Goal: Task Accomplishment & Management: Manage account settings

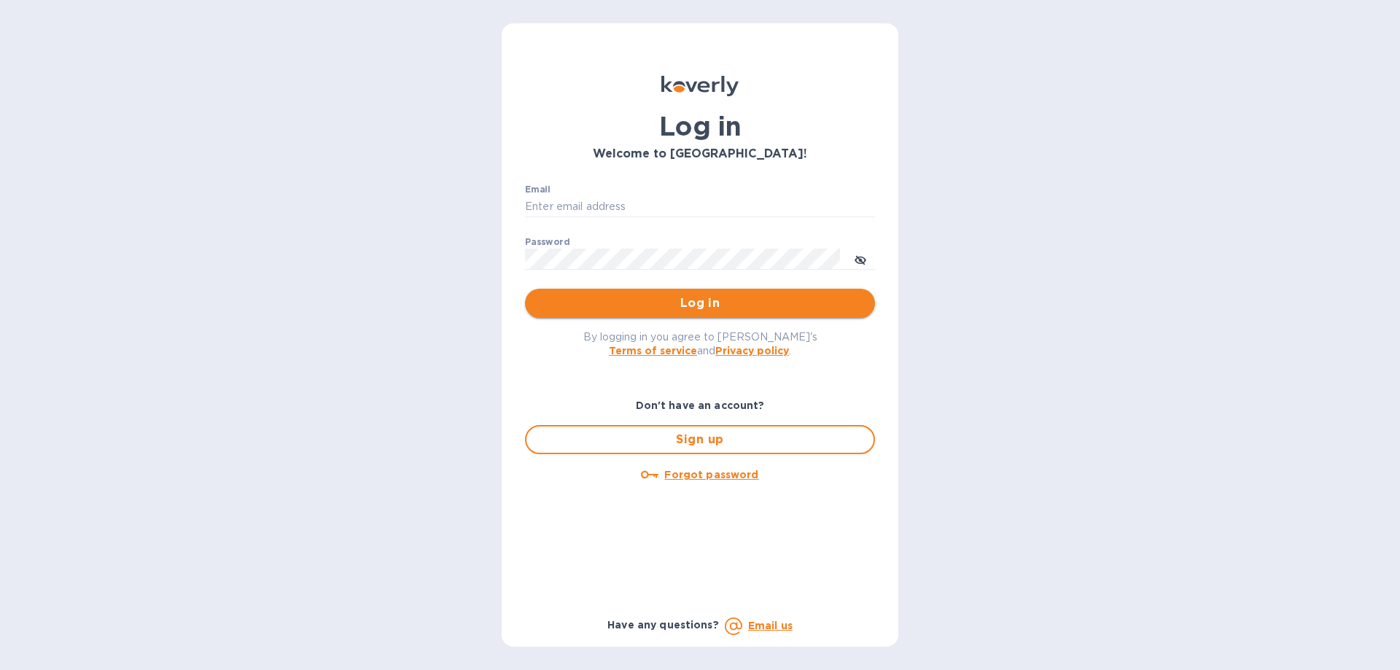
type input "[PERSON_NAME][EMAIL_ADDRESS][DOMAIN_NAME]"
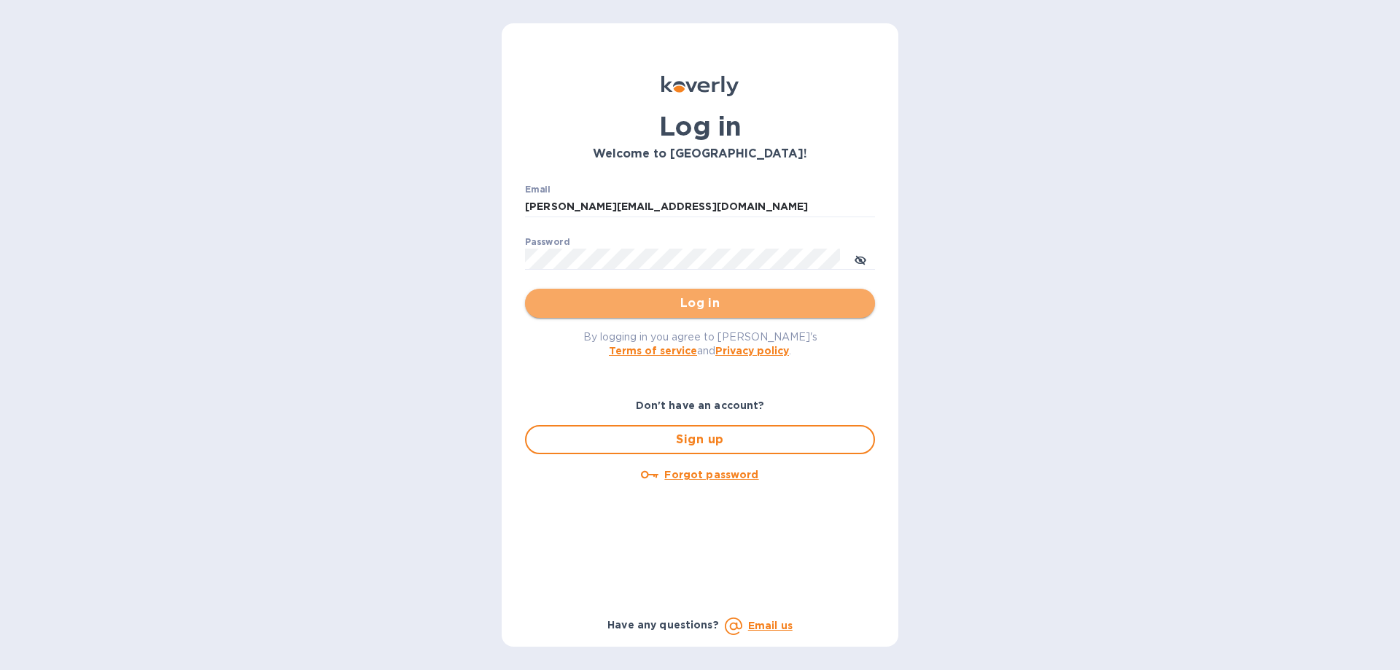
click at [718, 299] on span "Log in" at bounding box center [700, 303] width 327 height 17
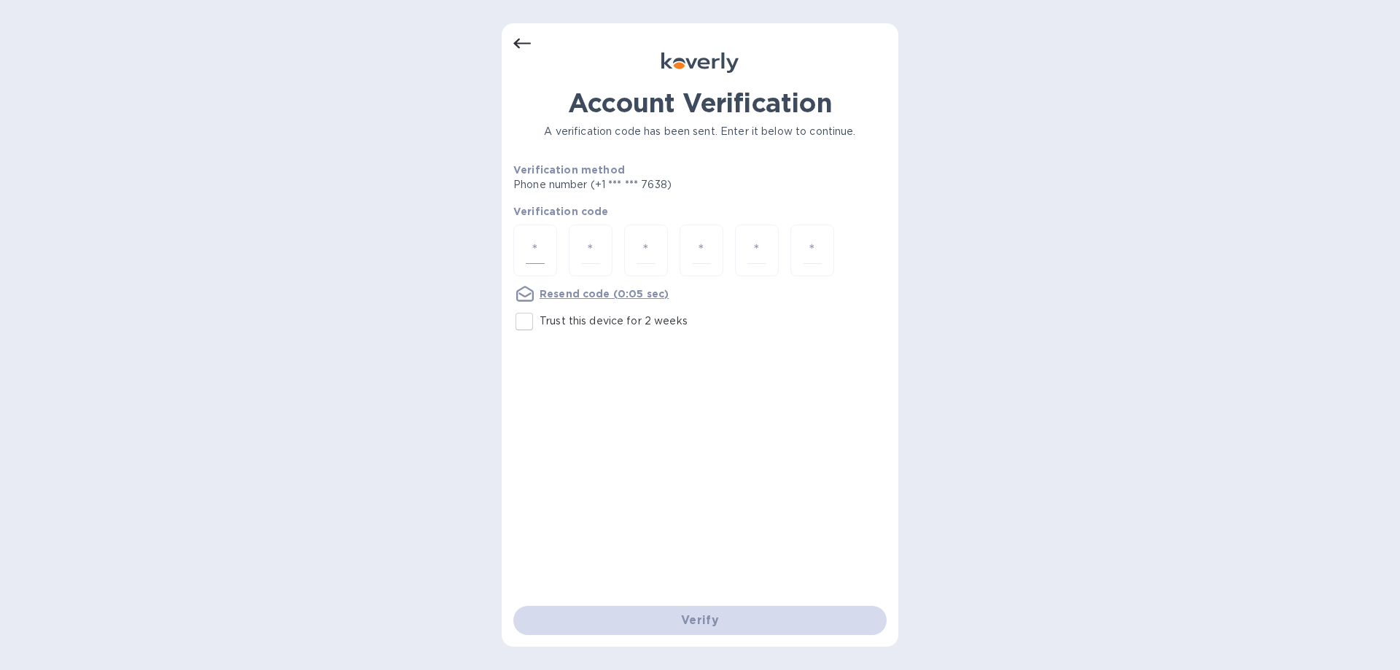
click at [540, 251] on input "number" at bounding box center [535, 250] width 19 height 27
type input "1"
type input "6"
type input "5"
type input "4"
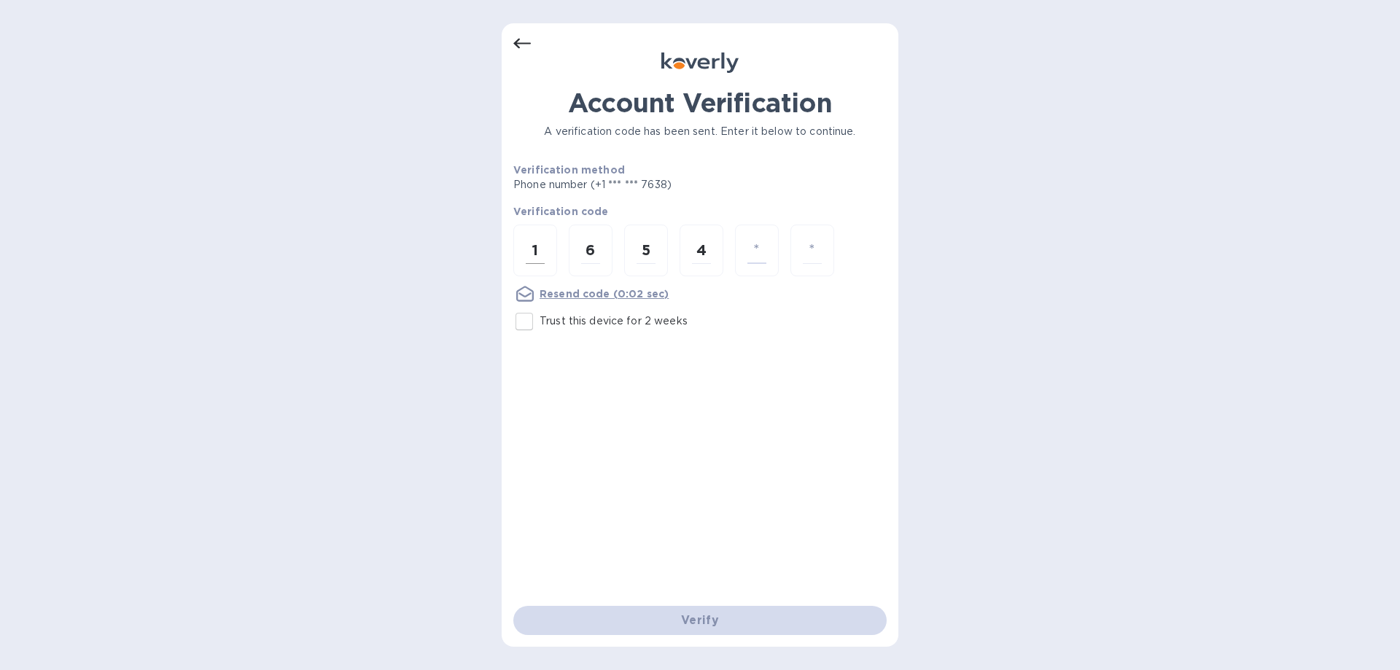
type input "3"
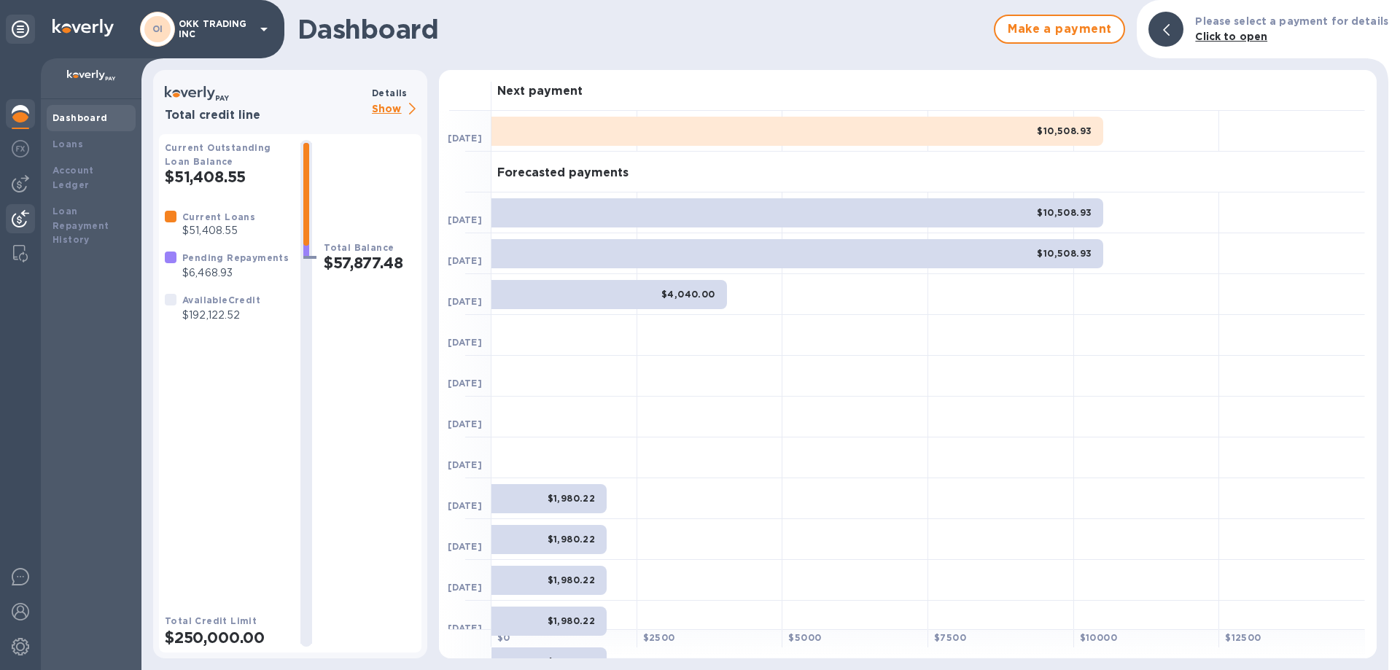
click at [17, 208] on div at bounding box center [20, 220] width 29 height 32
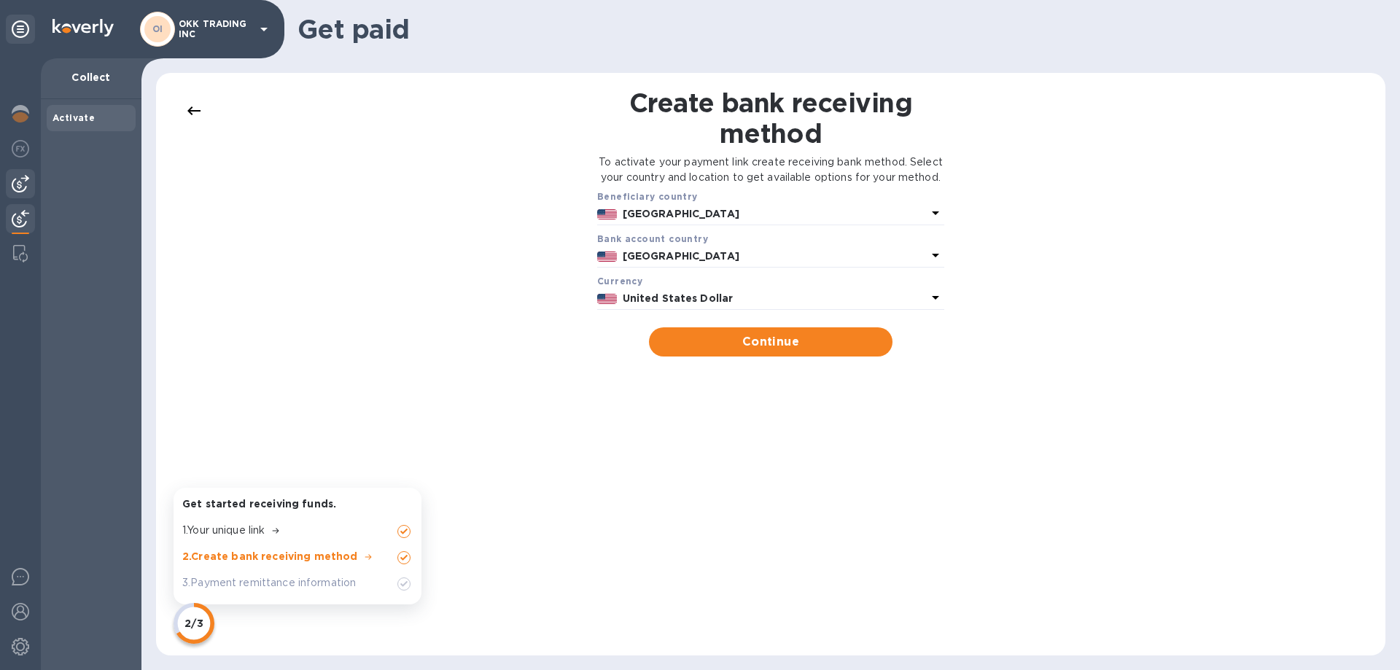
click at [26, 175] on img at bounding box center [20, 183] width 17 height 17
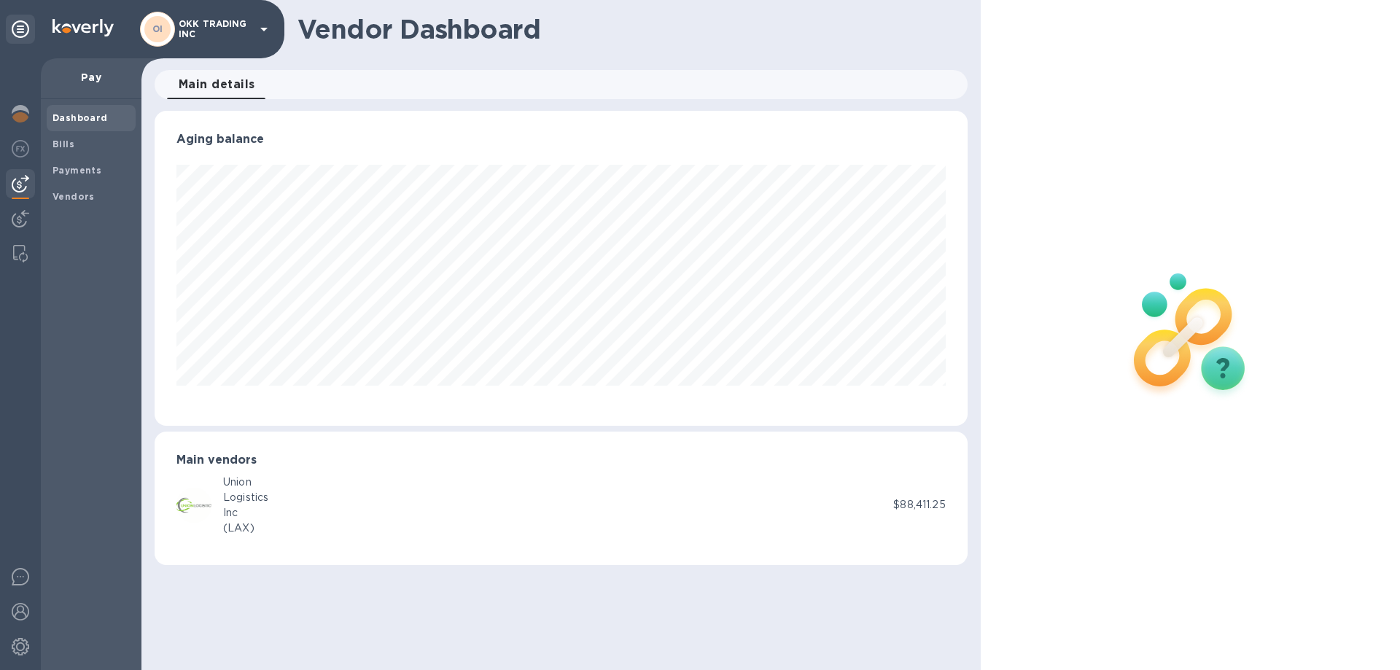
scroll to position [315, 812]
click at [89, 167] on b "Payments" at bounding box center [76, 170] width 49 height 11
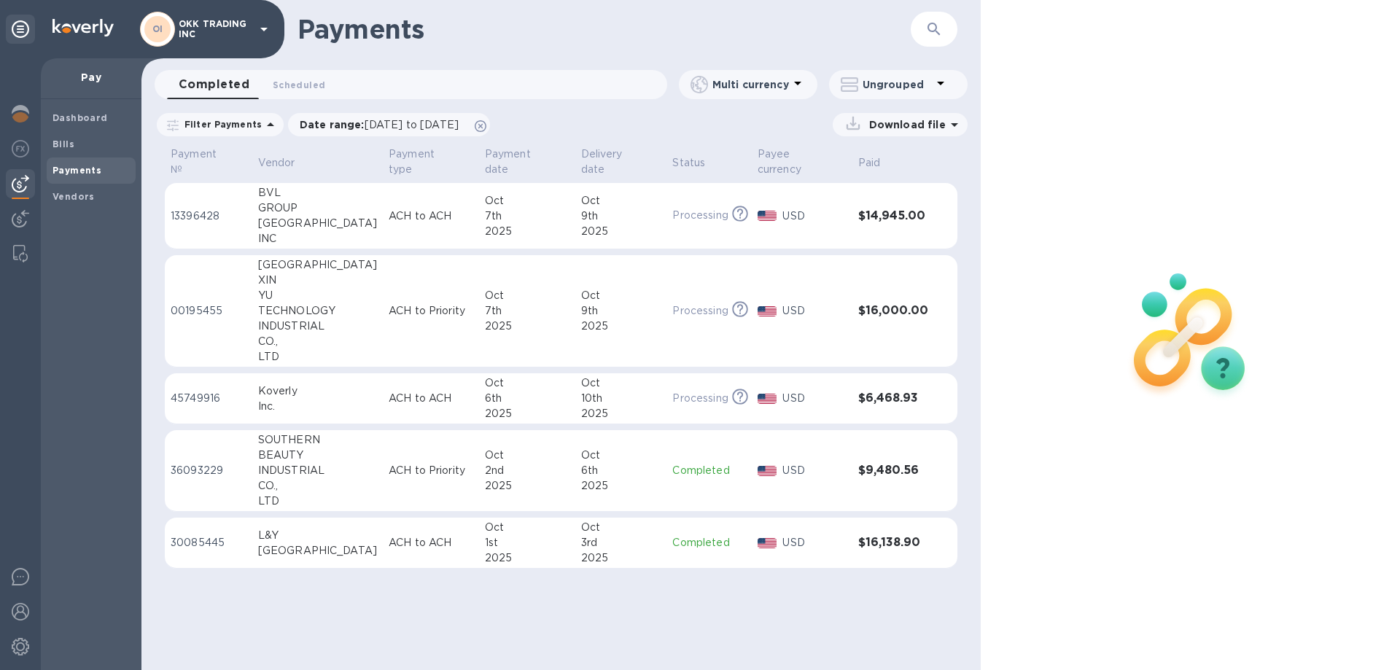
click at [214, 303] on p "00195455" at bounding box center [209, 310] width 76 height 15
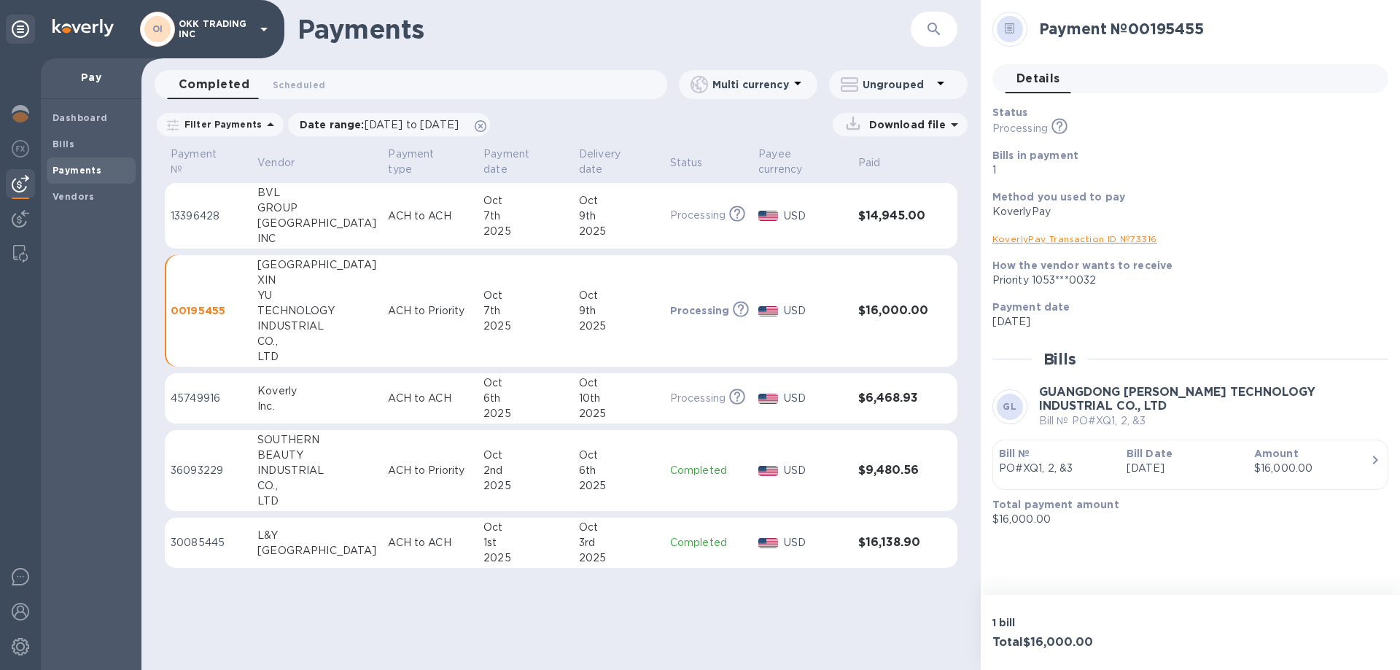
click at [1085, 237] on link "KoverlyPay Transaction ID № 73316" at bounding box center [1074, 238] width 165 height 11
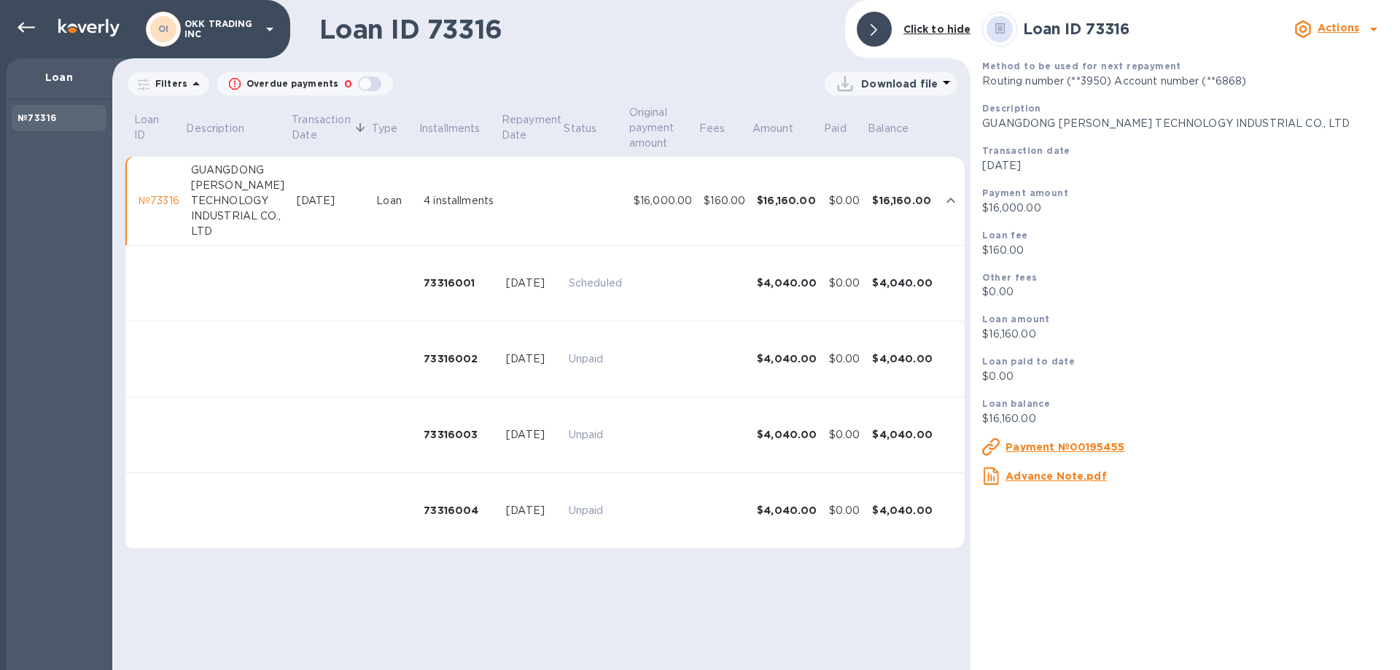
click at [1073, 477] on u "Advance Note.pdf" at bounding box center [1055, 476] width 101 height 12
click at [1071, 444] on u "Payment №00195455" at bounding box center [1064, 447] width 119 height 12
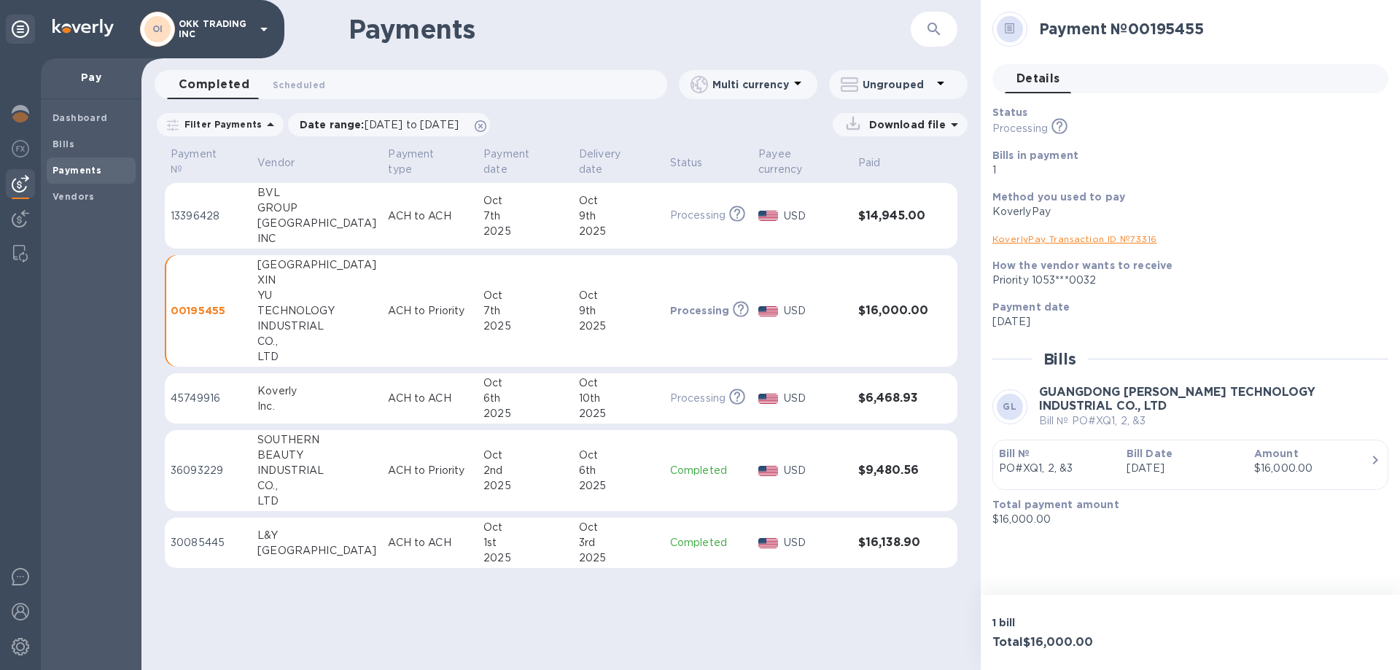
click at [1047, 80] on span "Details 0" at bounding box center [1038, 79] width 44 height 20
click at [1090, 240] on link "KoverlyPay Transaction ID № 73316" at bounding box center [1074, 238] width 165 height 11
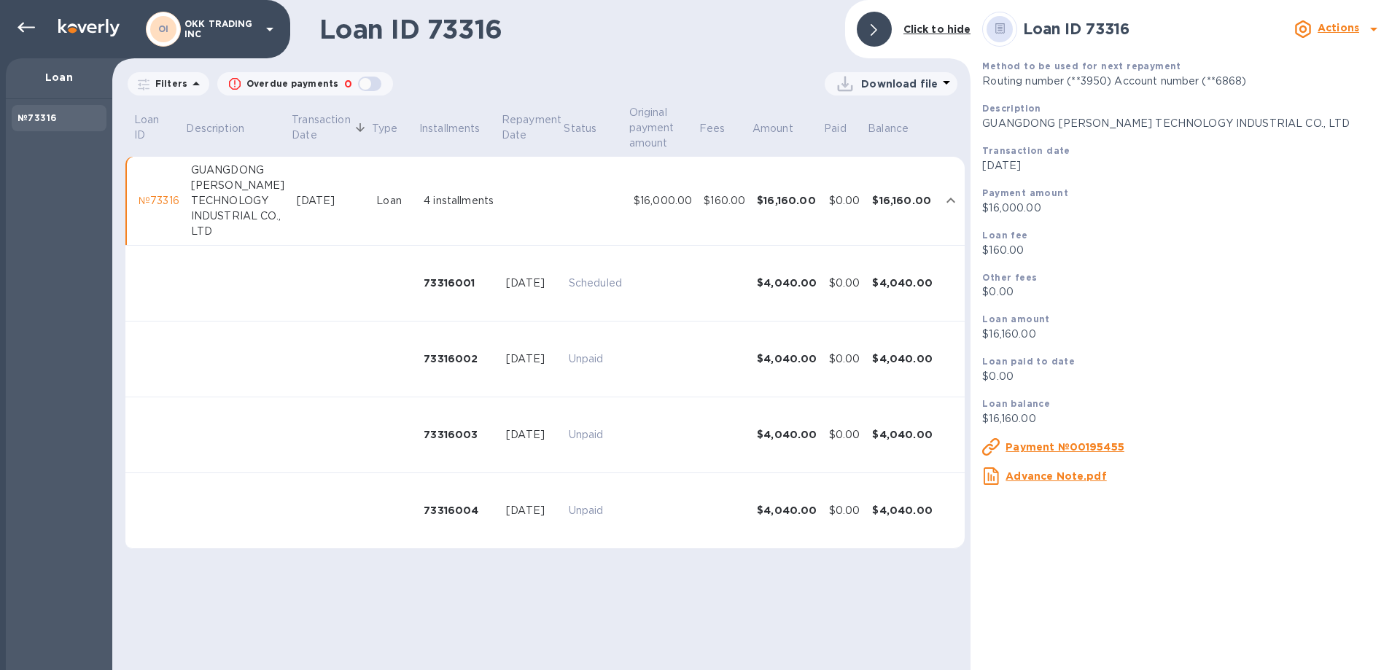
click at [152, 198] on div "№73316" at bounding box center [159, 200] width 41 height 15
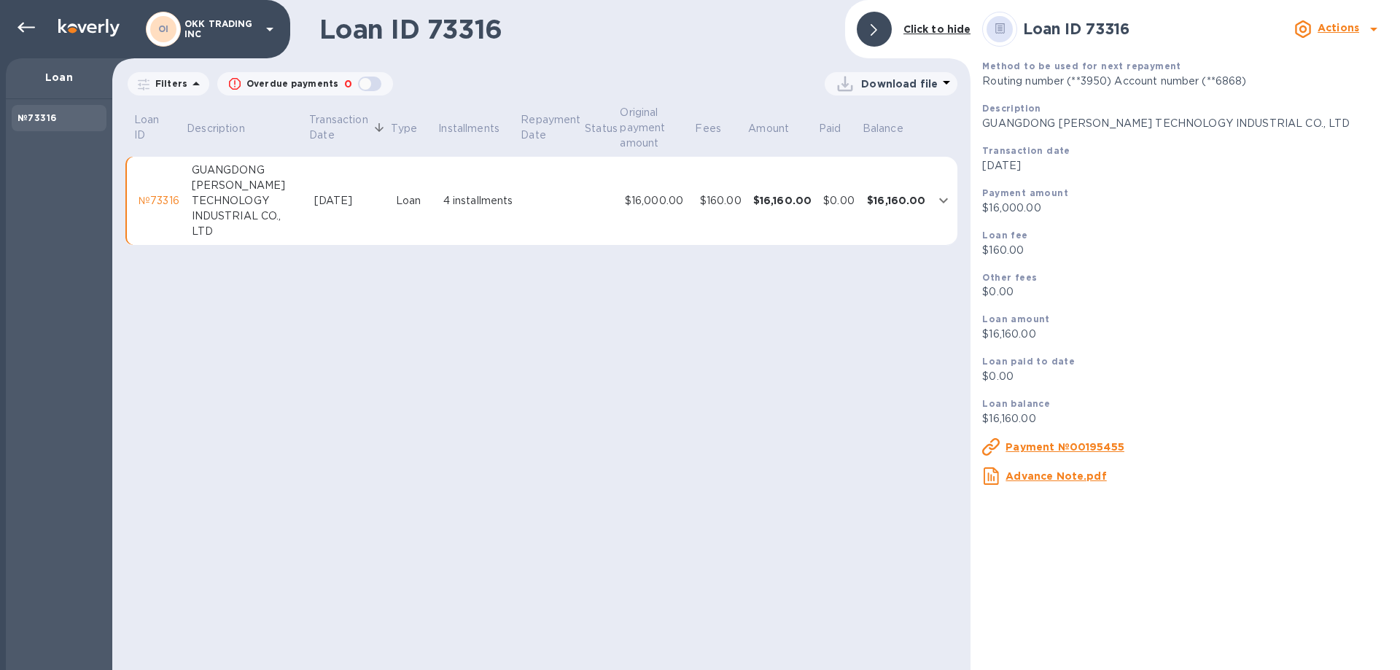
click at [226, 177] on div "GUANGDONG XIN YU TECHNOLOGY INDUSTRIAL CO., LTD" at bounding box center [247, 201] width 111 height 77
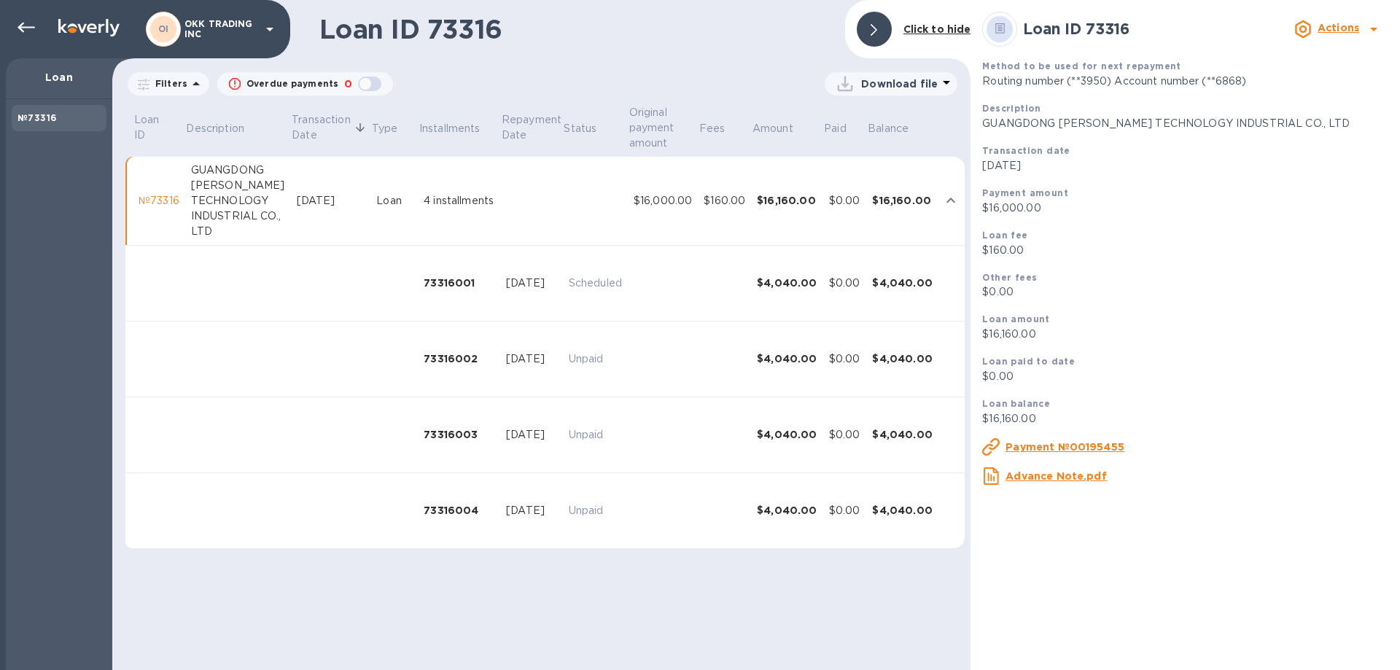
click at [32, 112] on b "№73316" at bounding box center [36, 117] width 39 height 11
click at [22, 20] on icon at bounding box center [25, 27] width 17 height 17
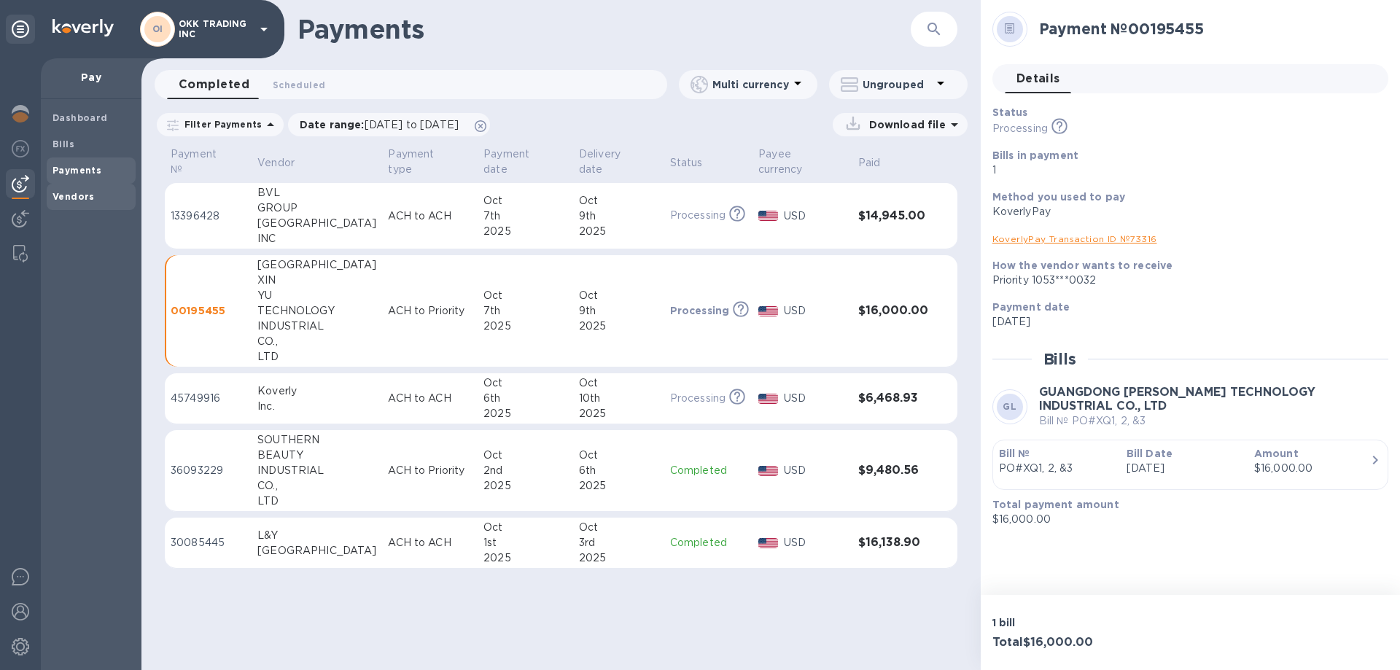
click at [69, 196] on b "Vendors" at bounding box center [73, 196] width 42 height 11
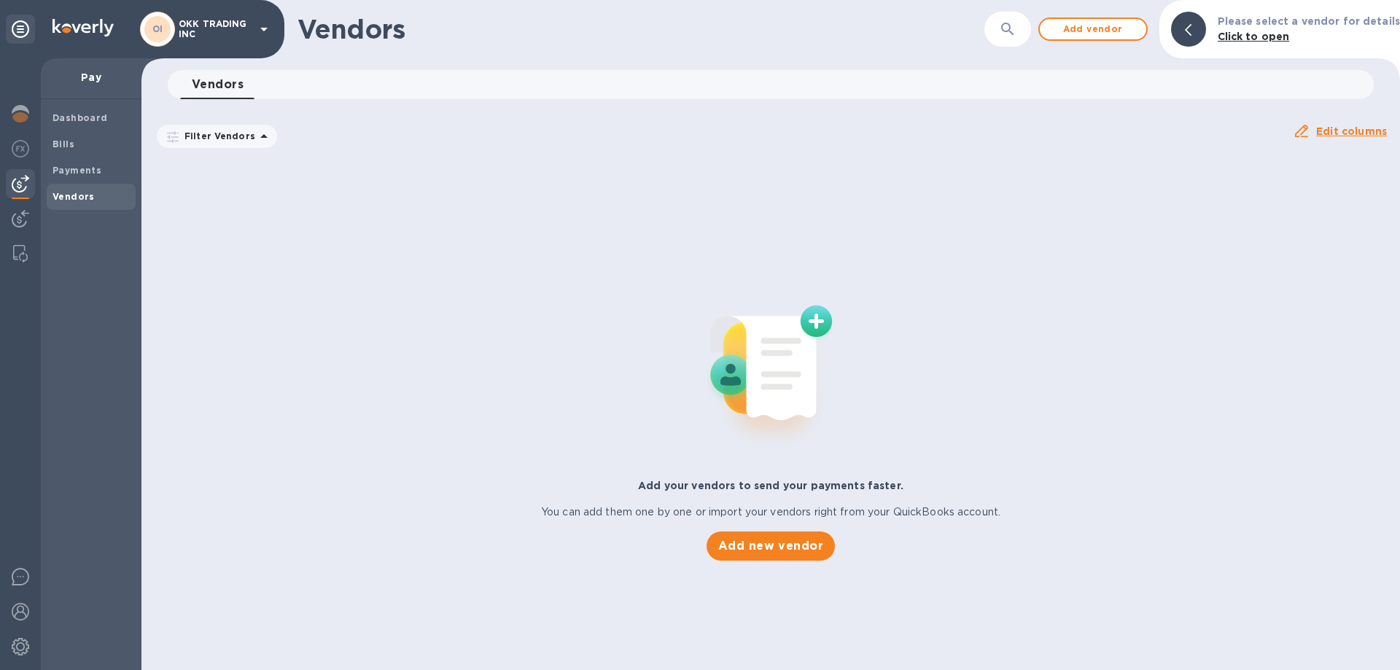
click at [255, 135] on icon at bounding box center [263, 136] width 17 height 17
click at [76, 192] on b "Vendors" at bounding box center [73, 196] width 42 height 11
click at [82, 172] on b "Payments" at bounding box center [76, 170] width 49 height 11
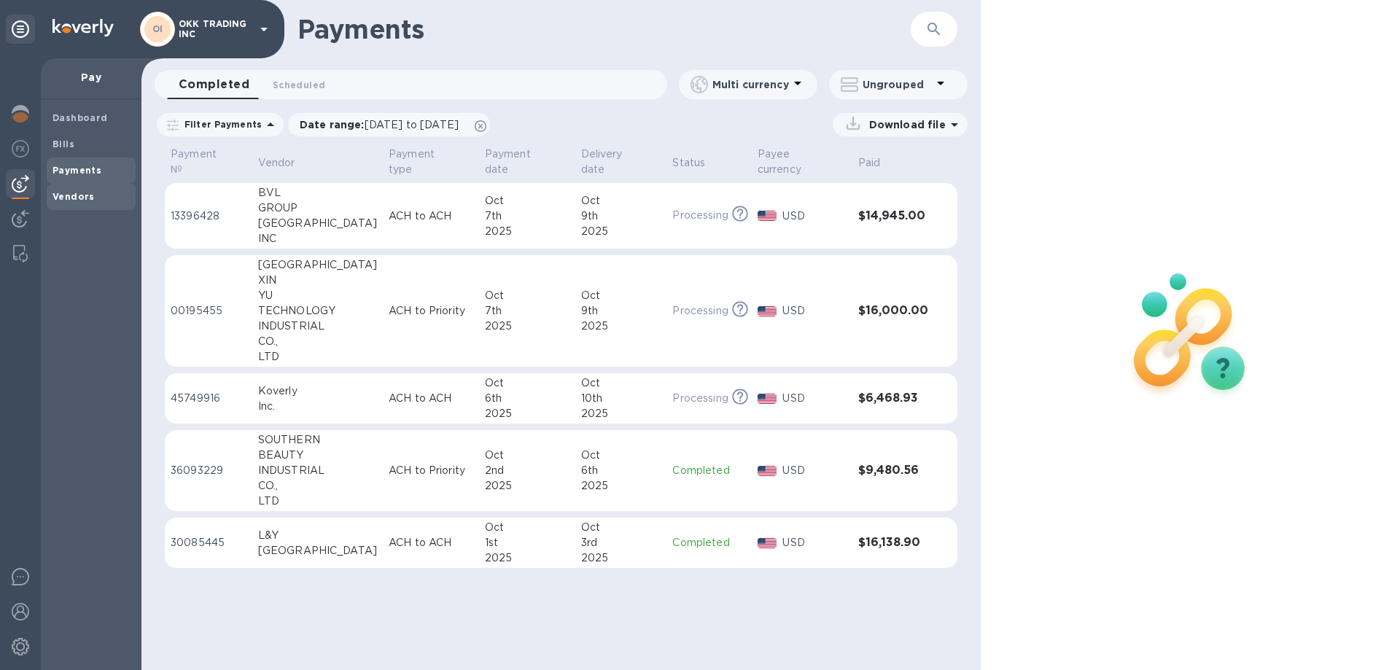
click at [83, 194] on b "Vendors" at bounding box center [73, 196] width 42 height 11
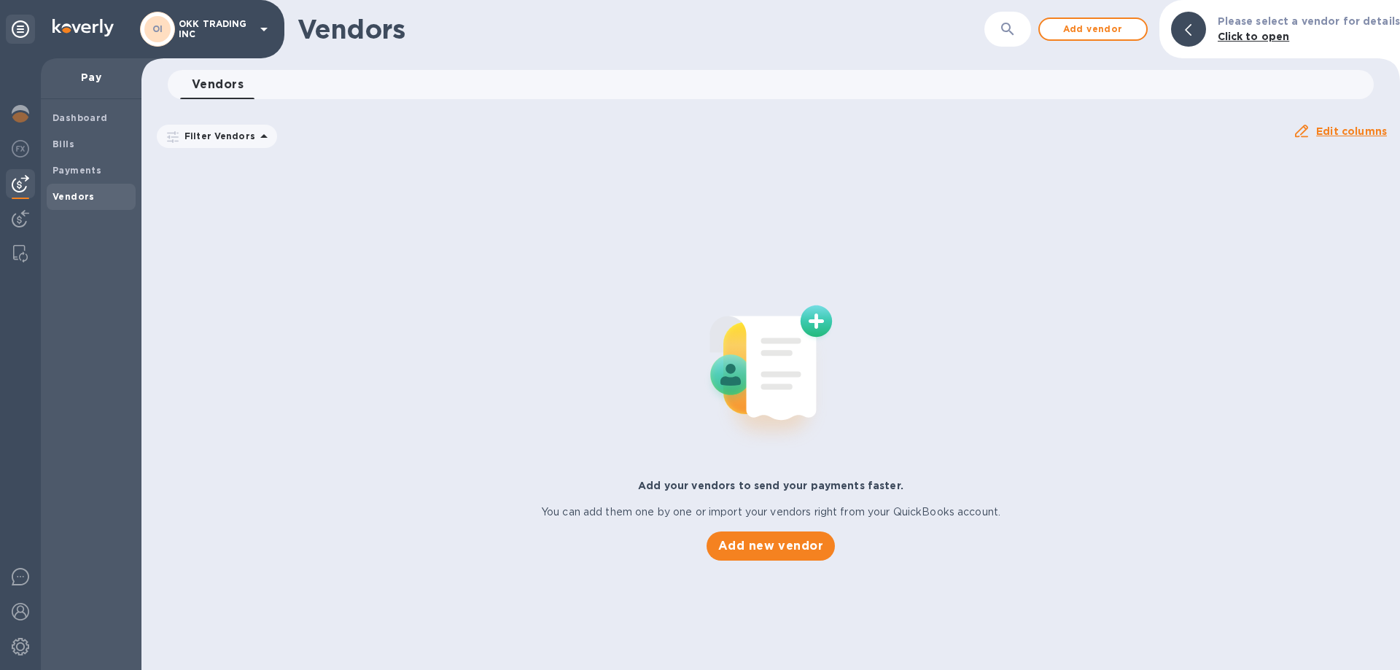
click at [261, 136] on icon at bounding box center [263, 136] width 17 height 17
click at [262, 136] on icon at bounding box center [263, 136] width 17 height 17
click at [275, 90] on div "Vendors 0" at bounding box center [777, 84] width 1194 height 29
click at [201, 87] on span "Vendors 0" at bounding box center [218, 84] width 52 height 20
click at [75, 195] on b "Vendors" at bounding box center [73, 196] width 42 height 11
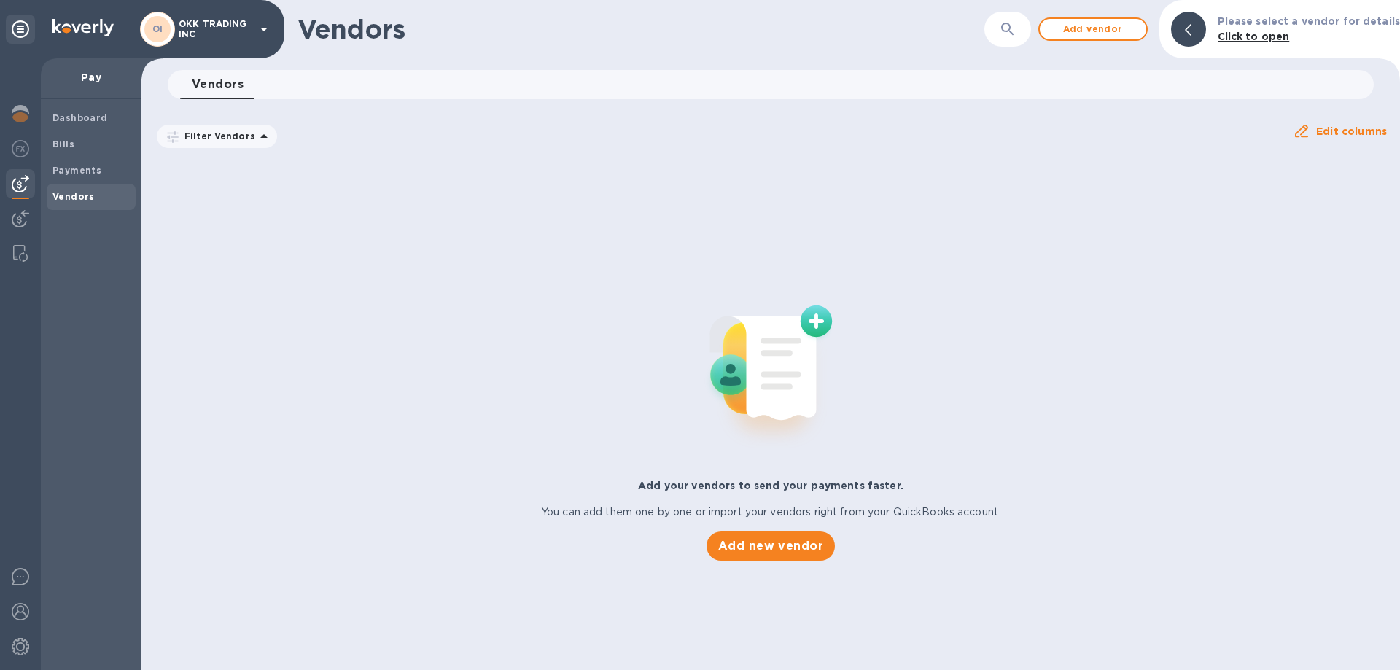
click at [1266, 40] on b "Click to open" at bounding box center [1254, 37] width 72 height 12
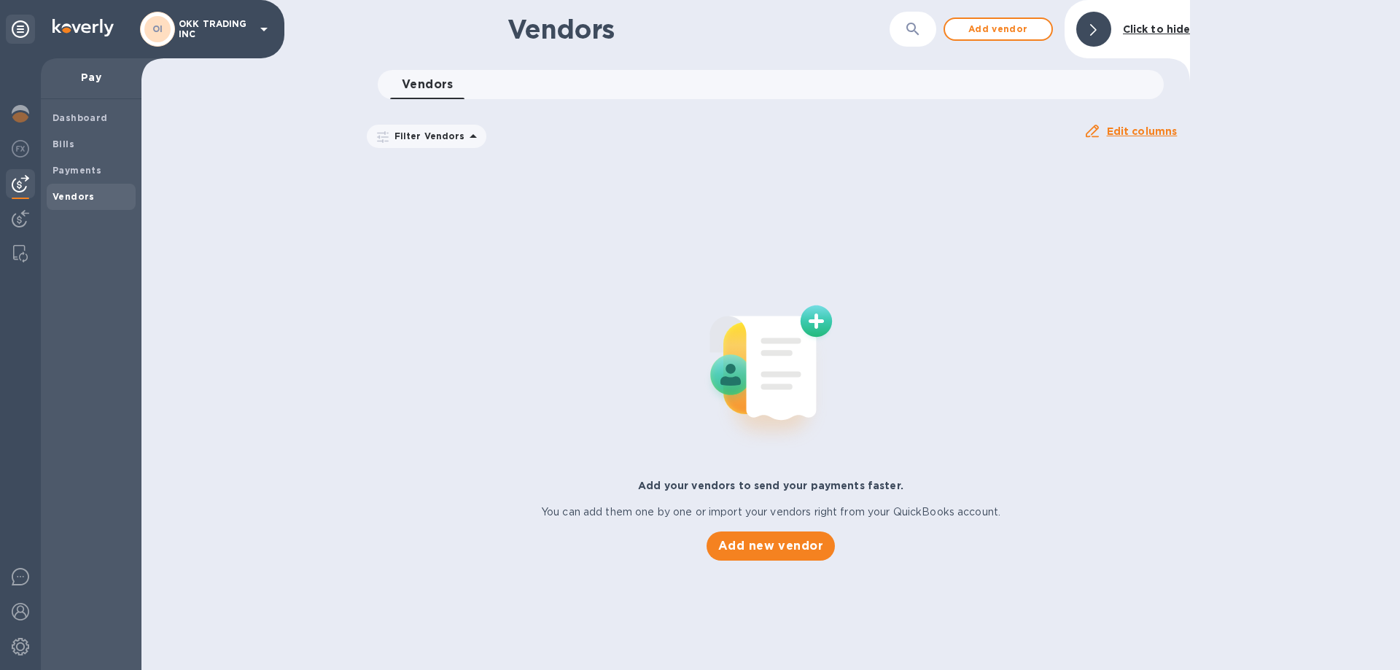
click at [569, 85] on div "Vendors 0" at bounding box center [777, 84] width 774 height 29
click at [509, 80] on div "Vendors 0" at bounding box center [777, 84] width 774 height 29
click at [85, 198] on b "Vendors" at bounding box center [73, 196] width 42 height 11
click at [87, 172] on b "Payments" at bounding box center [76, 170] width 49 height 11
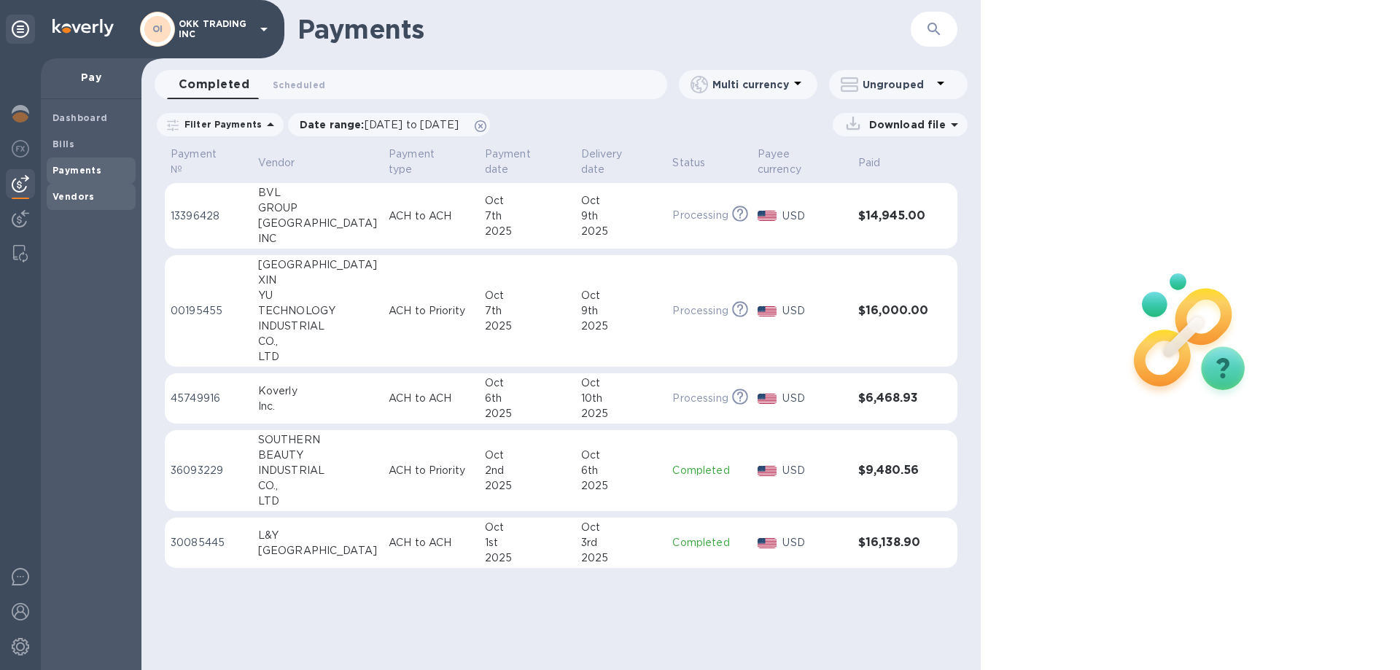
click at [85, 197] on b "Vendors" at bounding box center [73, 196] width 42 height 11
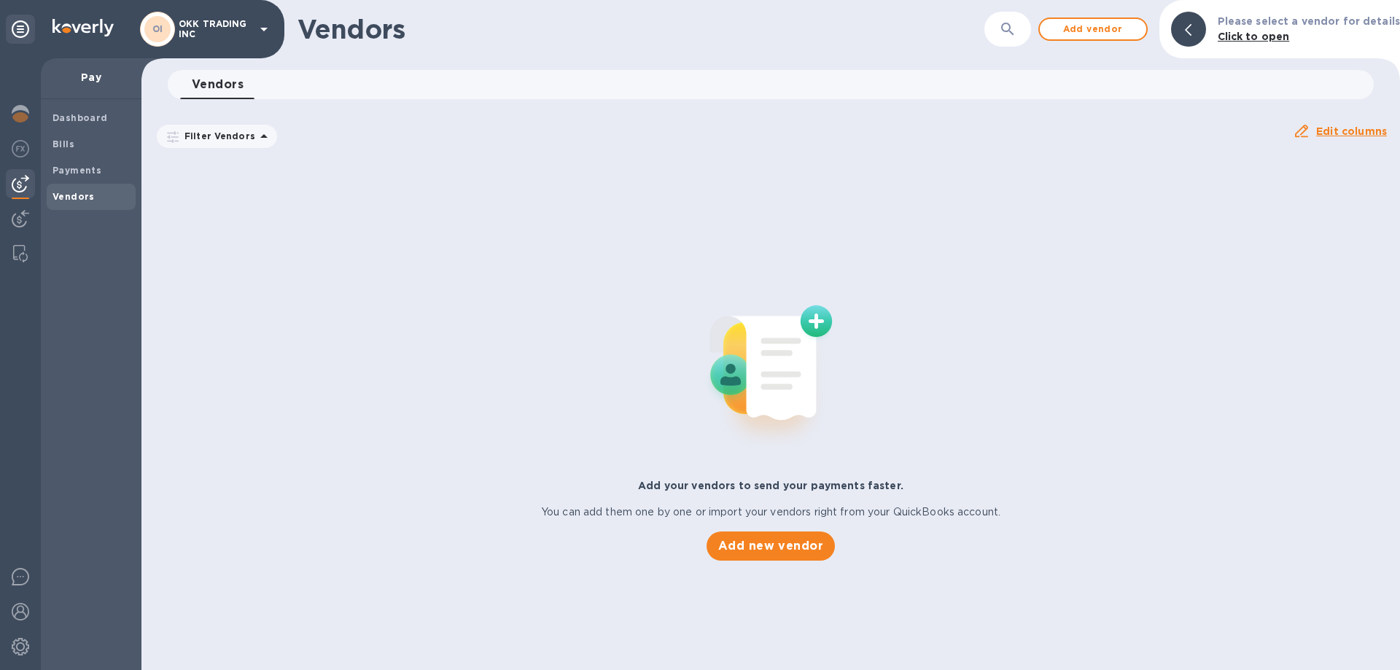
click at [173, 139] on icon at bounding box center [173, 137] width 12 height 12
click at [247, 139] on p "Filter Vendors" at bounding box center [217, 136] width 77 height 12
click at [255, 137] on icon at bounding box center [263, 136] width 17 height 17
click at [90, 192] on b "Vendors" at bounding box center [73, 196] width 42 height 11
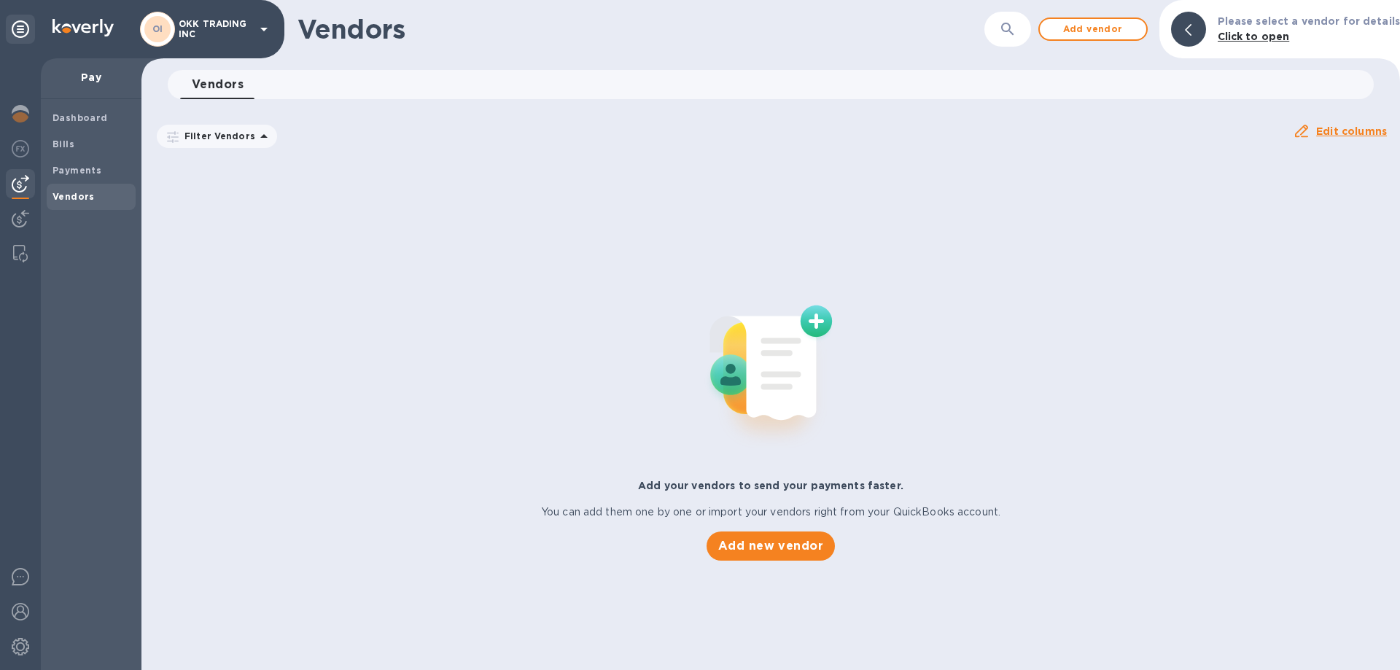
click at [82, 201] on b "Vendors" at bounding box center [73, 196] width 42 height 11
click at [86, 195] on b "Vendors" at bounding box center [73, 196] width 42 height 11
click at [260, 137] on icon at bounding box center [263, 136] width 7 height 4
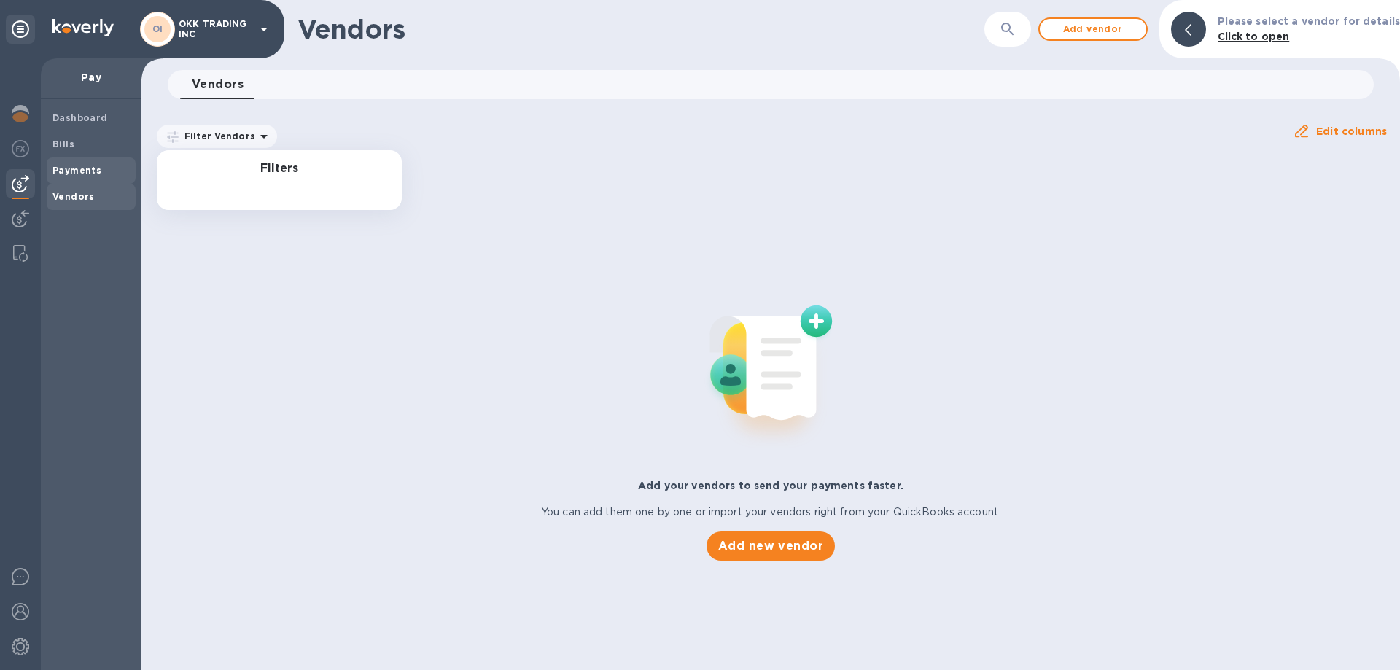
click at [101, 168] on span "Payments" at bounding box center [90, 170] width 77 height 15
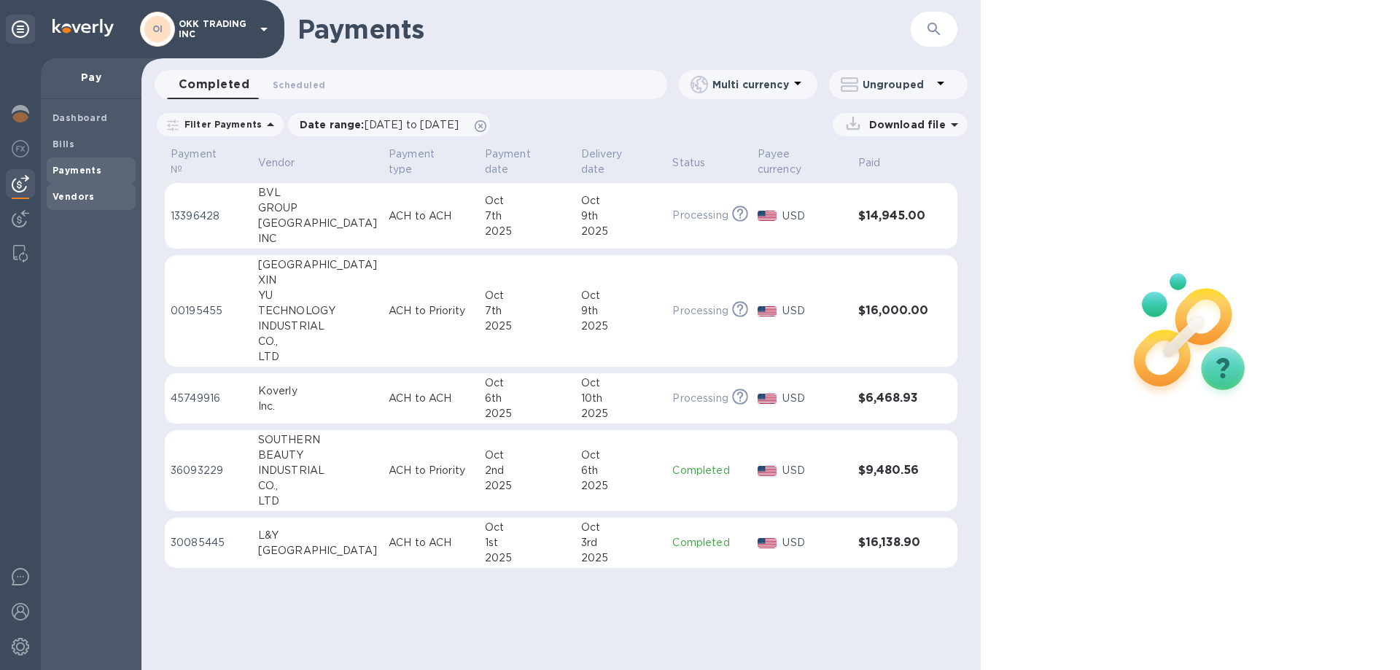
click at [69, 194] on b "Vendors" at bounding box center [73, 196] width 42 height 11
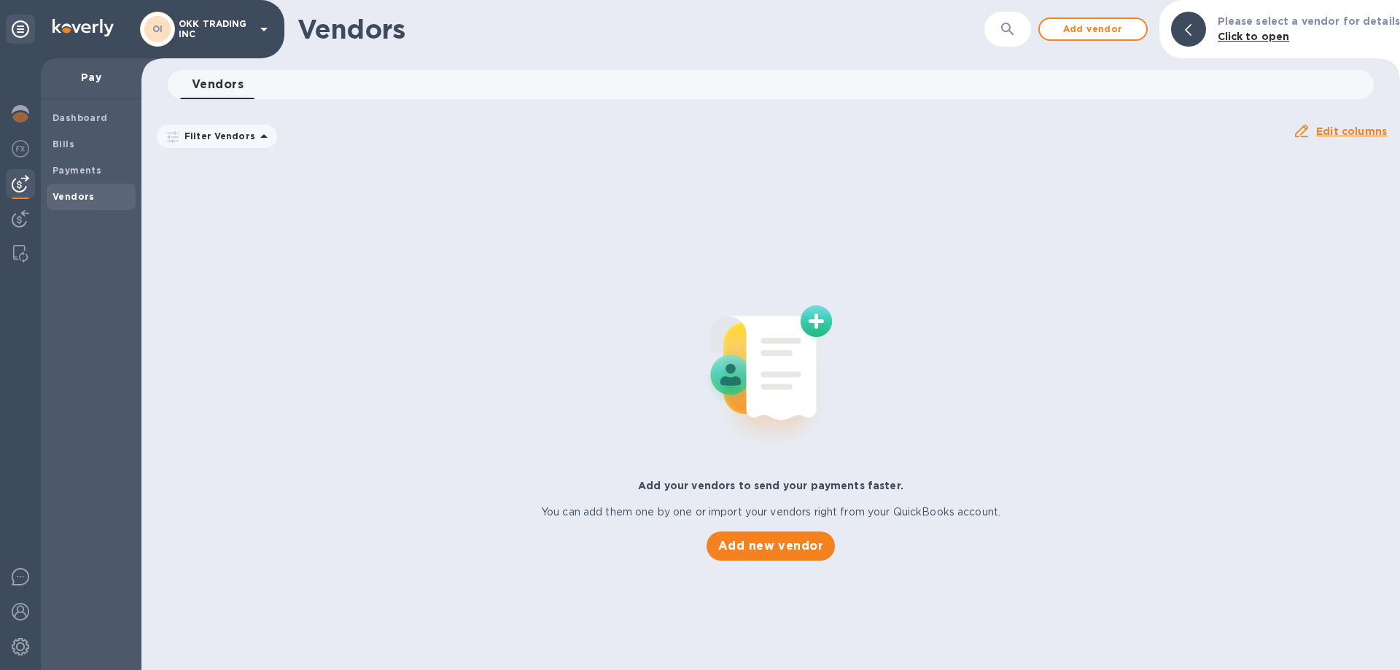
click at [63, 195] on b "Vendors" at bounding box center [73, 196] width 42 height 11
click at [18, 182] on img at bounding box center [20, 183] width 17 height 17
click at [74, 198] on b "Vendors" at bounding box center [73, 196] width 42 height 11
click at [79, 172] on b "Payments" at bounding box center [76, 170] width 49 height 11
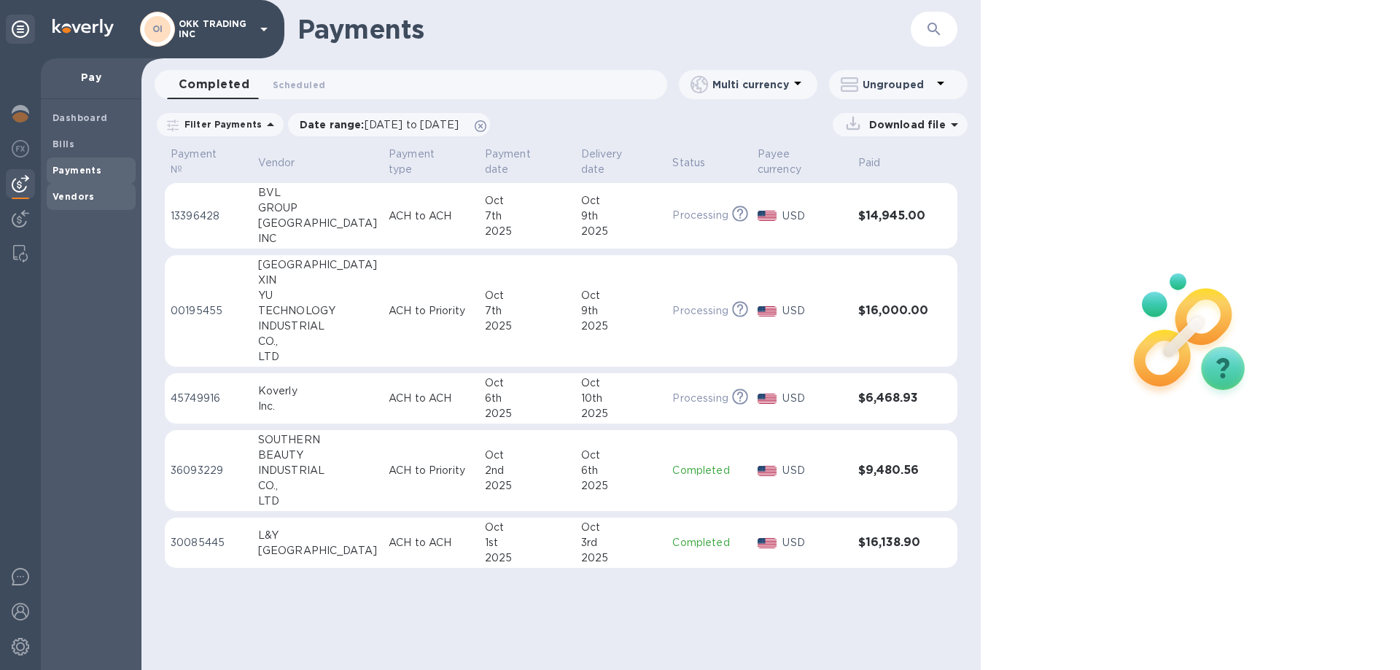
click at [75, 195] on b "Vendors" at bounding box center [73, 196] width 42 height 11
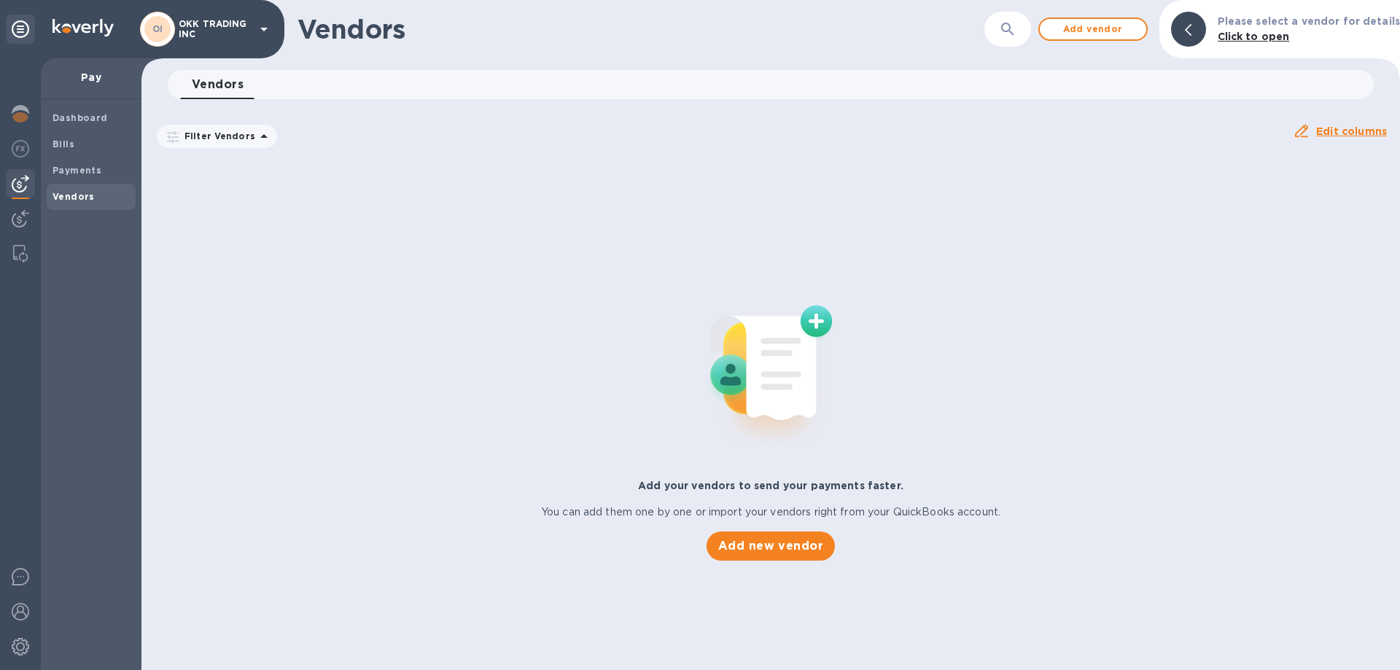
click at [256, 129] on icon at bounding box center [263, 136] width 17 height 17
click at [265, 28] on icon at bounding box center [263, 30] width 7 height 4
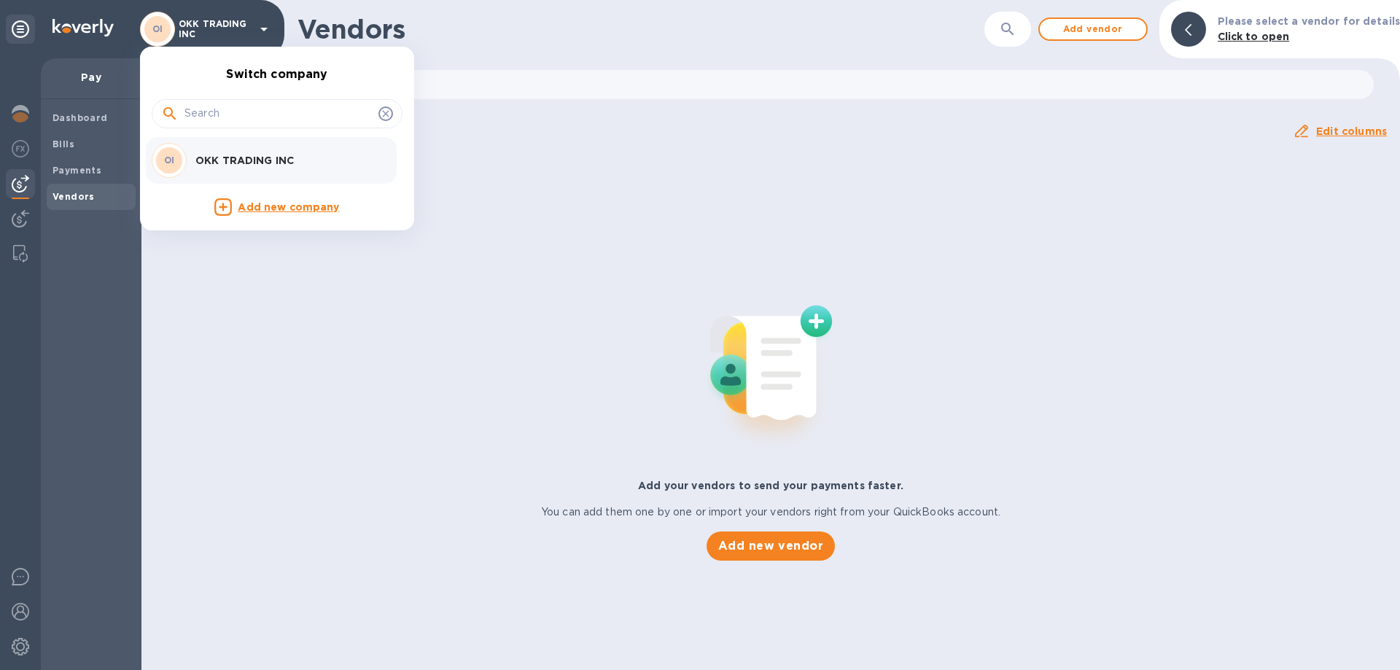
click at [265, 28] on div at bounding box center [700, 335] width 1400 height 670
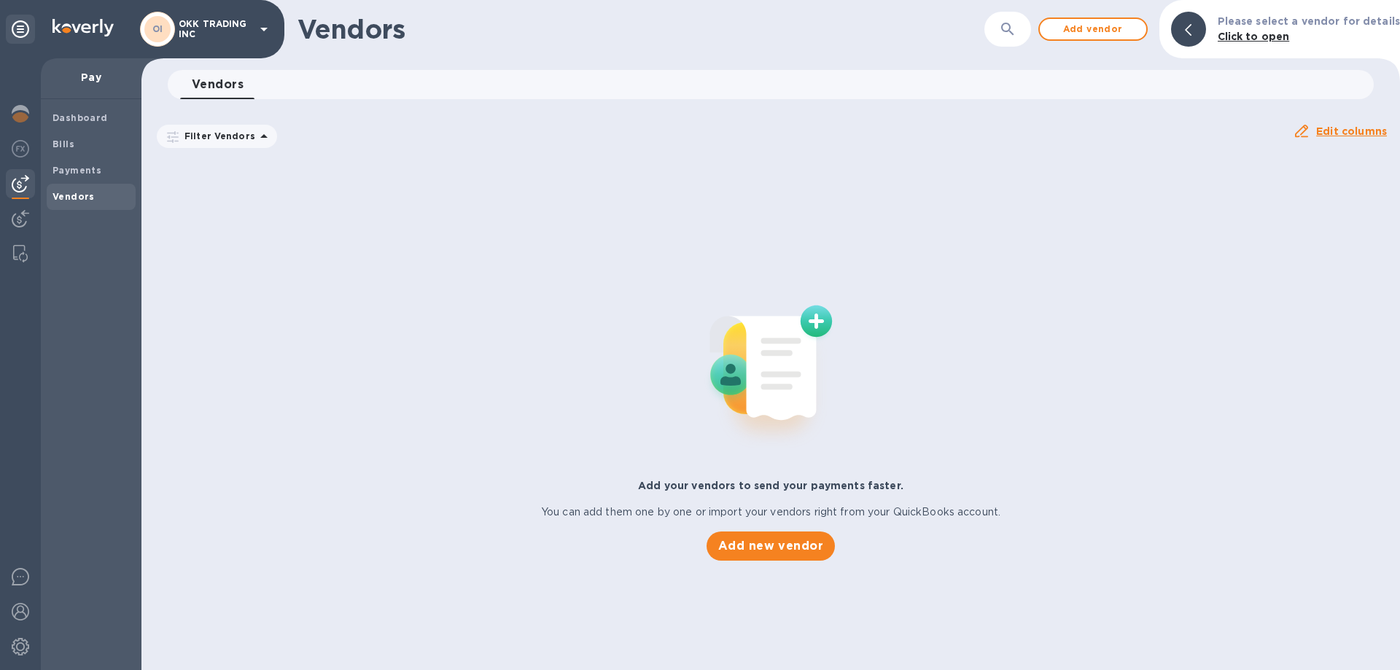
click at [260, 137] on icon at bounding box center [263, 136] width 7 height 4
click at [87, 169] on b "Payments" at bounding box center [76, 170] width 49 height 11
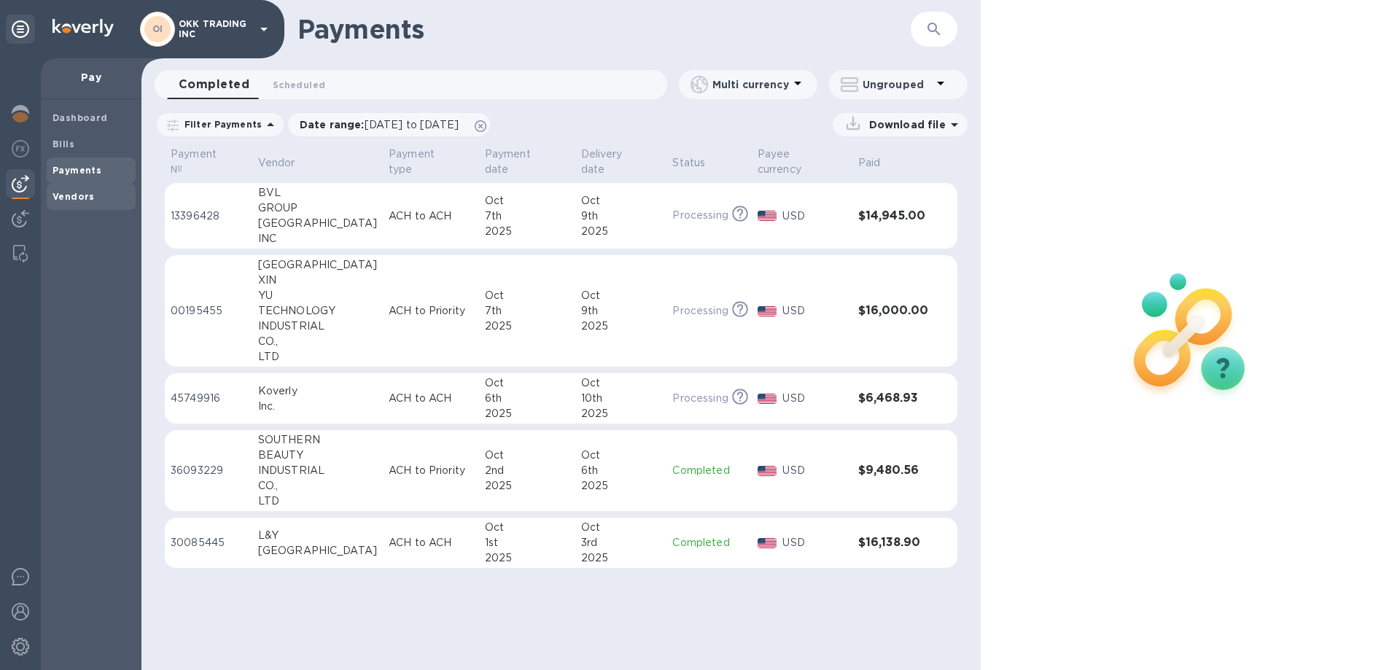
click at [84, 198] on b "Vendors" at bounding box center [73, 196] width 42 height 11
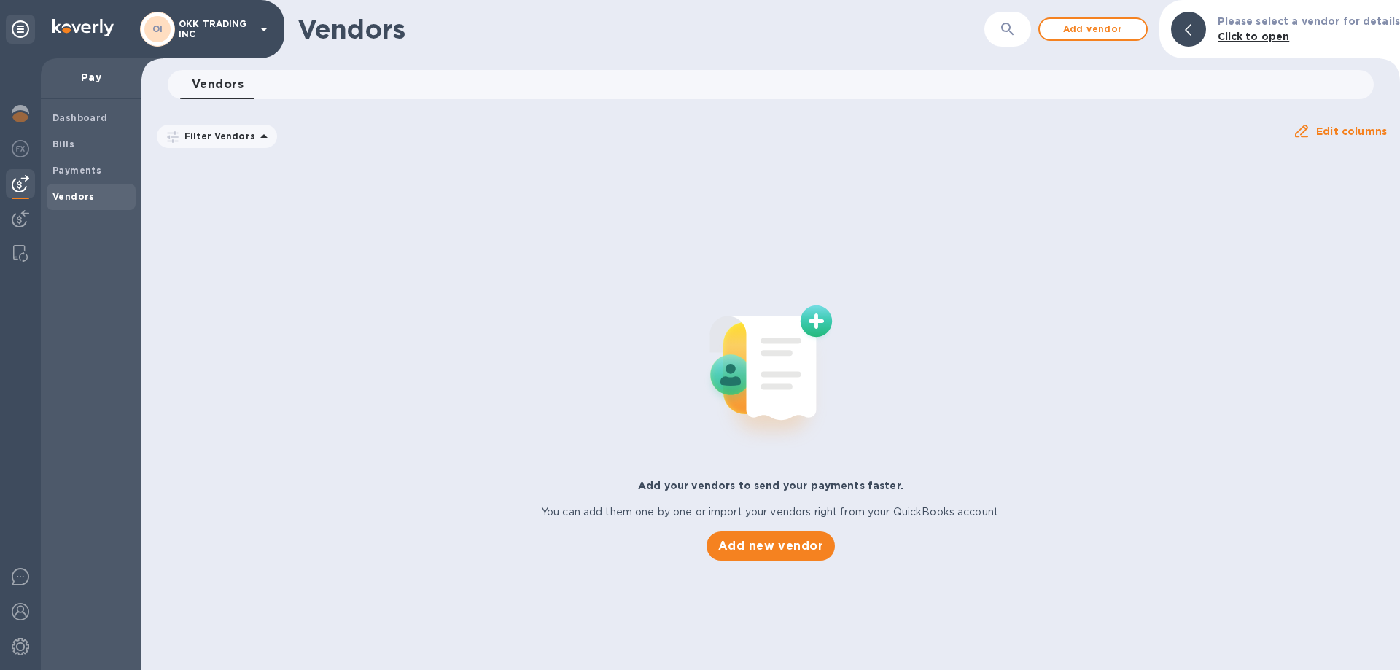
click at [81, 198] on b "Vendors" at bounding box center [73, 196] width 42 height 11
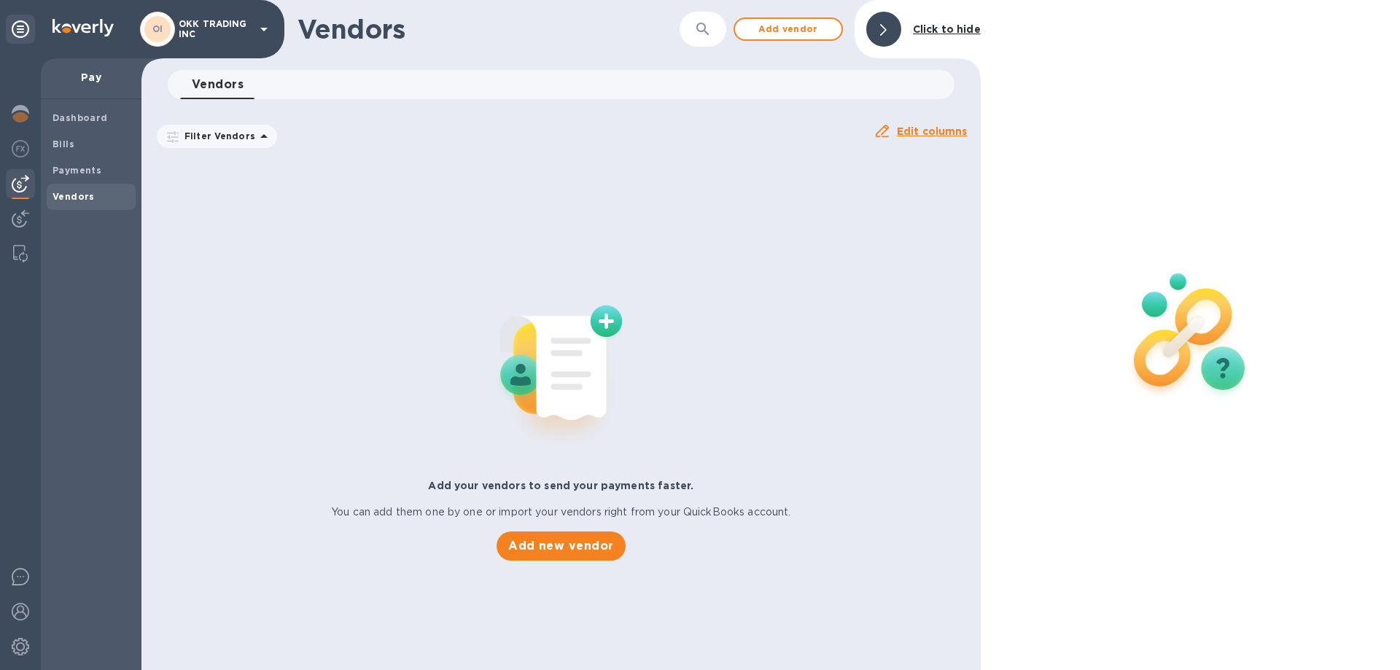
click at [73, 196] on b "Vendors" at bounding box center [73, 196] width 42 height 11
click at [79, 165] on b "Payments" at bounding box center [76, 170] width 49 height 11
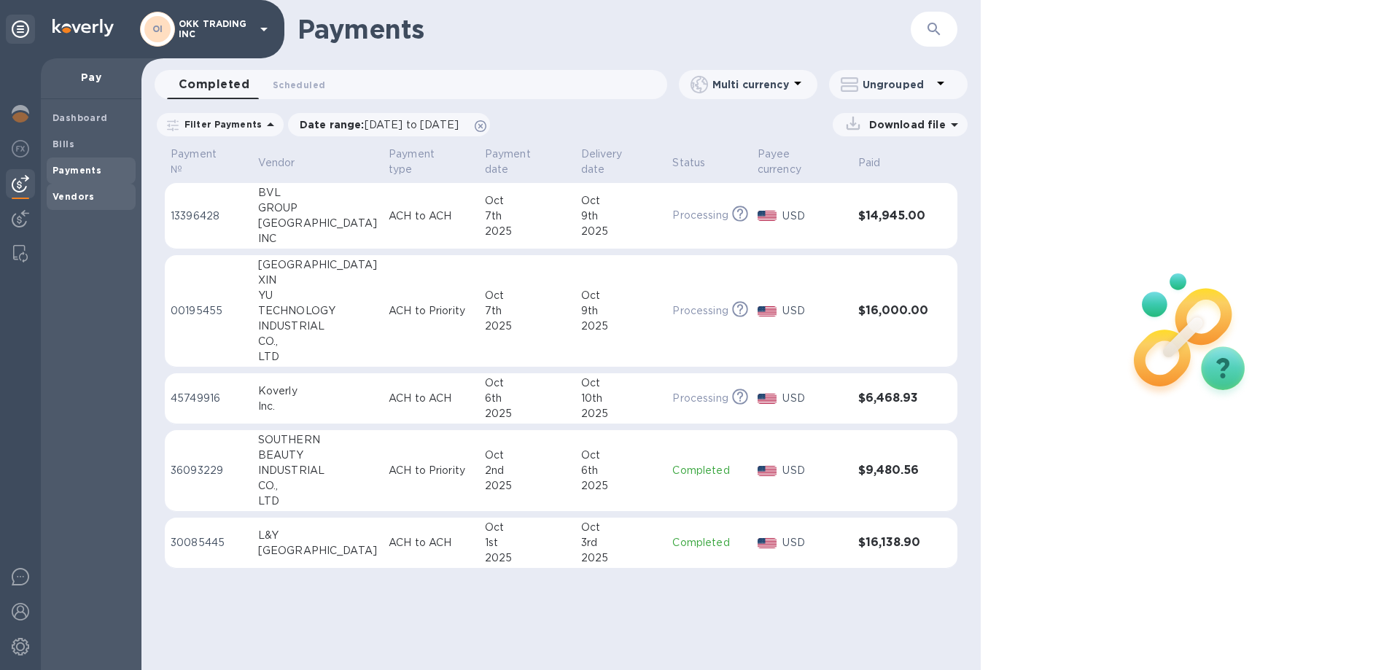
click at [82, 195] on b "Vendors" at bounding box center [73, 196] width 42 height 11
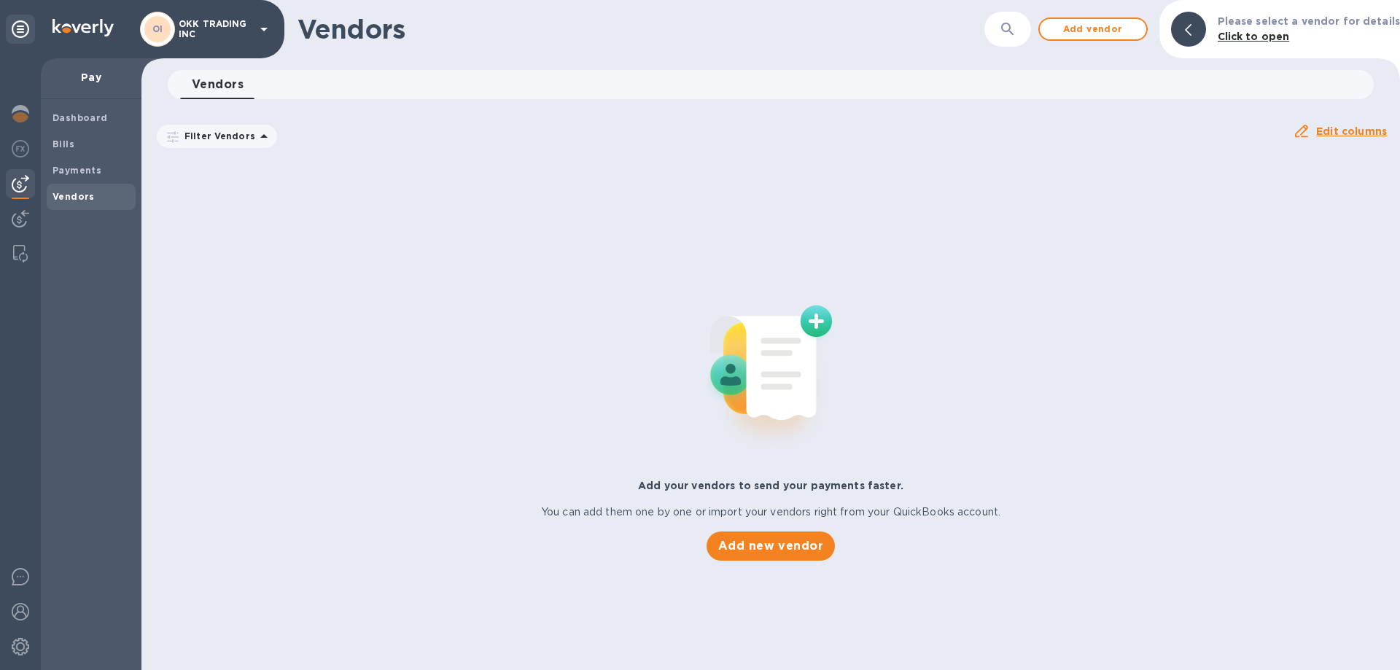
click at [260, 138] on icon at bounding box center [263, 136] width 7 height 4
click at [255, 138] on icon at bounding box center [263, 136] width 17 height 17
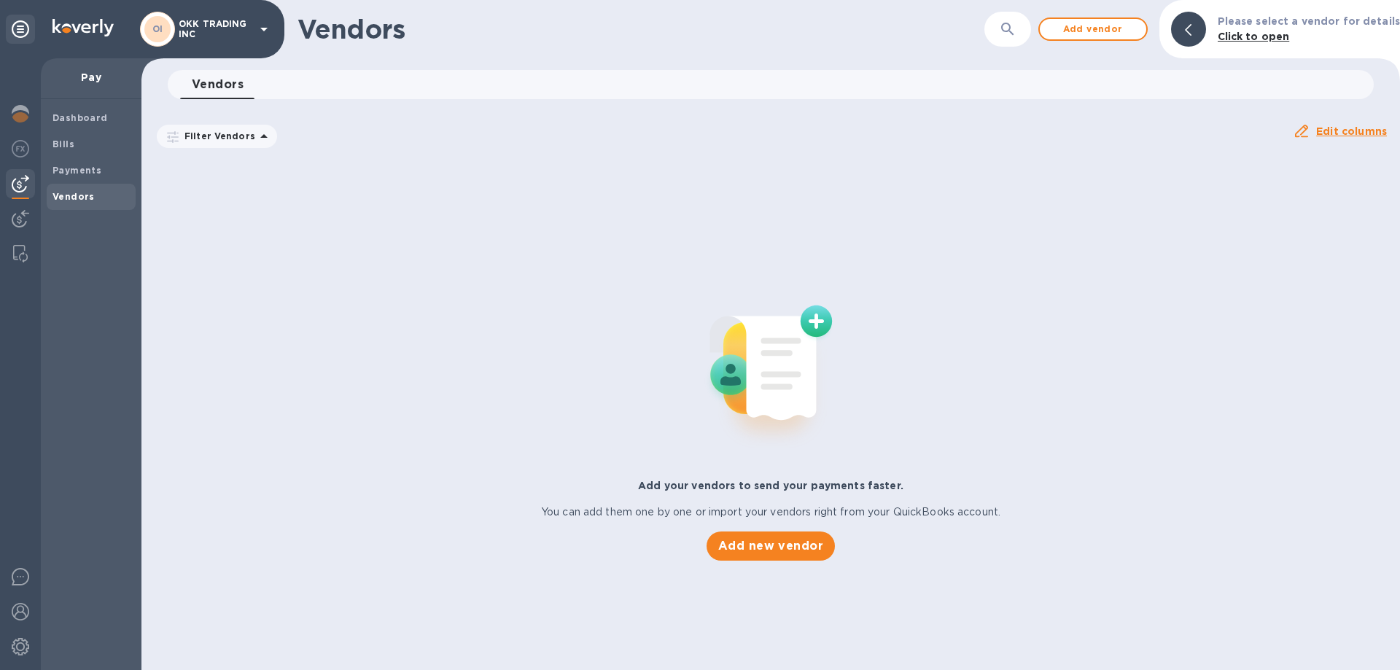
click at [255, 138] on icon at bounding box center [263, 136] width 17 height 17
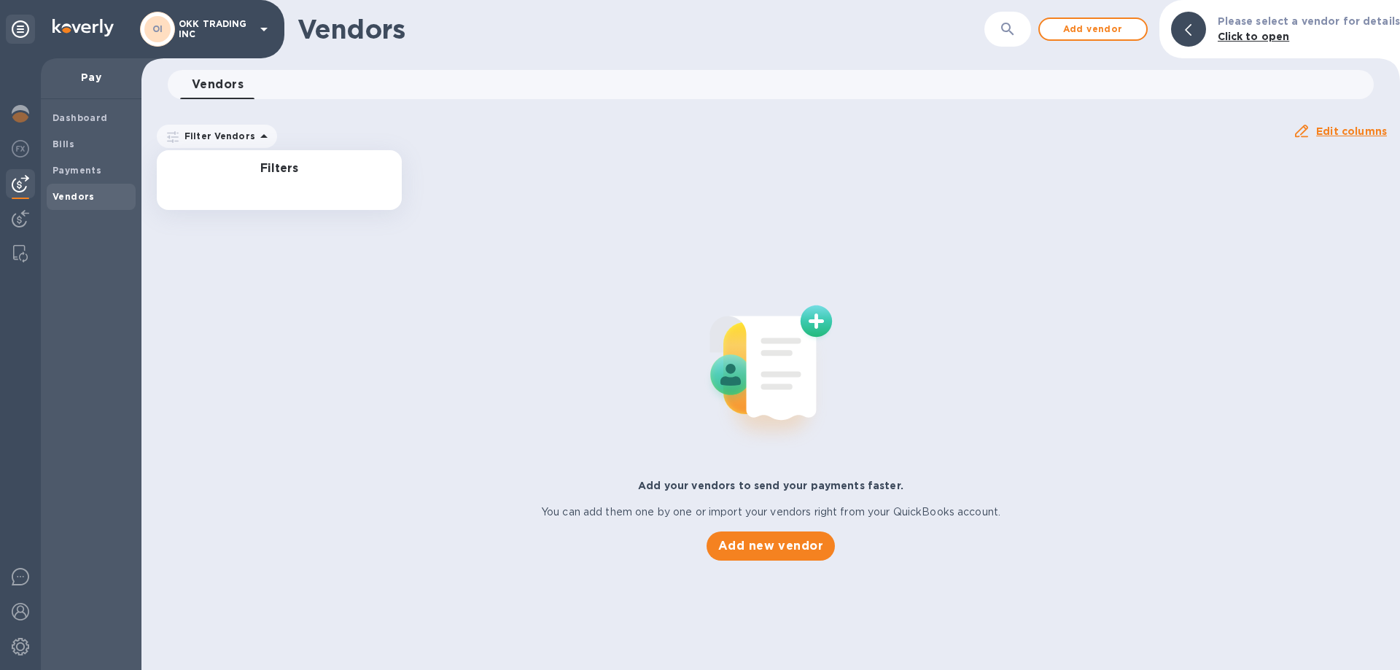
click at [257, 26] on icon at bounding box center [263, 28] width 17 height 17
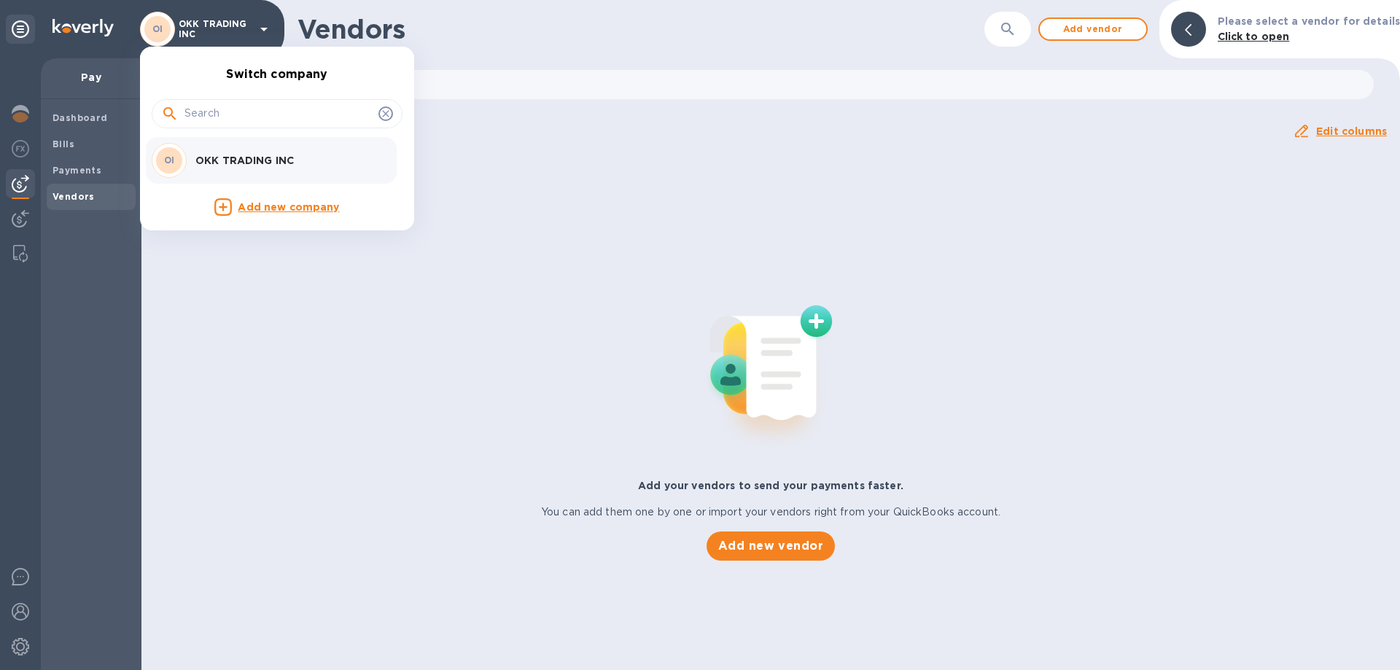
click at [17, 609] on div at bounding box center [700, 335] width 1400 height 670
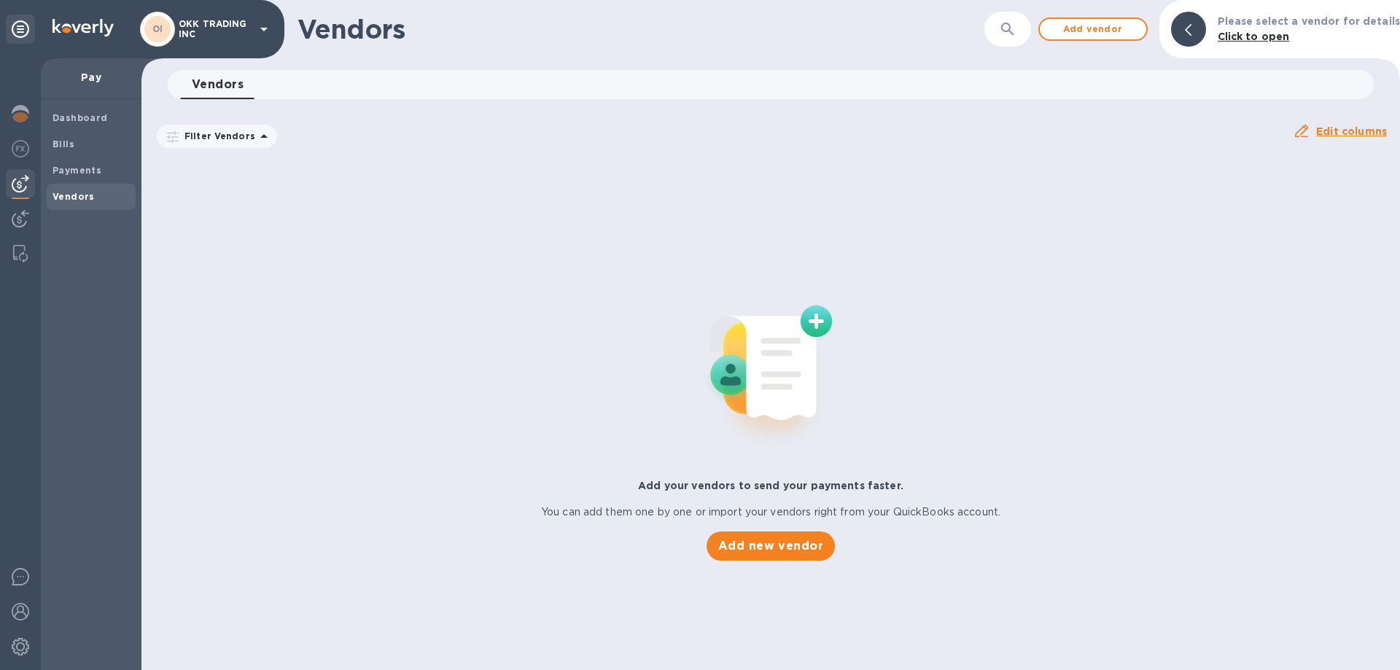
click at [17, 609] on img at bounding box center [20, 611] width 17 height 17
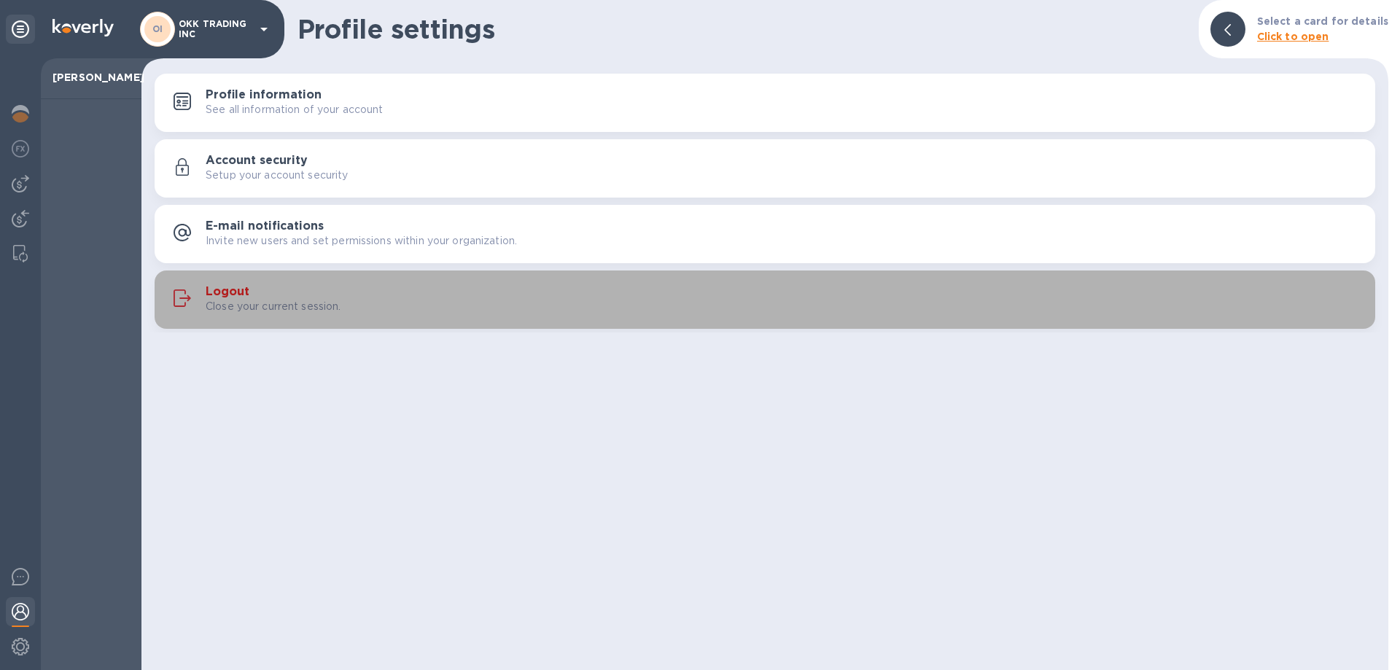
click at [243, 291] on h3 "Logout" at bounding box center [228, 292] width 44 height 14
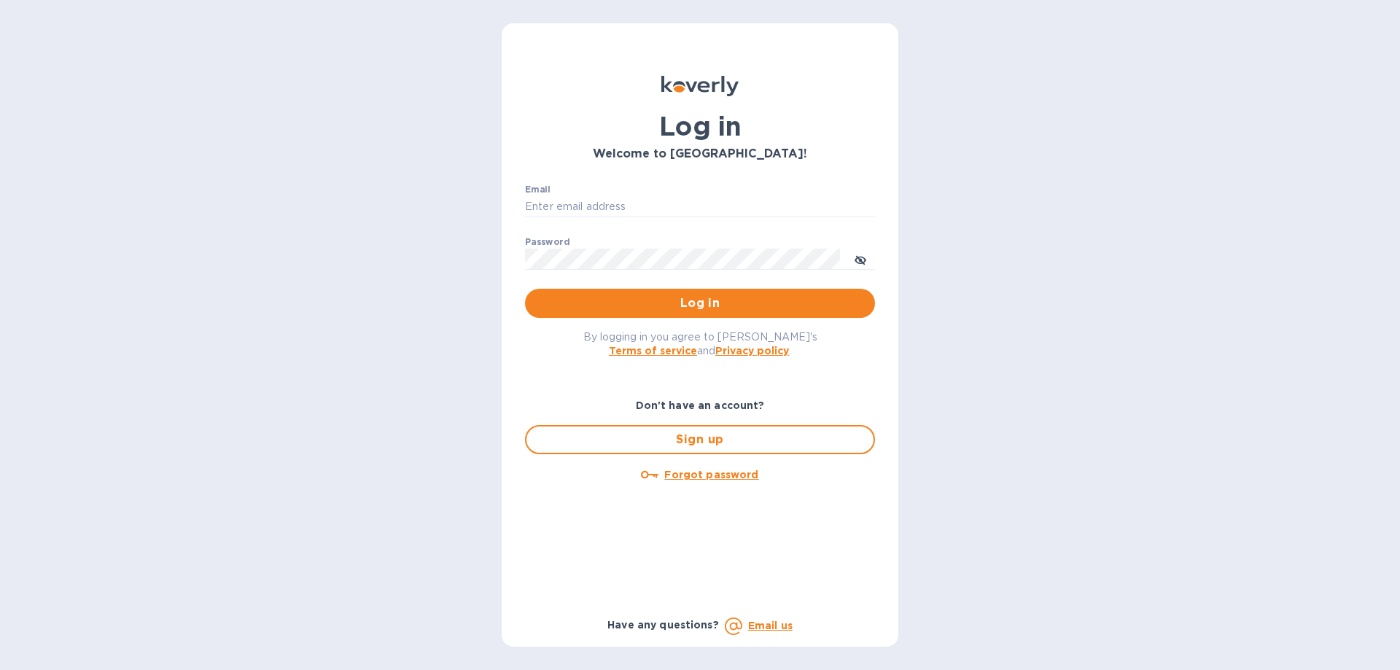
type input "[PERSON_NAME][EMAIL_ADDRESS][DOMAIN_NAME]"
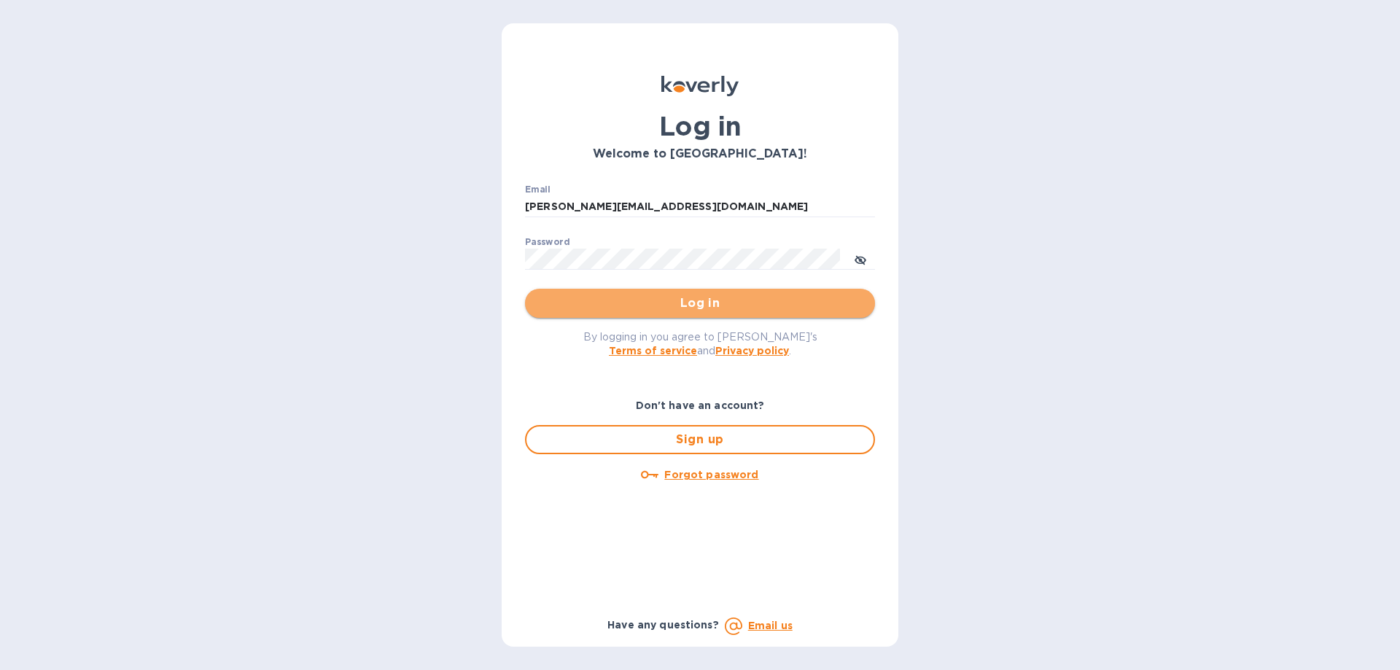
click at [753, 303] on span "Log in" at bounding box center [700, 303] width 327 height 17
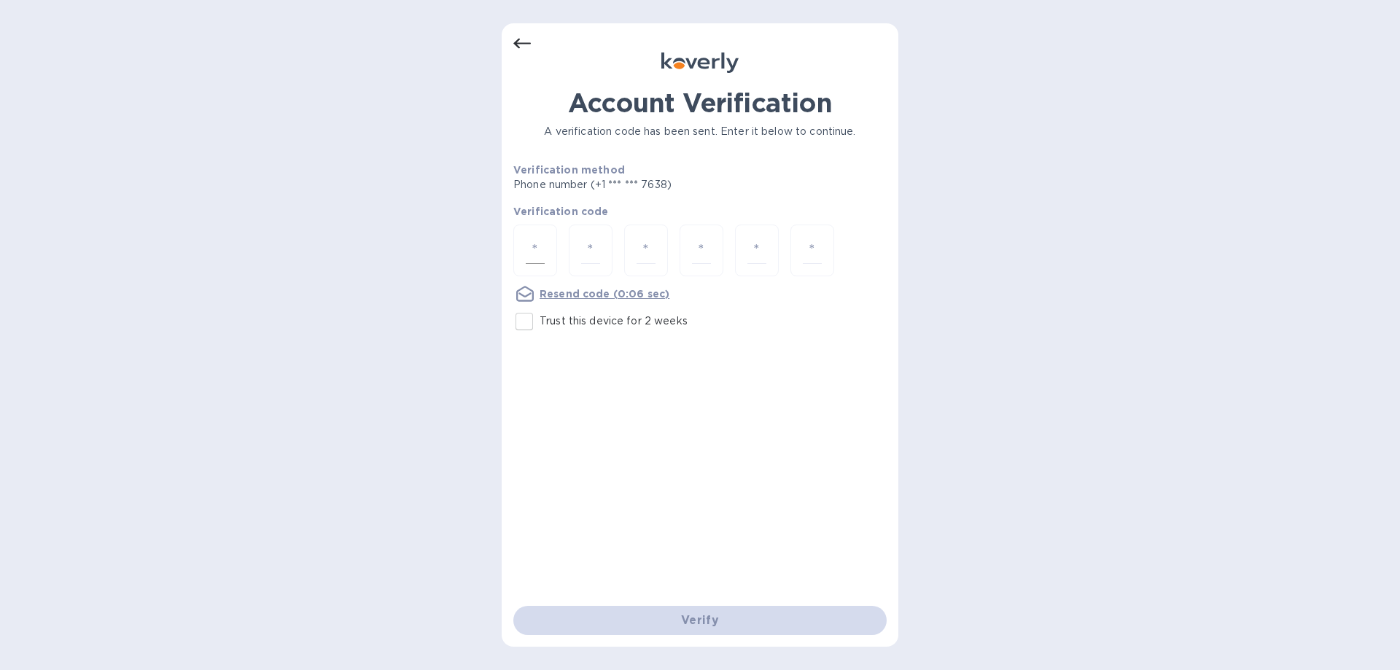
click at [532, 245] on input "number" at bounding box center [535, 250] width 19 height 27
type input "5"
type input "6"
type input "8"
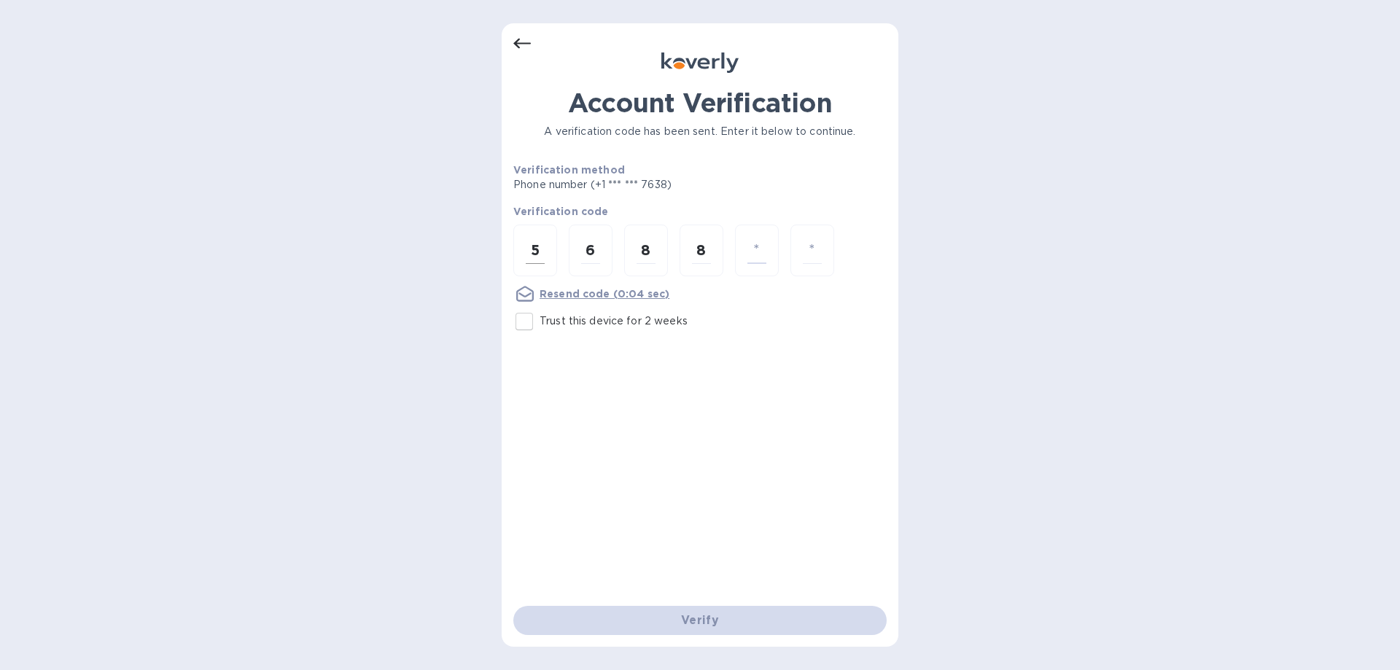
type input "4"
type input "0"
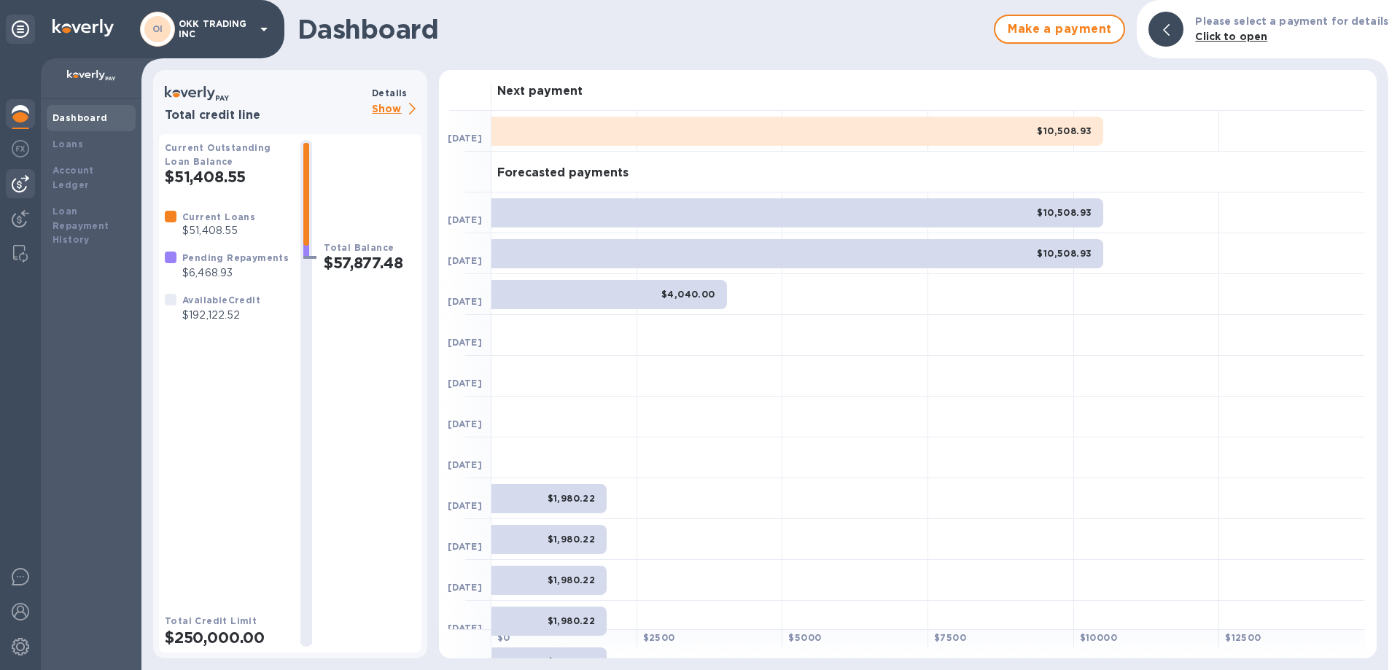
click at [27, 181] on img at bounding box center [20, 183] width 17 height 17
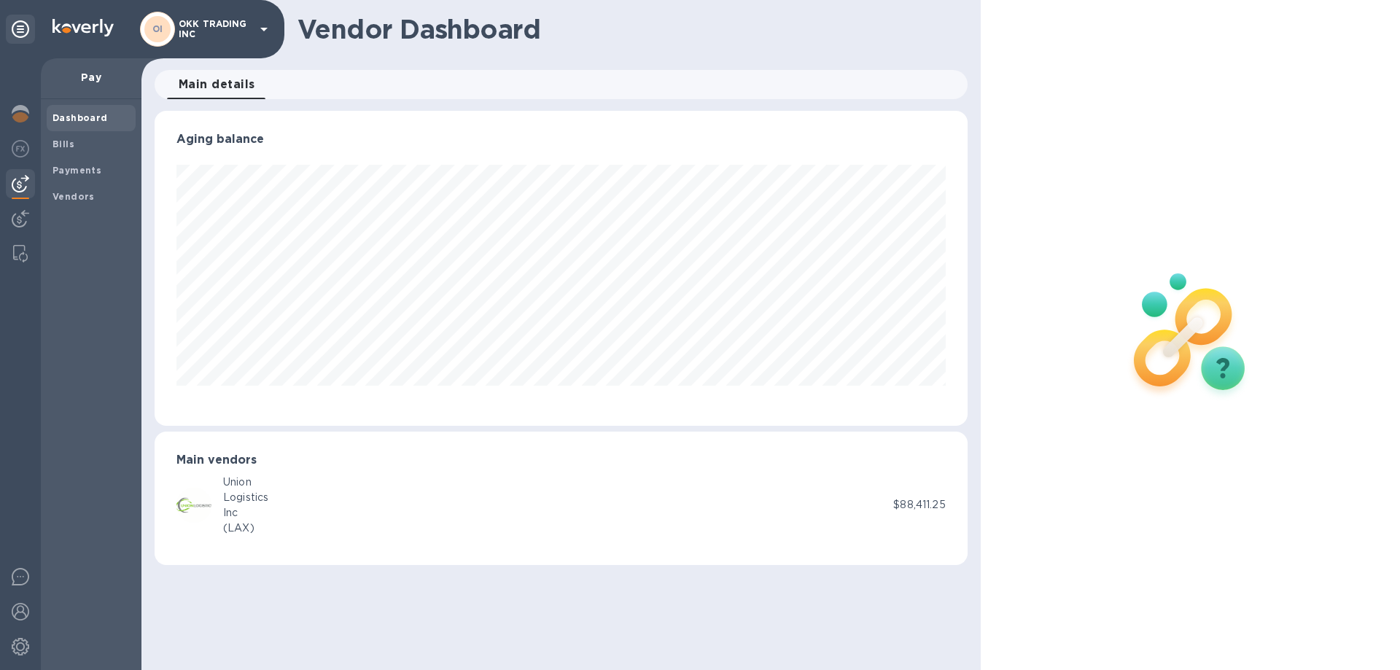
scroll to position [315, 812]
click at [72, 198] on b "Vendors" at bounding box center [73, 196] width 42 height 11
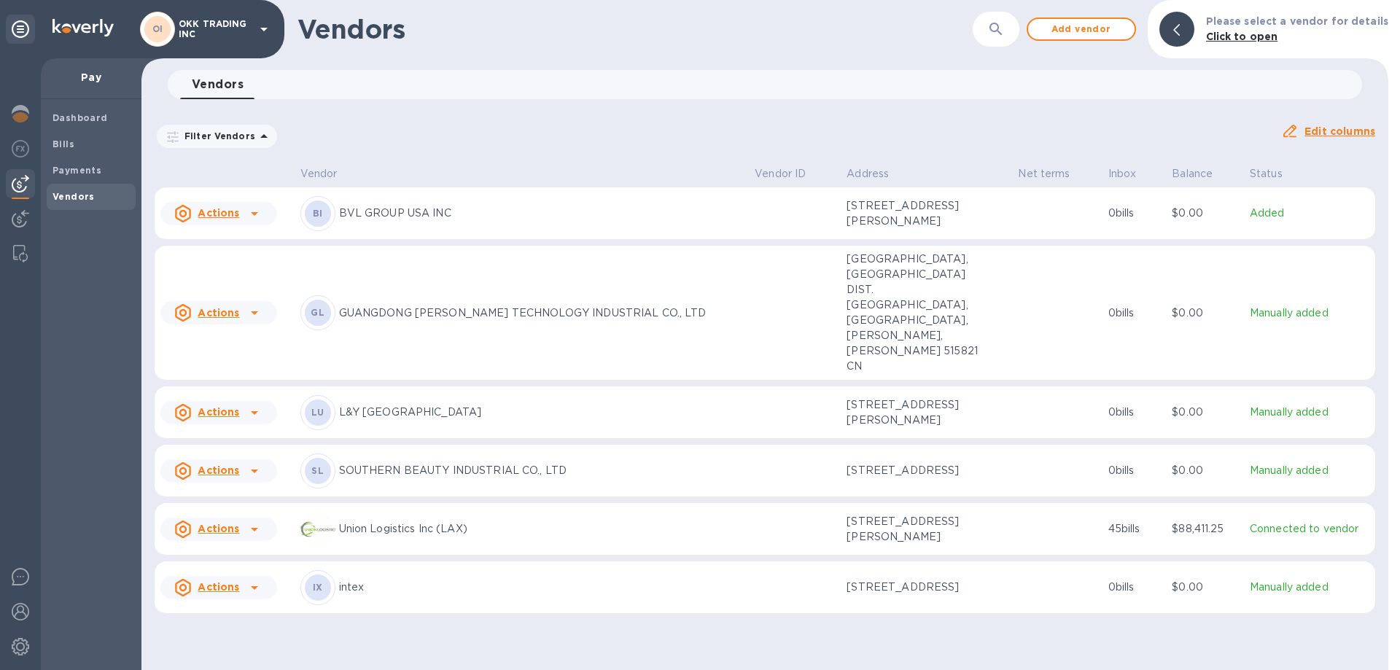
click at [405, 306] on p "GUANGDONG [PERSON_NAME] TECHNOLOGY INDUSTRIAL CO., LTD" at bounding box center [541, 313] width 405 height 15
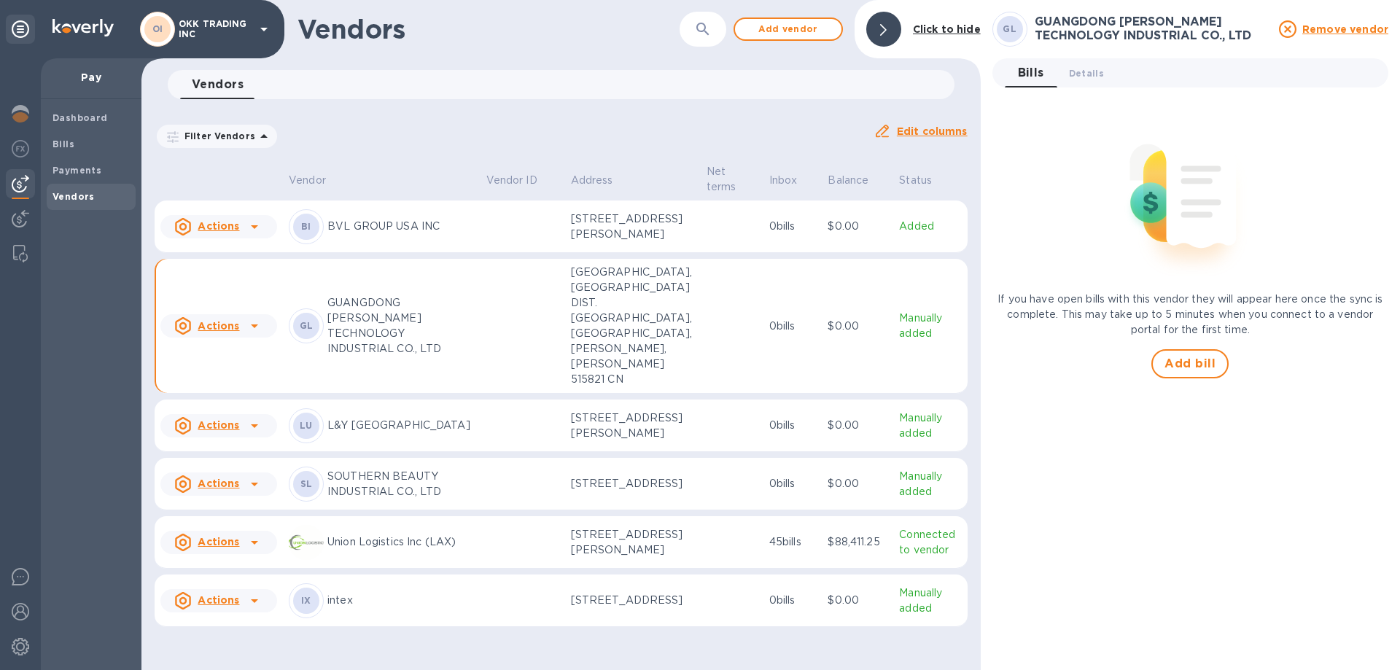
click at [392, 340] on p "GUANGDONG [PERSON_NAME] TECHNOLOGY INDUSTRIAL CO., LTD" at bounding box center [400, 325] width 147 height 61
click at [1086, 70] on span "Details 0" at bounding box center [1086, 73] width 35 height 15
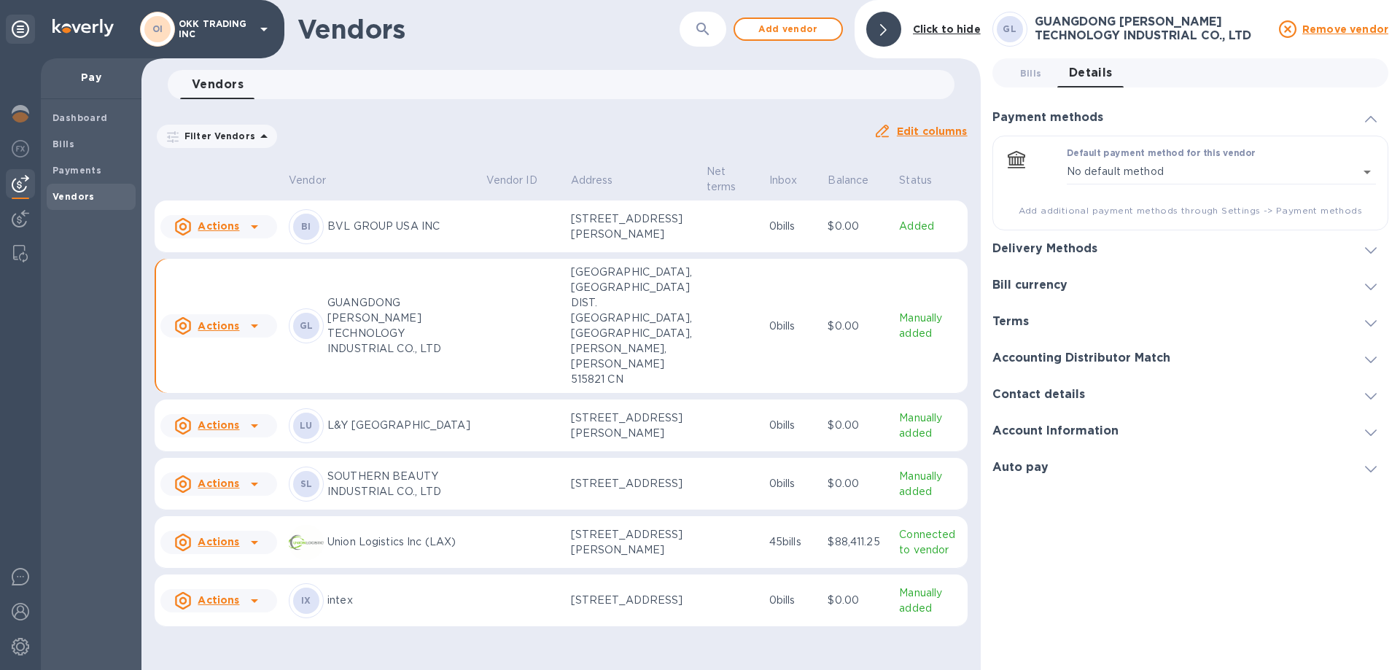
click at [1082, 246] on h3 "Delivery Methods" at bounding box center [1044, 249] width 105 height 14
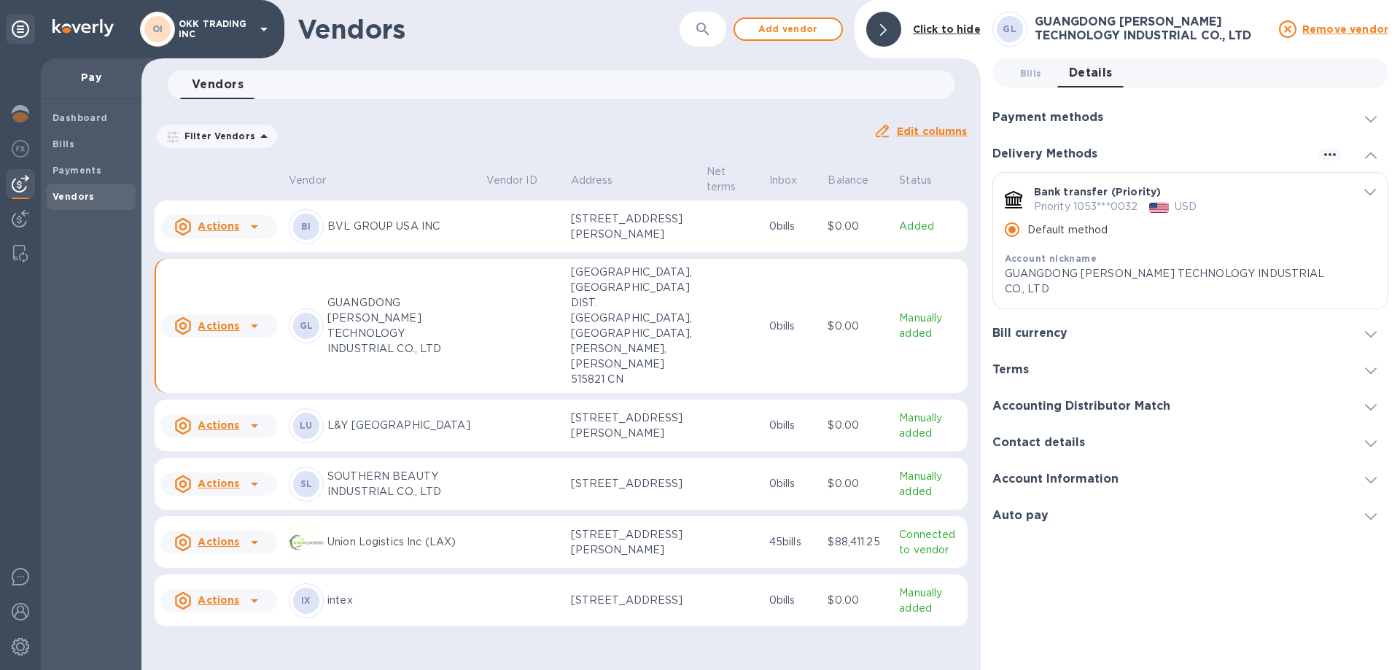
click at [1369, 194] on icon "default-method" at bounding box center [1370, 193] width 12 height 7
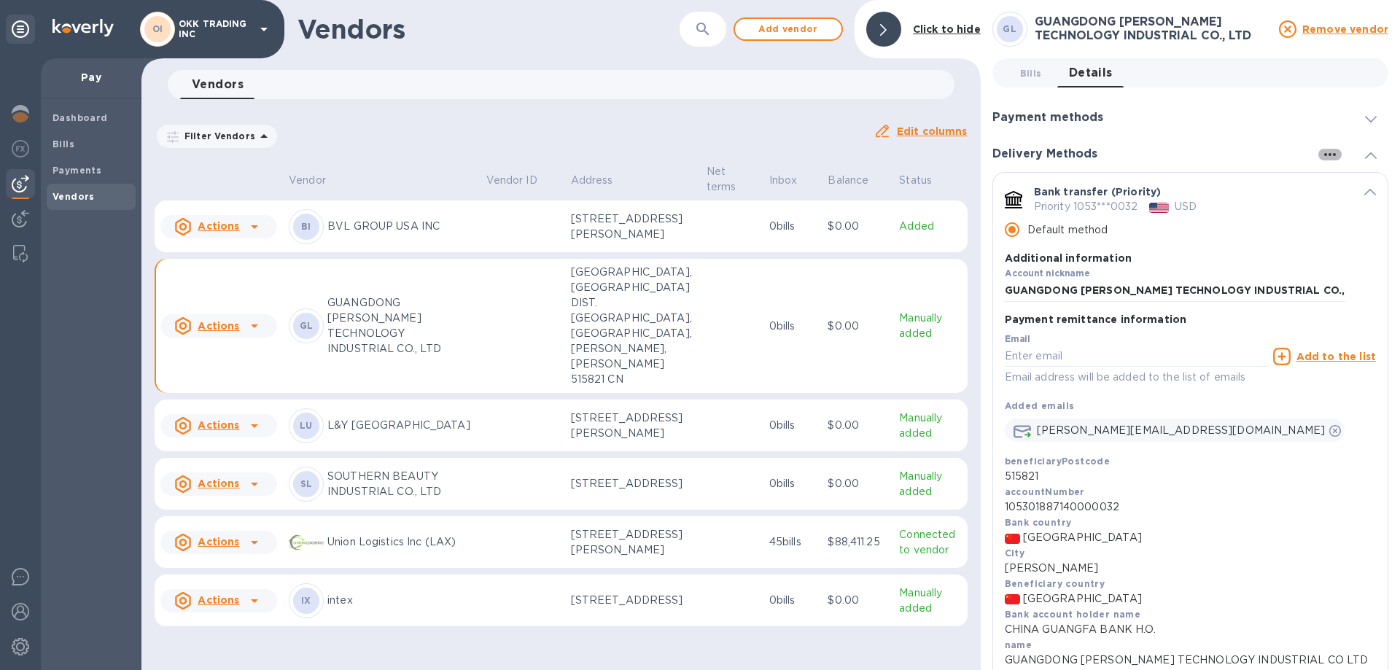
click at [1326, 151] on icon "button" at bounding box center [1329, 154] width 17 height 17
click at [1337, 184] on p "Add new" at bounding box center [1348, 184] width 48 height 15
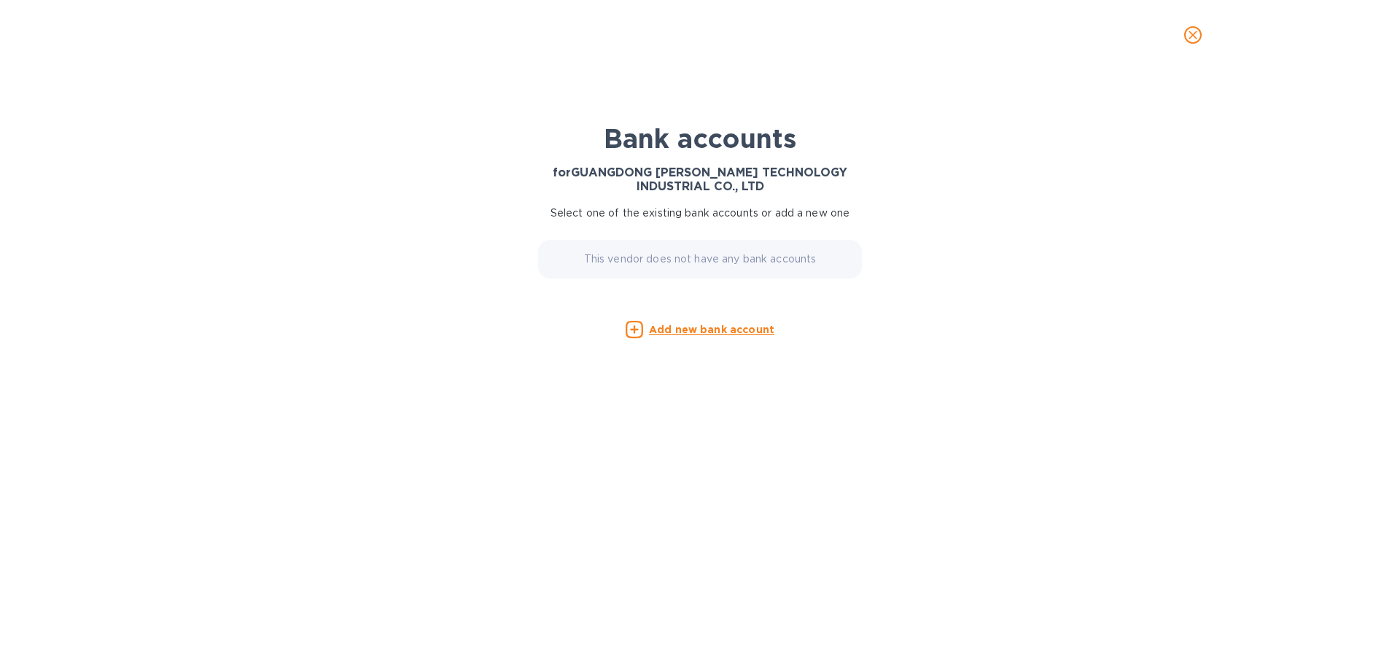
click at [1193, 36] on icon "close" at bounding box center [1193, 35] width 9 height 9
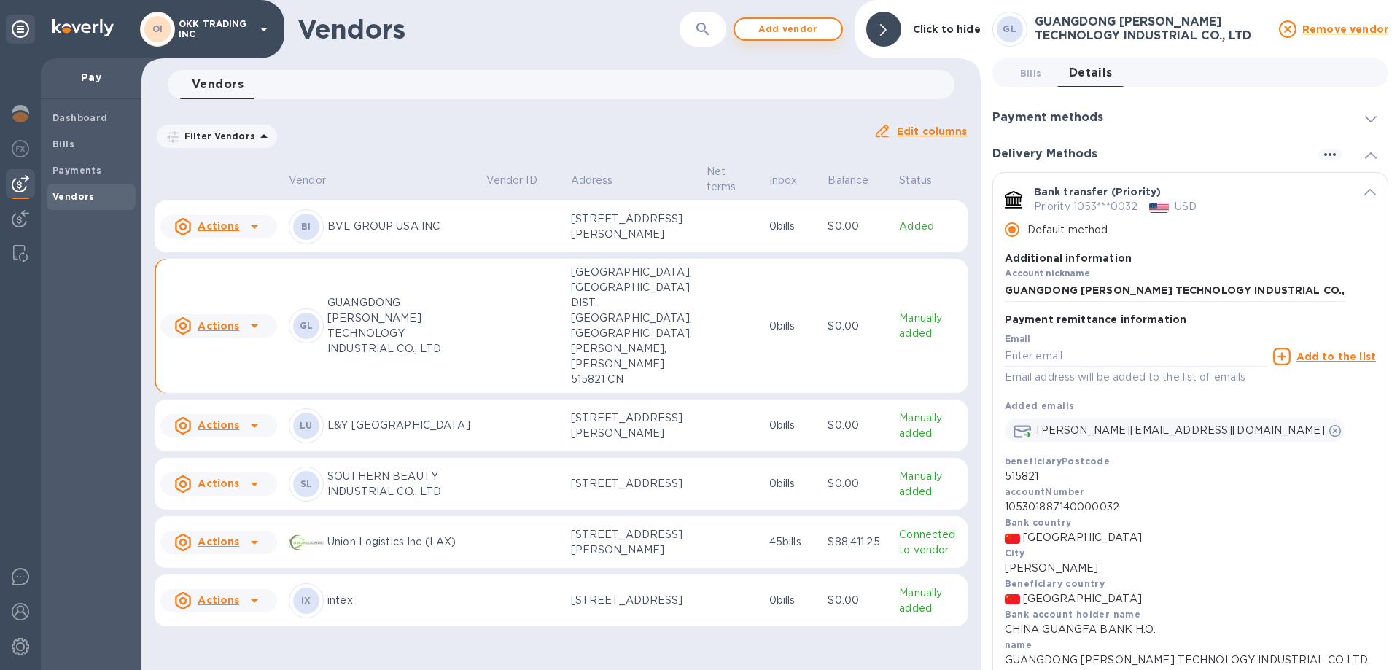
click at [799, 26] on span "Add vendor" at bounding box center [788, 28] width 83 height 17
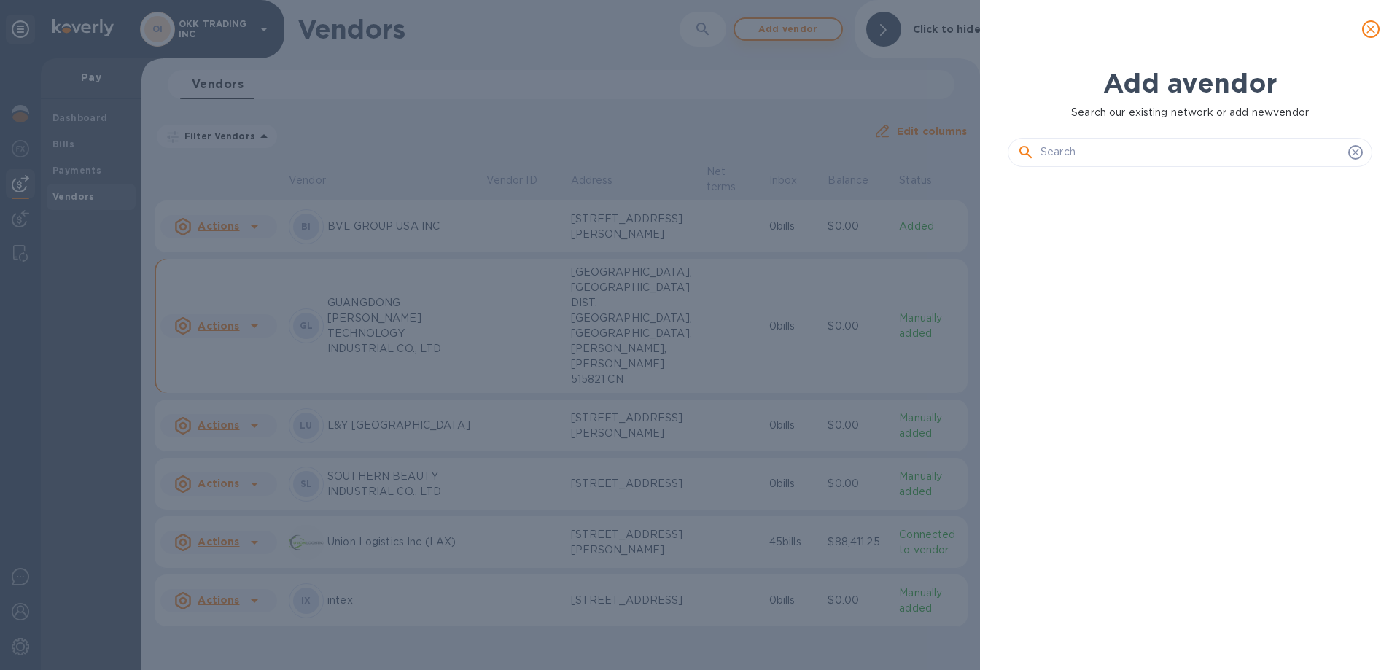
scroll to position [442, 370]
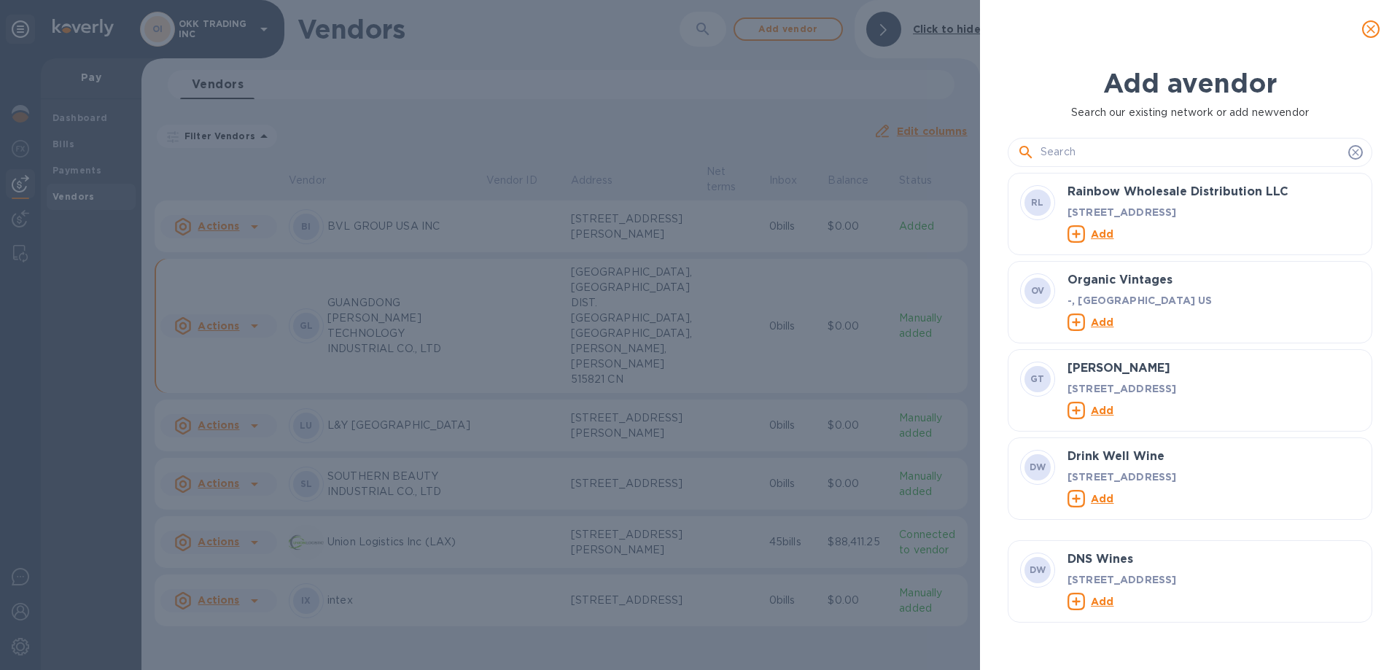
click at [1120, 152] on input "text" at bounding box center [1191, 152] width 302 height 22
type input "k"
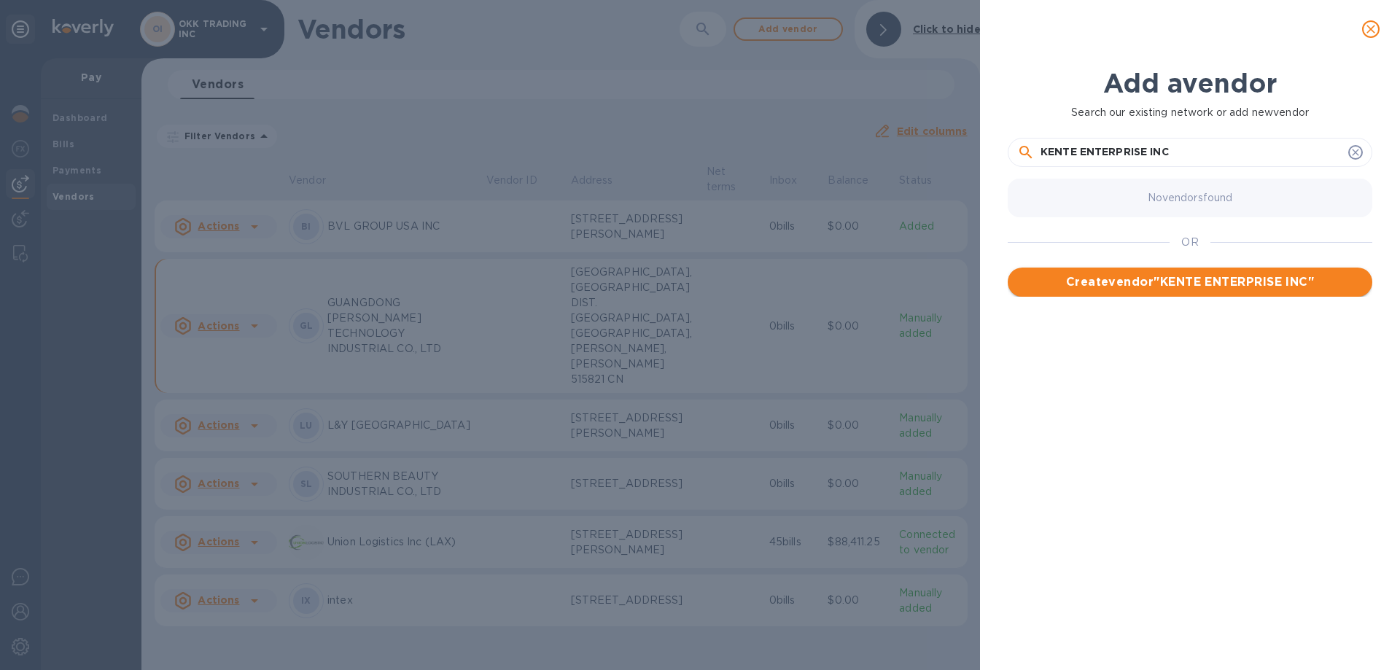
type input "KENTE ENTERPRISE INC"
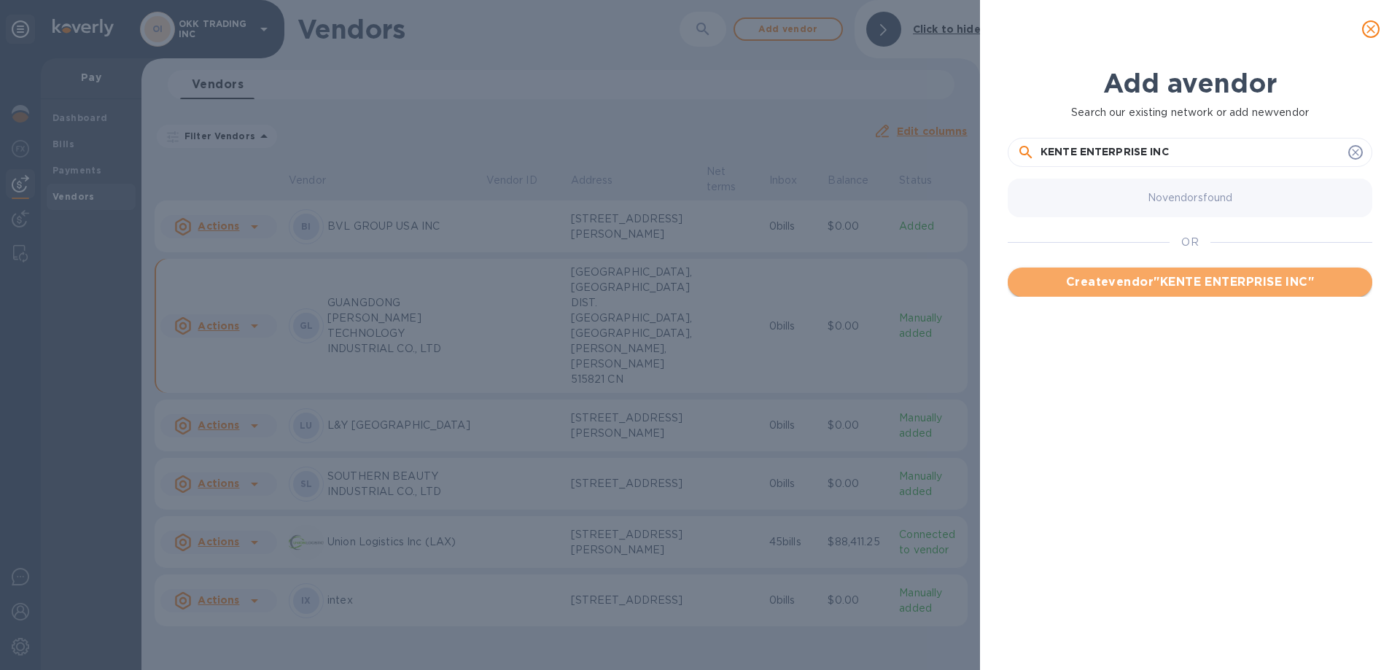
click at [1211, 282] on span "Create vendor " KENTE ENTERPRISE INC "" at bounding box center [1189, 281] width 341 height 17
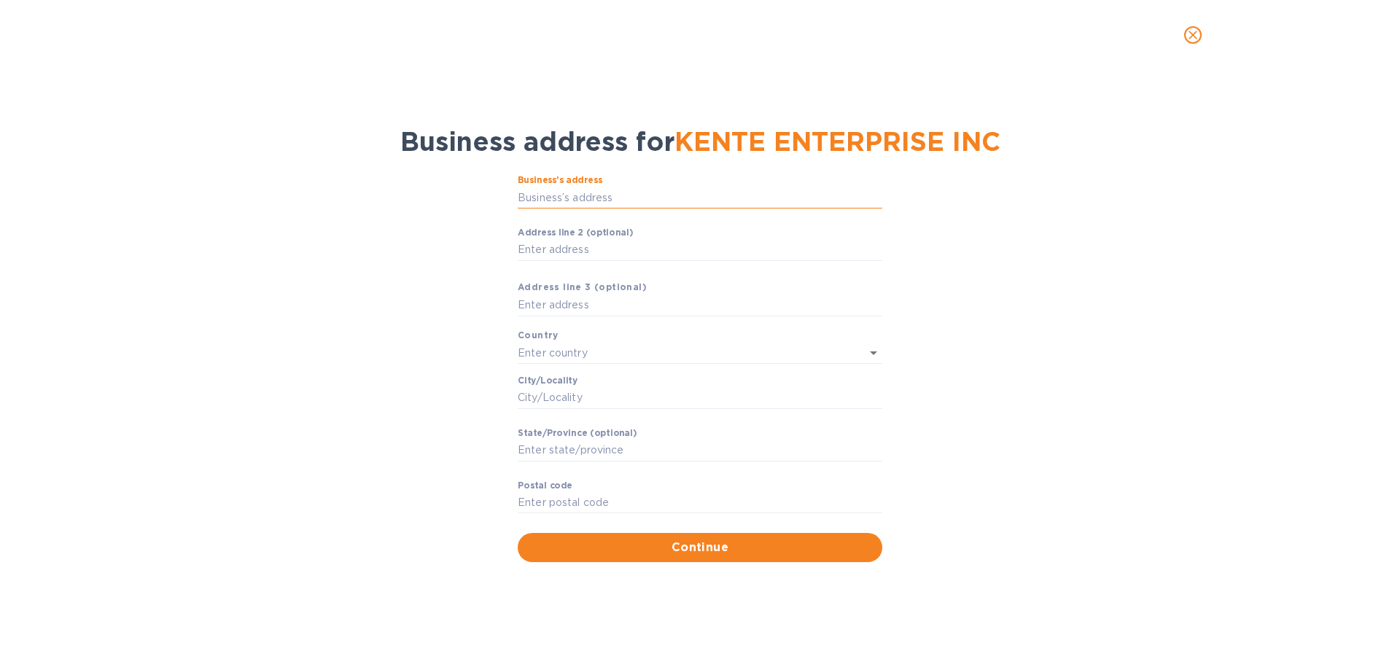
click at [529, 198] on input "Business’s аddress" at bounding box center [700, 198] width 365 height 22
paste input "text"
type input "La Riviere Anglaise Victoria"
type input "Seychelles"
type input "Victoria"
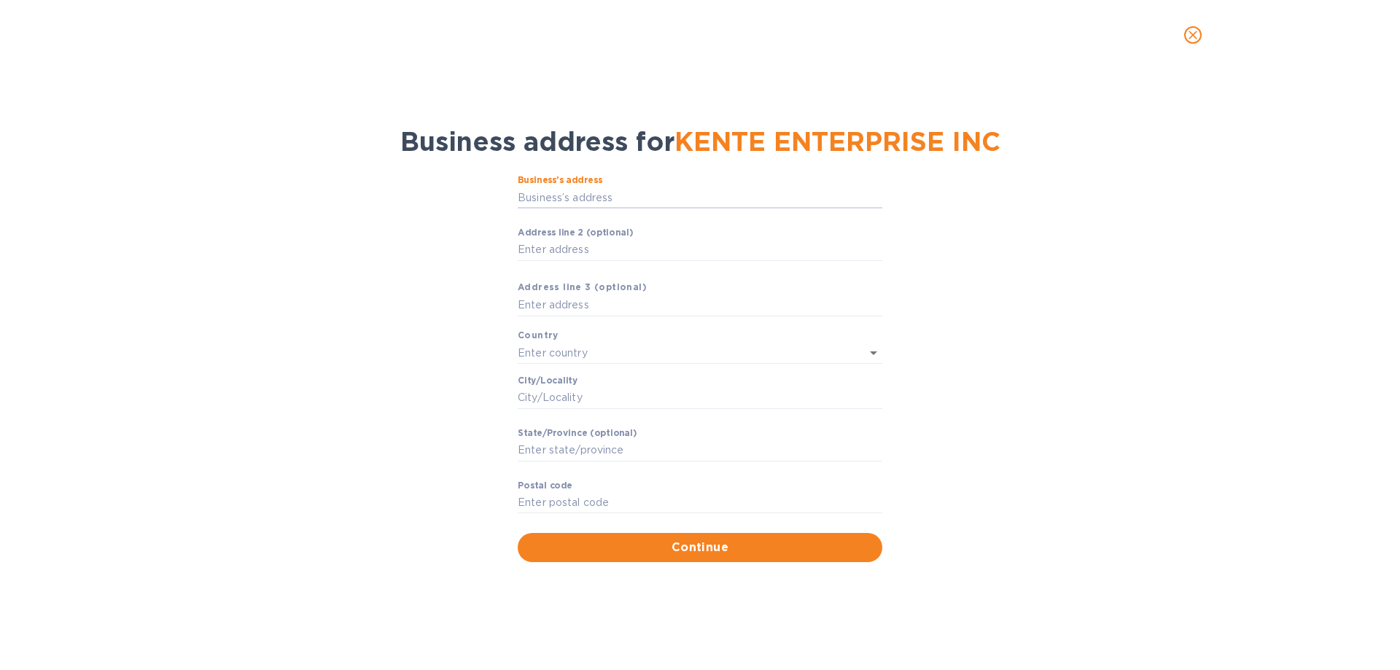
type input "La Riviere Anglaise"
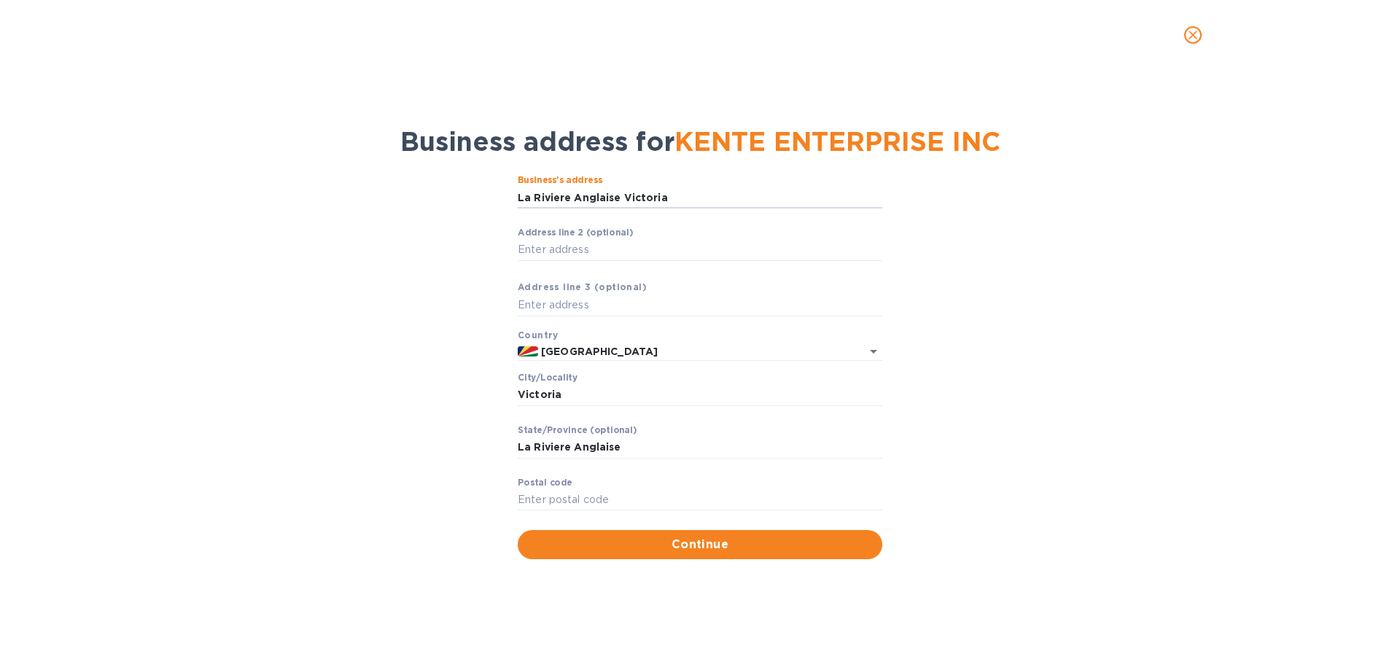
drag, startPoint x: 663, startPoint y: 196, endPoint x: 474, endPoint y: 201, distance: 188.9
click at [474, 201] on div "Business’s аddress La Riviere Anglaise Victoria ​ Аddress line 2 (optional) ​ А…" at bounding box center [700, 366] width 1362 height 401
type input "La Riviere Anglaise Victoria"
paste input "text"
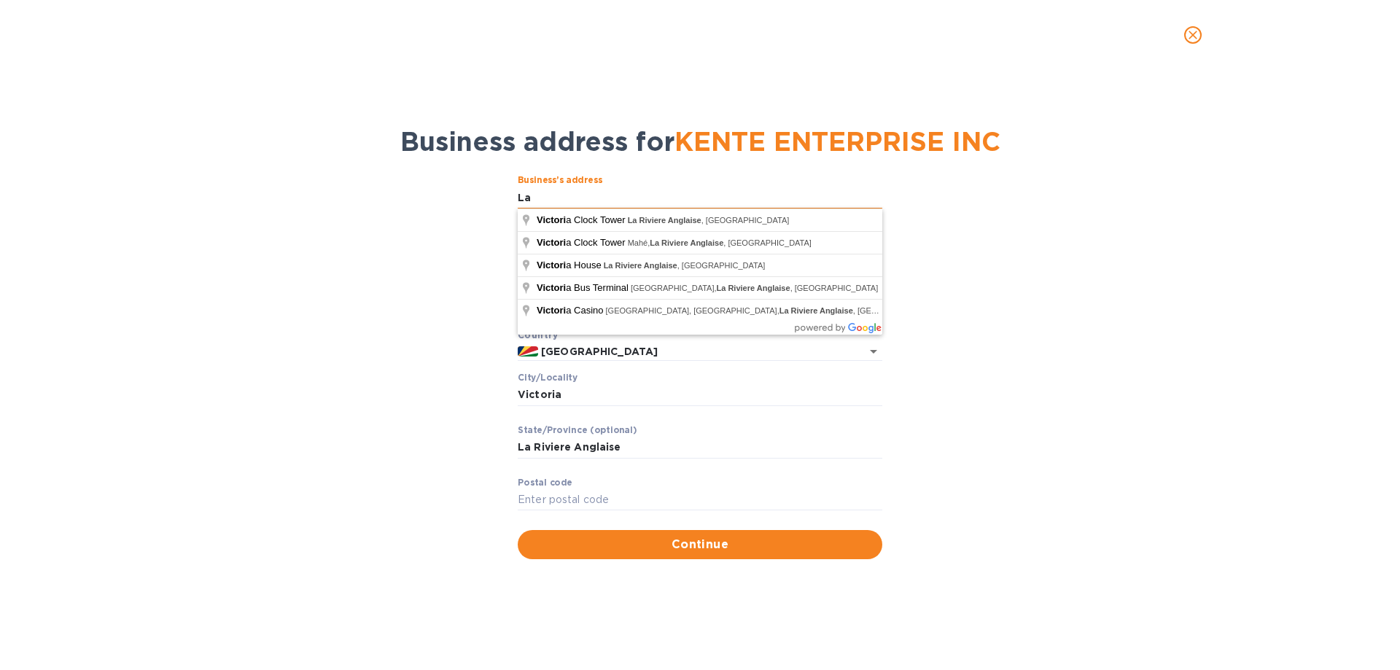
type input "L"
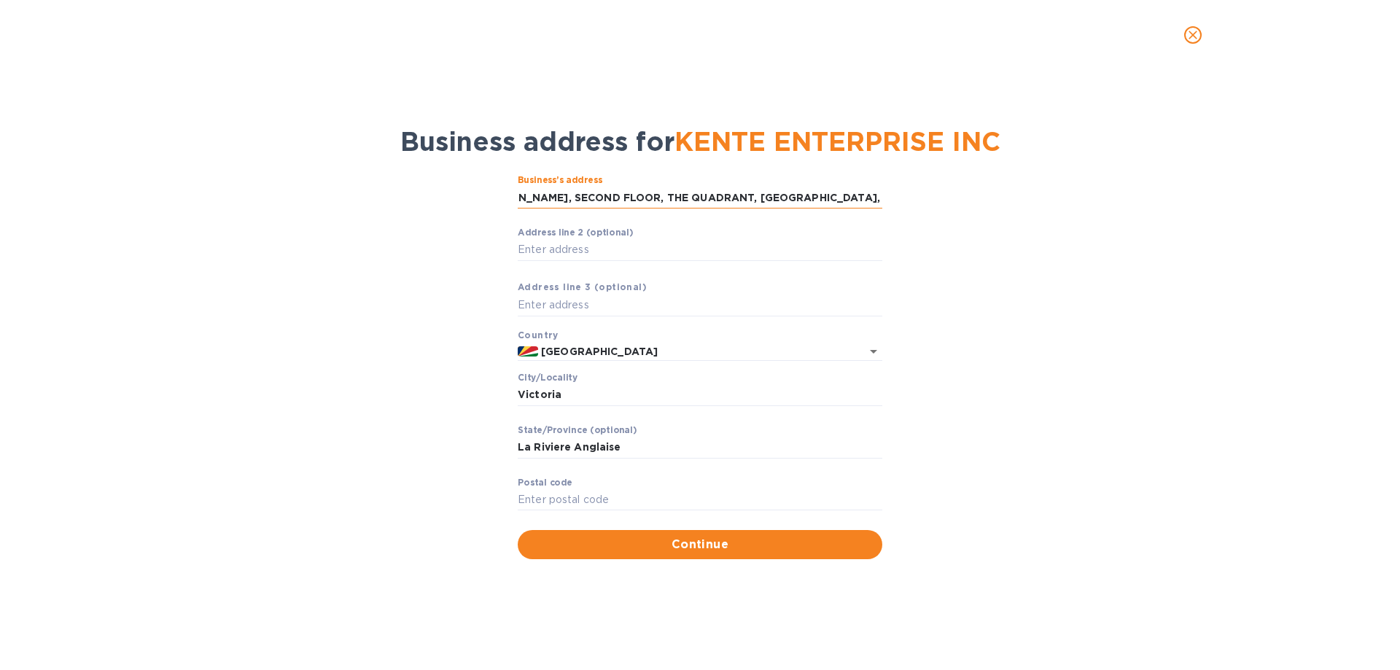
scroll to position [0, 94]
type input "SERTUS CHAMBERS, SECOND FLOOR, THE QUADRANT, MANGLIER STREET, VICTORIA"
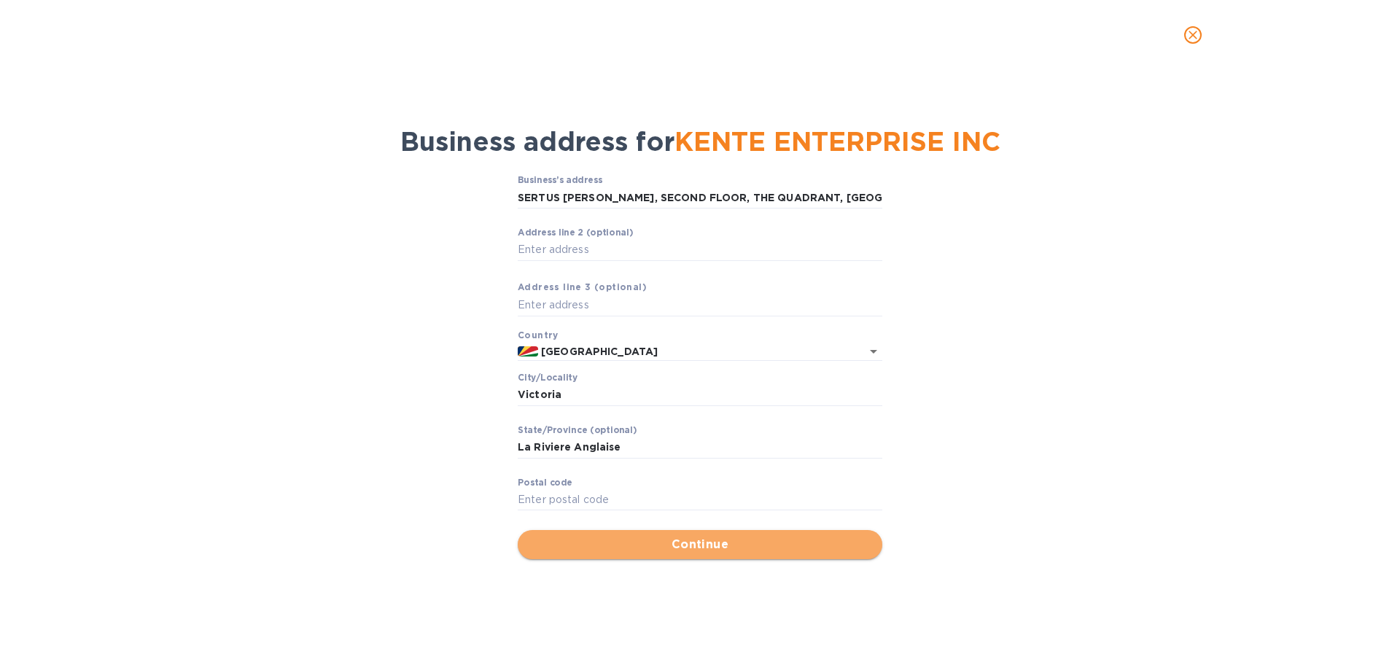
click at [700, 547] on span "Continue" at bounding box center [699, 544] width 341 height 17
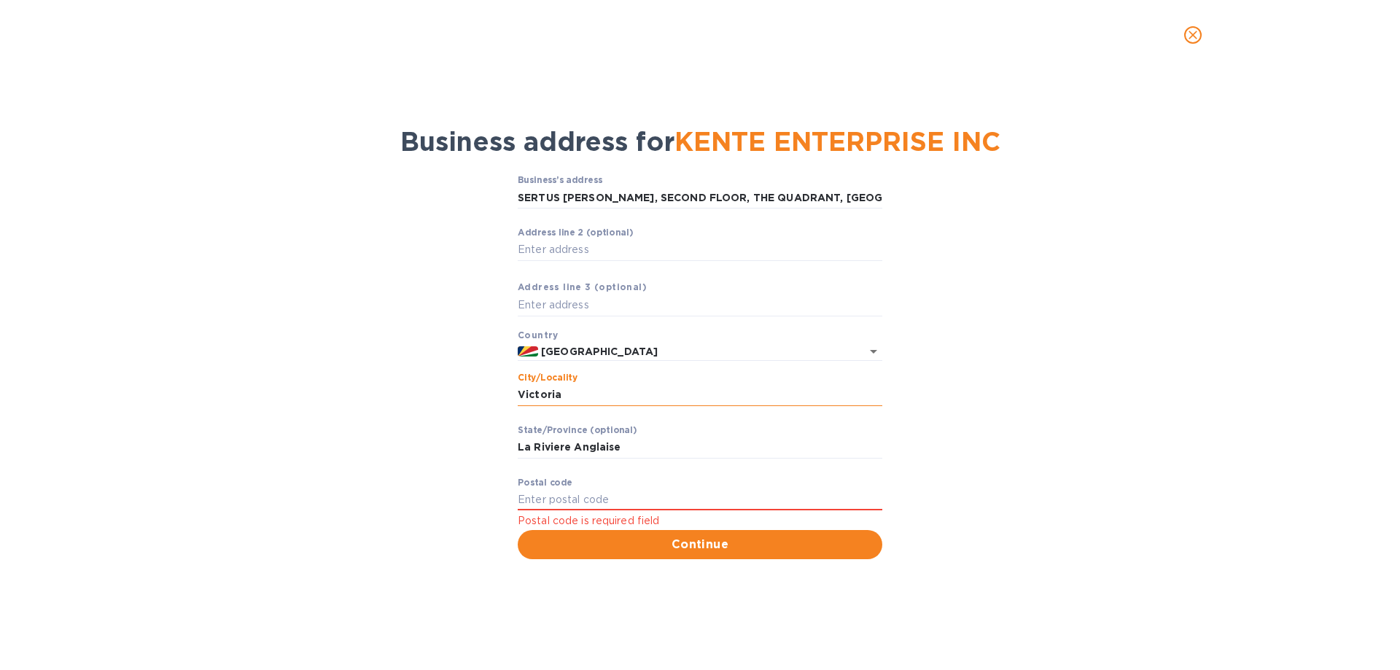
click at [582, 395] on input "Victoria" at bounding box center [700, 395] width 365 height 22
click at [615, 497] on input "Pоstal cоde" at bounding box center [700, 500] width 365 height 22
click at [526, 494] on input "Pоstal cоde" at bounding box center [700, 500] width 365 height 22
click at [563, 548] on span "Continue" at bounding box center [699, 544] width 341 height 17
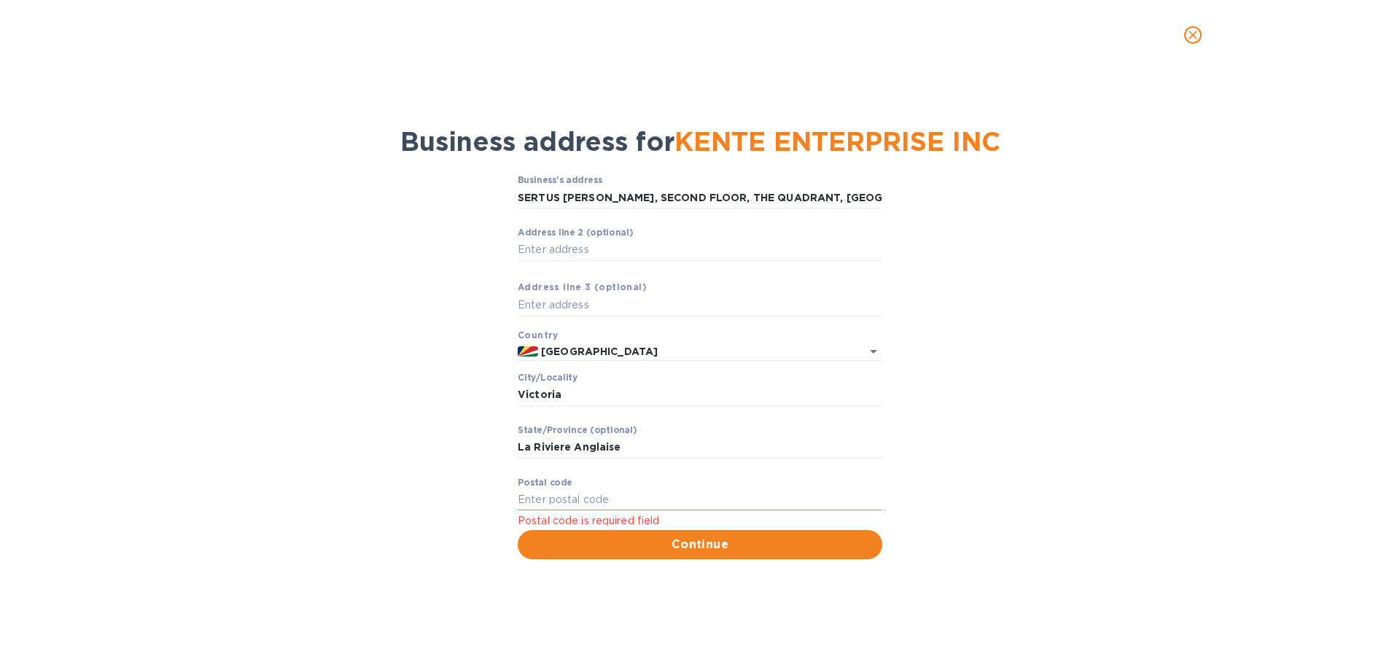
click at [547, 504] on input "Pоstal cоde" at bounding box center [700, 500] width 365 height 22
type input "00000"
click at [567, 499] on input "00000" at bounding box center [700, 500] width 365 height 22
type input "000"
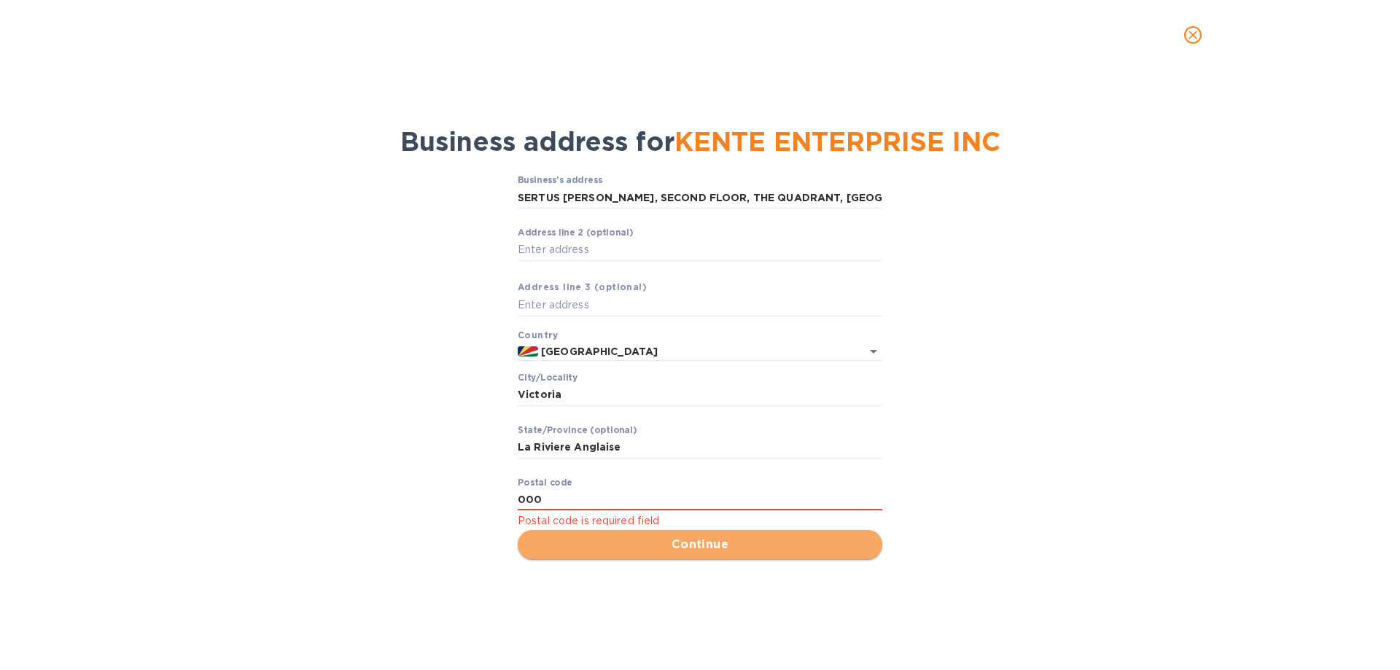
click at [647, 540] on span "Continue" at bounding box center [699, 544] width 341 height 17
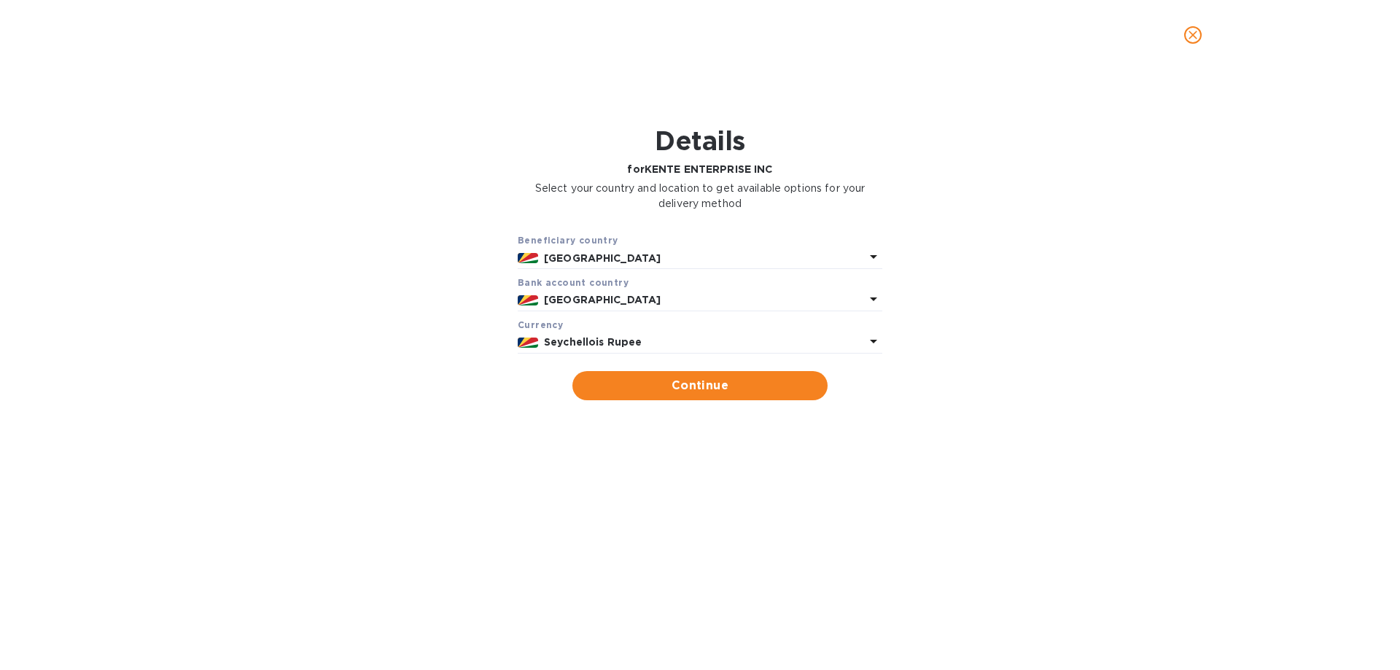
click at [874, 297] on icon at bounding box center [873, 299] width 7 height 4
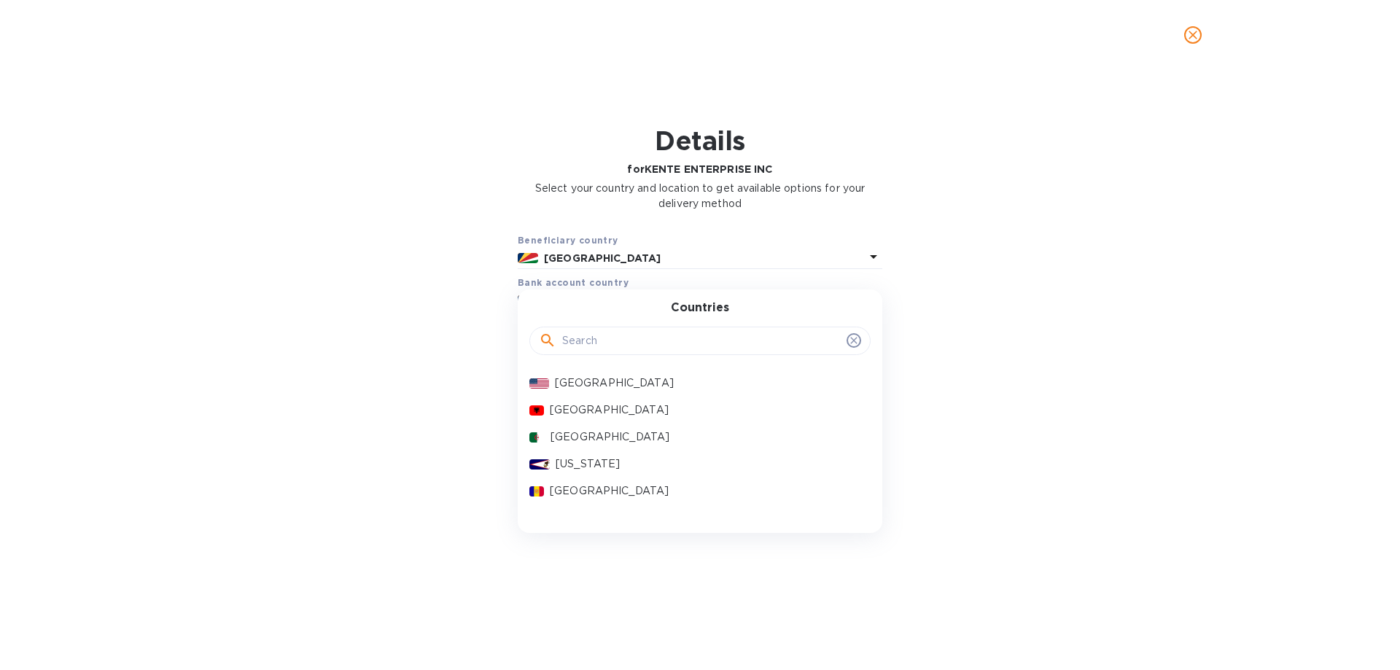
click at [622, 349] on input "text" at bounding box center [701, 341] width 279 height 22
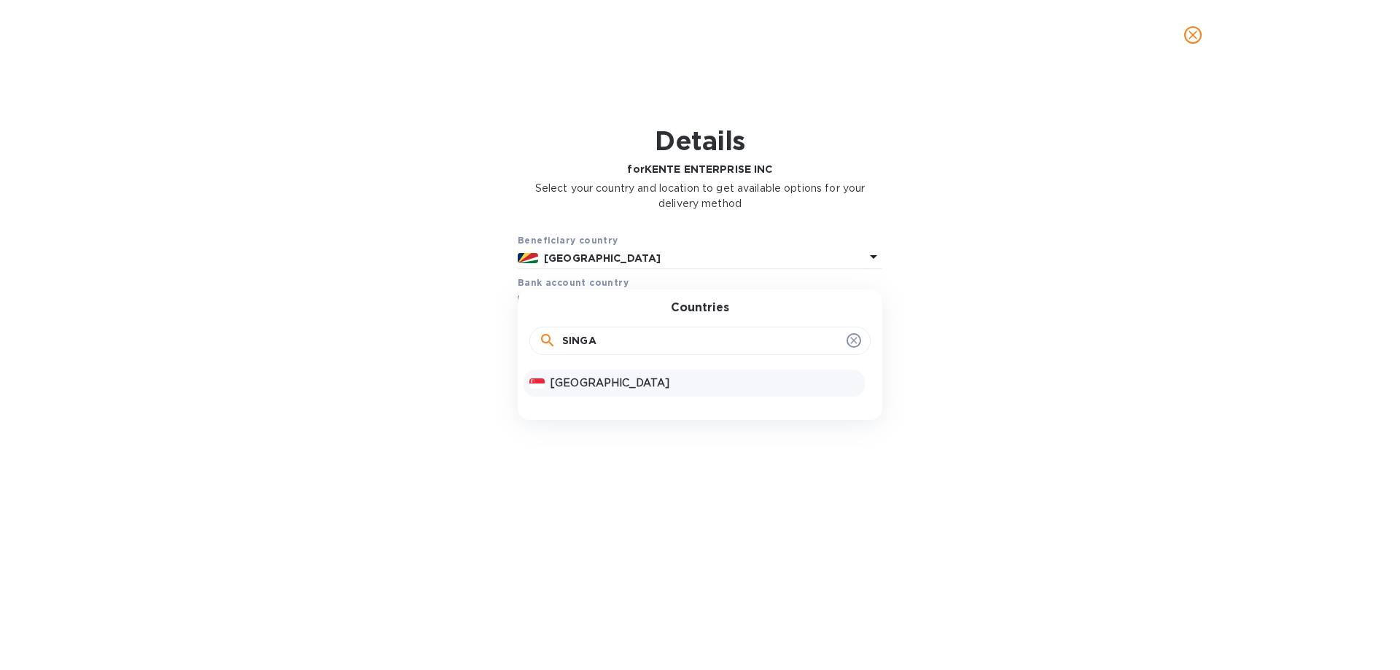
type input "SINGA"
click at [604, 384] on p "Singapore" at bounding box center [705, 383] width 308 height 15
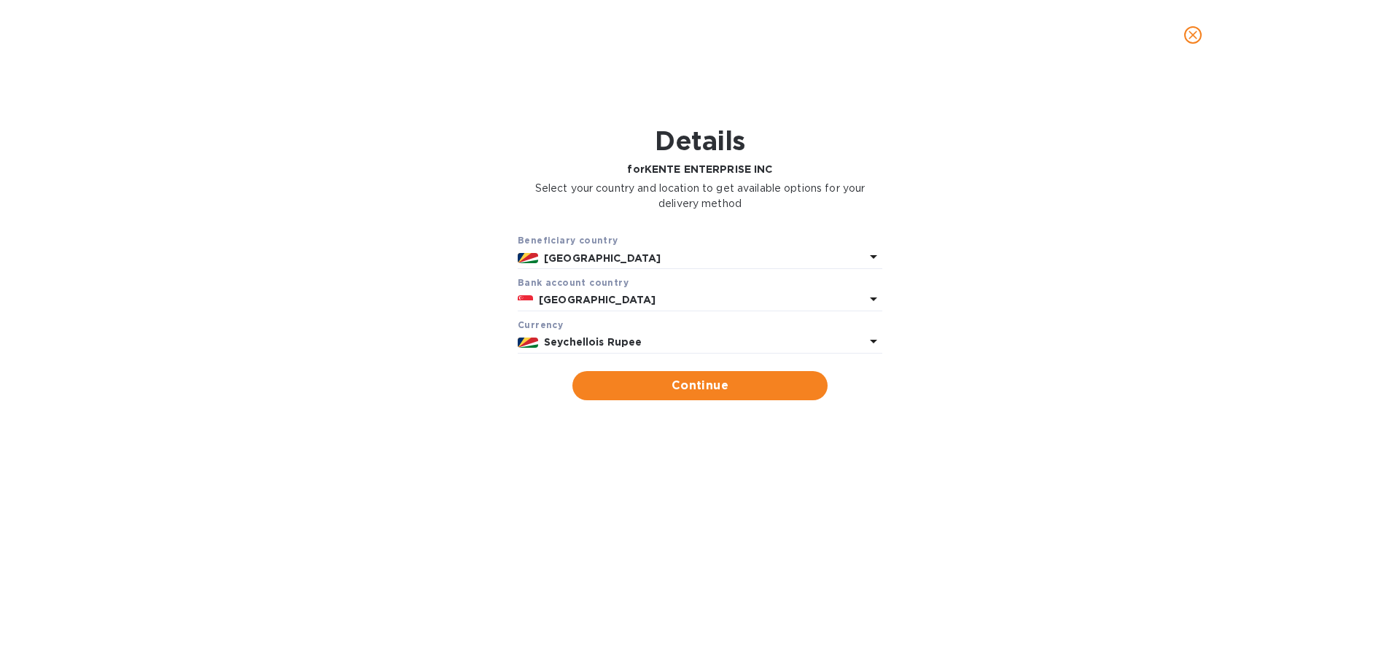
click at [868, 341] on icon at bounding box center [873, 340] width 17 height 17
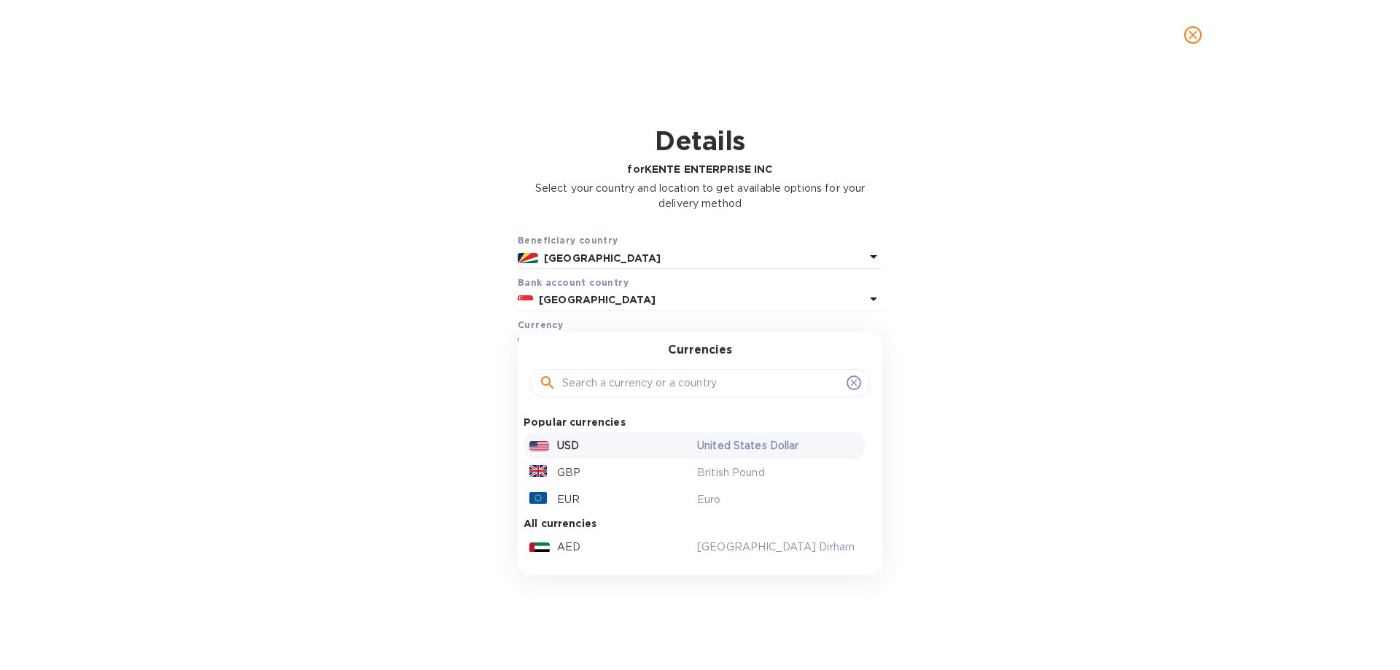
click at [765, 444] on p "United States Dollar" at bounding box center [778, 445] width 162 height 15
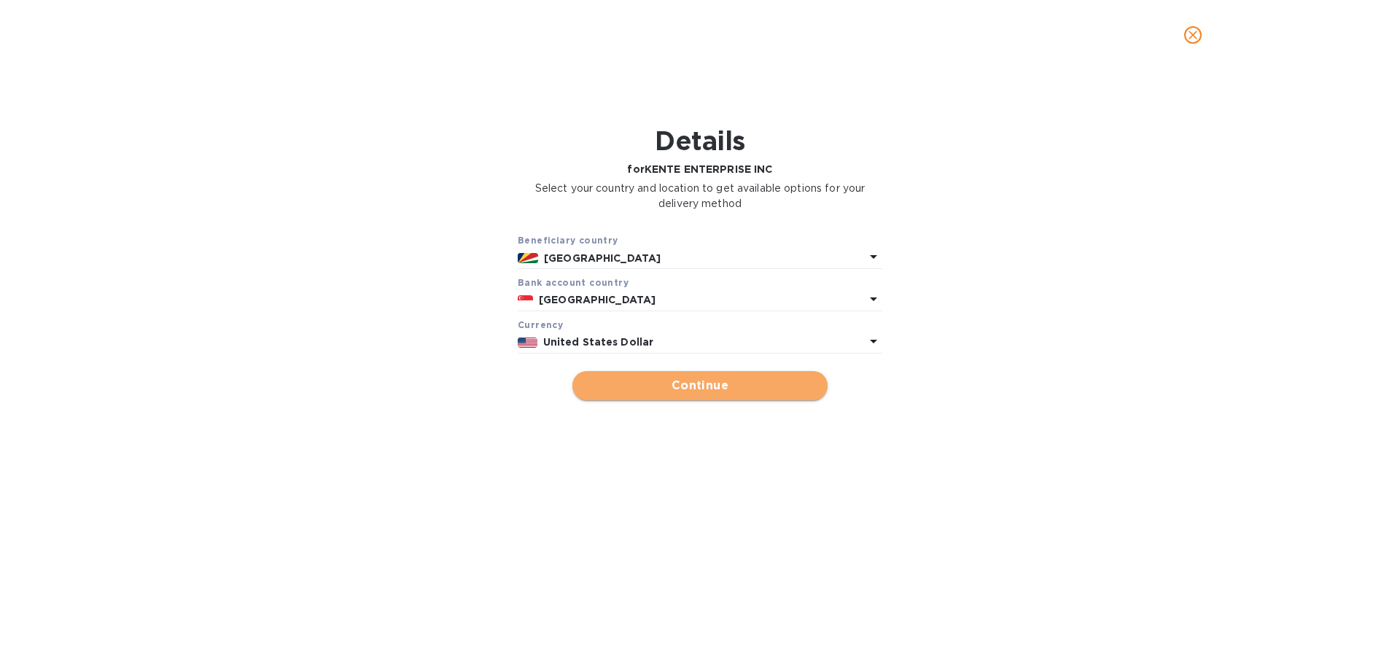
click at [688, 389] on span "Continue" at bounding box center [700, 385] width 232 height 17
type input "KENTE ENTERPRISE INC"
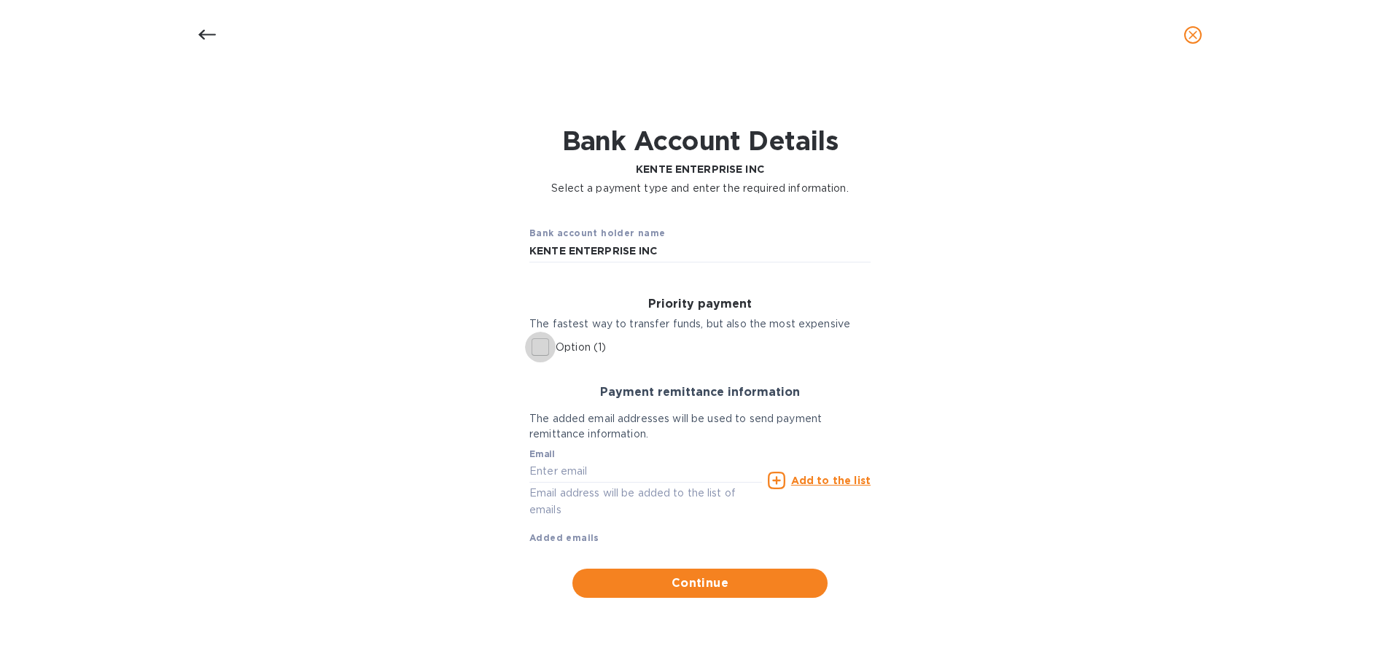
click at [542, 346] on input "Option (1)" at bounding box center [540, 347] width 31 height 31
checkbox input "true"
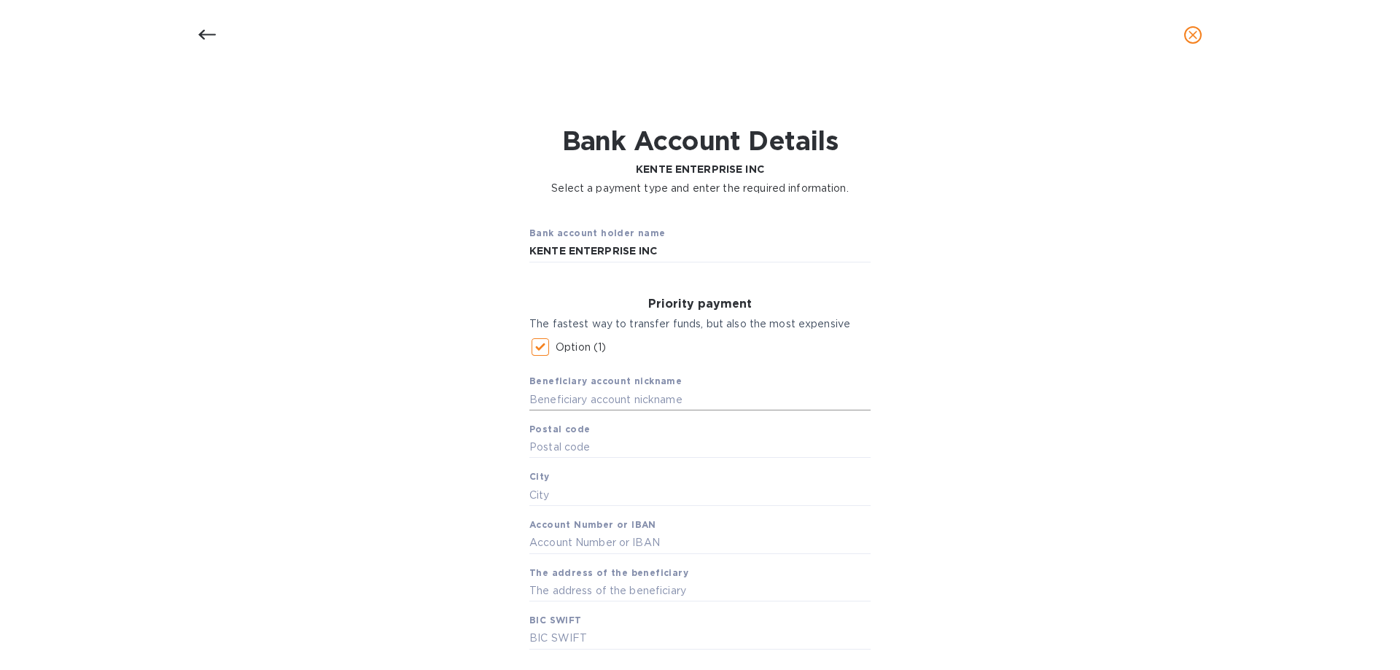
click at [569, 401] on input "text" at bounding box center [699, 400] width 341 height 22
type input "KENTE ENTERPRISE INC"
type input "000"
type input "VICTORIA"
paste input "503528093301"
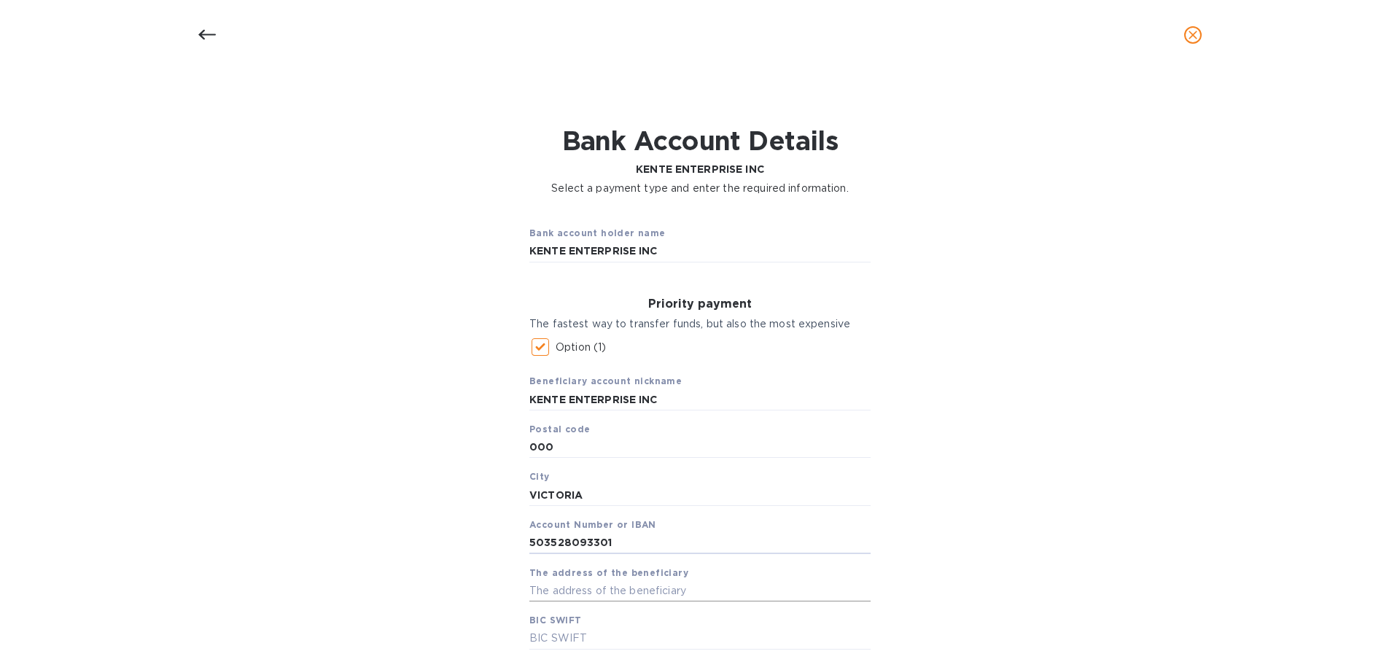
type input "503528093301"
click at [544, 590] on input "text" at bounding box center [699, 591] width 341 height 22
paste input "Sertus Chambers, Second Floor, The Quadrant"
type input "Sertus Chambers, Second Floor, The Quadrant"
click at [657, 256] on input "KENTE ENTERPRISE INC" at bounding box center [699, 252] width 341 height 22
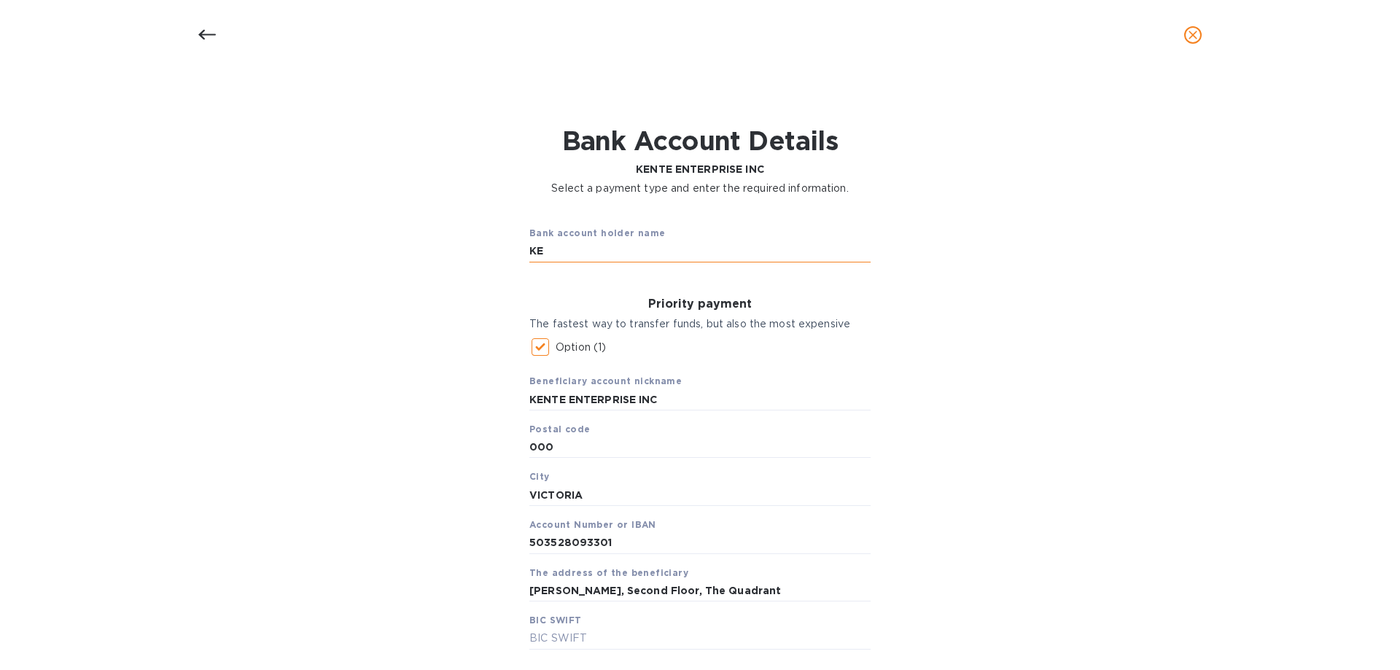
type input "K"
type input "OCBC BANK"
click at [776, 587] on input "Sertus Chambers, Second Floor, The Quadrant" at bounding box center [699, 591] width 341 height 22
paste input "Manglier Street, Victoria, Mahé, Republic of Seychelles"
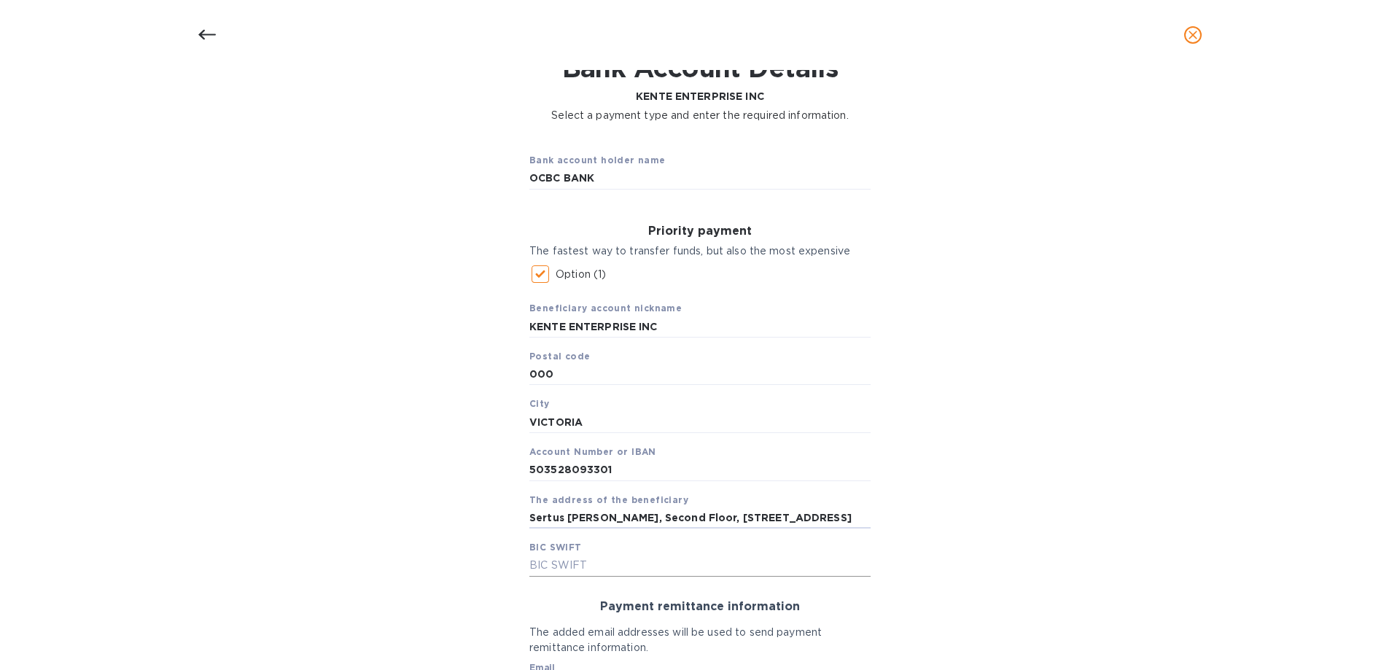
type input "Sertus Chambers, Second Floor, The Quadrant, Manglier Street, Victoria, Mahé, R…"
click at [575, 564] on input "text" at bounding box center [699, 566] width 341 height 22
paste input "OCBCSGSG"
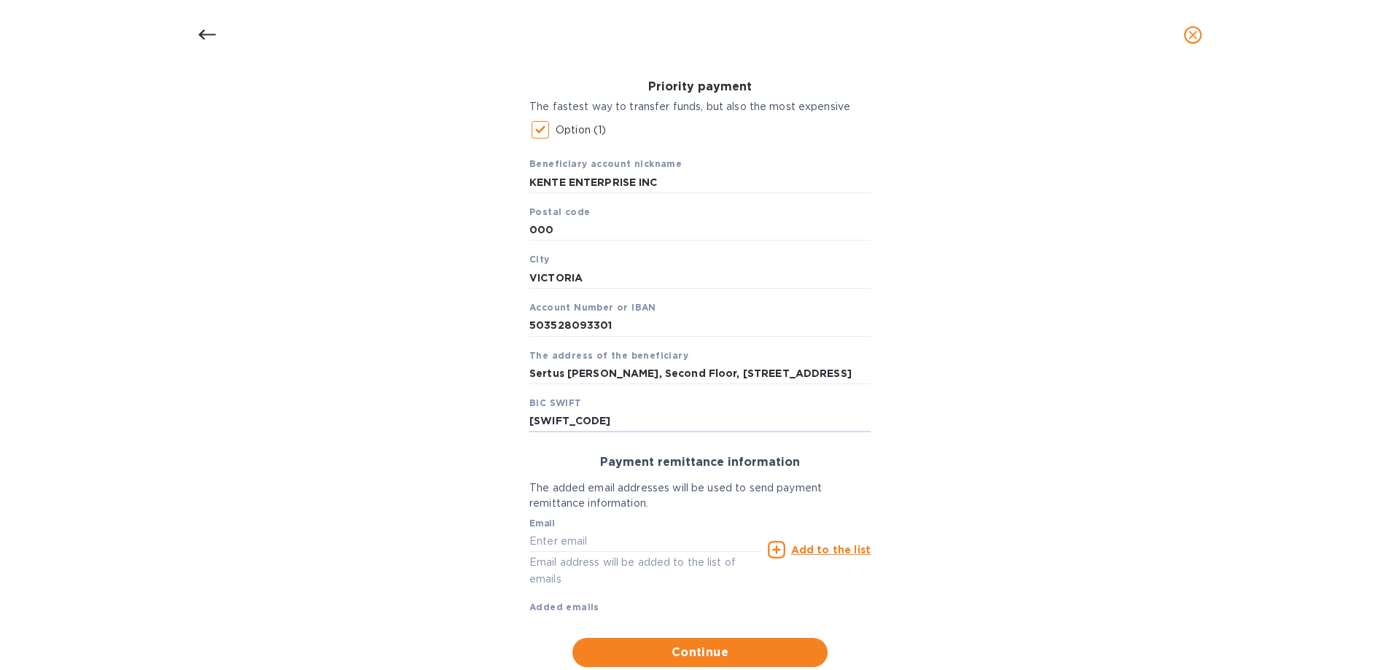
scroll to position [219, 0]
type input "OCBCSGSG"
click at [551, 546] on input "text" at bounding box center [645, 540] width 233 height 22
paste input "jim@shhochan.com"
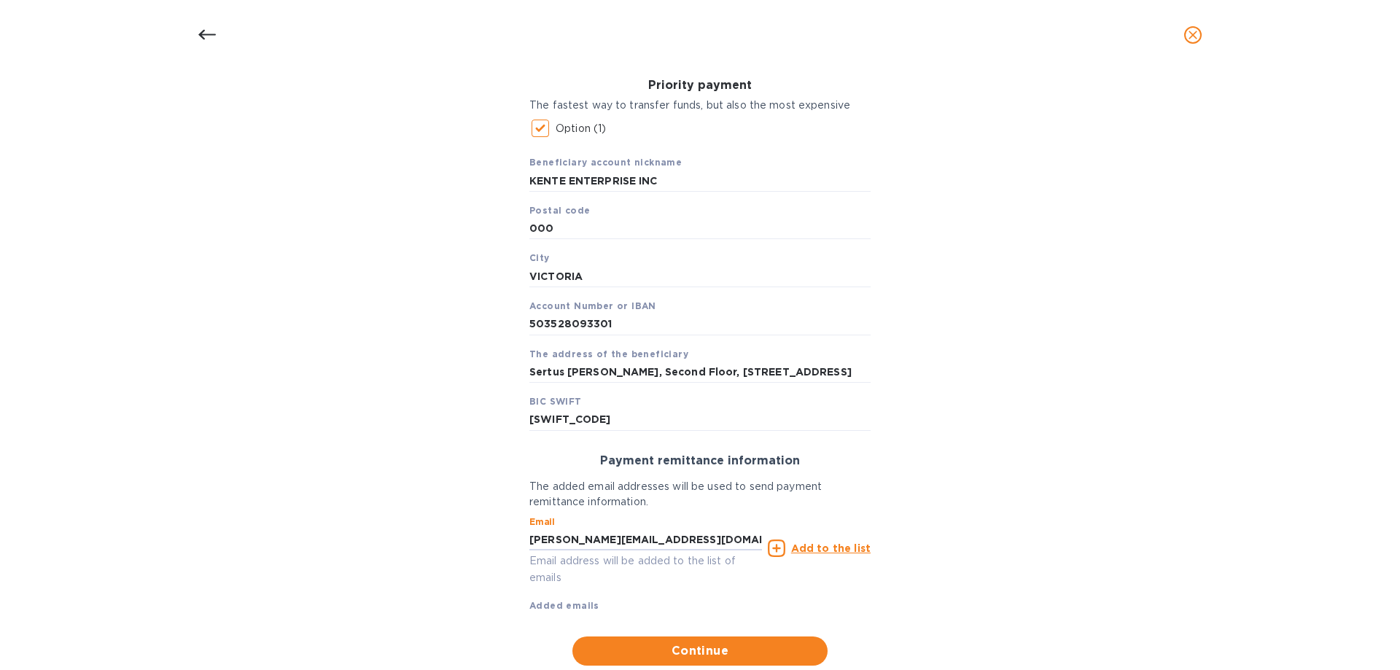
type input "jim@shhochan.com"
click at [858, 548] on u "Add to the list" at bounding box center [830, 548] width 79 height 12
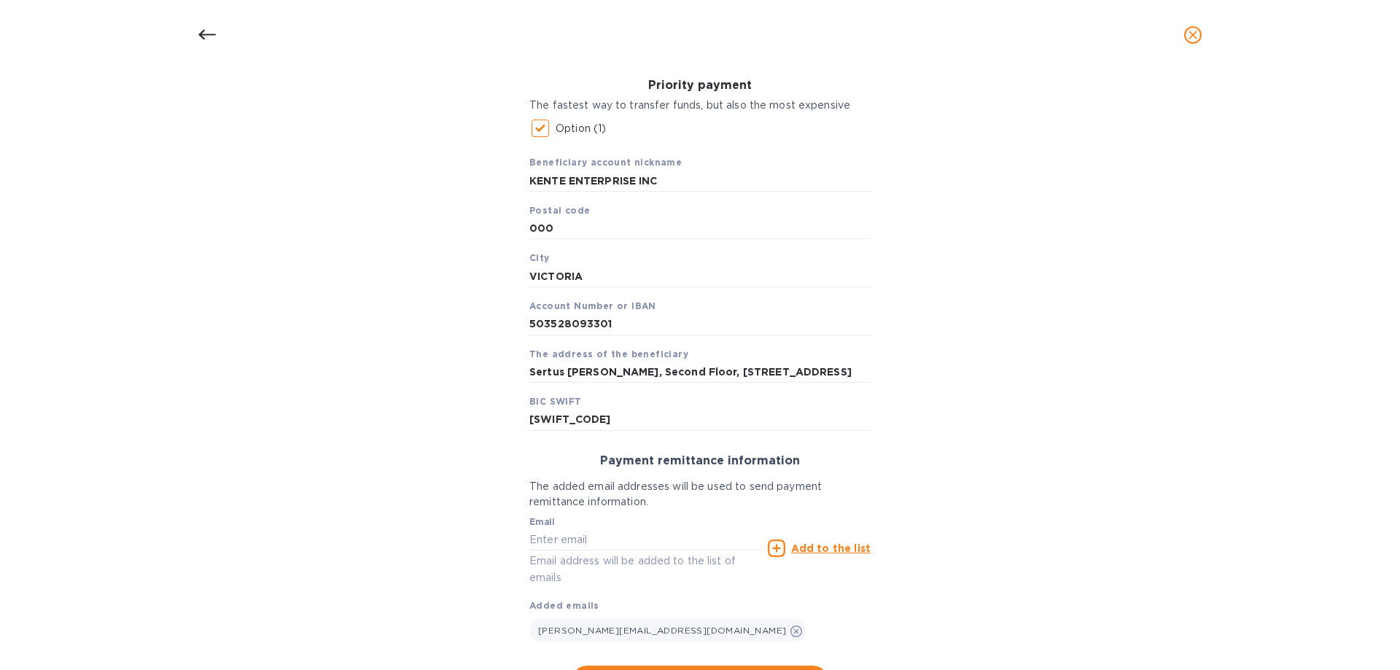
scroll to position [289, 0]
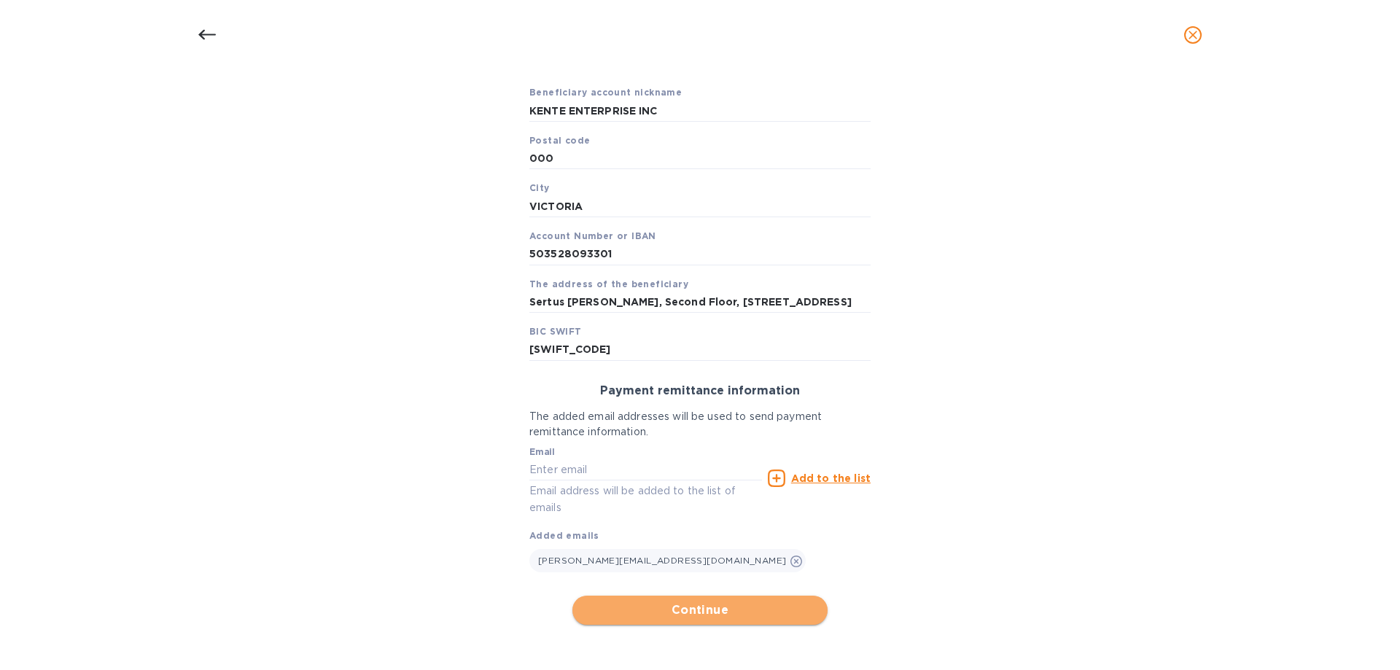
click at [721, 610] on span "Continue" at bounding box center [700, 610] width 232 height 17
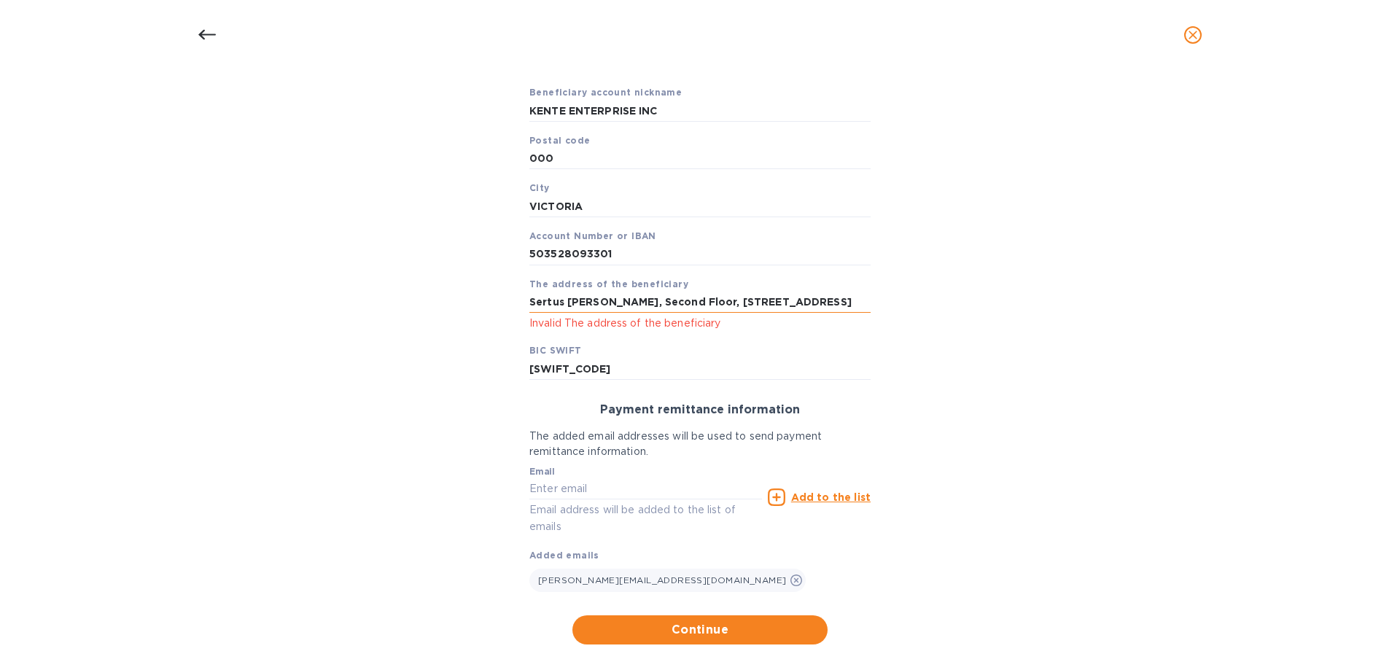
click at [771, 310] on input "Sertus Chambers, Second Floor, The Quadrant, Manglier Street, Victoria, Mahé, R…" at bounding box center [699, 302] width 341 height 22
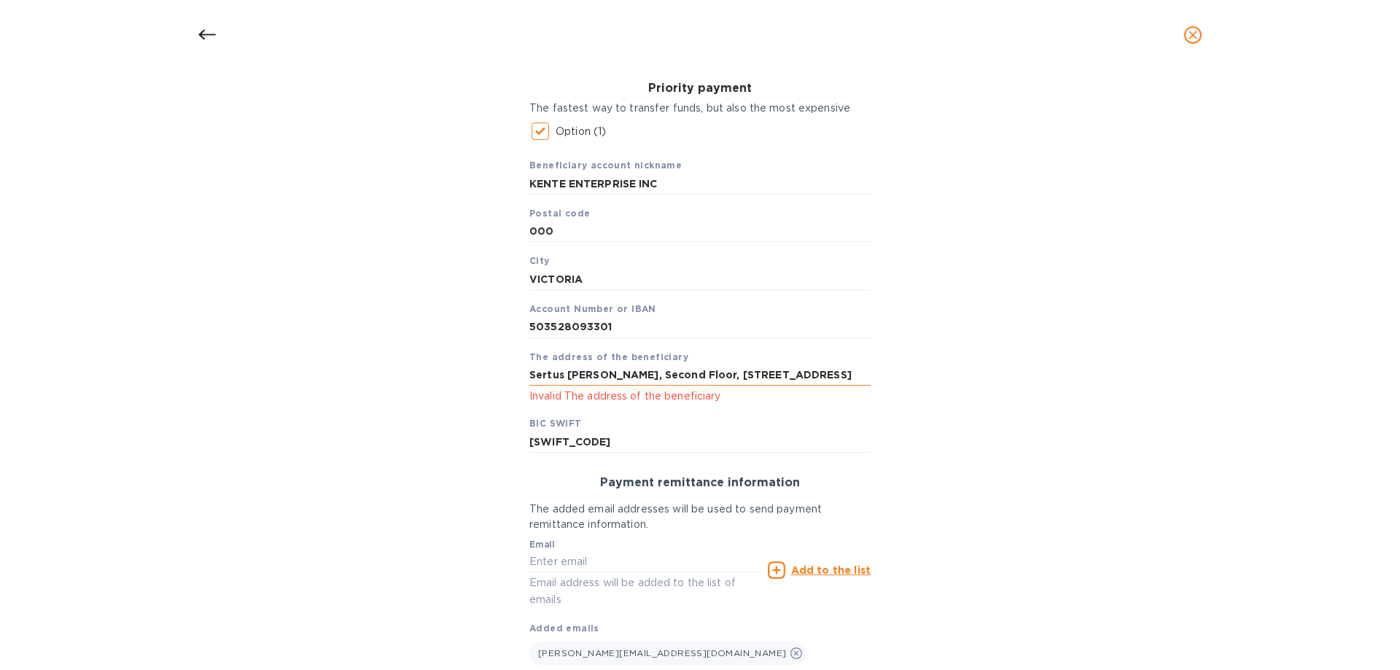
click at [588, 381] on input "Sertus Chambers, Second Floor, The Quadrant, Manglier Street, Victoria, Mahé, R…" at bounding box center [699, 375] width 341 height 22
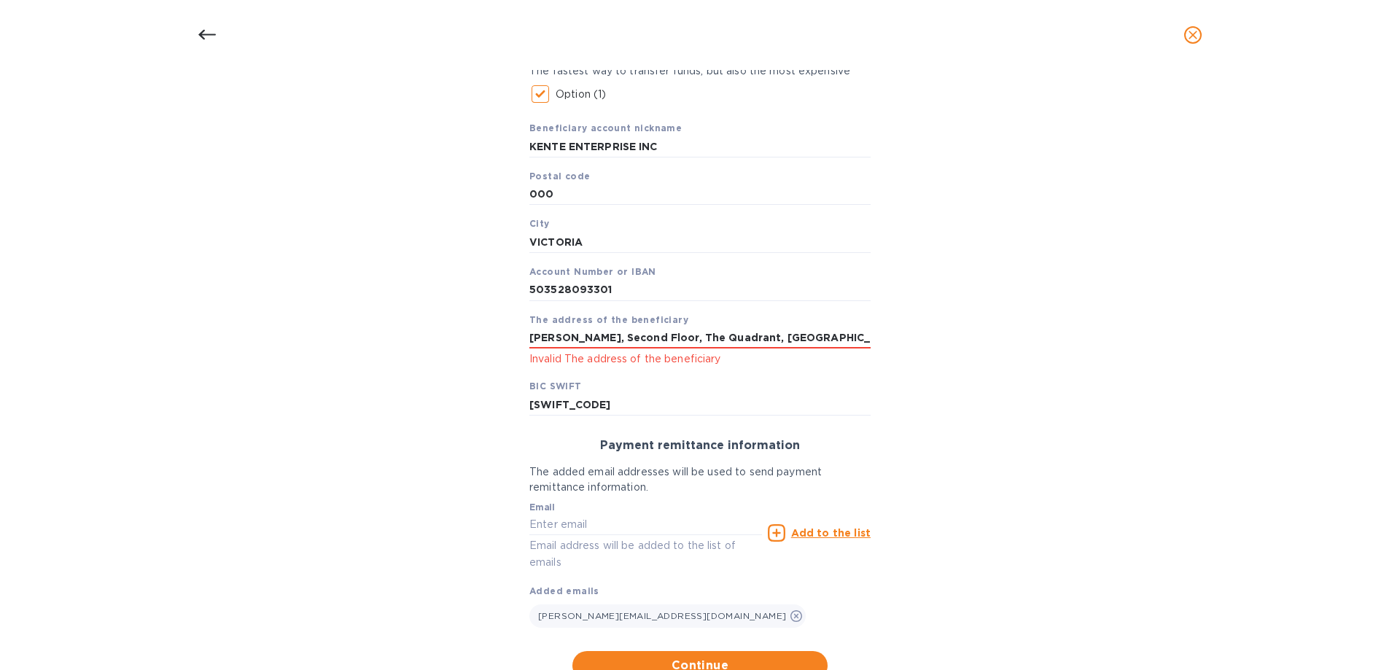
scroll to position [289, 0]
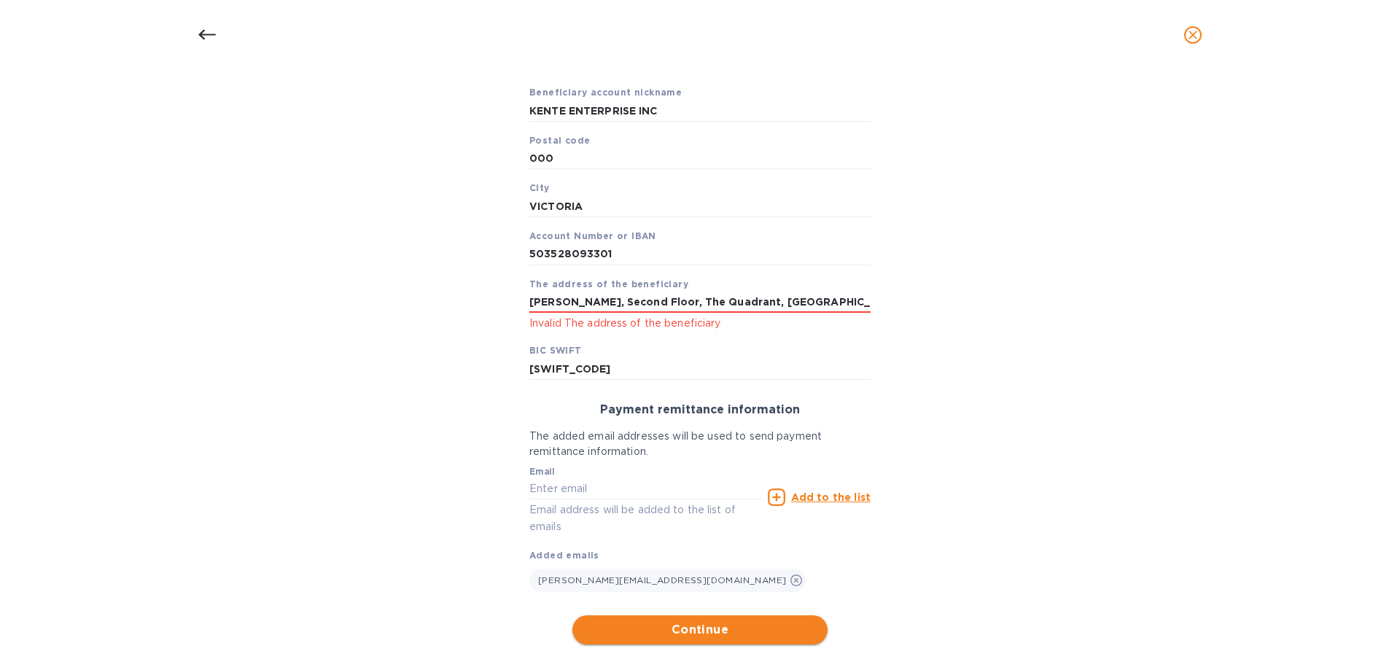
type input "Sertus Chambers, Second Floor, The Quadrant, Manglier Street,"
click at [717, 634] on span "Continue" at bounding box center [700, 629] width 232 height 17
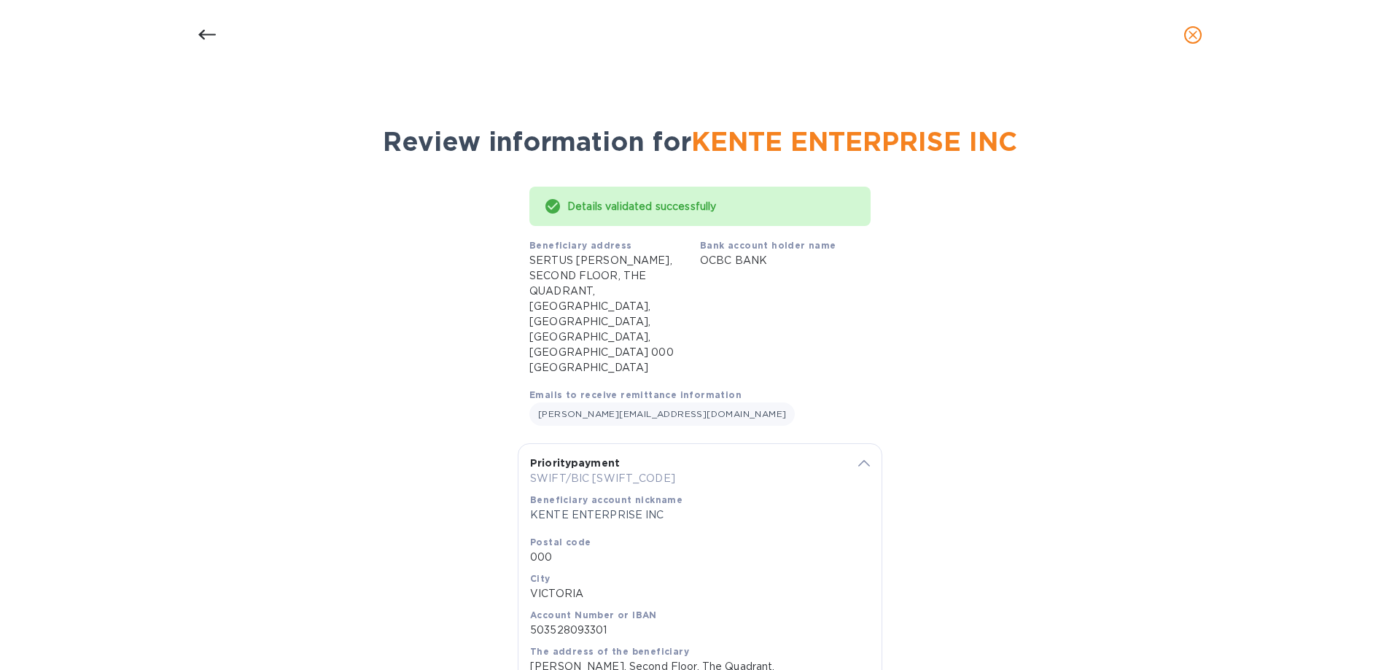
scroll to position [129, 0]
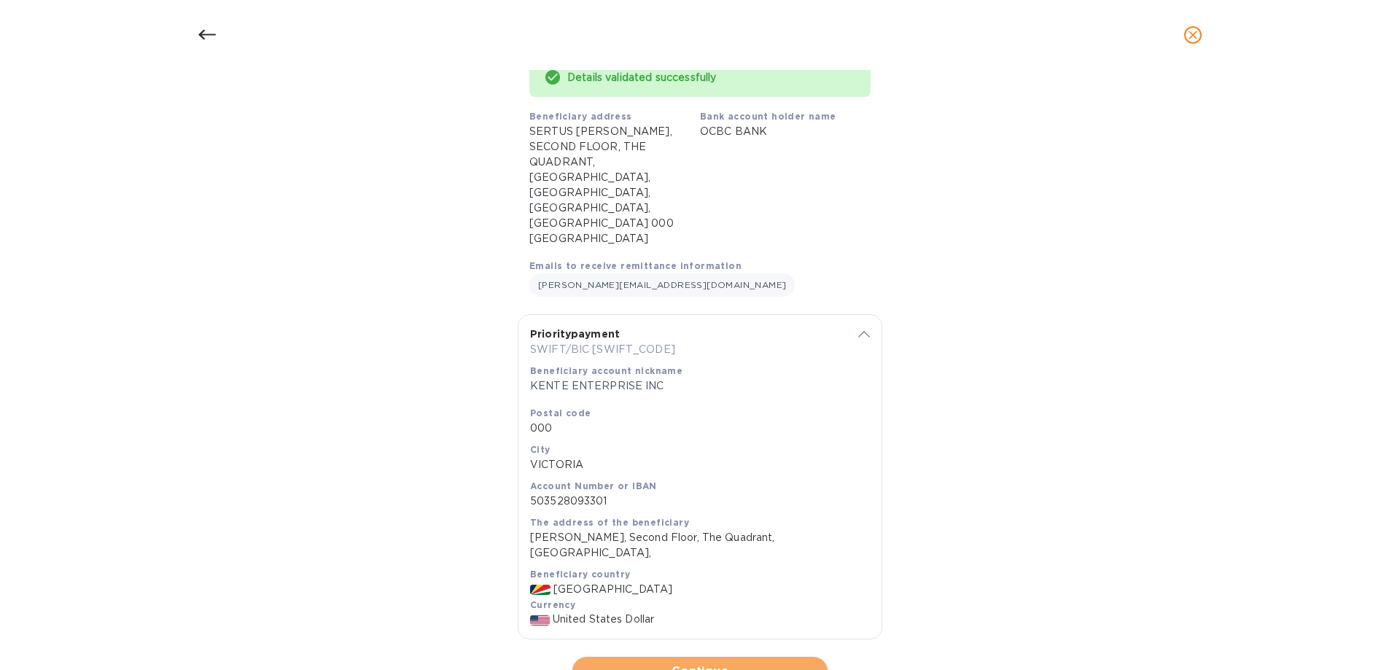
click at [712, 663] on span "Continue" at bounding box center [700, 671] width 232 height 17
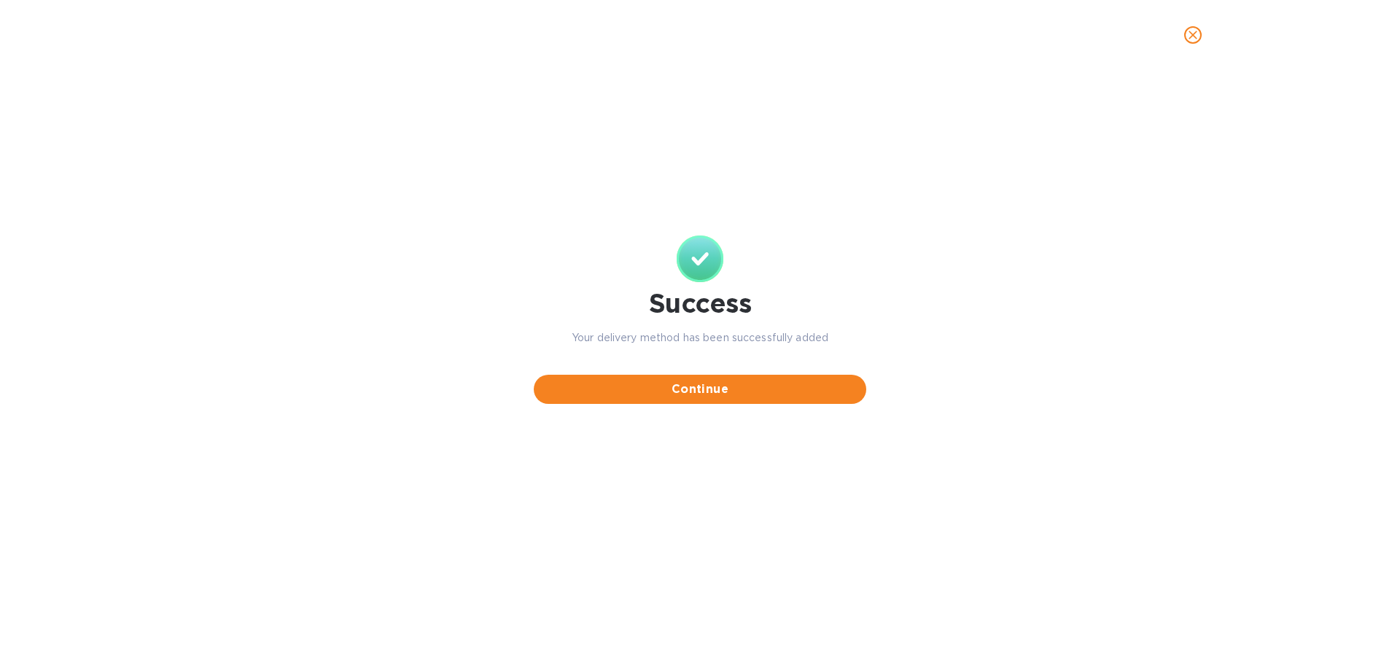
scroll to position [0, 0]
click at [705, 390] on span "Continue" at bounding box center [699, 389] width 309 height 17
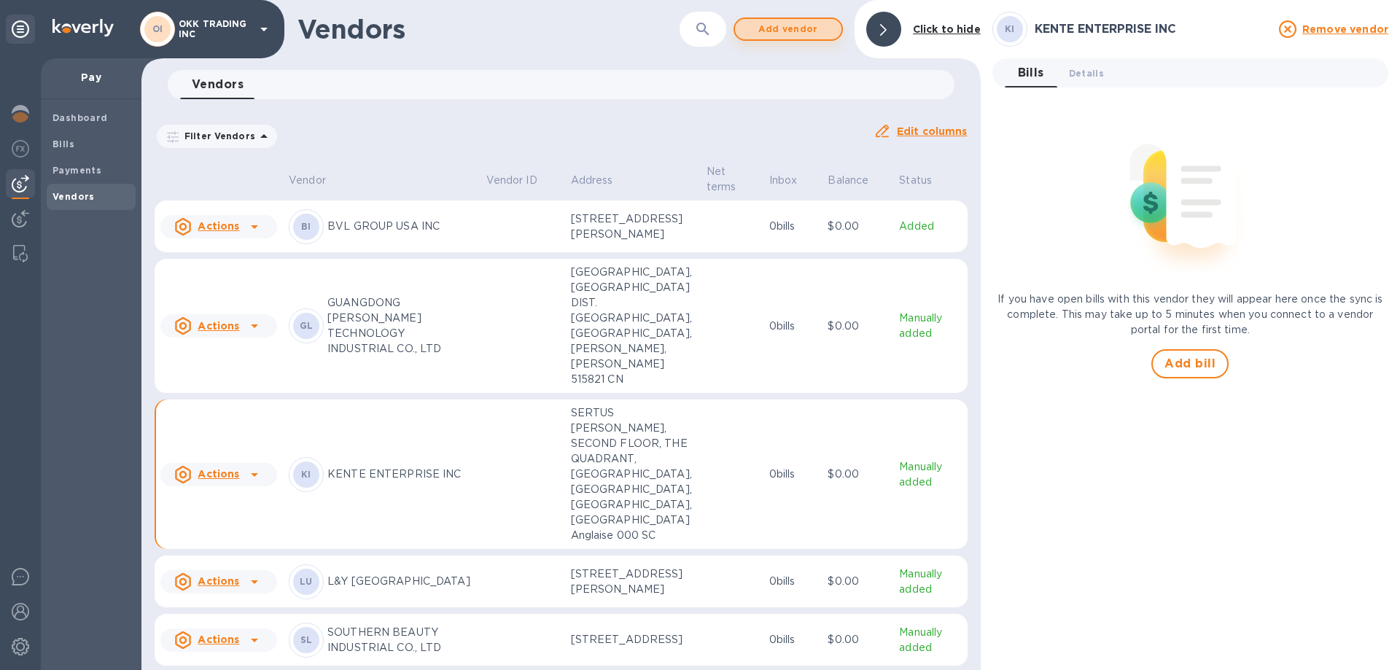
click at [790, 31] on span "Add vendor" at bounding box center [788, 28] width 83 height 17
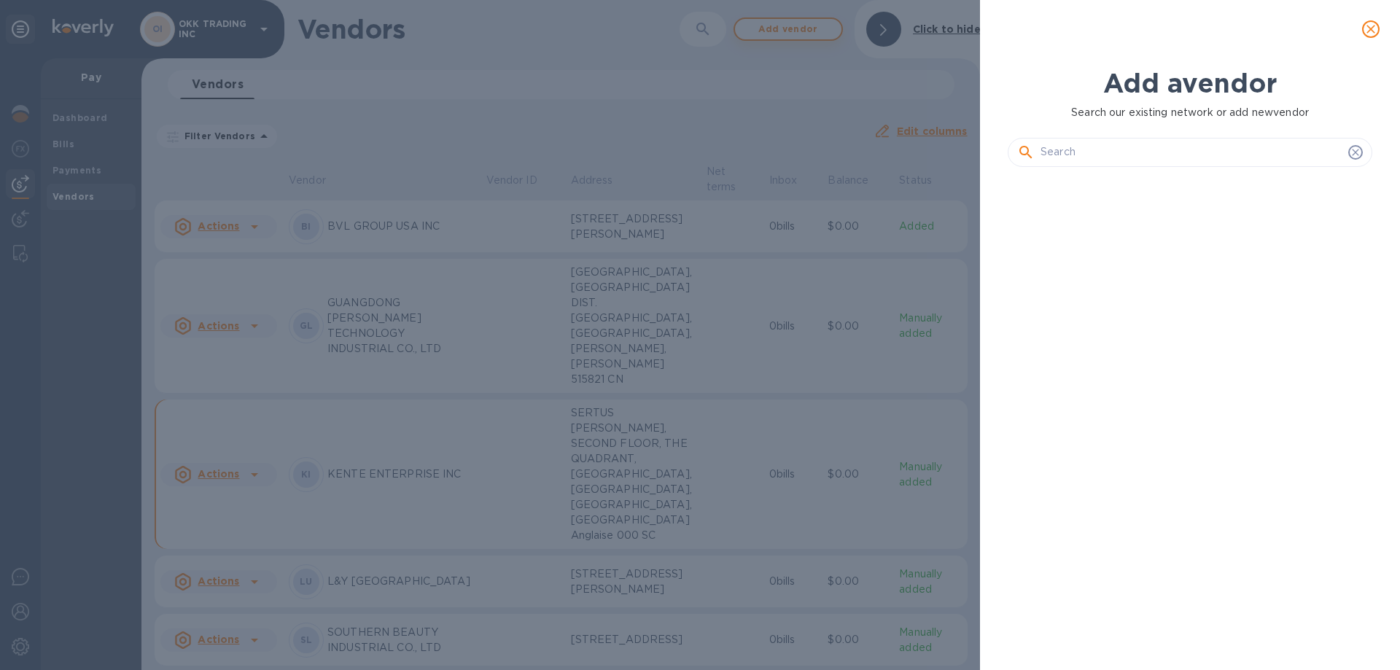
scroll to position [442, 370]
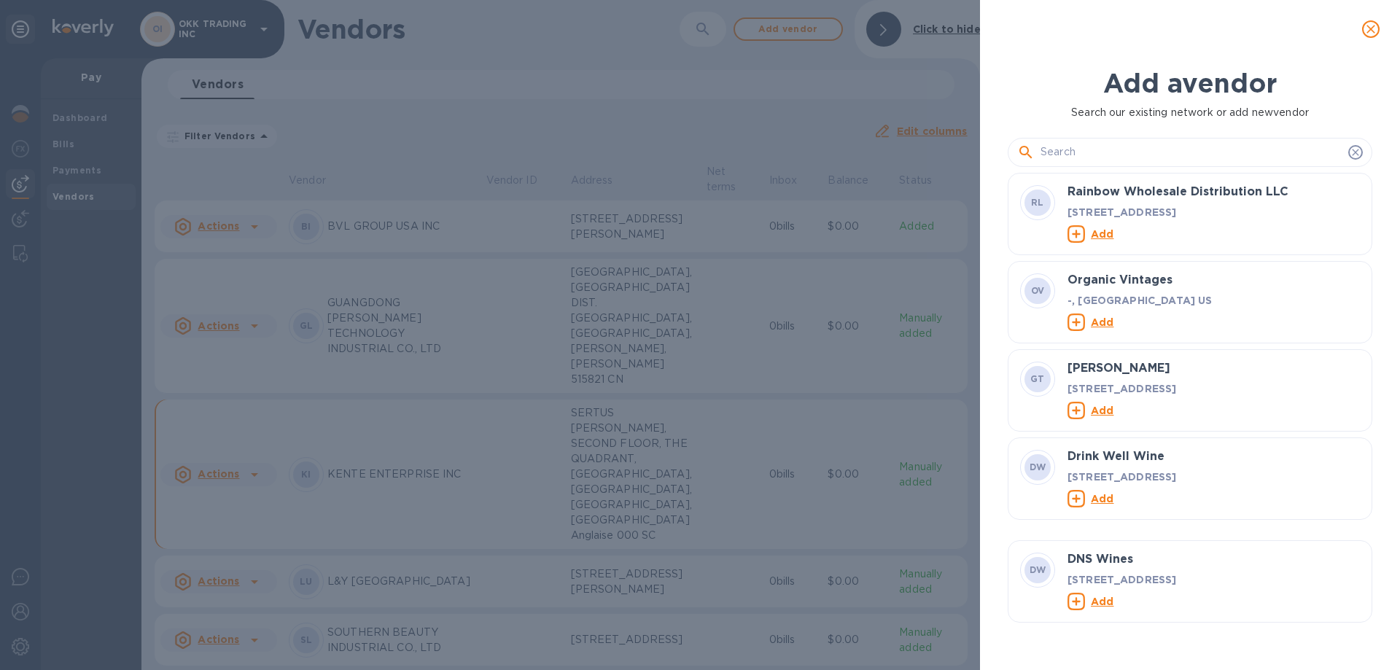
click at [1102, 152] on input "text" at bounding box center [1191, 152] width 302 height 22
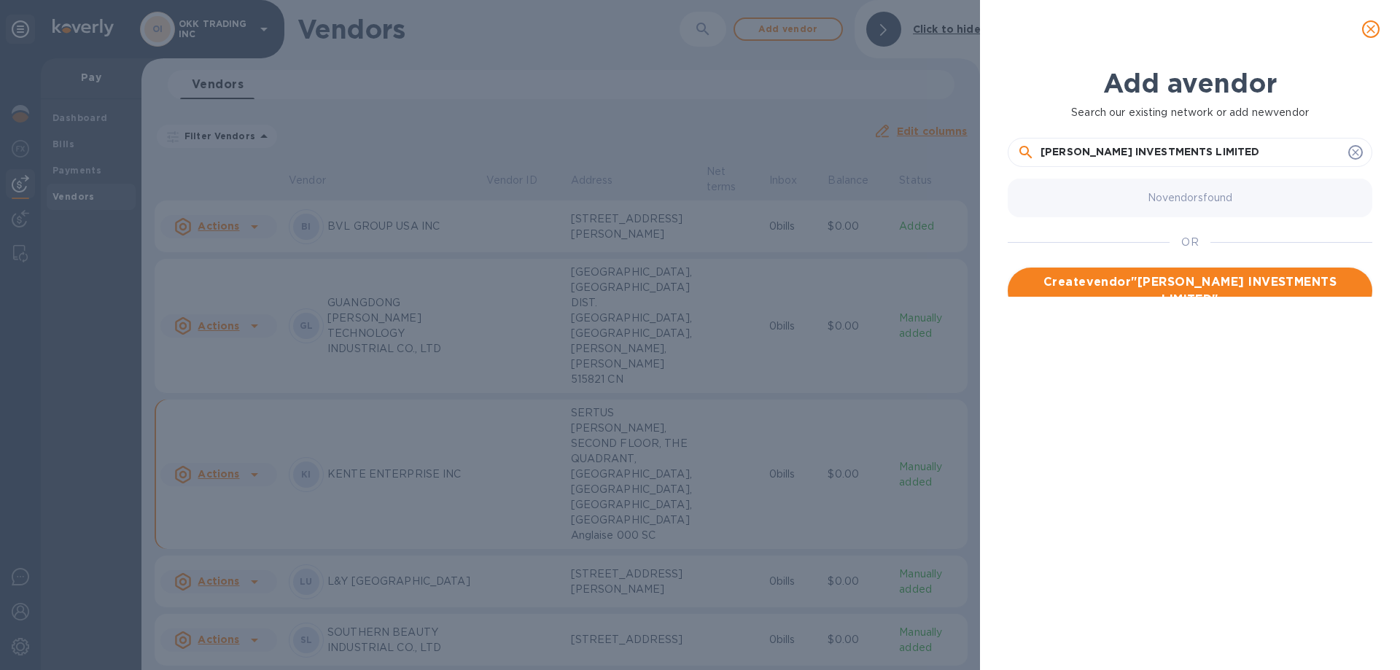
type input "JI WEI INVESTMENTS LIMITED"
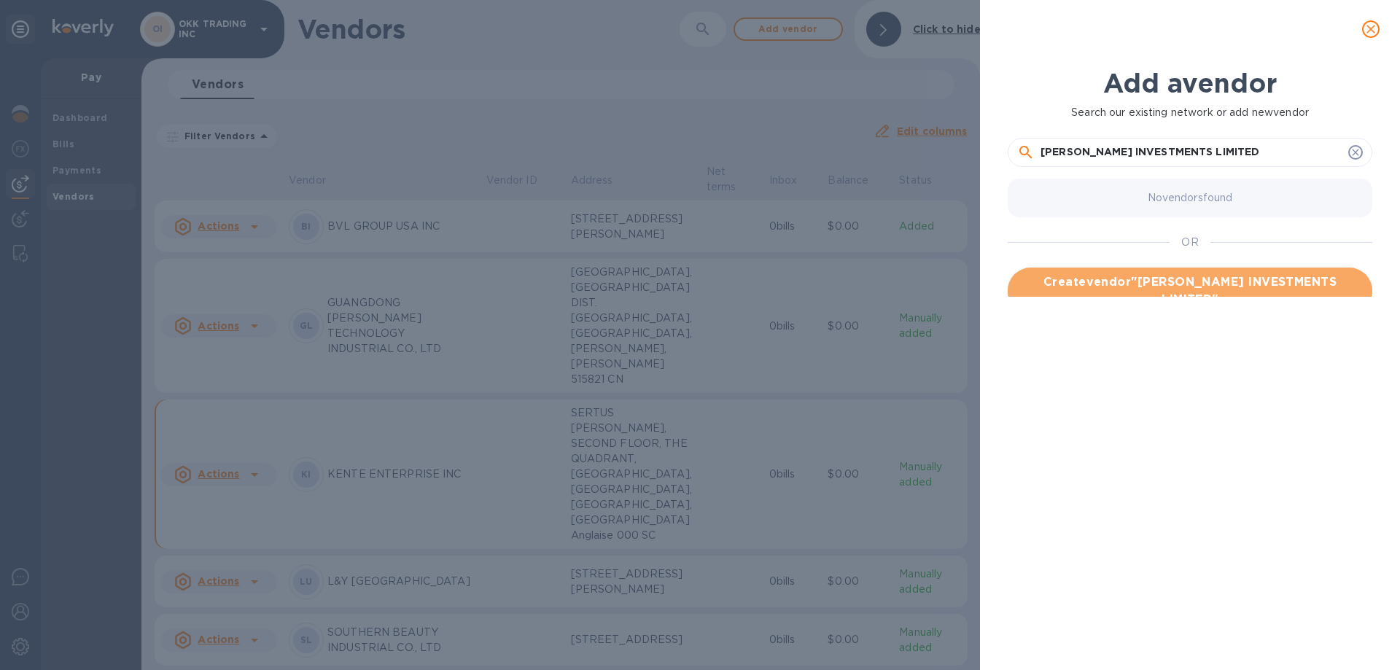
click at [1234, 283] on span "Create vendor " JI WEI INVESTMENTS LIMITED "" at bounding box center [1189, 290] width 341 height 35
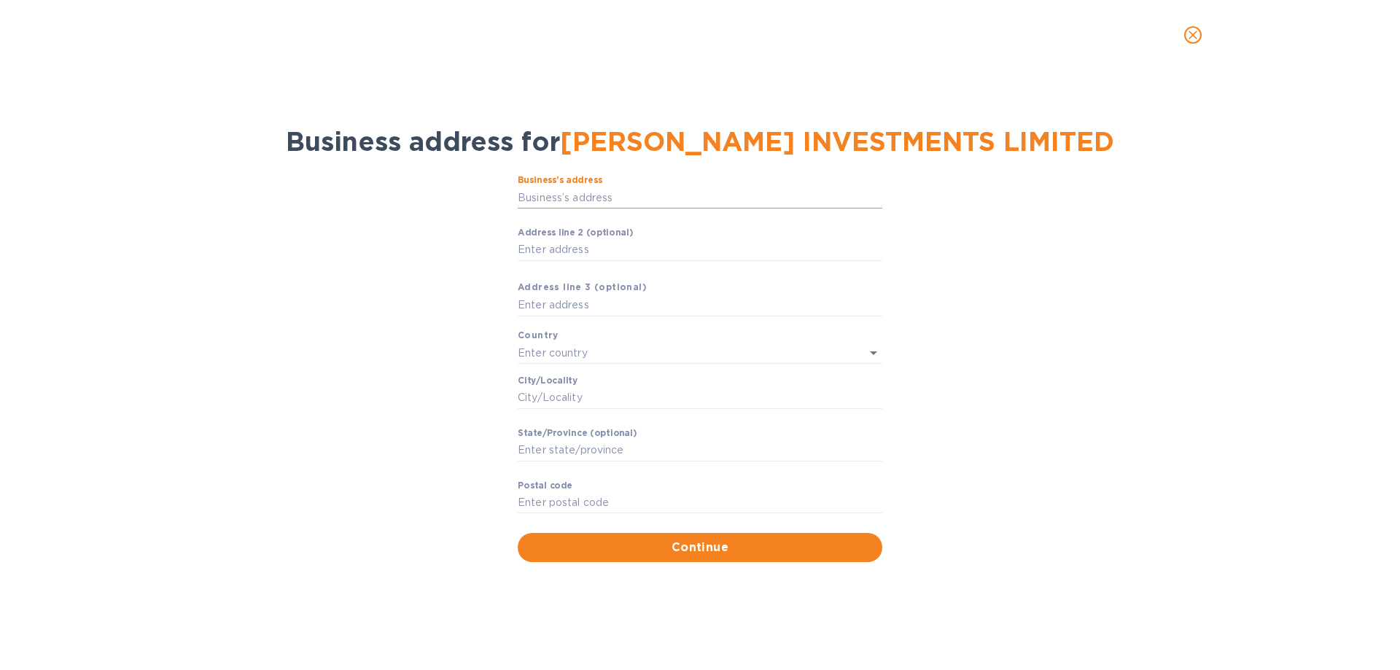
click at [581, 195] on input "Business’s аddress" at bounding box center [700, 198] width 365 height 22
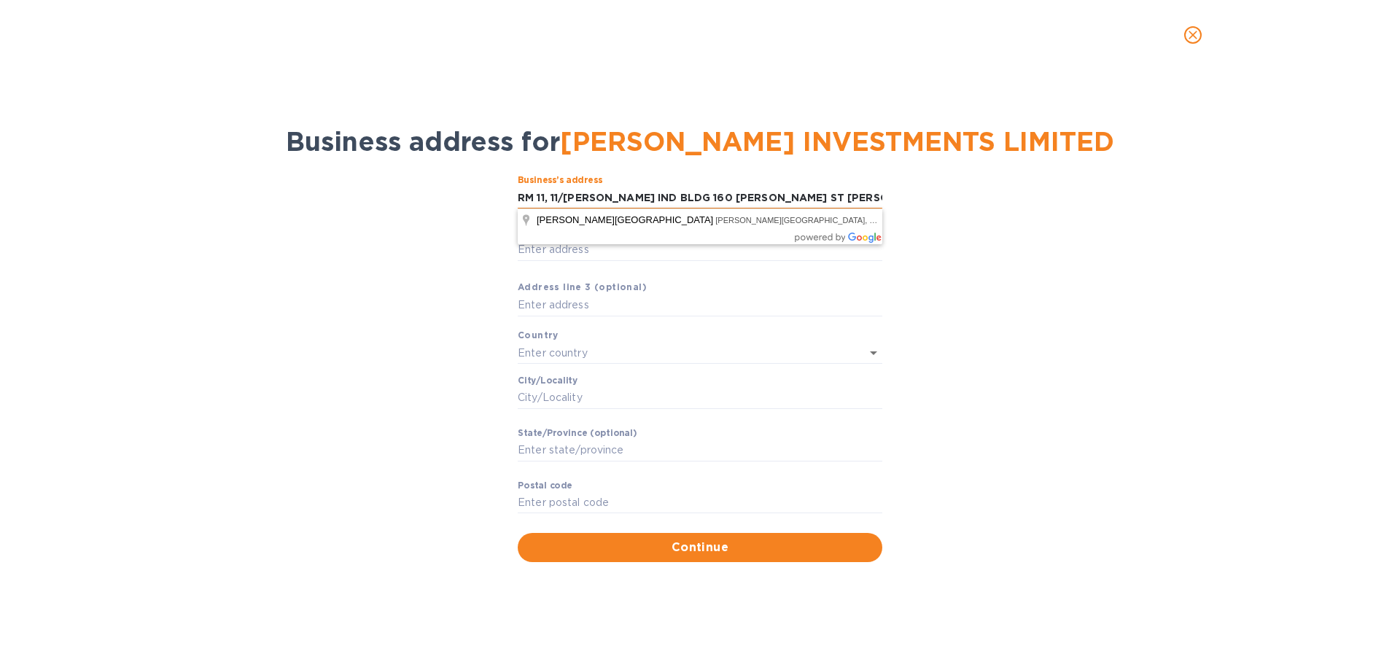
type input "RM 11, 11/F MAI HONG IND BLDG 160 WAI YIP ST KWUN TONG"
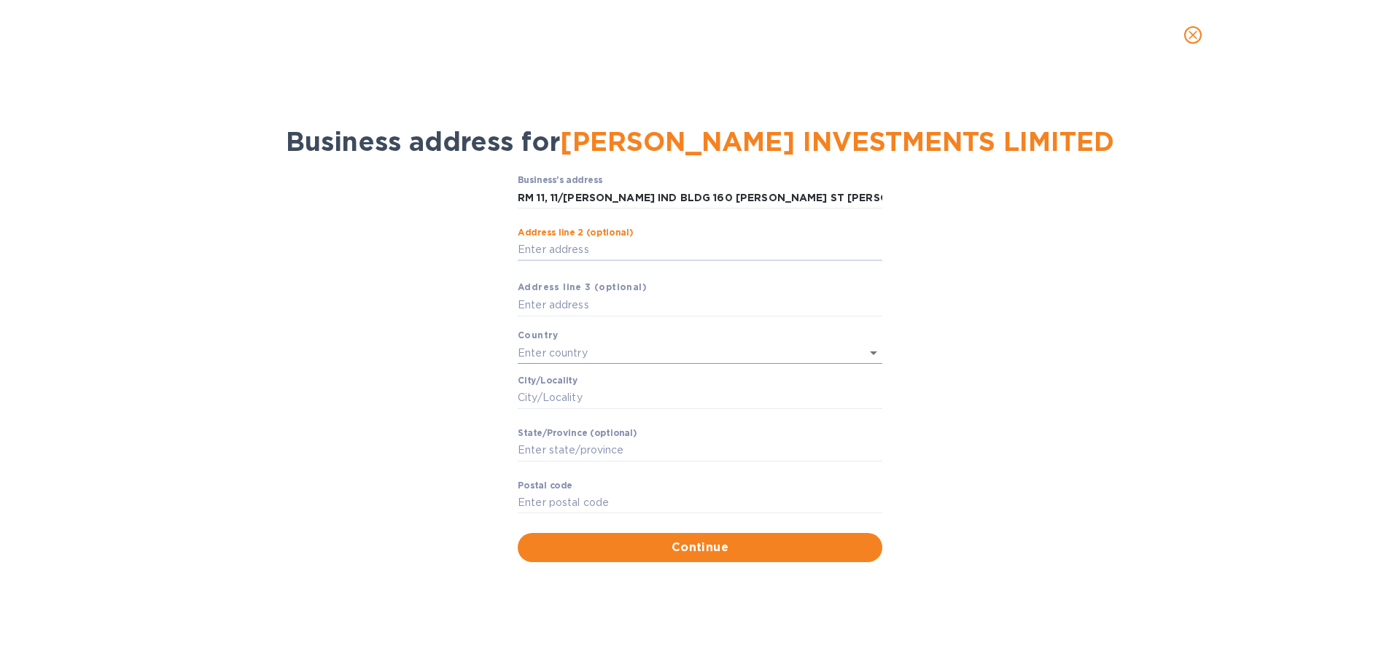
click at [549, 352] on input "text" at bounding box center [680, 352] width 324 height 21
click at [551, 389] on p "Hong Kong" at bounding box center [699, 384] width 341 height 15
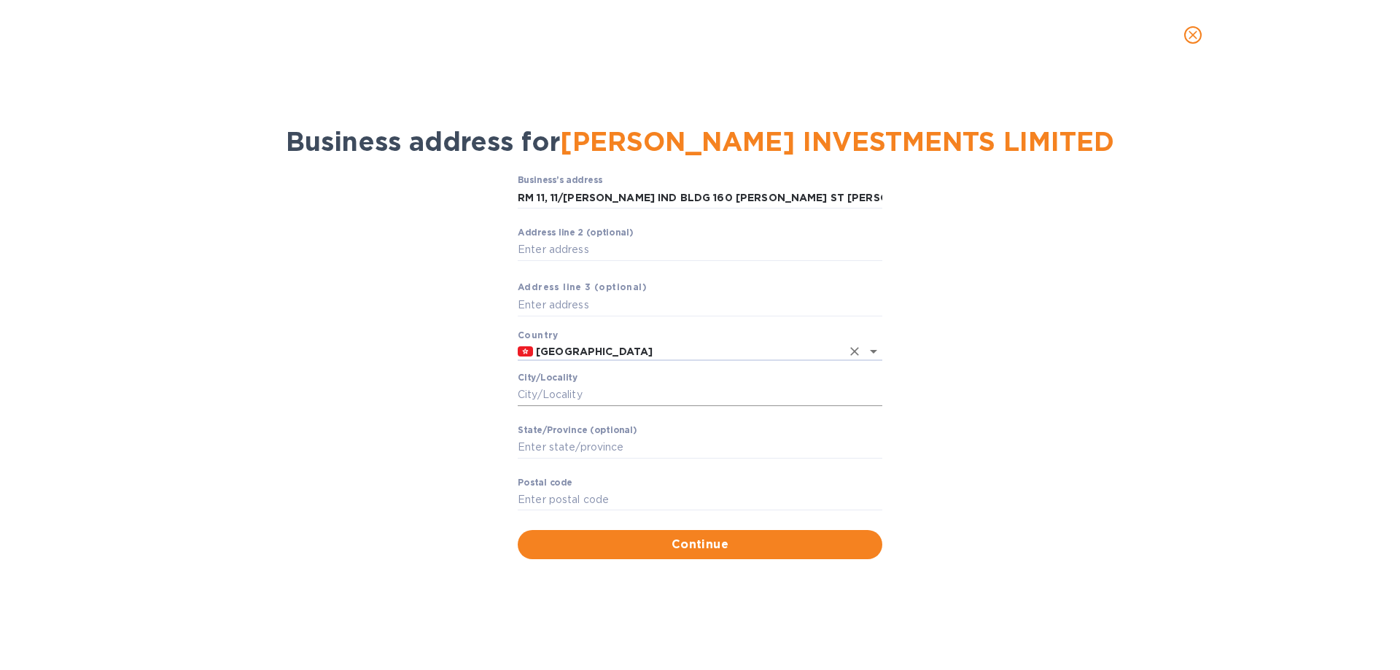
type input "Hong Kong"
click at [552, 396] on input "Сity/Locаlity" at bounding box center [700, 395] width 365 height 22
type input "KWUN TONG"
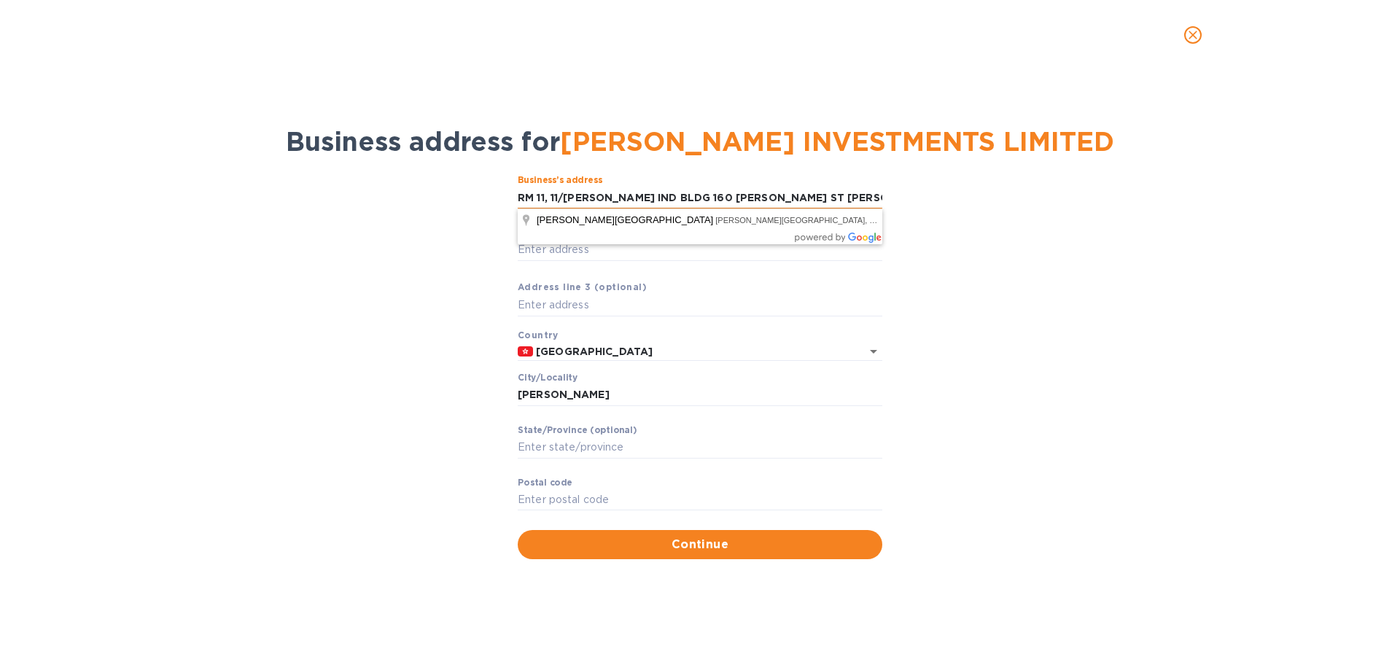
drag, startPoint x: 779, startPoint y: 199, endPoint x: 853, endPoint y: 203, distance: 73.7
click at [853, 203] on input "RM 11, 11/F MAI HONG IND BLDG 160 WAI YIP ST KWUN TONG" at bounding box center [700, 198] width 365 height 22
type input "RM 11, 11/F MAI HONG IND BLDG 160 WAI YIP ST"
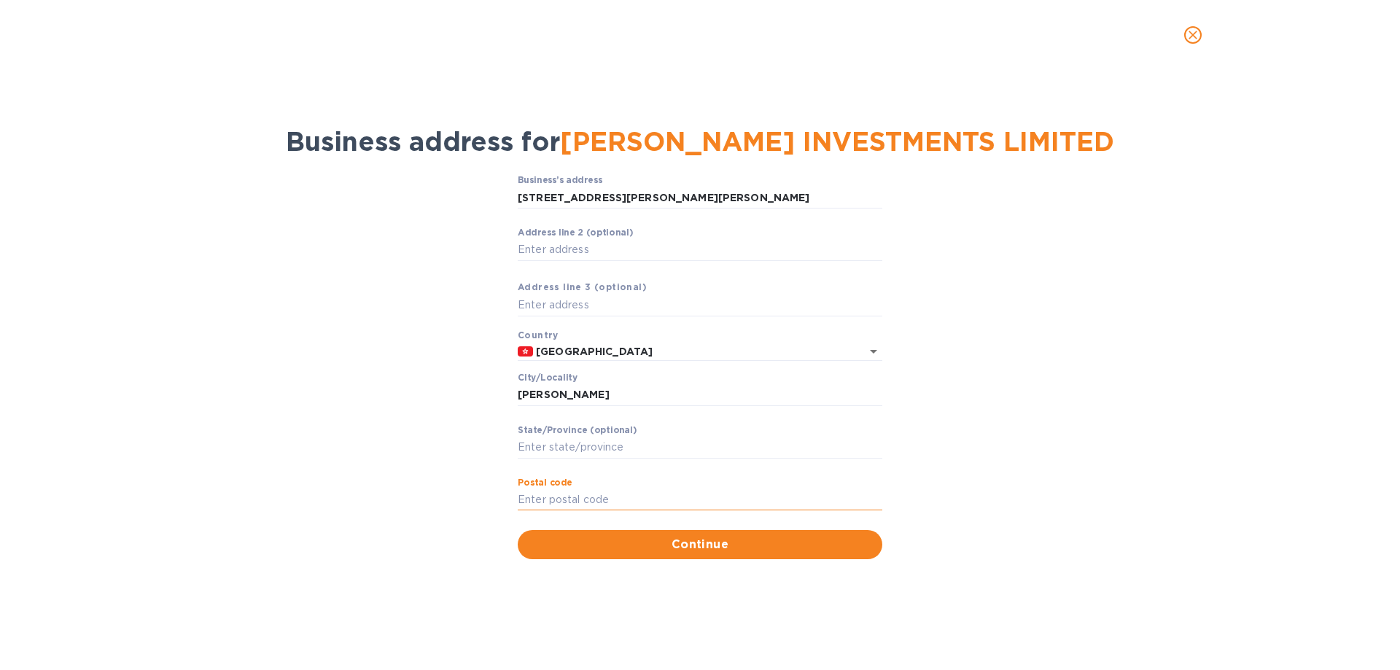
click at [572, 499] on input "Pоstal cоde" at bounding box center [700, 500] width 365 height 22
type input "000"
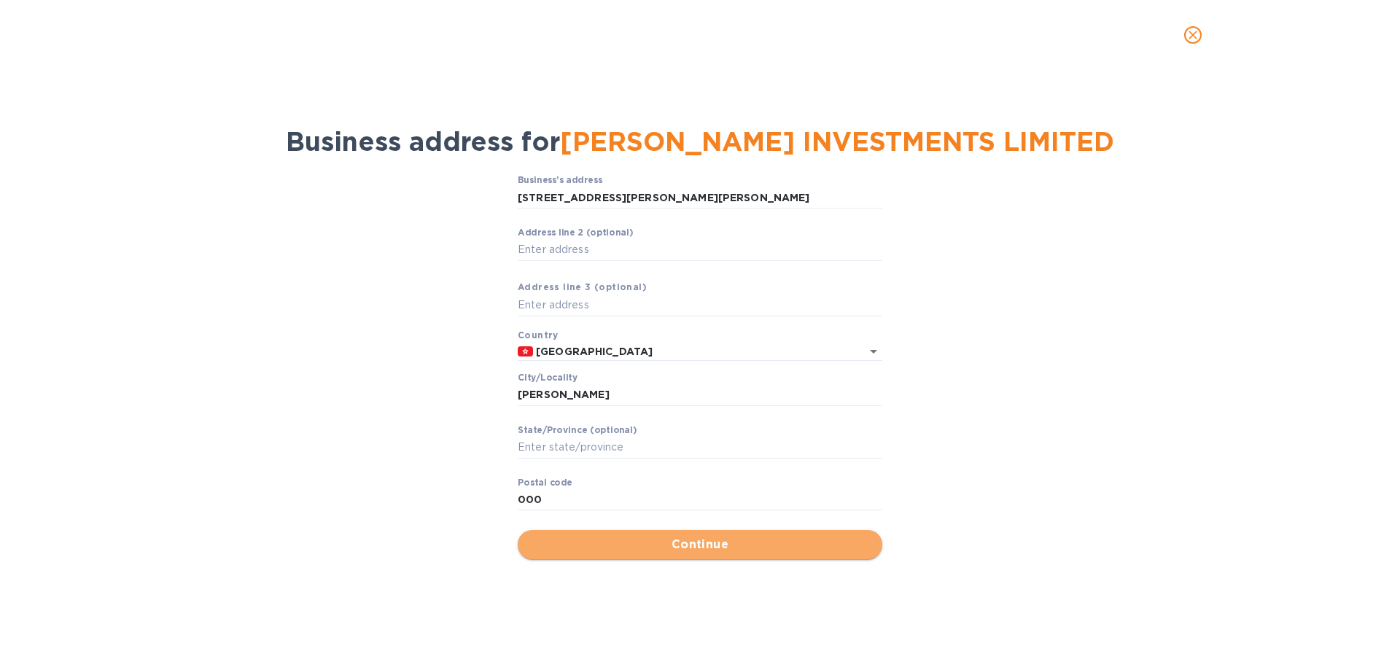
click at [638, 546] on span "Continue" at bounding box center [699, 544] width 341 height 17
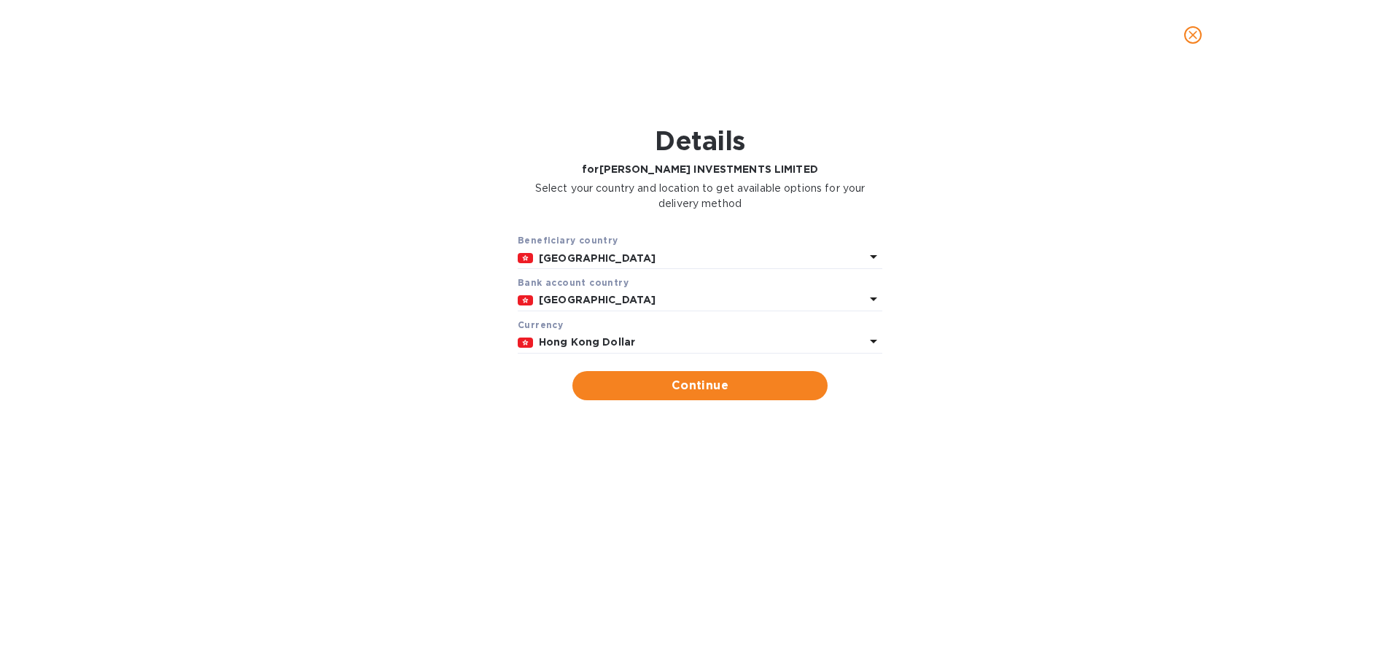
click at [875, 295] on icon at bounding box center [873, 298] width 17 height 17
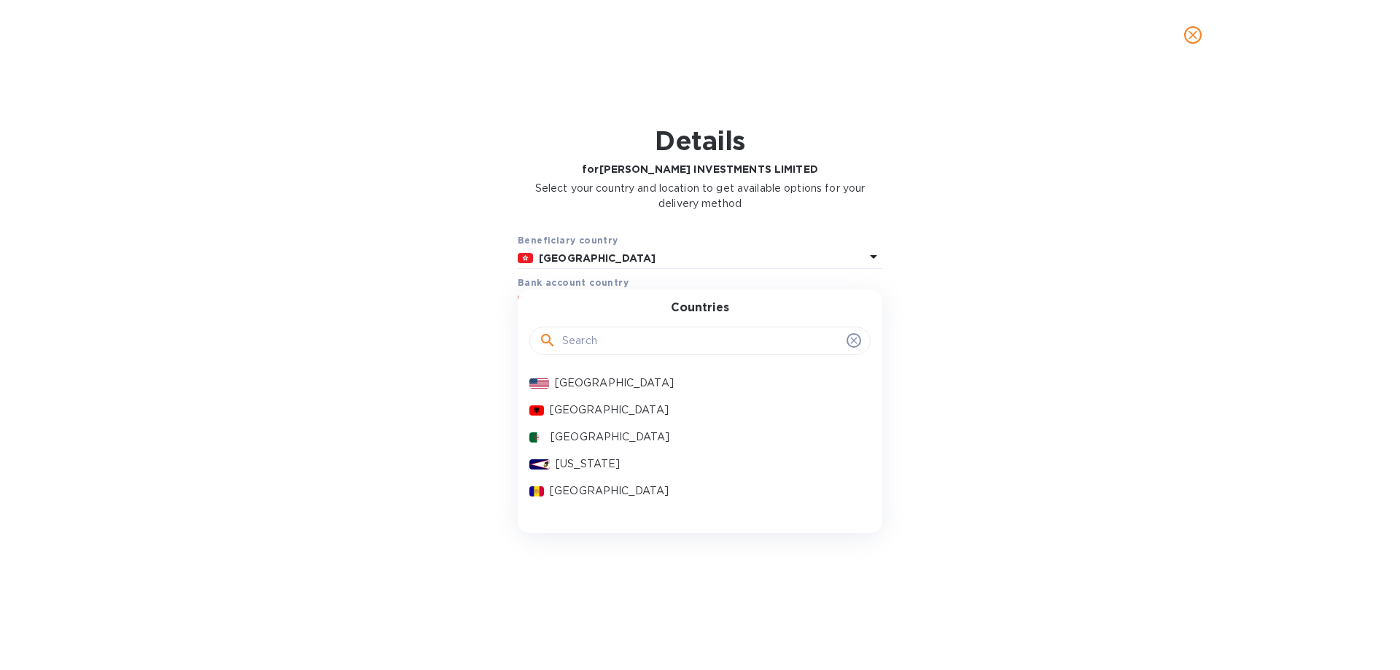
click at [734, 343] on input "text" at bounding box center [701, 341] width 279 height 22
type input "CHINA"
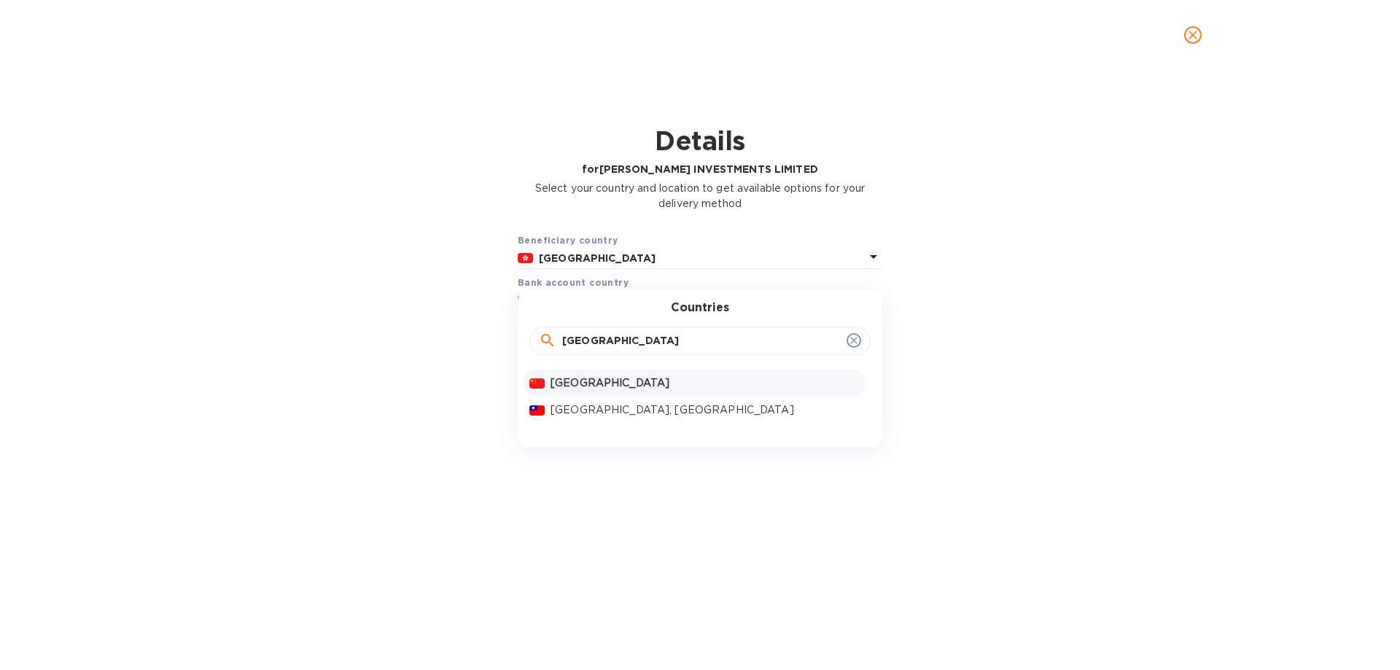
click at [580, 376] on p "China" at bounding box center [705, 383] width 308 height 15
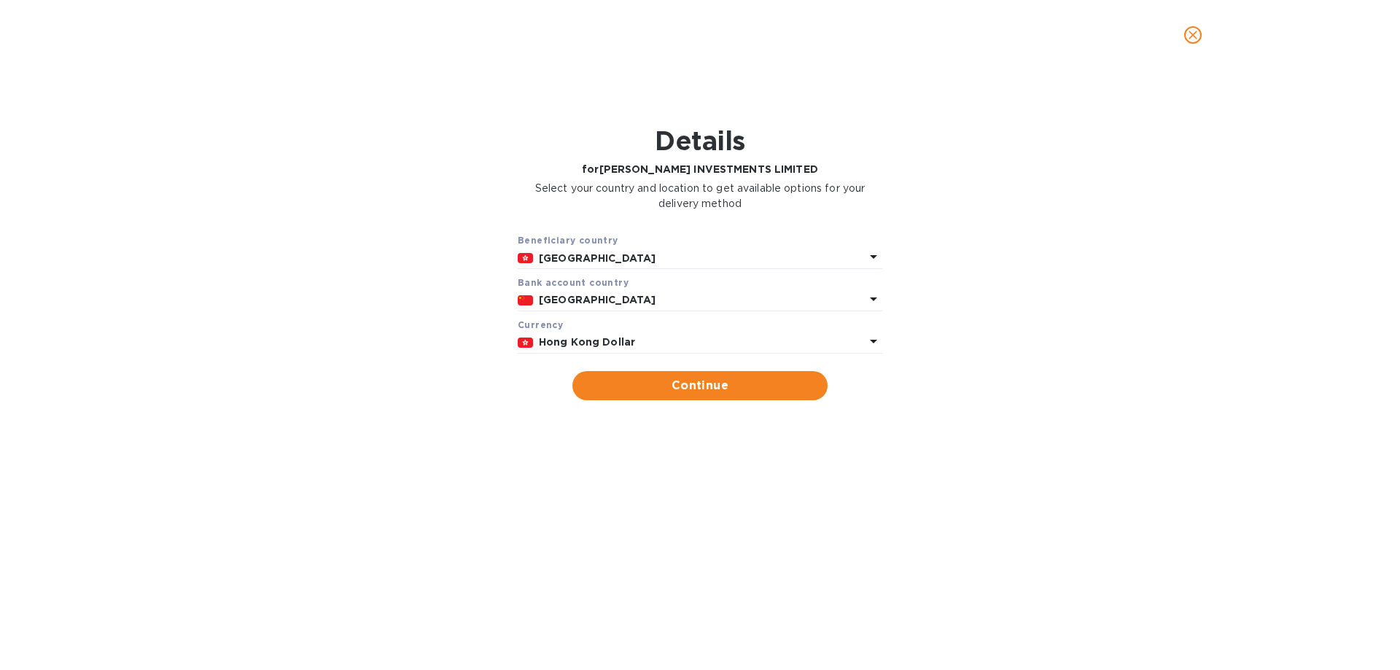
click at [875, 341] on icon at bounding box center [873, 342] width 7 height 4
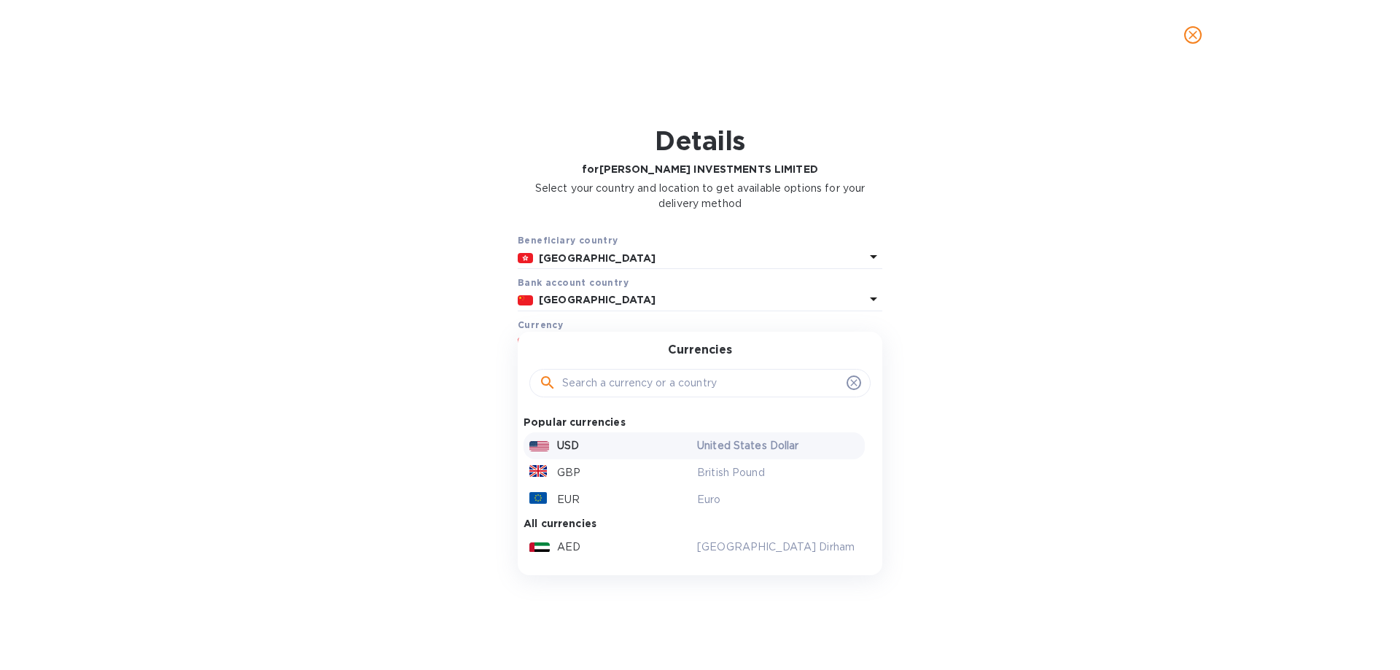
click at [588, 440] on div "USD" at bounding box center [610, 445] width 168 height 21
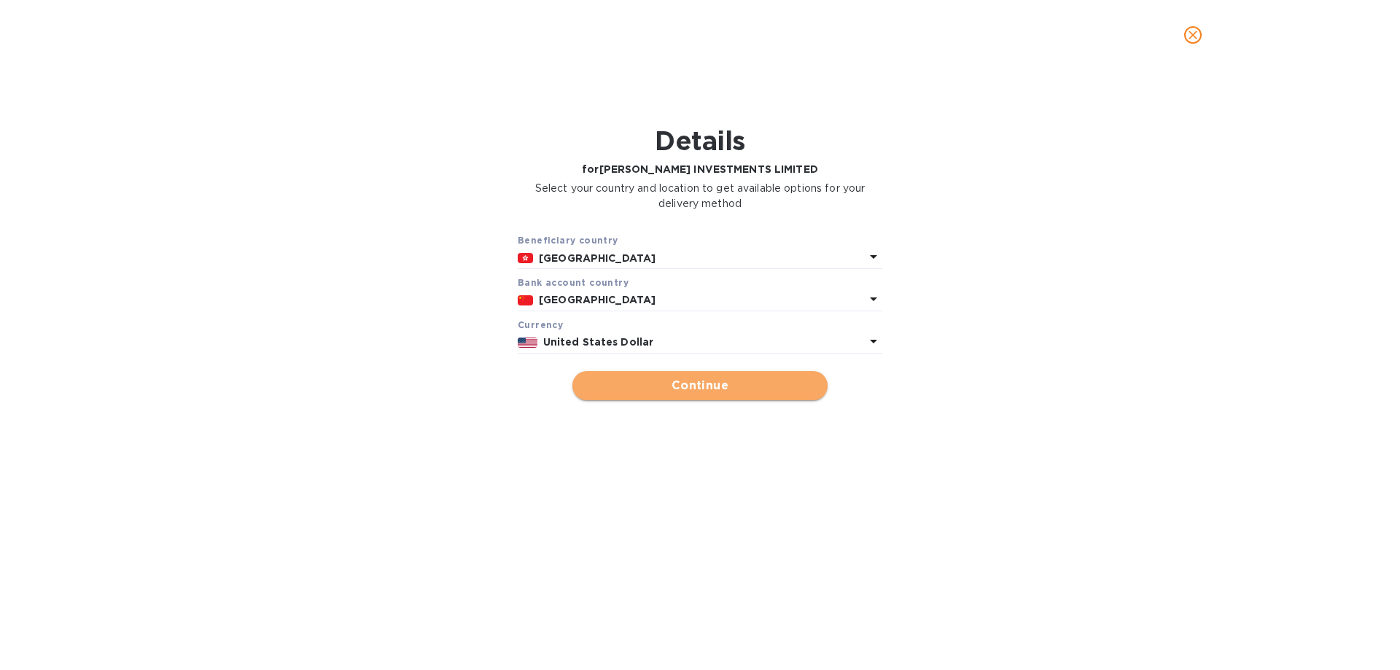
click at [691, 386] on span "Continue" at bounding box center [700, 385] width 232 height 17
type input "JI WEI INVESTMENTS LIMITED"
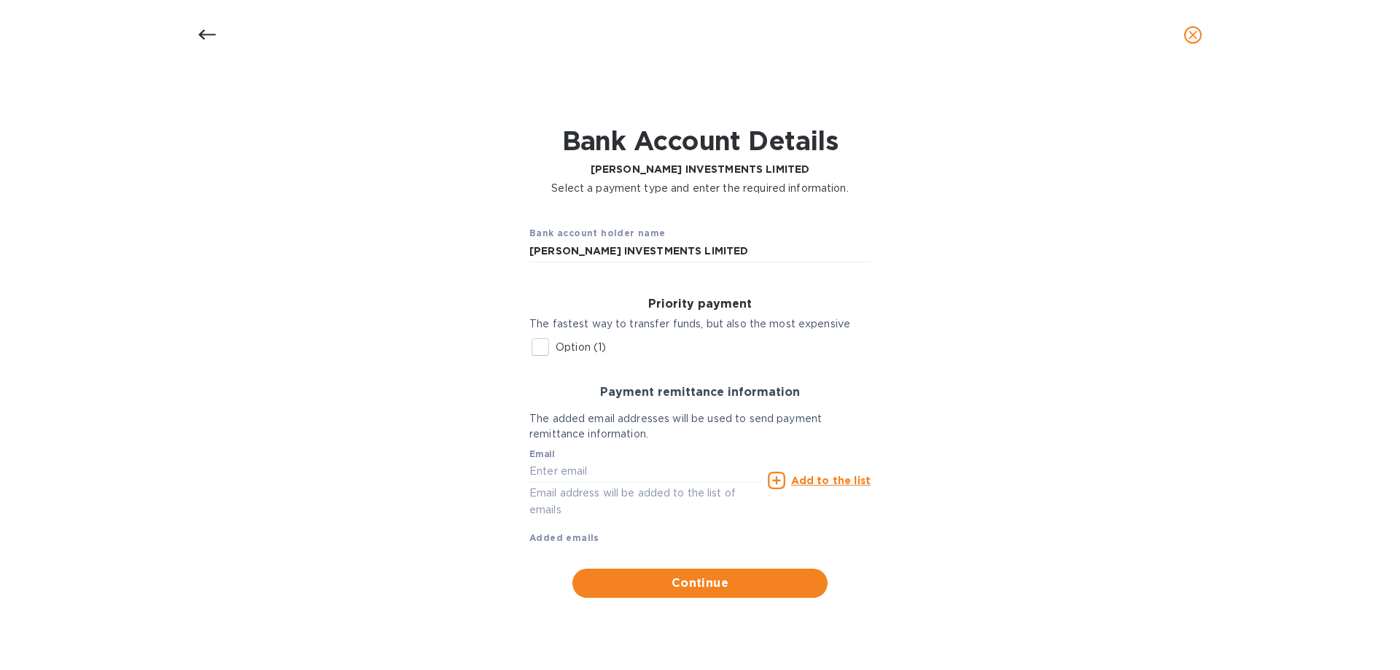
click at [540, 345] on input "Option (1)" at bounding box center [540, 347] width 31 height 31
checkbox input "true"
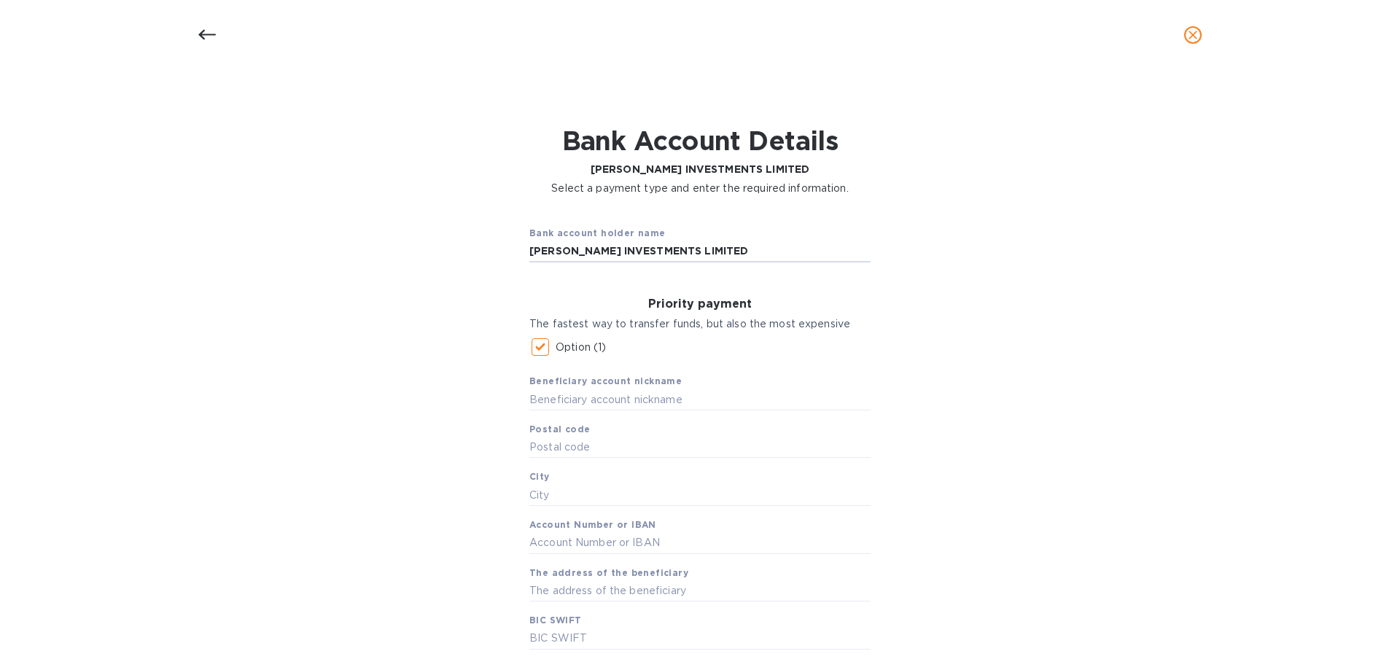
drag, startPoint x: 725, startPoint y: 259, endPoint x: 418, endPoint y: 244, distance: 308.0
click at [418, 244] on div "Bank account holder name JI WEI INVESTMENTS LIMITED Priority payment The fastes…" at bounding box center [700, 549] width 1362 height 688
paste input "ZHEJIANG CHOUZHOU COMMERCIAL BANK CO., LTD"
type input "ZHEJIANG CHOUZHOU COMMERCIAL BANK CO., LTD"
click at [569, 400] on input "text" at bounding box center [699, 400] width 341 height 22
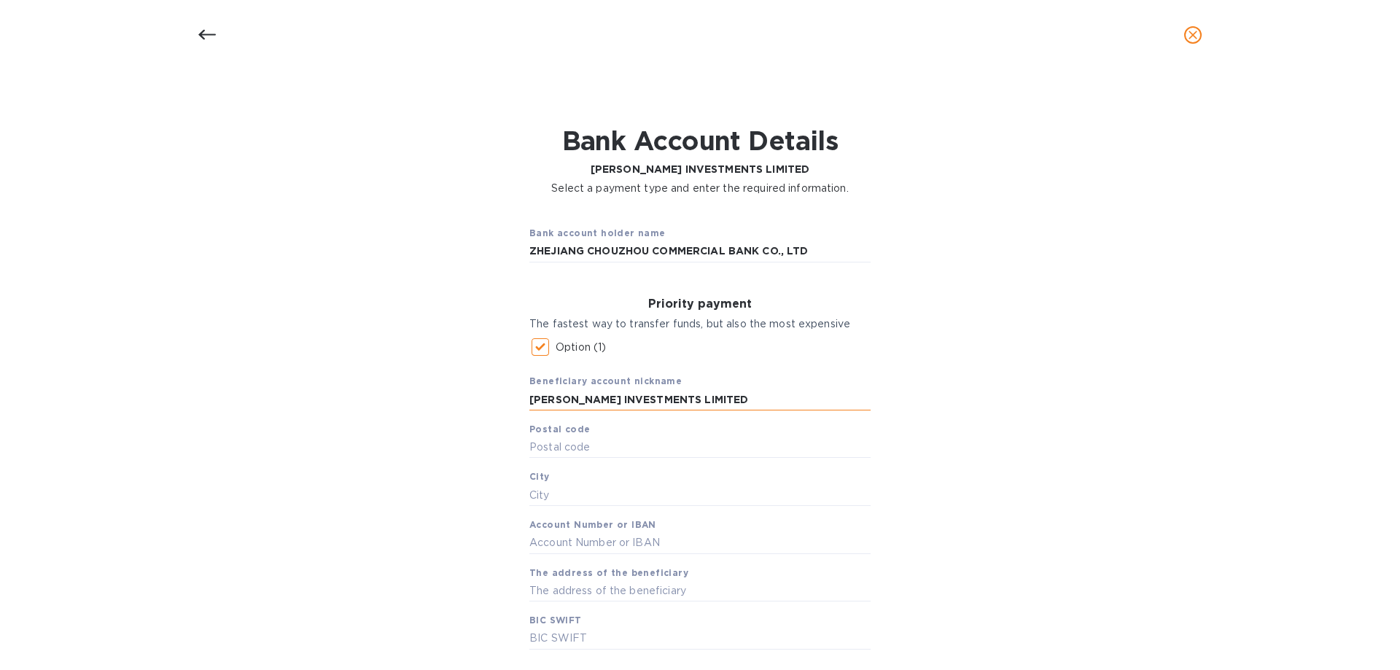
type input "JI WEI INVESTMENTS LIMITED"
type input "000"
type input "KWUN TONG"
paste input "1 5702 0020 1059 0072 790"
click at [531, 542] on input "1 5702 0020 1059 0072 790" at bounding box center [699, 543] width 341 height 22
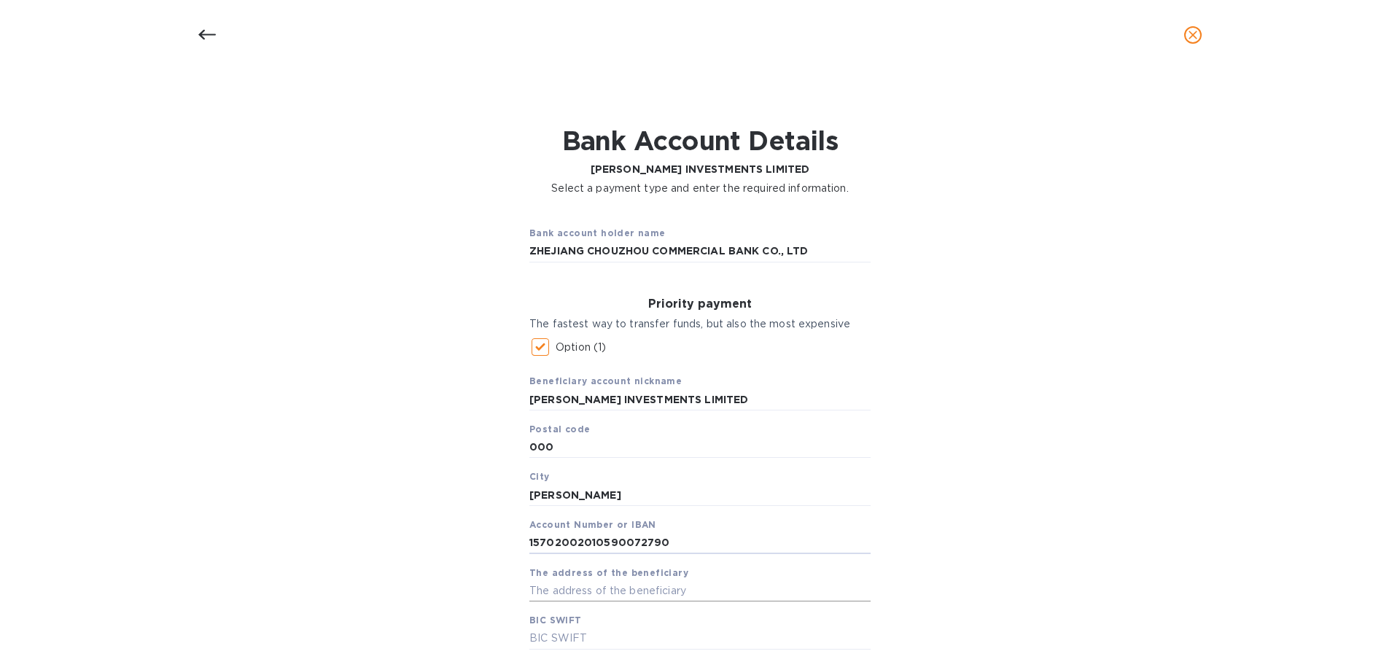
type input "15702002010590072790"
click at [677, 591] on input "text" at bounding box center [699, 591] width 341 height 22
type input "RM 11, 11/F MAI HONG IND BLDG 160 WAI YIP ST"
paste input "CZCBCN2X"
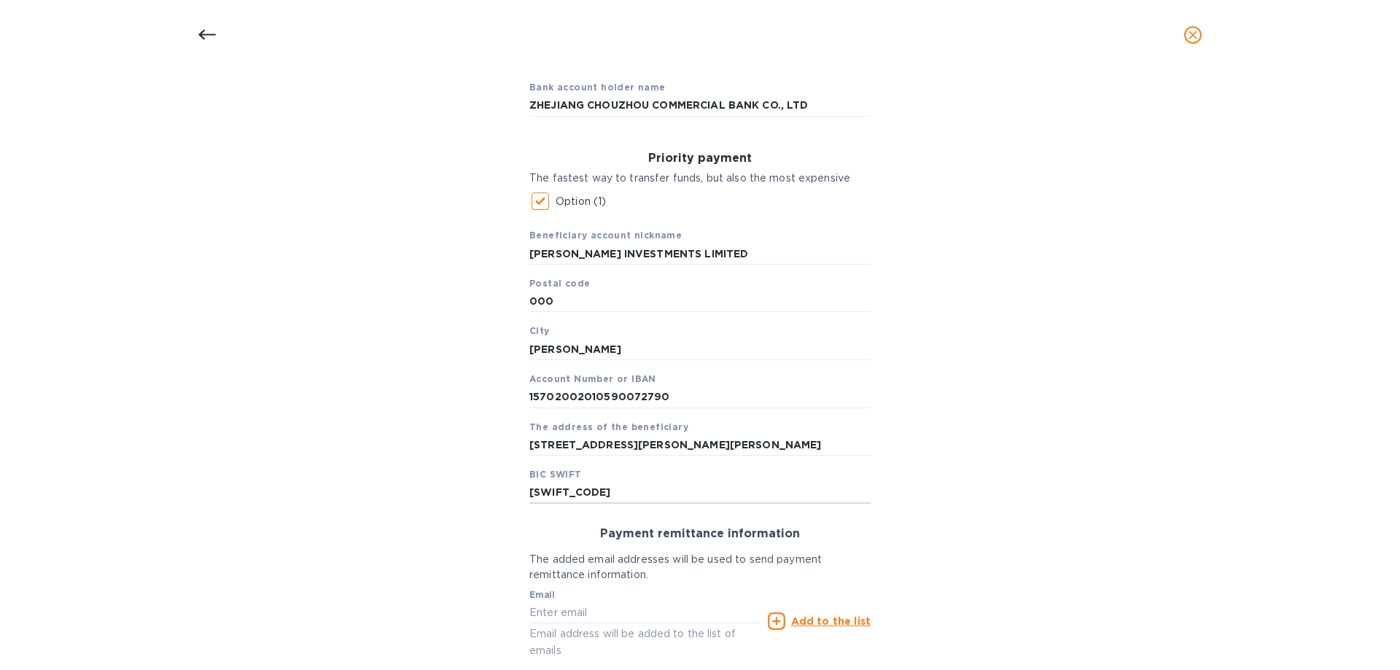
scroll to position [260, 0]
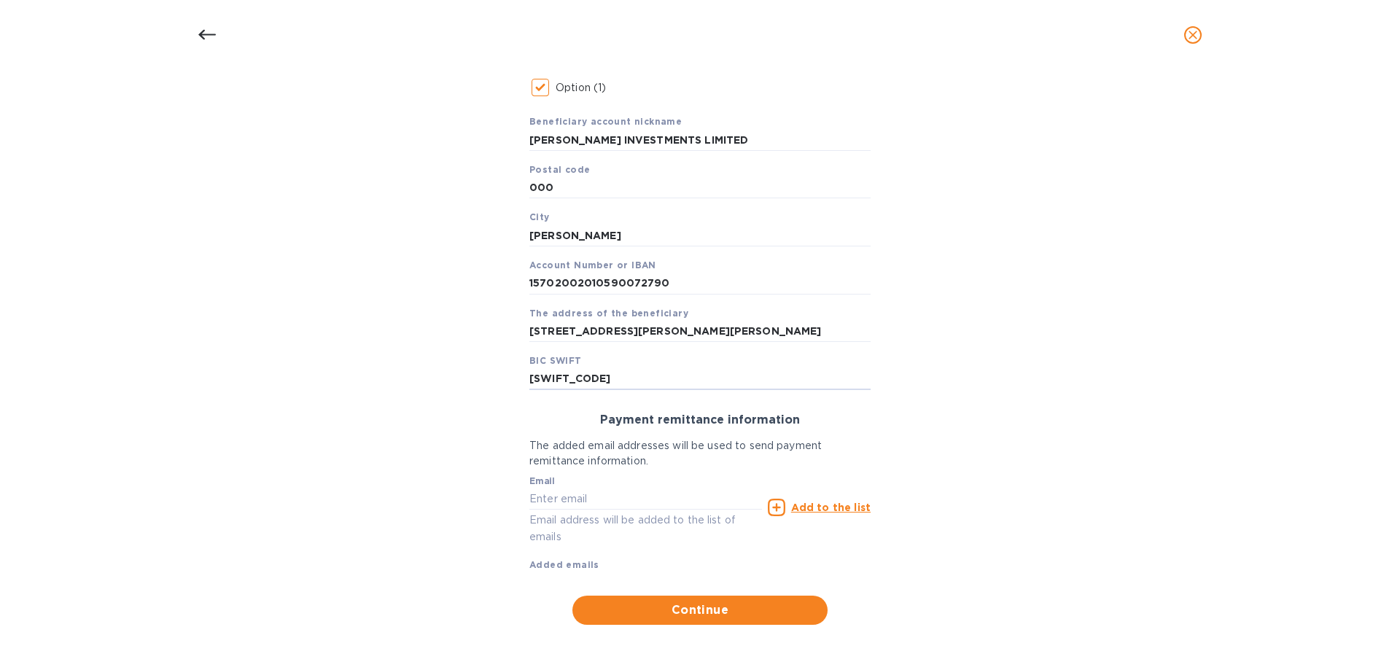
type input "CZCBCN2X"
click at [538, 499] on input "text" at bounding box center [645, 499] width 233 height 22
paste input ": sales3a@megagainasia.com"
click at [533, 502] on input ": sales3a@megagainasia.com" at bounding box center [645, 499] width 233 height 22
type input "sales3a@megagainasia.com"
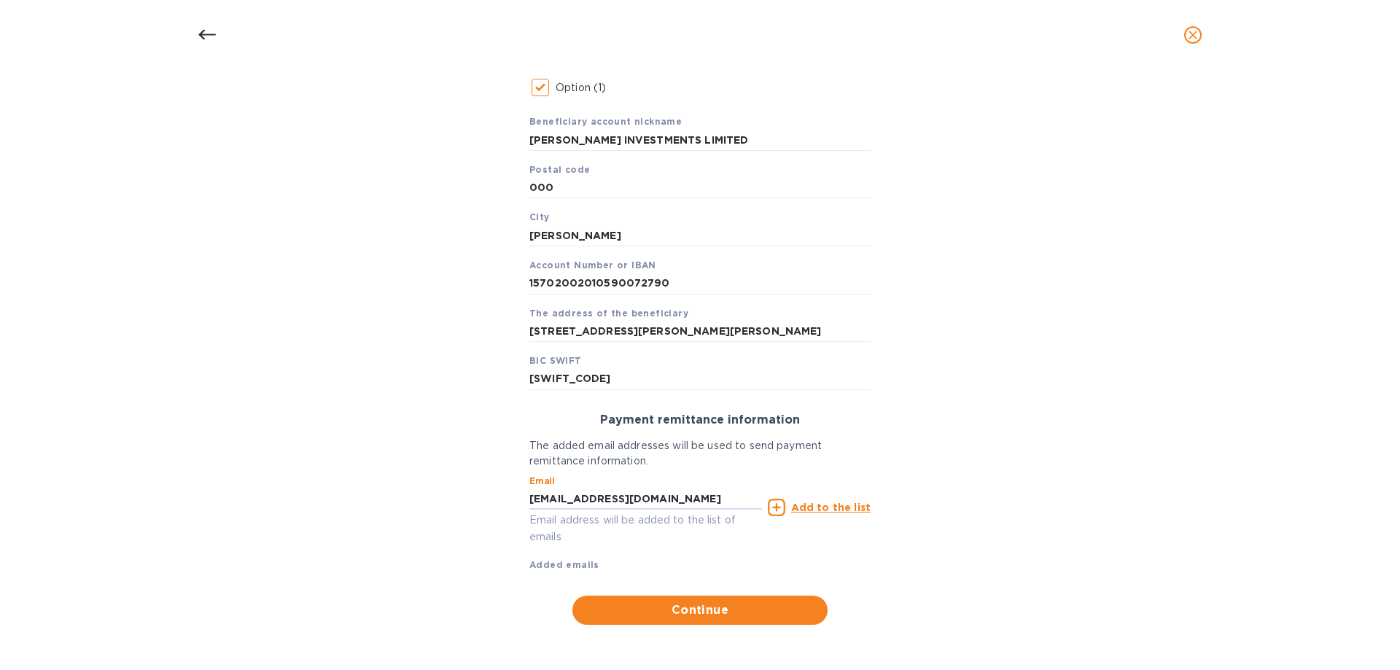
click at [834, 500] on p "Add to the list" at bounding box center [830, 507] width 79 height 15
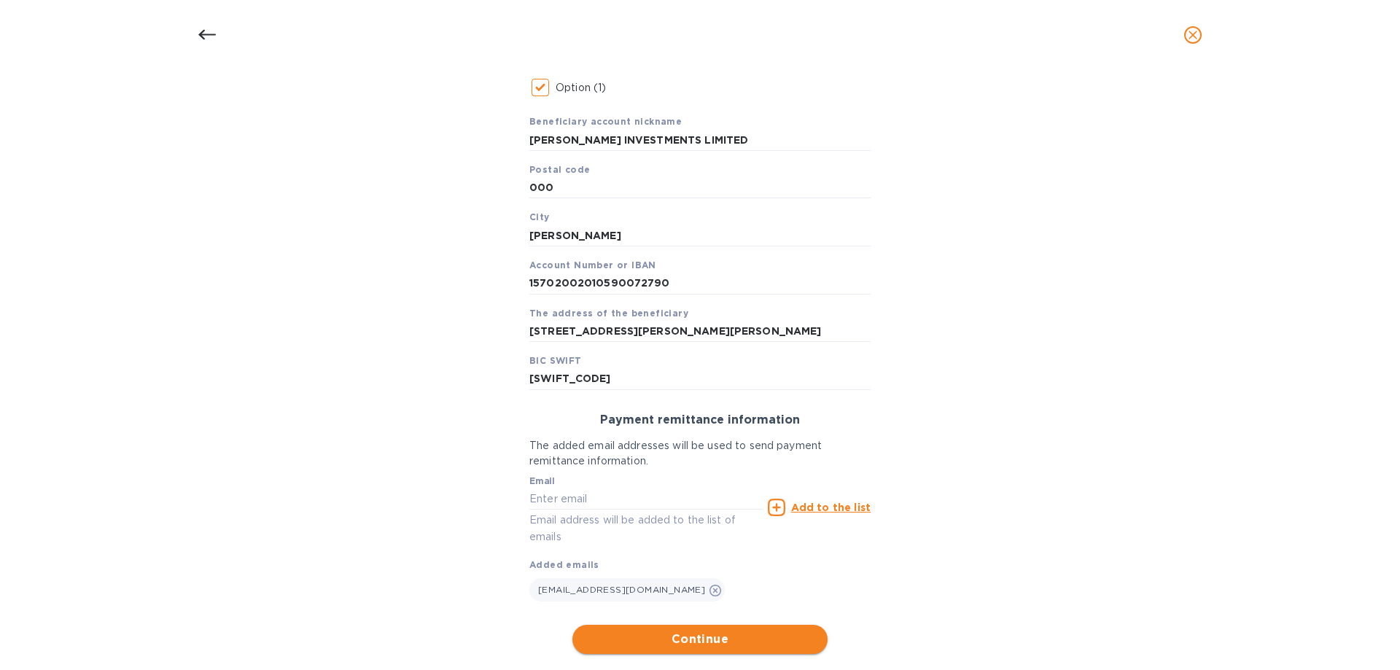
click at [701, 641] on span "Continue" at bounding box center [700, 639] width 232 height 17
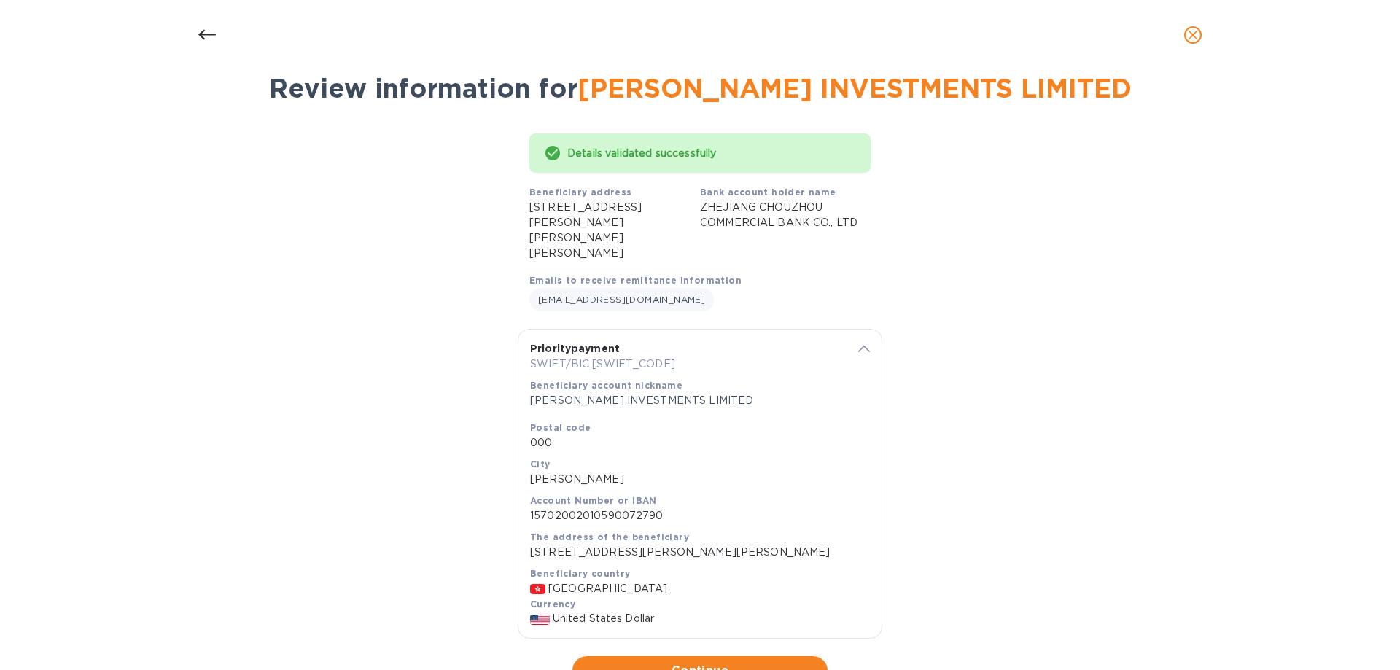
scroll to position [98, 0]
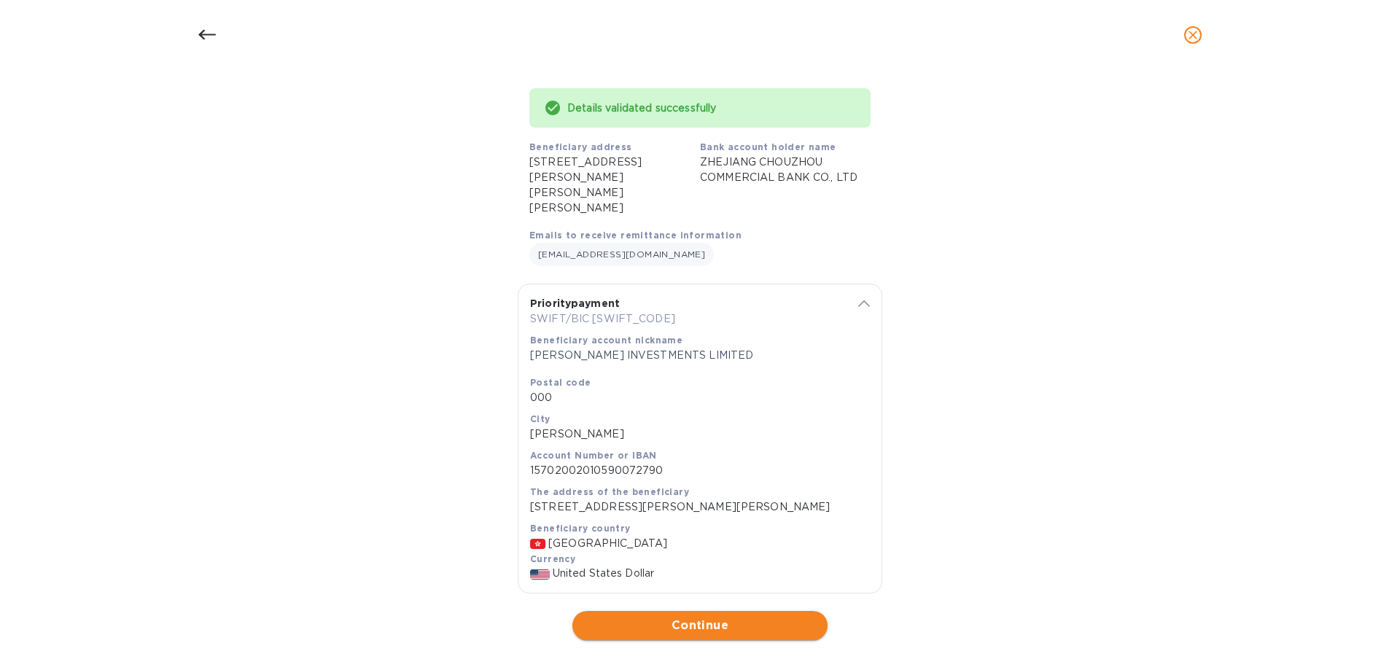
click at [740, 617] on span "Continue" at bounding box center [700, 625] width 232 height 17
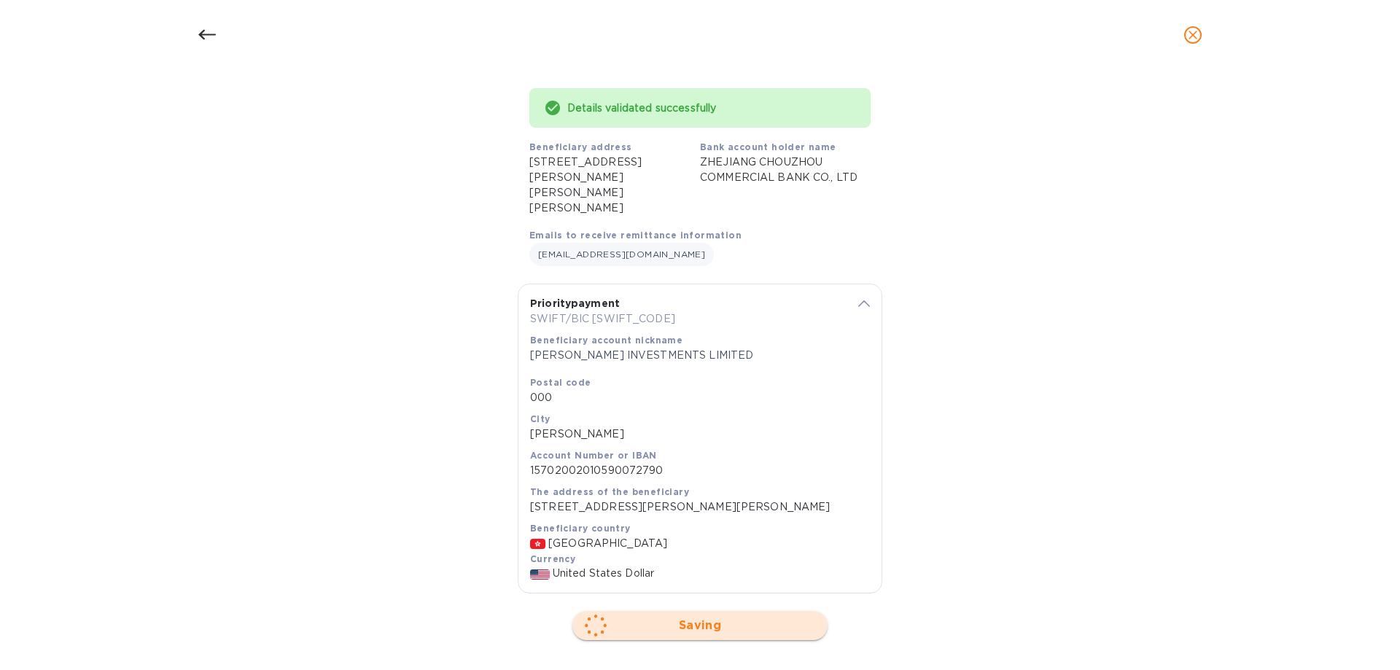
scroll to position [0, 0]
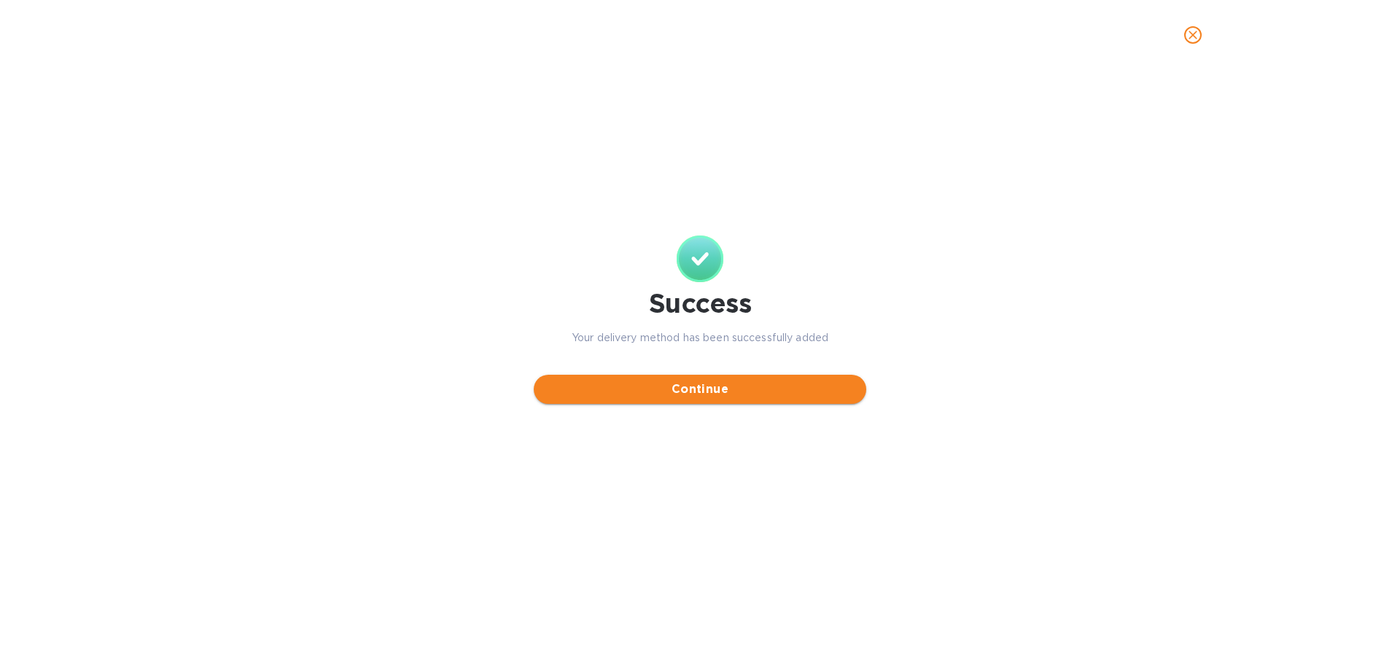
click at [688, 381] on span "Continue" at bounding box center [699, 389] width 309 height 17
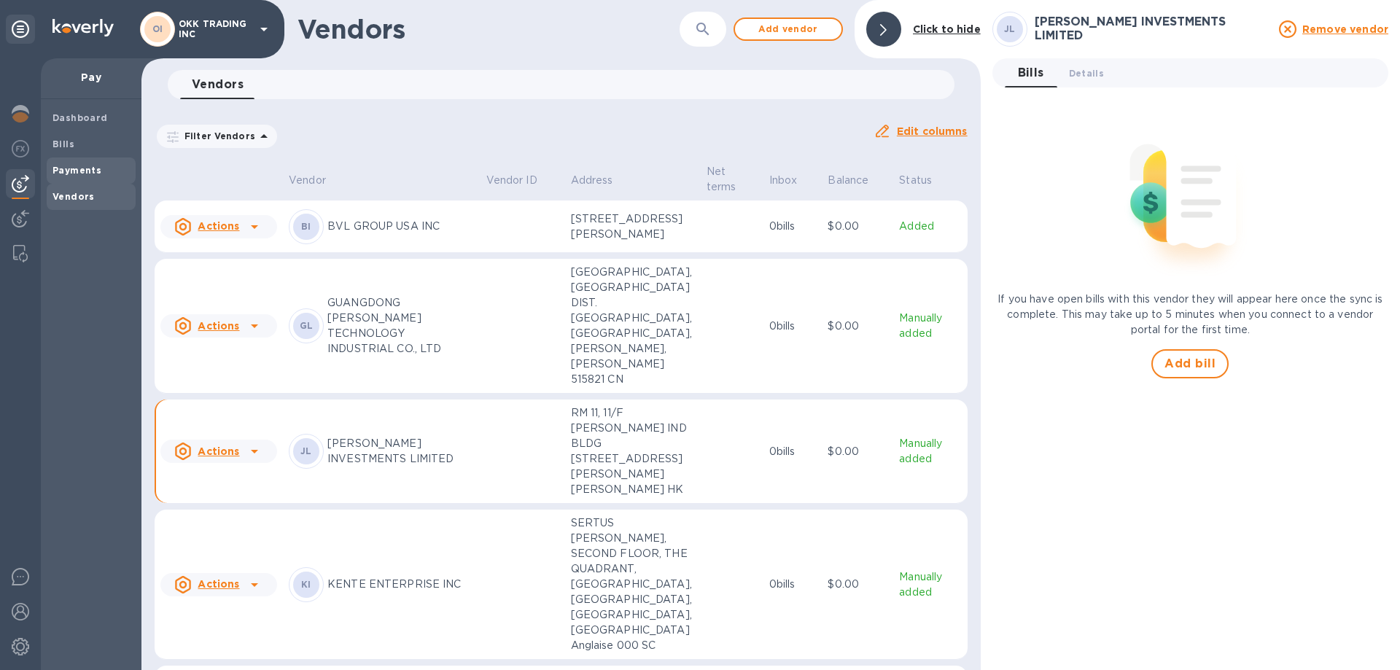
click at [112, 163] on span "Payments" at bounding box center [90, 170] width 77 height 15
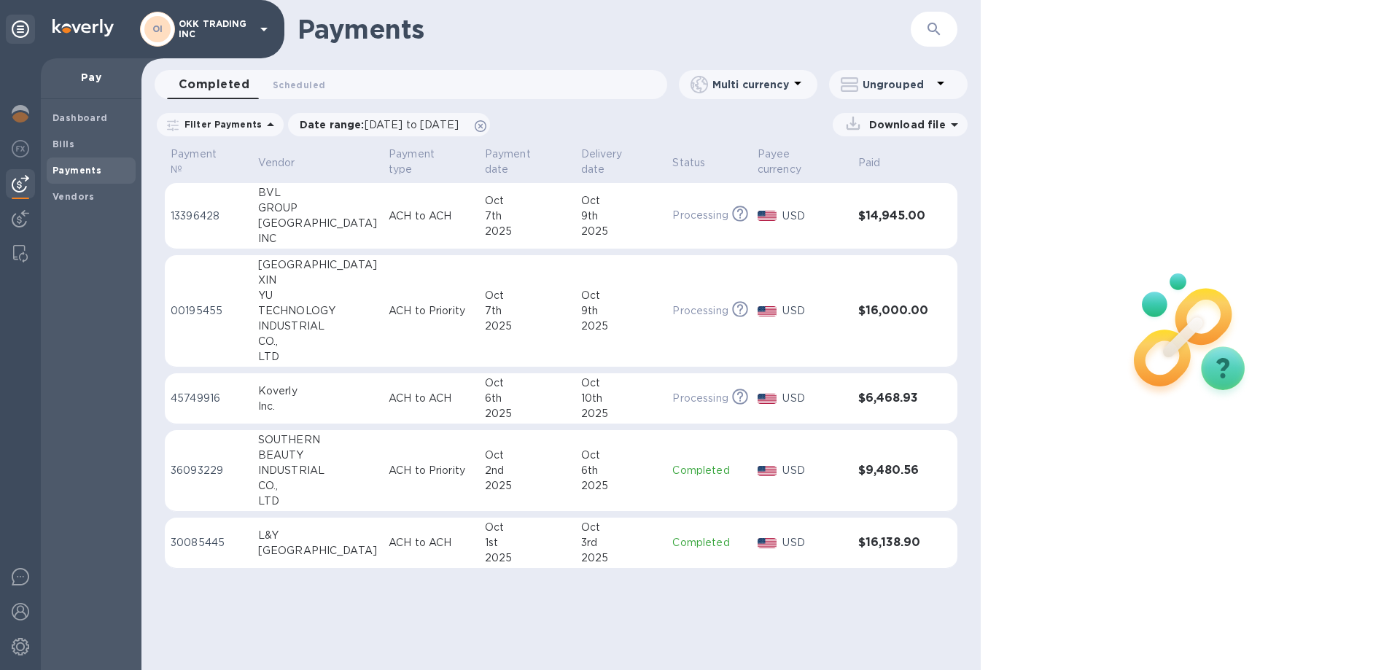
click at [212, 391] on p "45749916" at bounding box center [209, 398] width 76 height 15
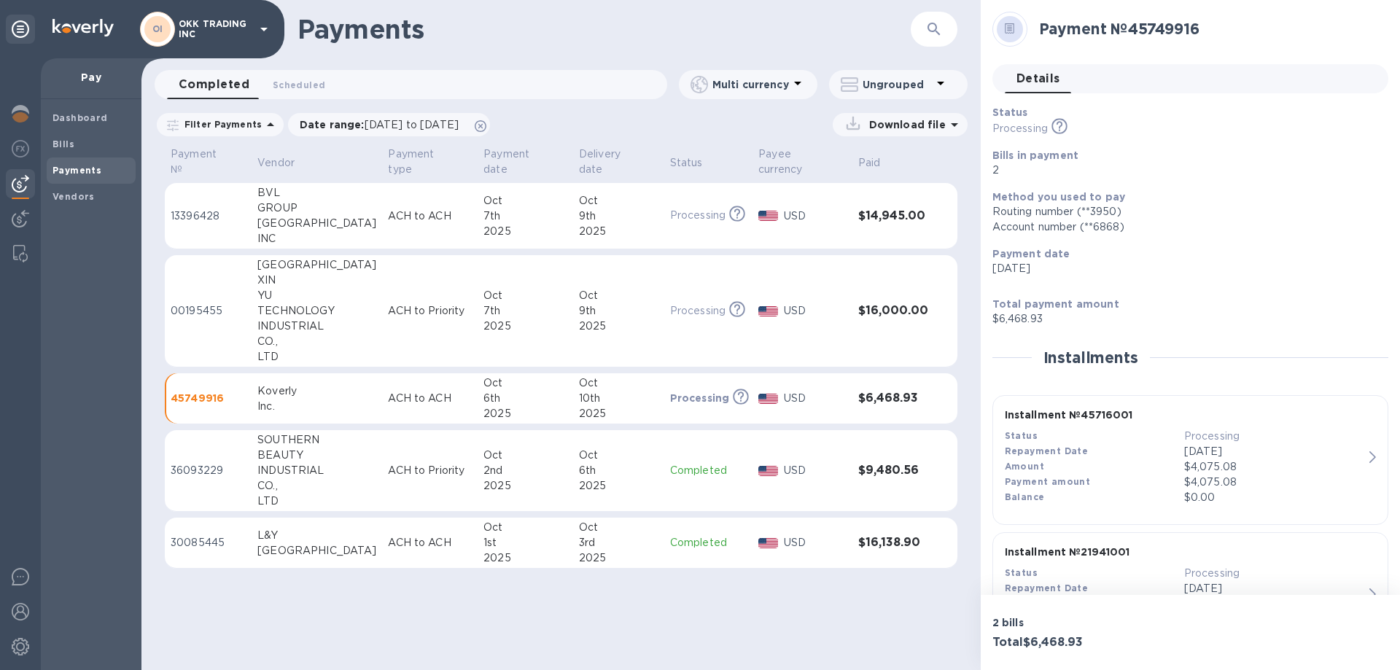
click at [1361, 454] on div "Installment № 45716001 Status Processing Repayment Date Oct 6, 2025 Amount $4,0…" at bounding box center [1184, 456] width 370 height 109
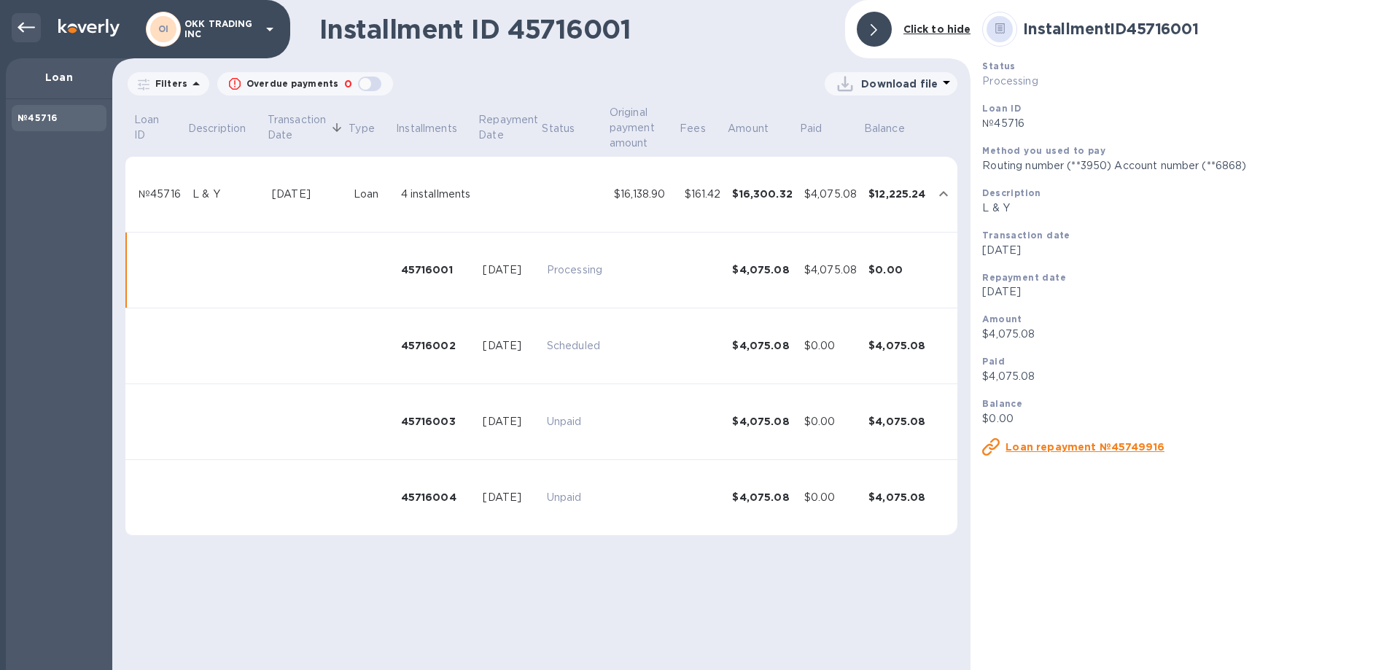
click at [27, 29] on icon at bounding box center [25, 27] width 17 height 17
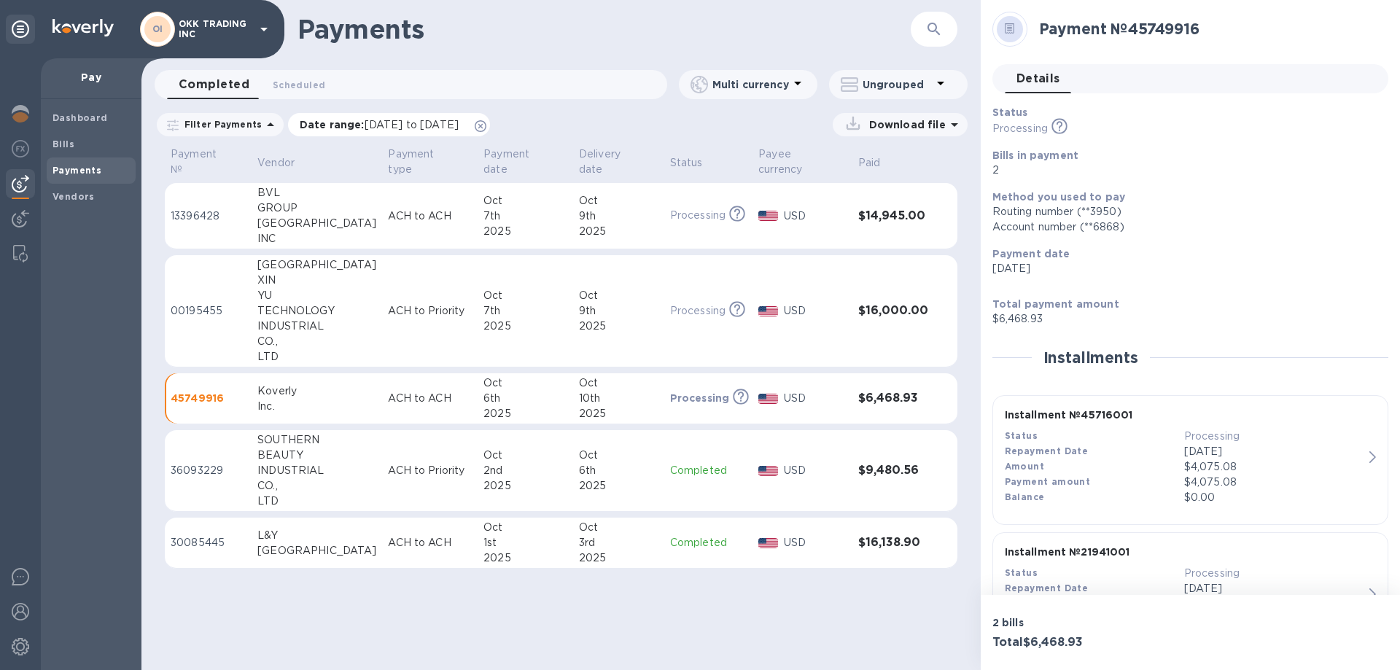
click at [486, 125] on icon at bounding box center [481, 126] width 12 height 12
click at [1046, 77] on span "Details 0" at bounding box center [1038, 79] width 44 height 20
click at [207, 391] on p "45749916" at bounding box center [208, 398] width 75 height 15
click at [906, 392] on h3 "$6,468.93" at bounding box center [893, 399] width 70 height 14
click at [1035, 79] on span "Details 0" at bounding box center [1038, 79] width 44 height 20
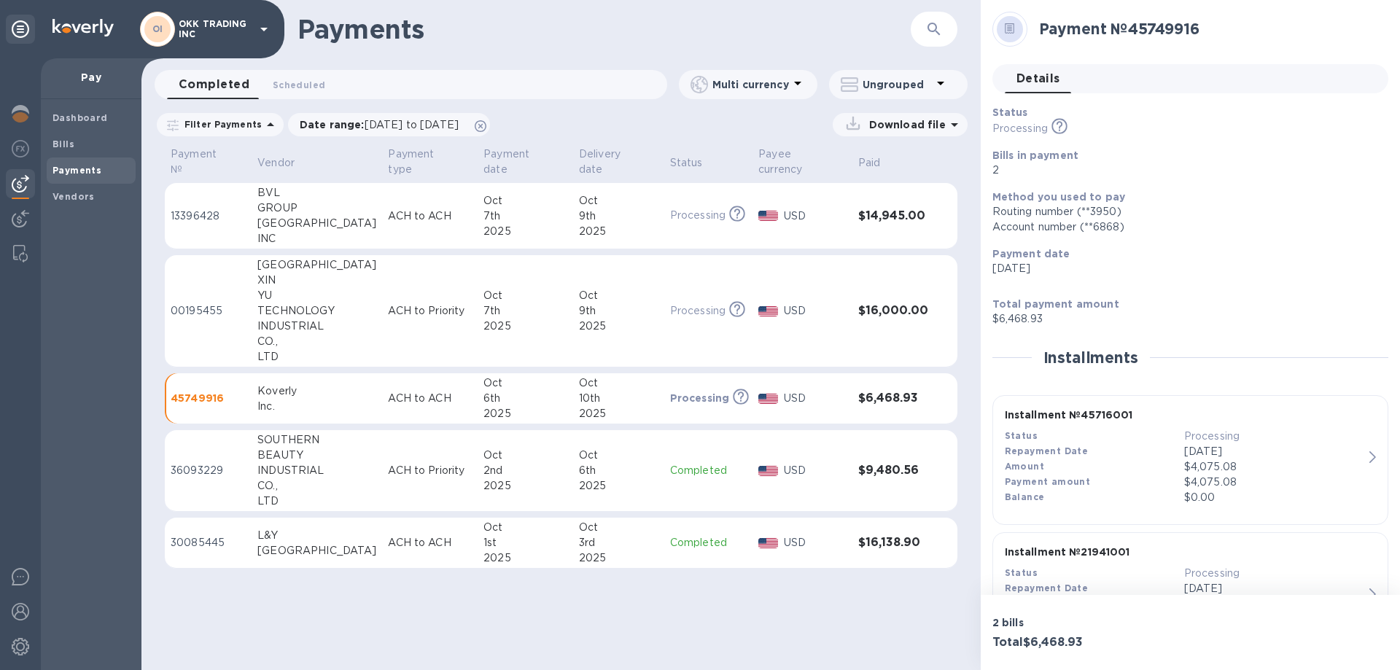
scroll to position [86, 0]
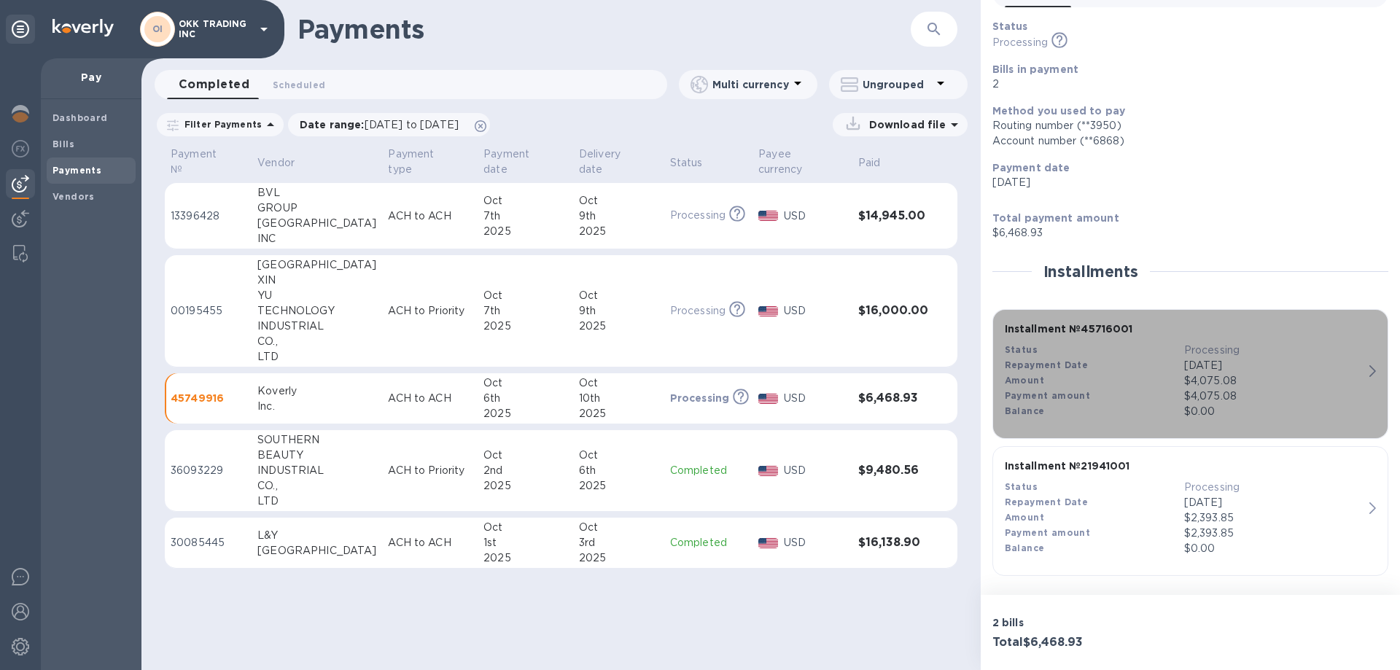
click at [1369, 370] on icon "button" at bounding box center [1372, 371] width 7 height 12
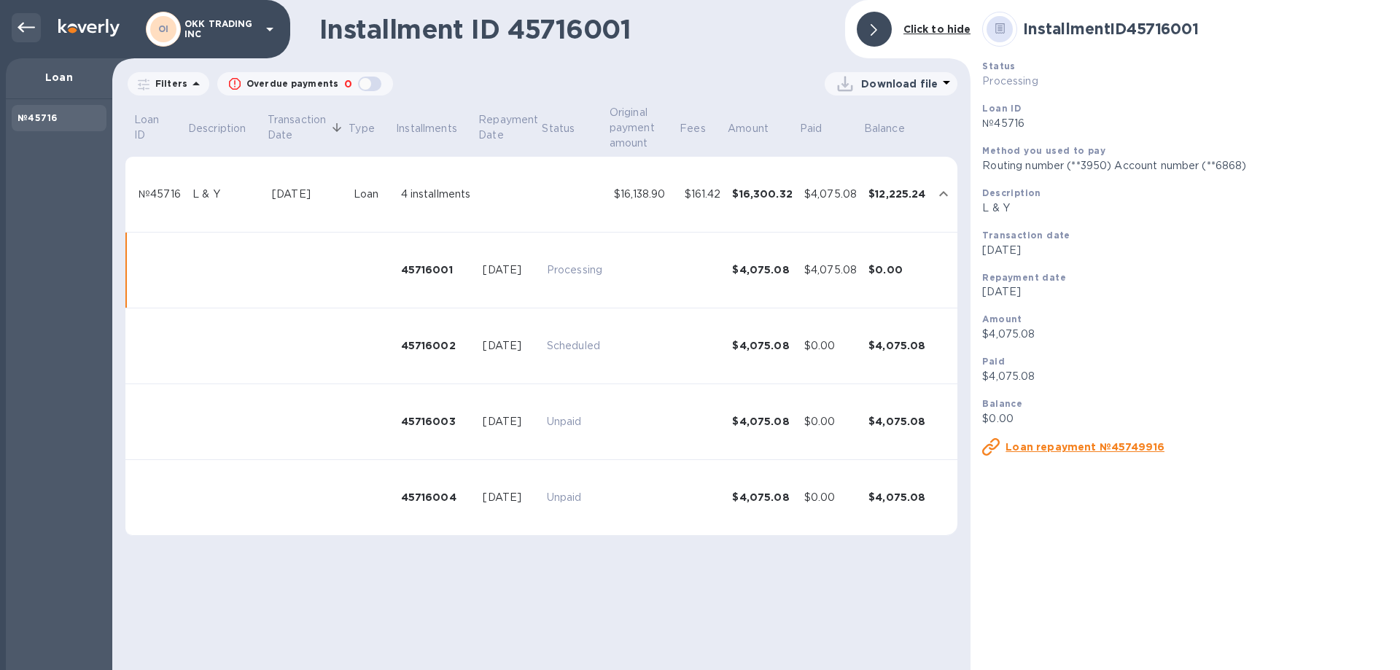
click at [30, 21] on icon at bounding box center [25, 27] width 17 height 17
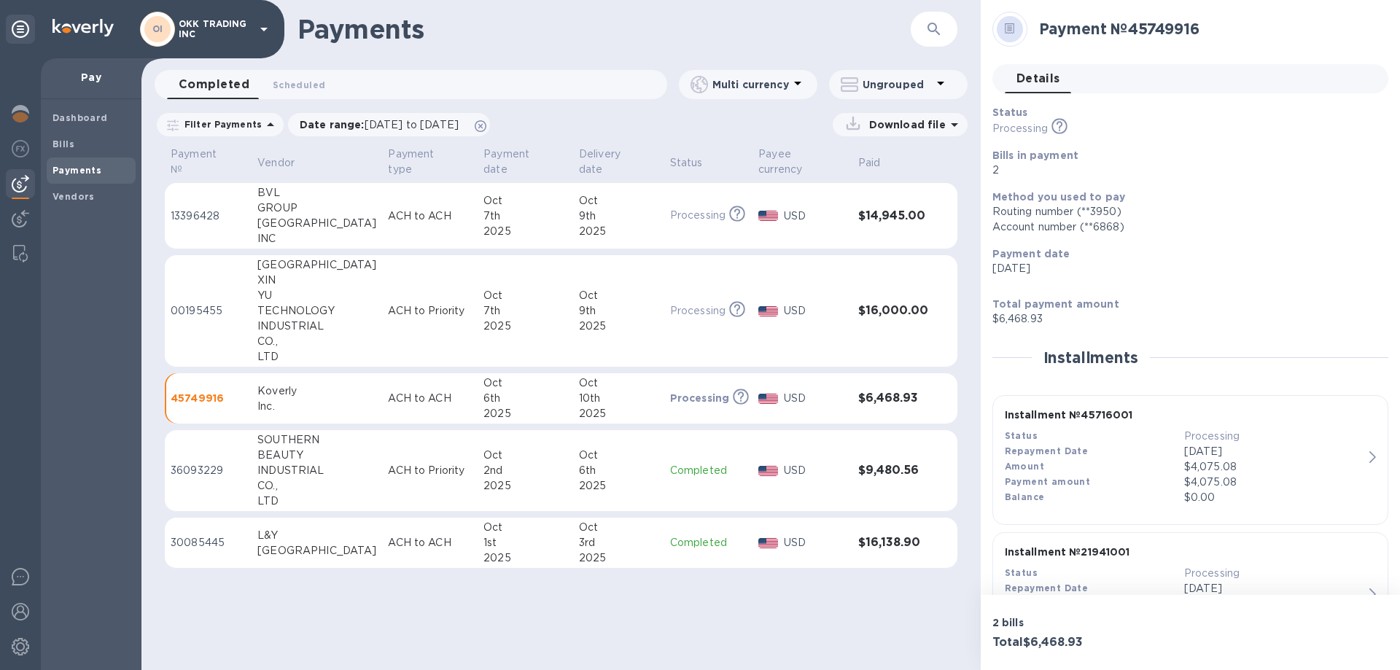
click at [255, 22] on icon at bounding box center [263, 28] width 17 height 17
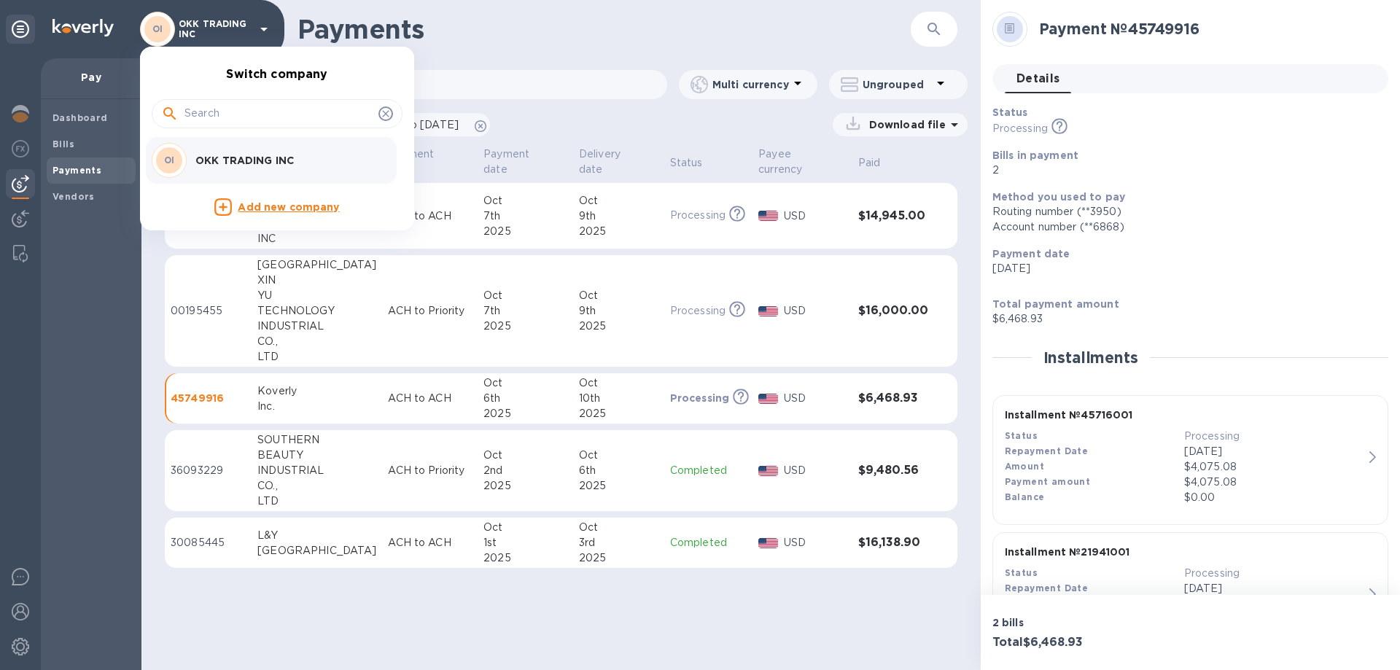
click at [21, 612] on div at bounding box center [700, 335] width 1400 height 670
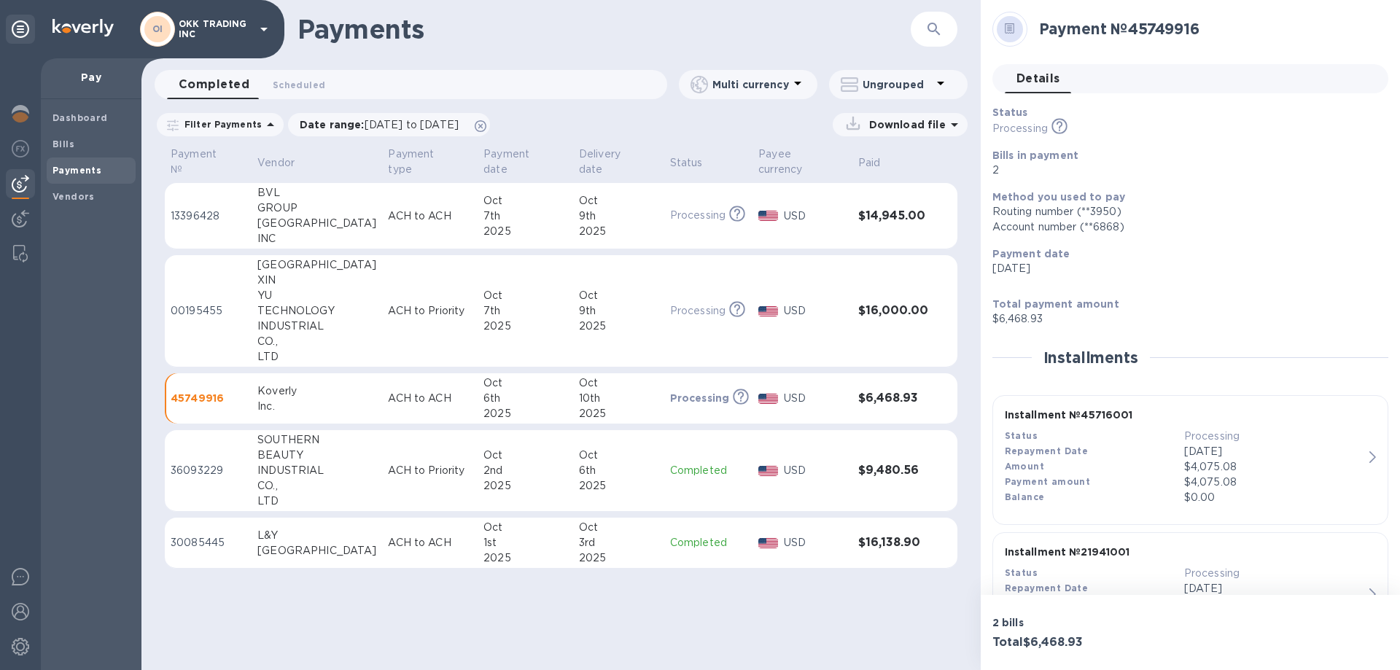
click at [21, 612] on img at bounding box center [20, 611] width 17 height 17
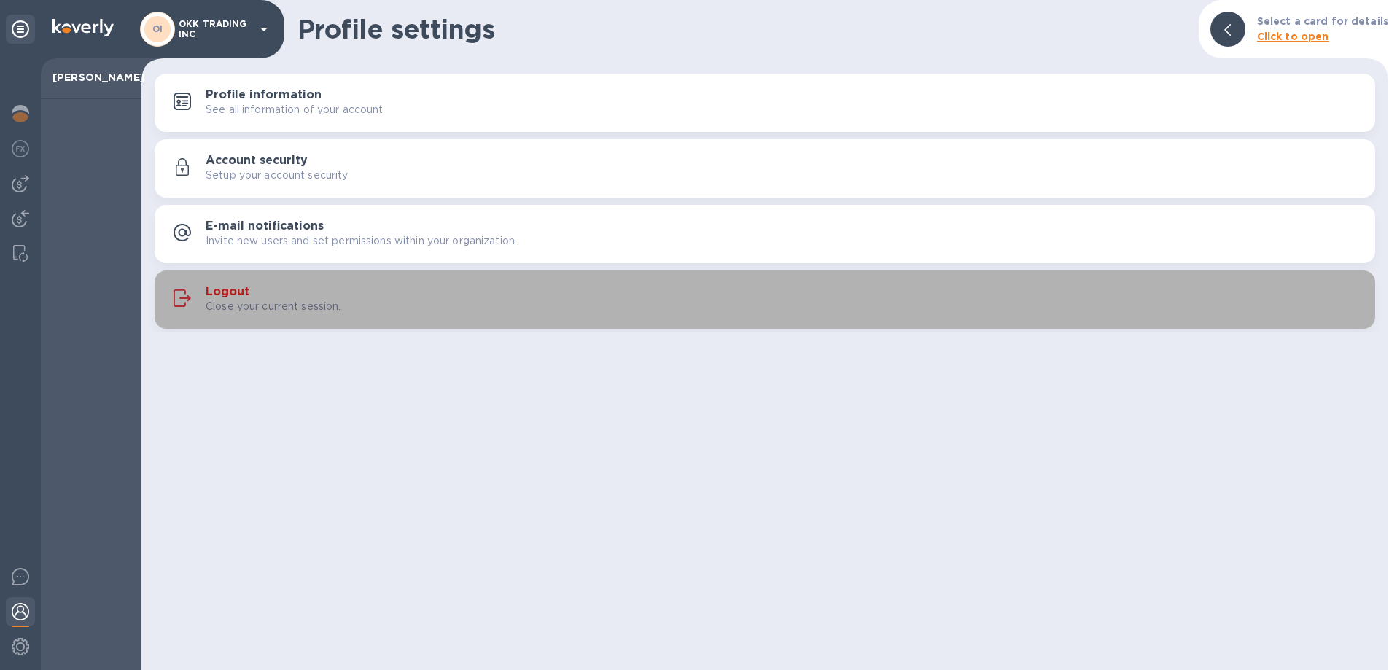
click at [230, 282] on div "Logout Close your current session." at bounding box center [764, 299] width 1203 height 35
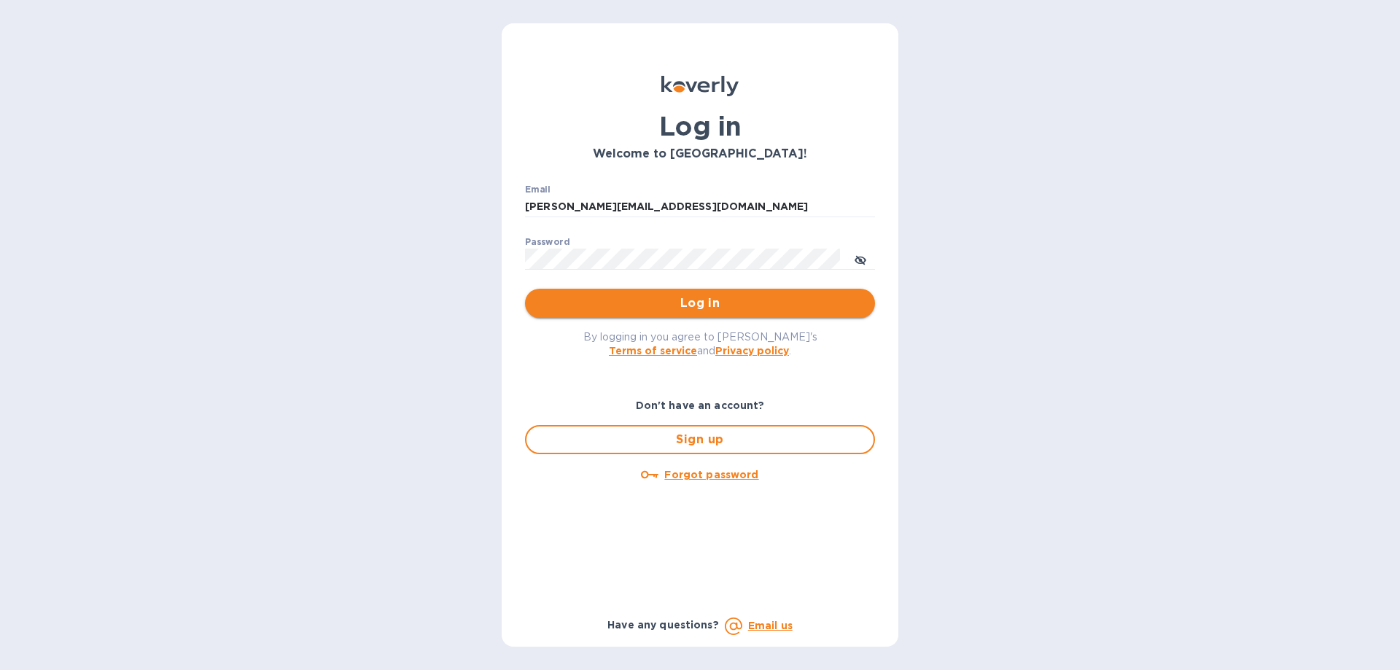
click at [710, 300] on span "Log in" at bounding box center [700, 303] width 327 height 17
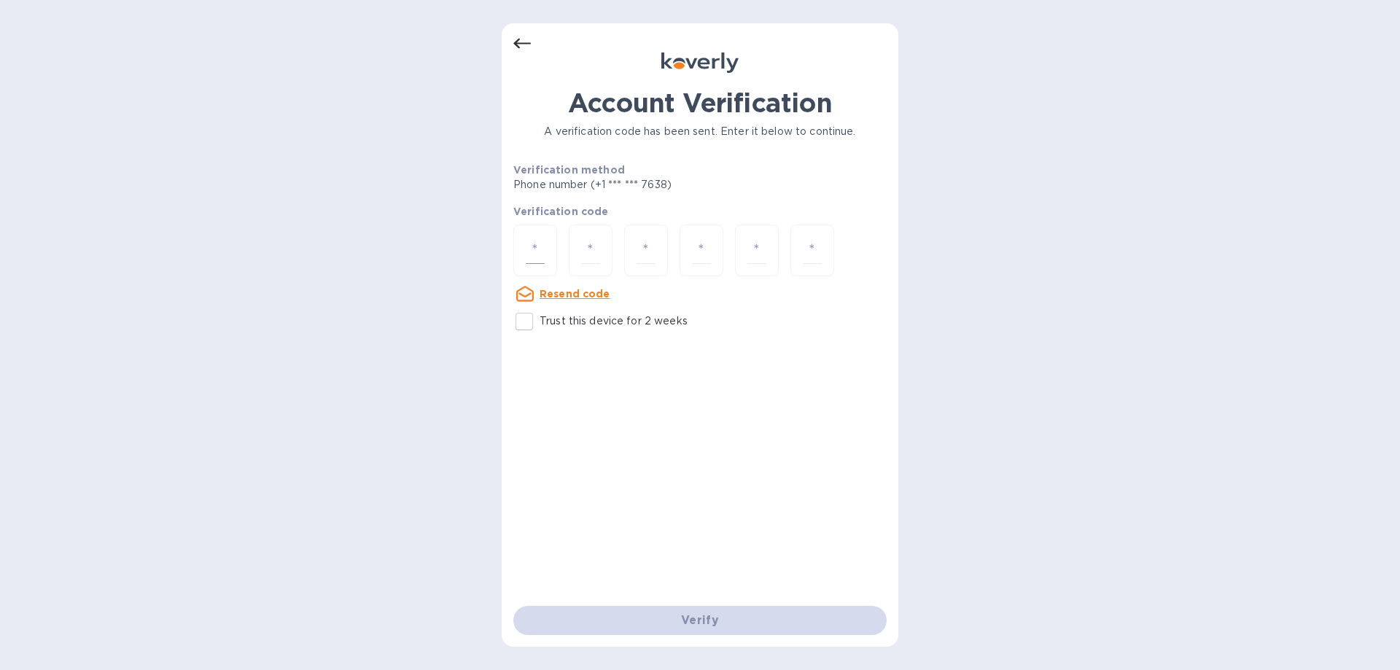
click at [550, 259] on div at bounding box center [535, 251] width 44 height 52
type input "6"
type input "4"
type input "7"
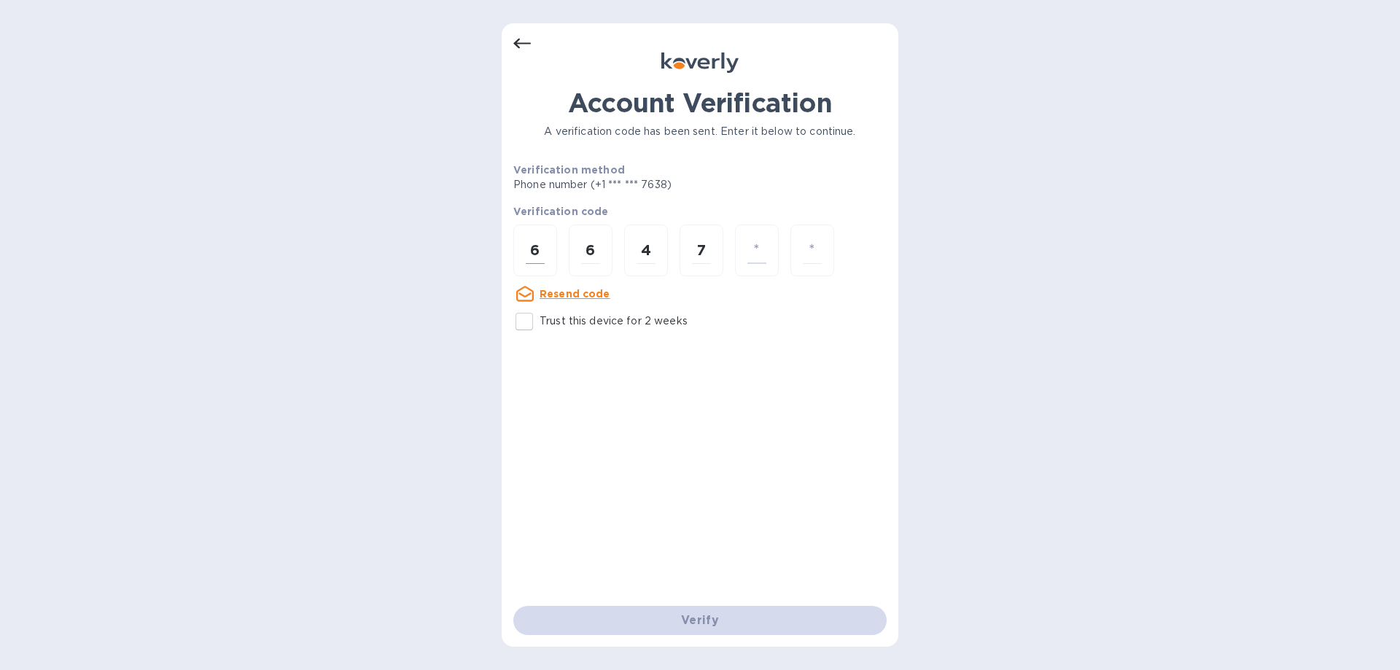
type input "2"
type input "5"
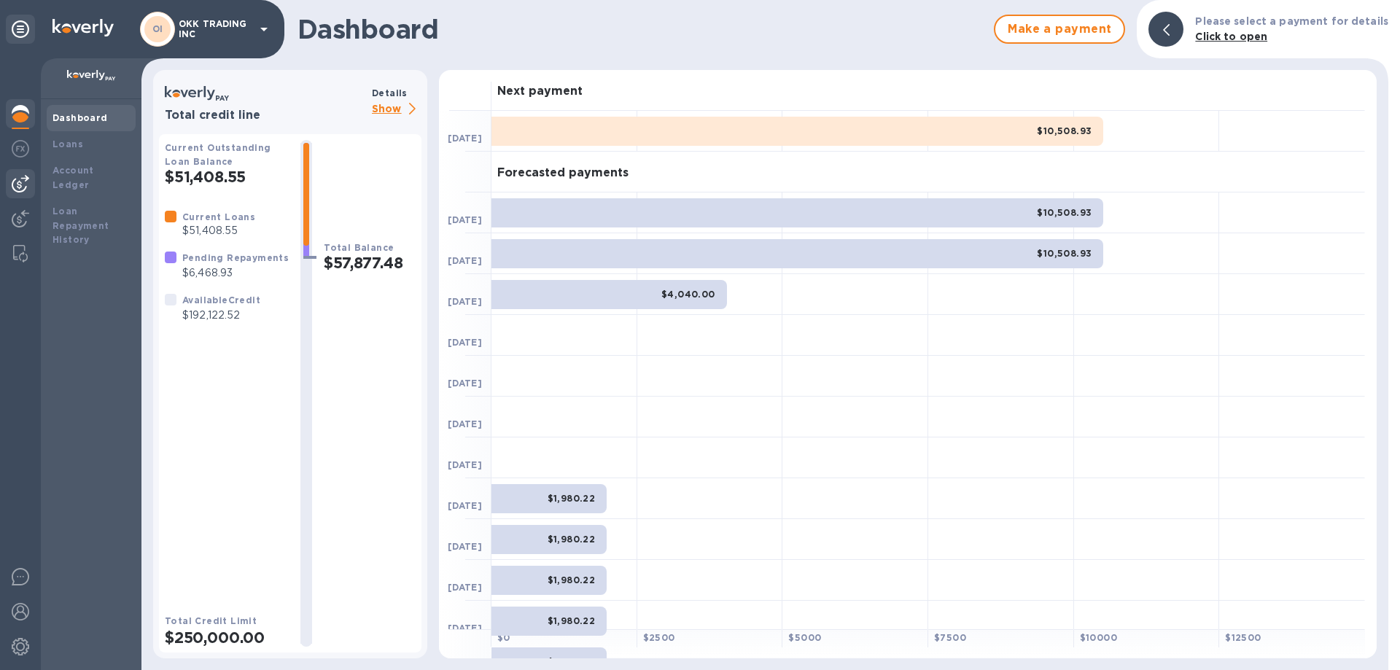
click at [15, 179] on img at bounding box center [20, 183] width 17 height 17
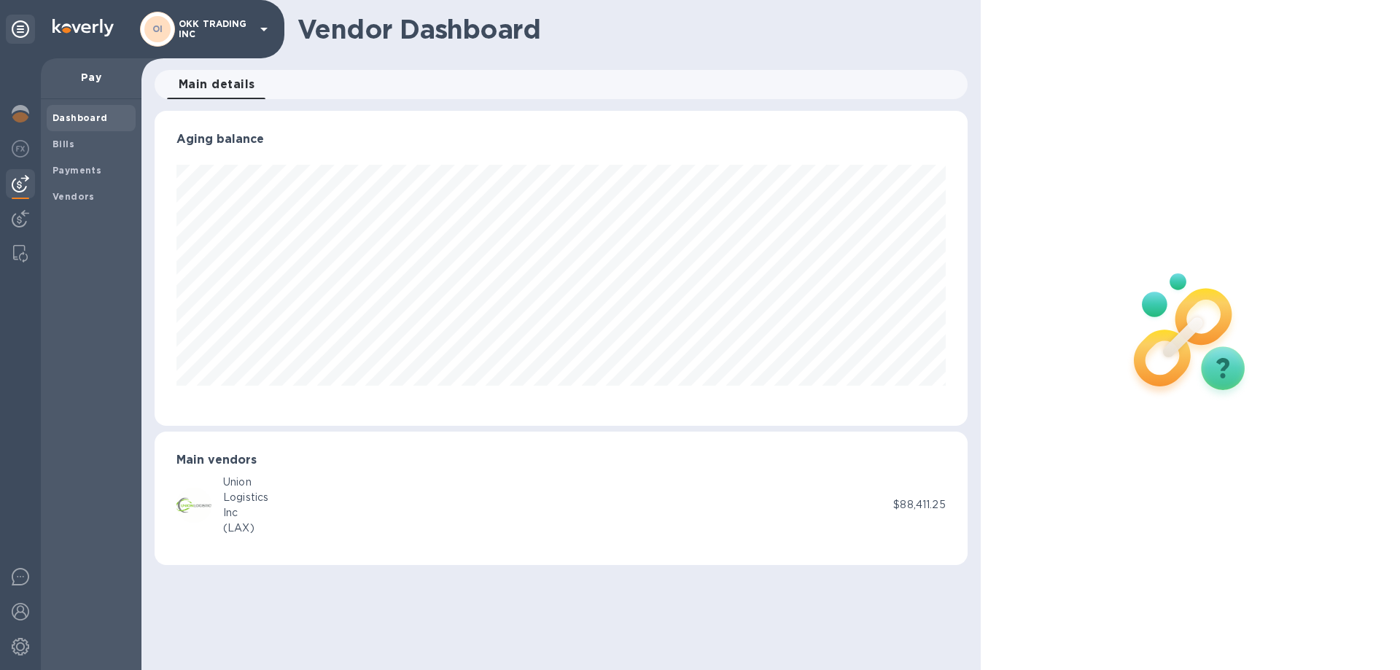
scroll to position [315, 812]
click at [74, 144] on span "Bills" at bounding box center [90, 144] width 77 height 15
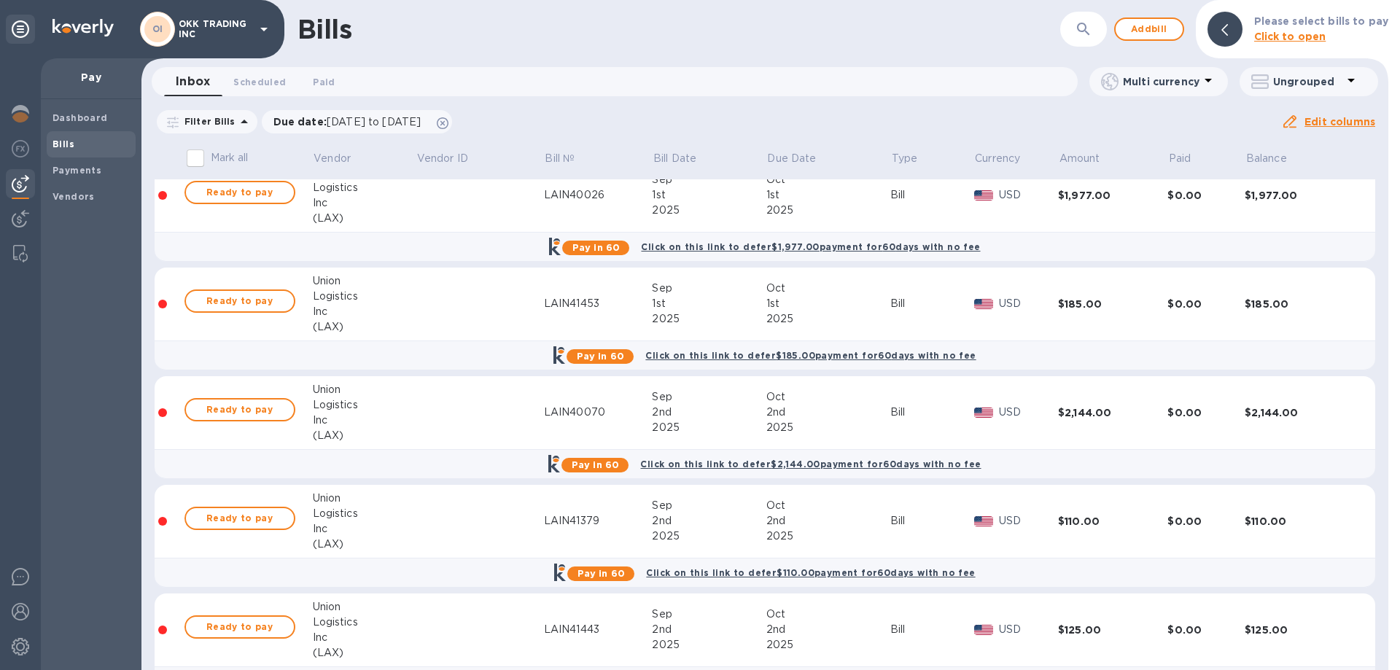
scroll to position [1896, 0]
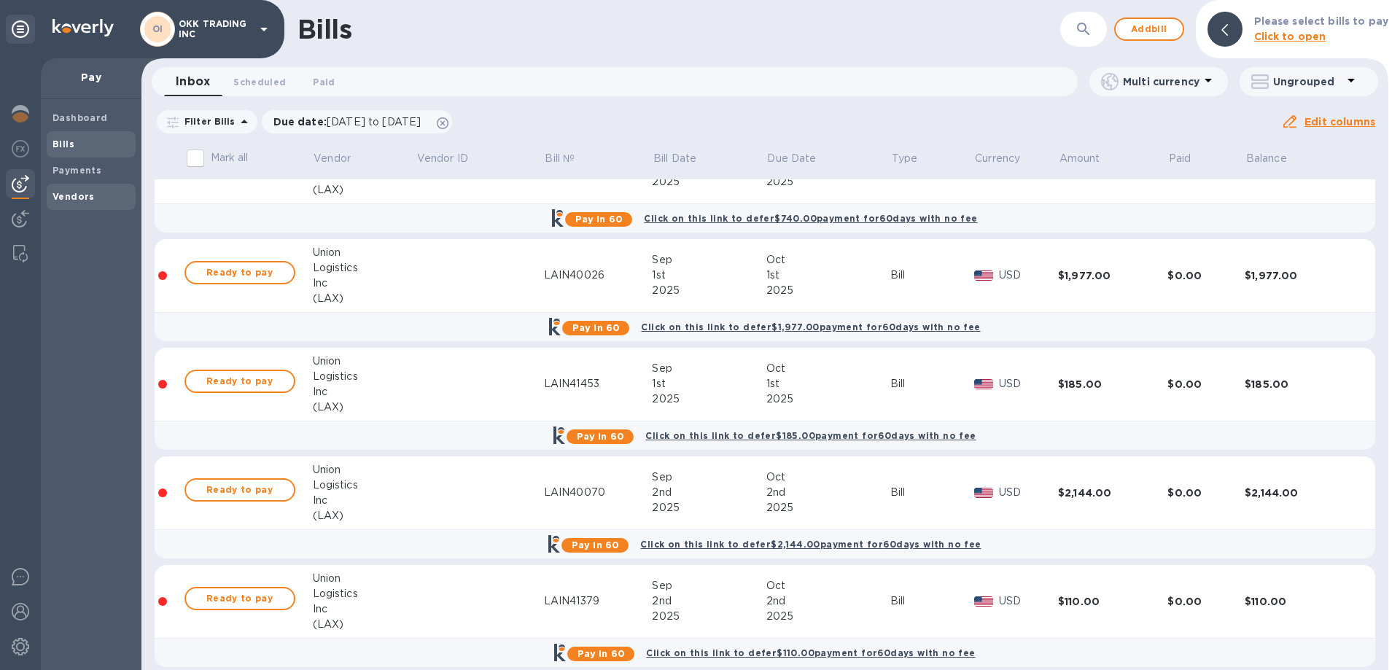
click at [66, 196] on b "Vendors" at bounding box center [73, 196] width 42 height 11
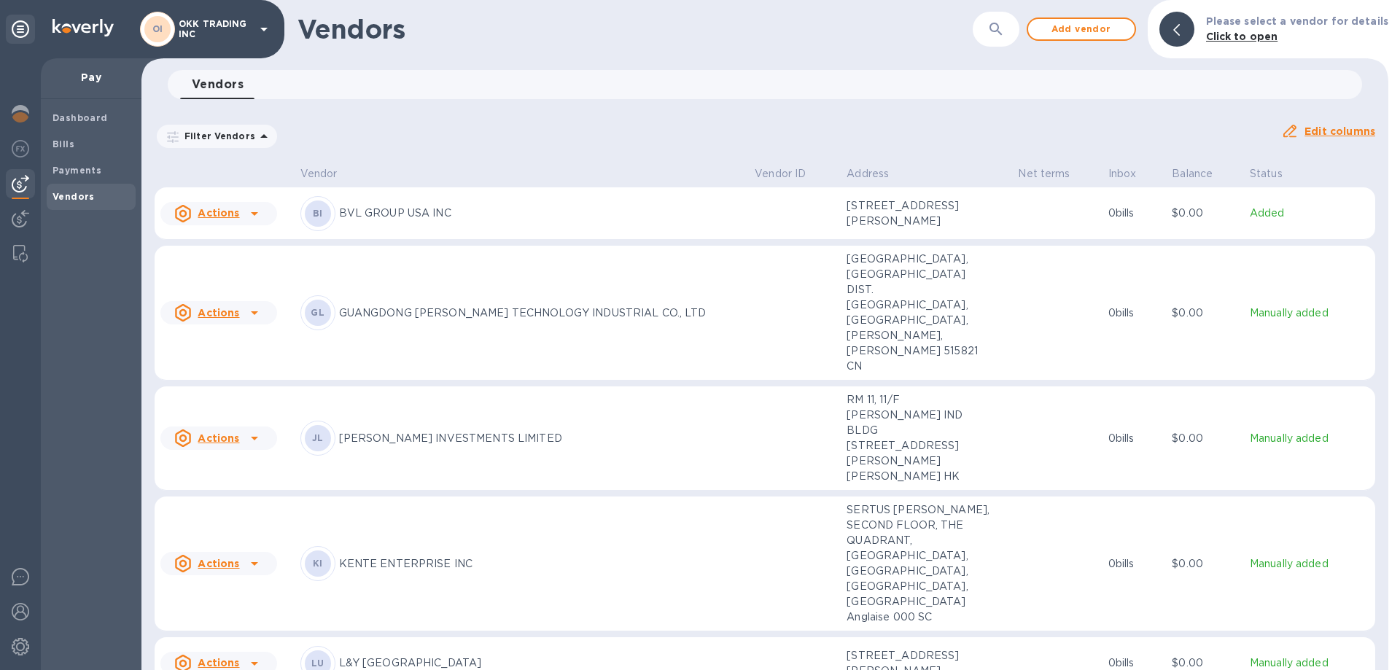
click at [217, 432] on u "Actions" at bounding box center [219, 438] width 42 height 12
click at [244, 435] on b "Add new bill" at bounding box center [235, 435] width 68 height 12
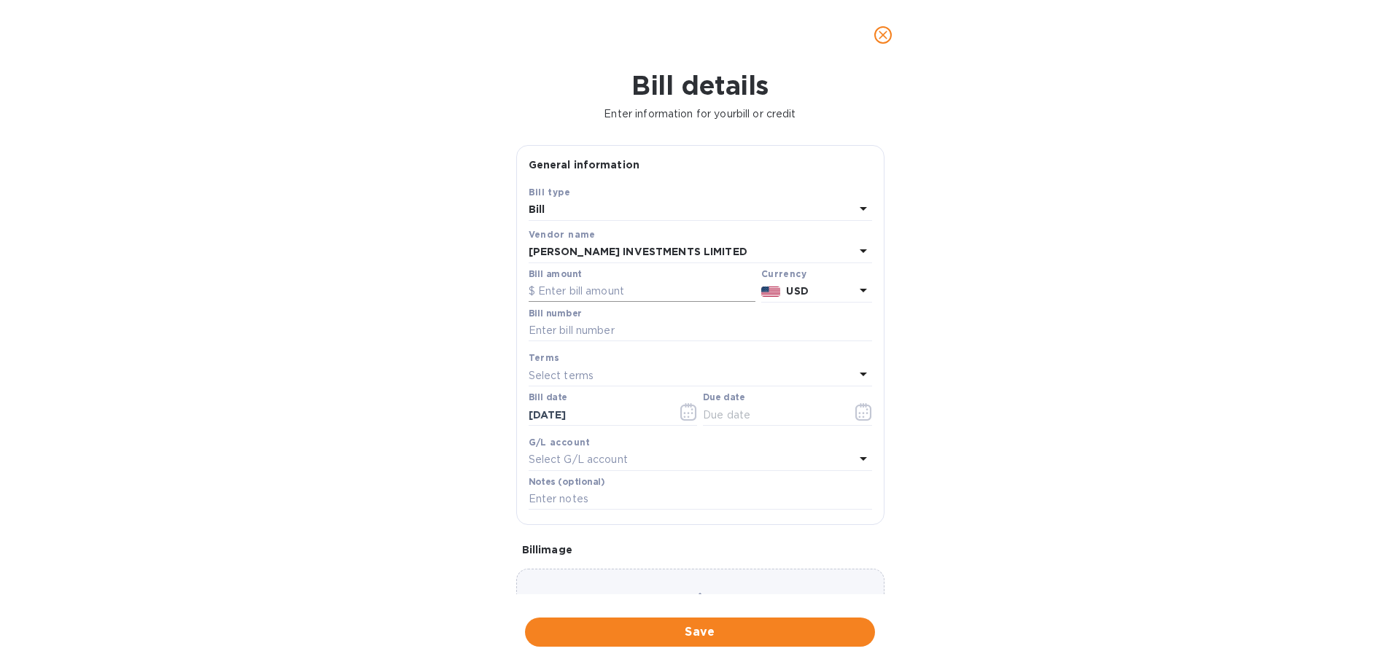
click at [588, 292] on input "text" at bounding box center [642, 292] width 227 height 22
type input "25,932.42"
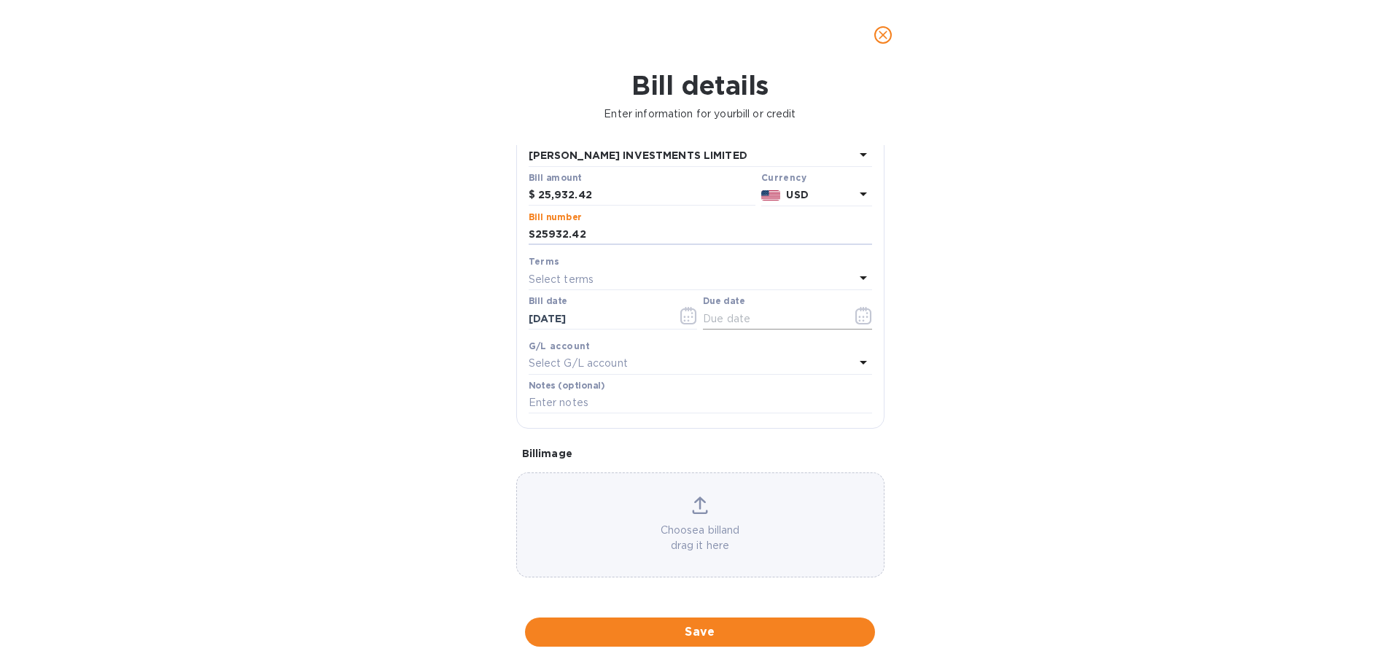
scroll to position [97, 0]
type input "S25932.42"
click at [860, 277] on icon at bounding box center [863, 276] width 17 height 17
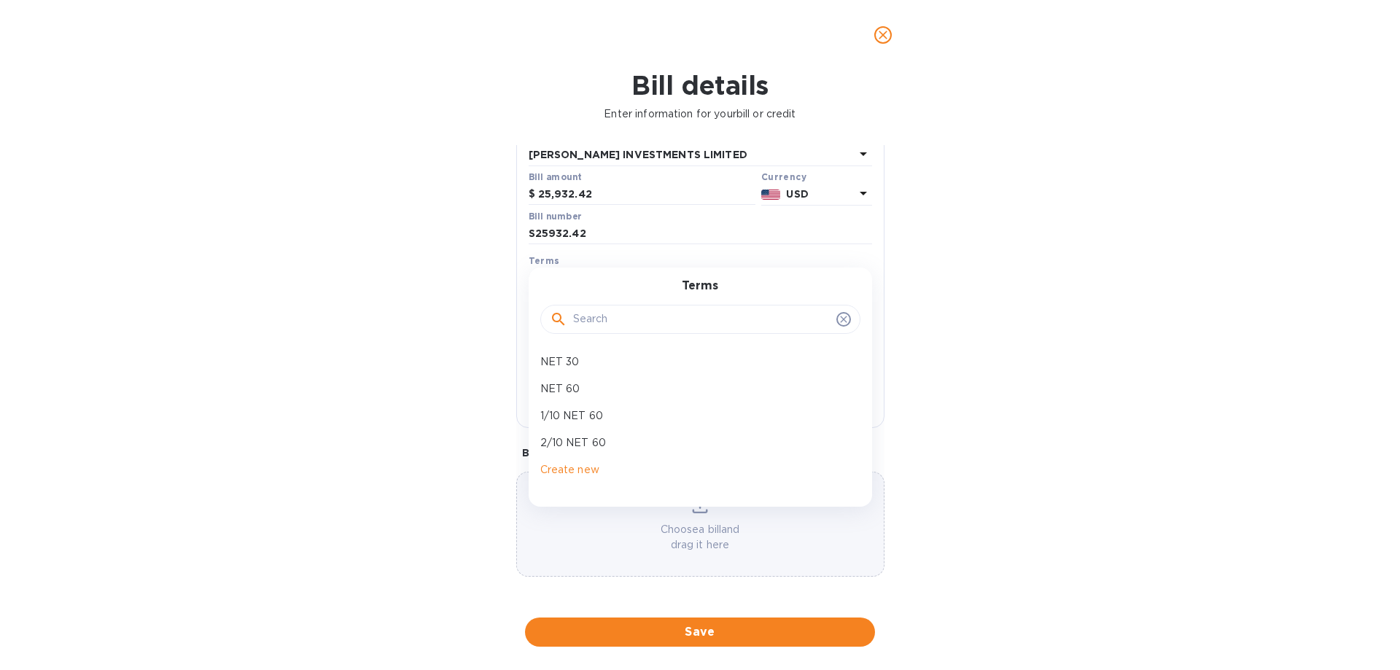
click at [1093, 470] on div "Bill details Enter information for your bill or credit General information Save…" at bounding box center [700, 370] width 1400 height 600
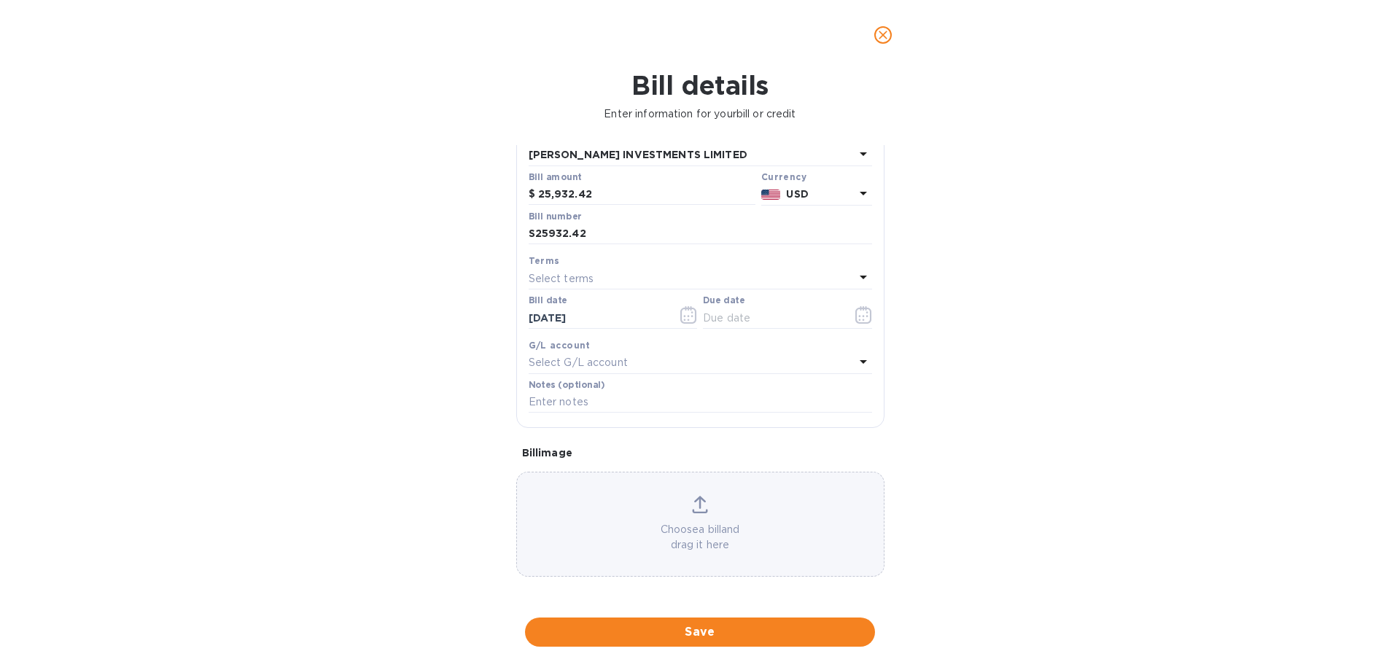
click at [863, 272] on icon at bounding box center [863, 276] width 17 height 17
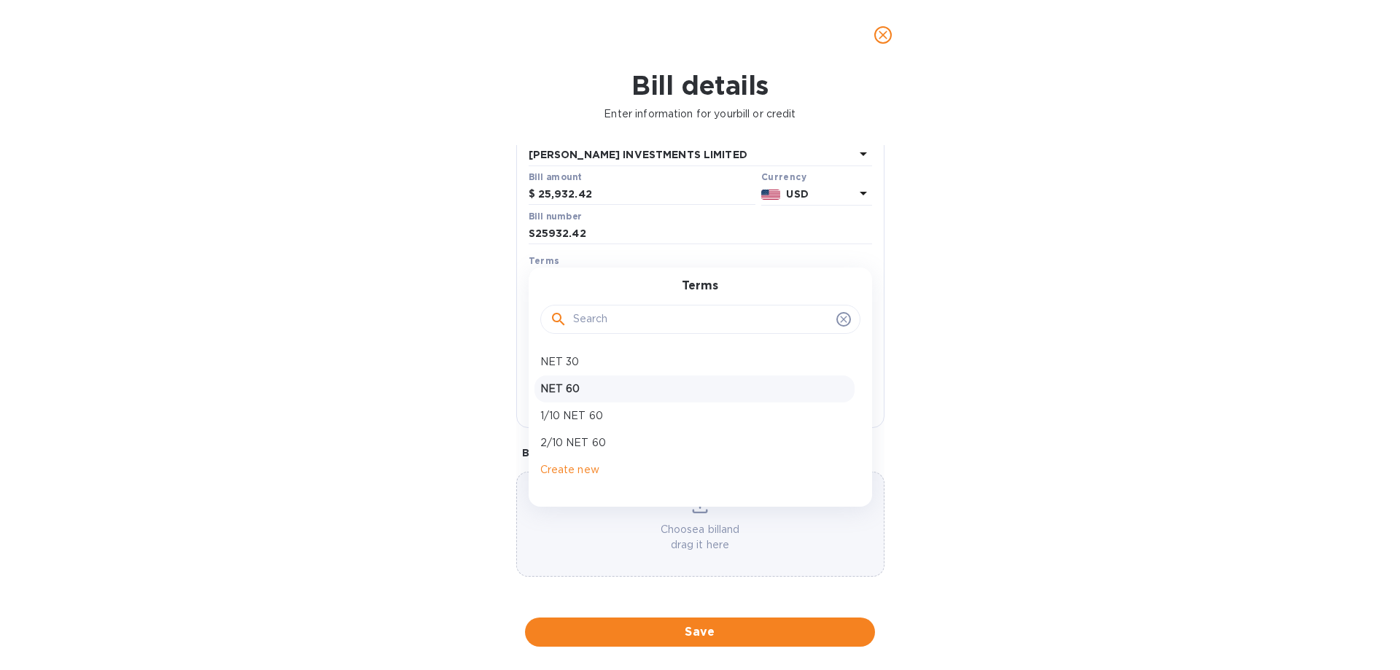
click at [585, 386] on p "NET 60" at bounding box center [694, 388] width 308 height 15
type input "12/07/2025"
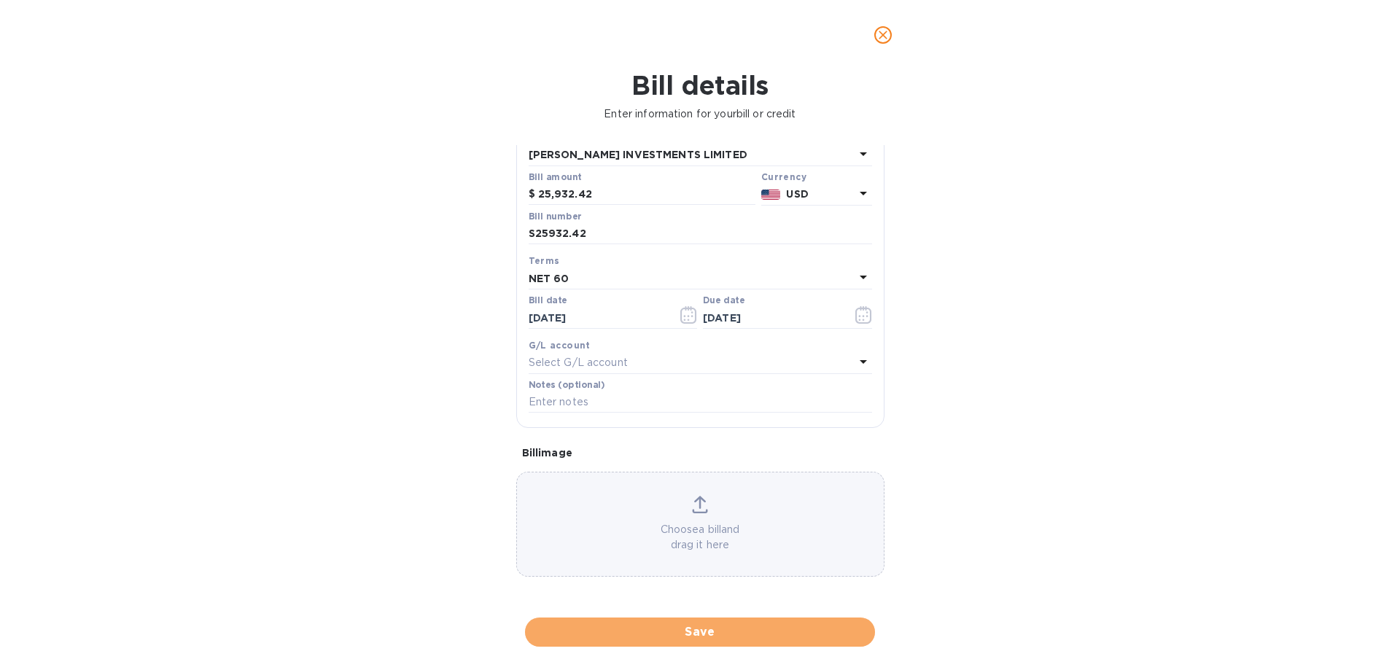
click at [723, 631] on span "Save" at bounding box center [700, 631] width 327 height 17
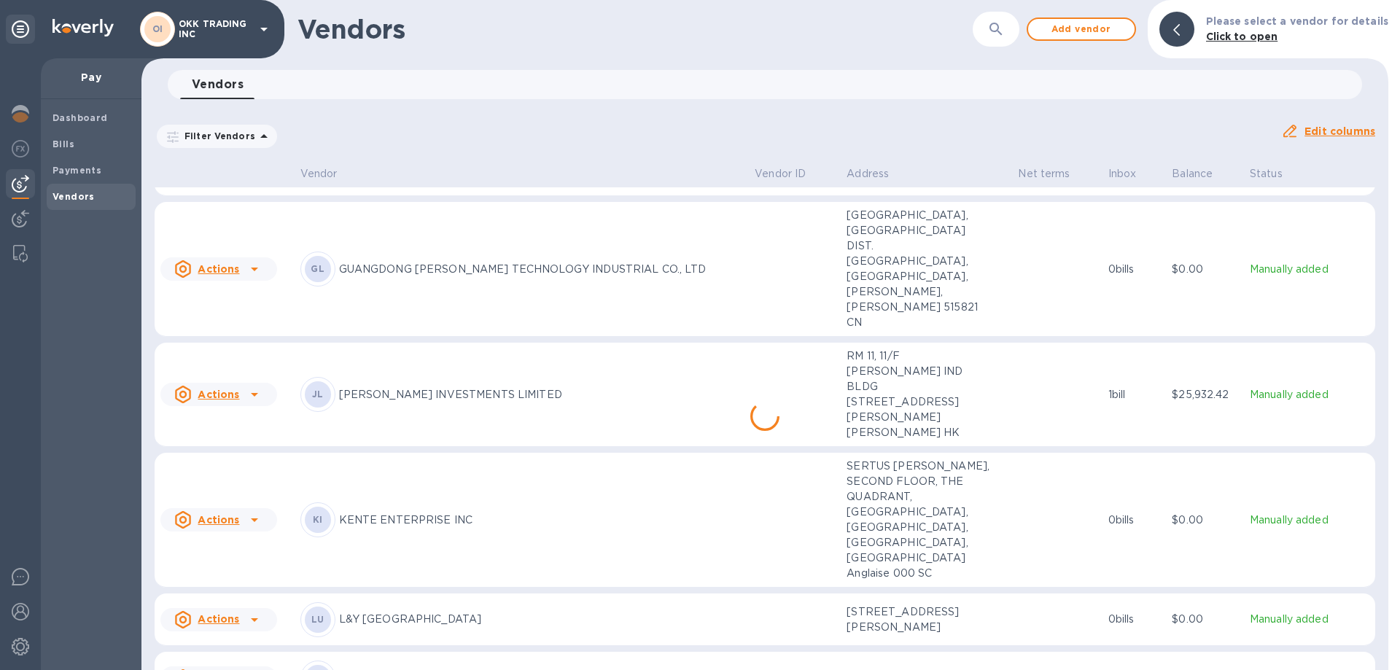
scroll to position [90, 0]
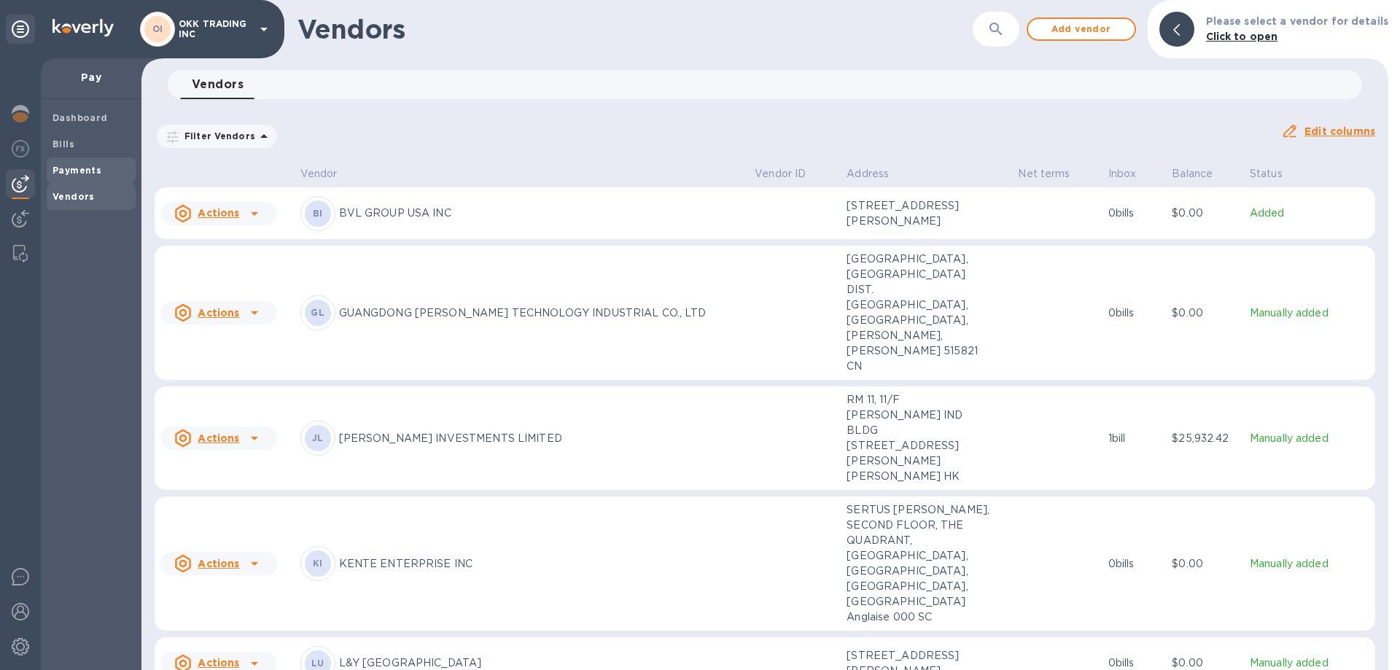
click at [78, 168] on b "Payments" at bounding box center [76, 170] width 49 height 11
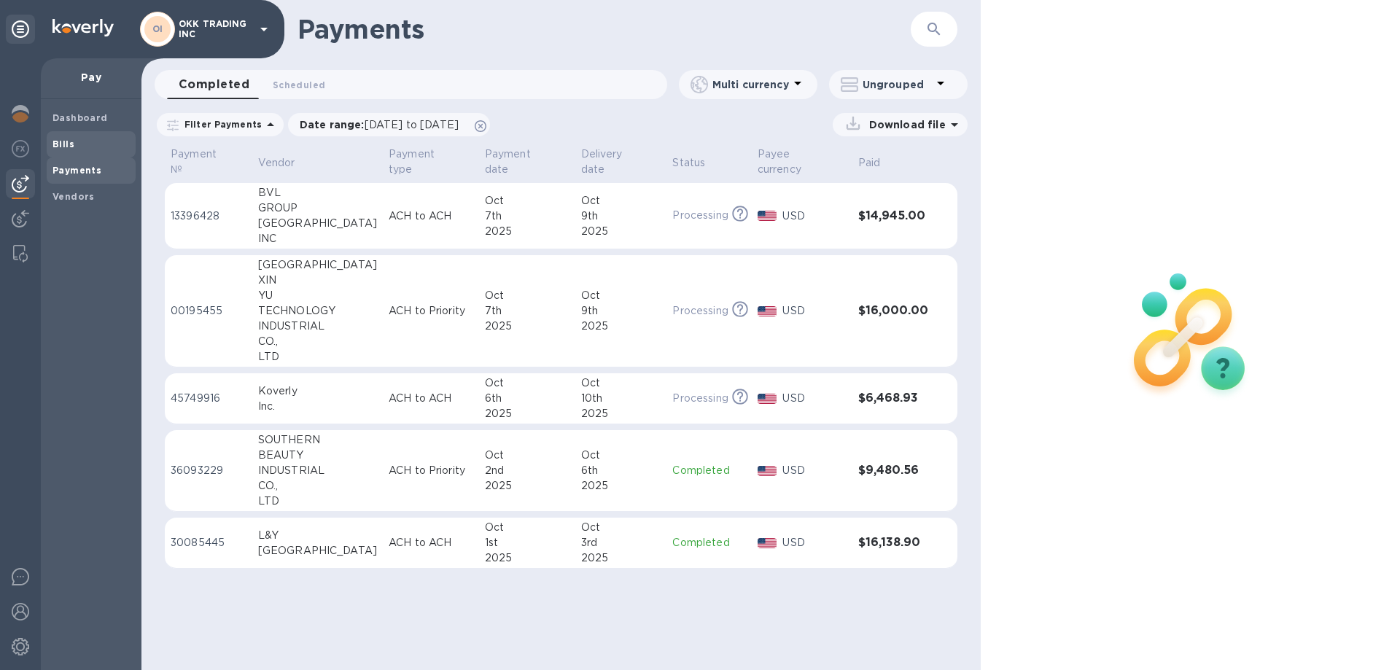
click at [71, 147] on b "Bills" at bounding box center [63, 144] width 22 height 11
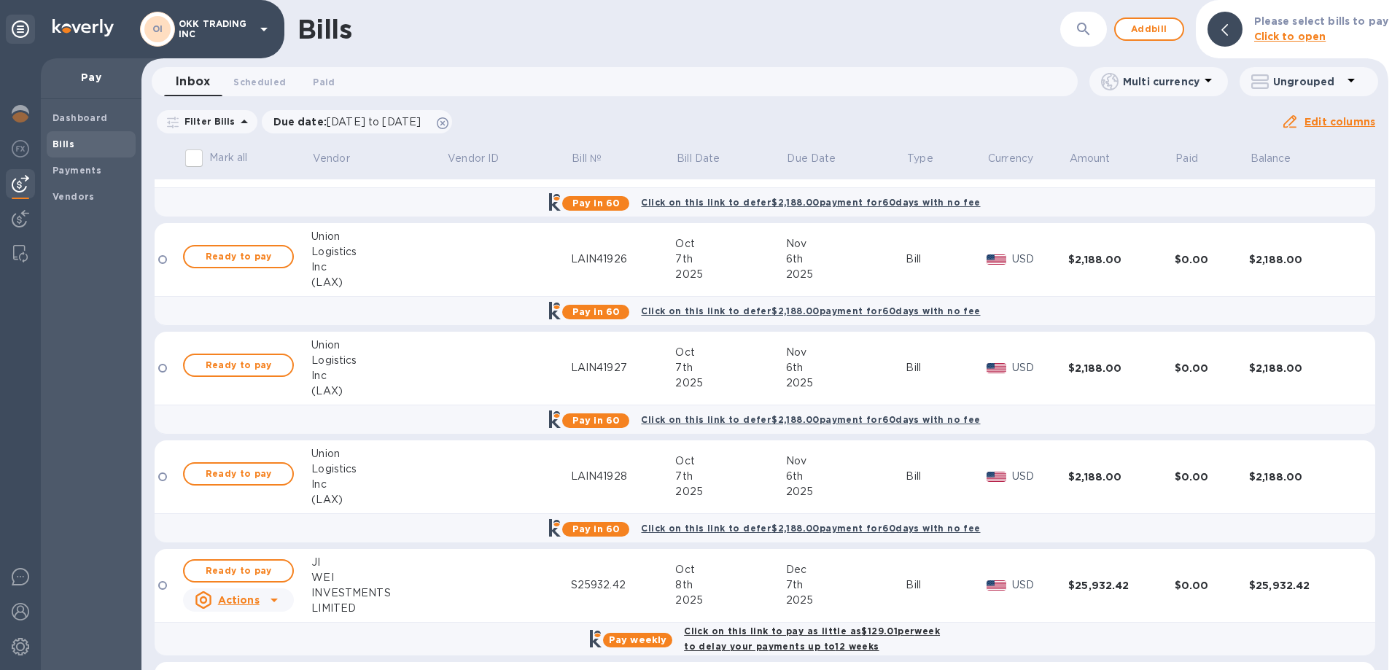
scroll to position [4375, 0]
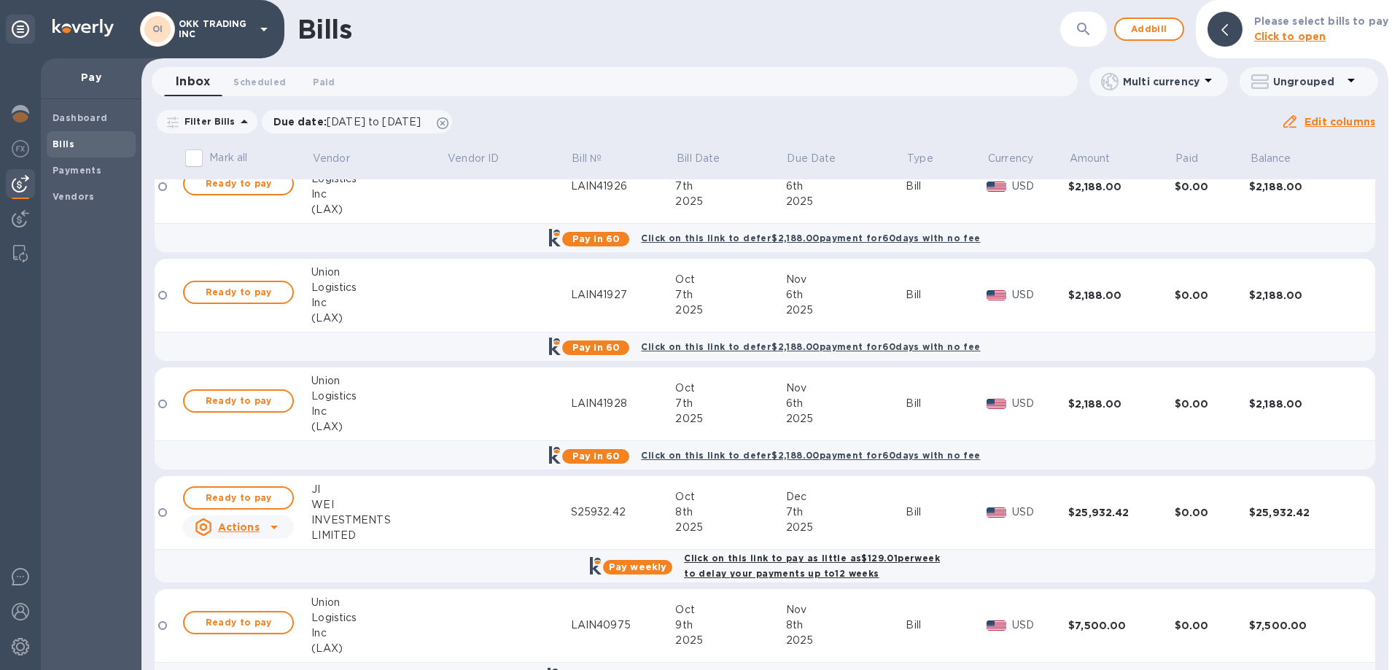
click at [762, 566] on div "Click on this link to pay as little as $129.01 per week to delay your payments …" at bounding box center [812, 566] width 262 height 36
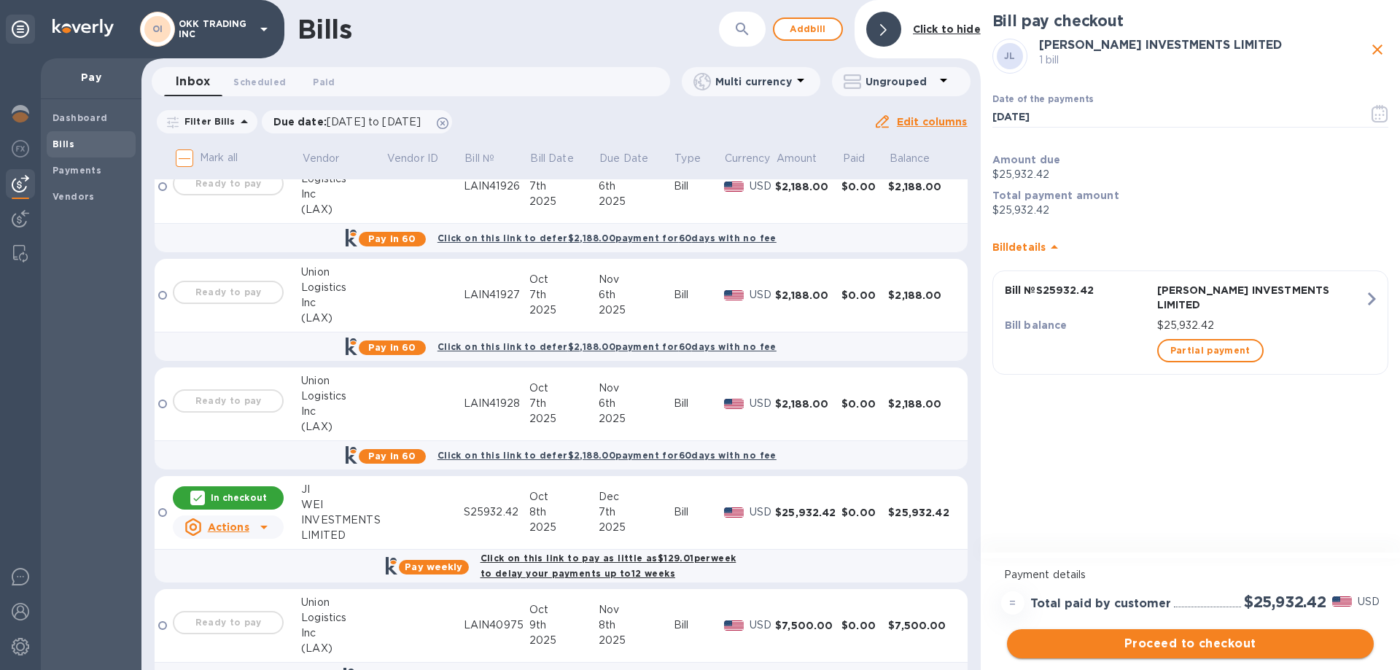
click at [1230, 639] on span "Proceed to checkout" at bounding box center [1190, 643] width 343 height 17
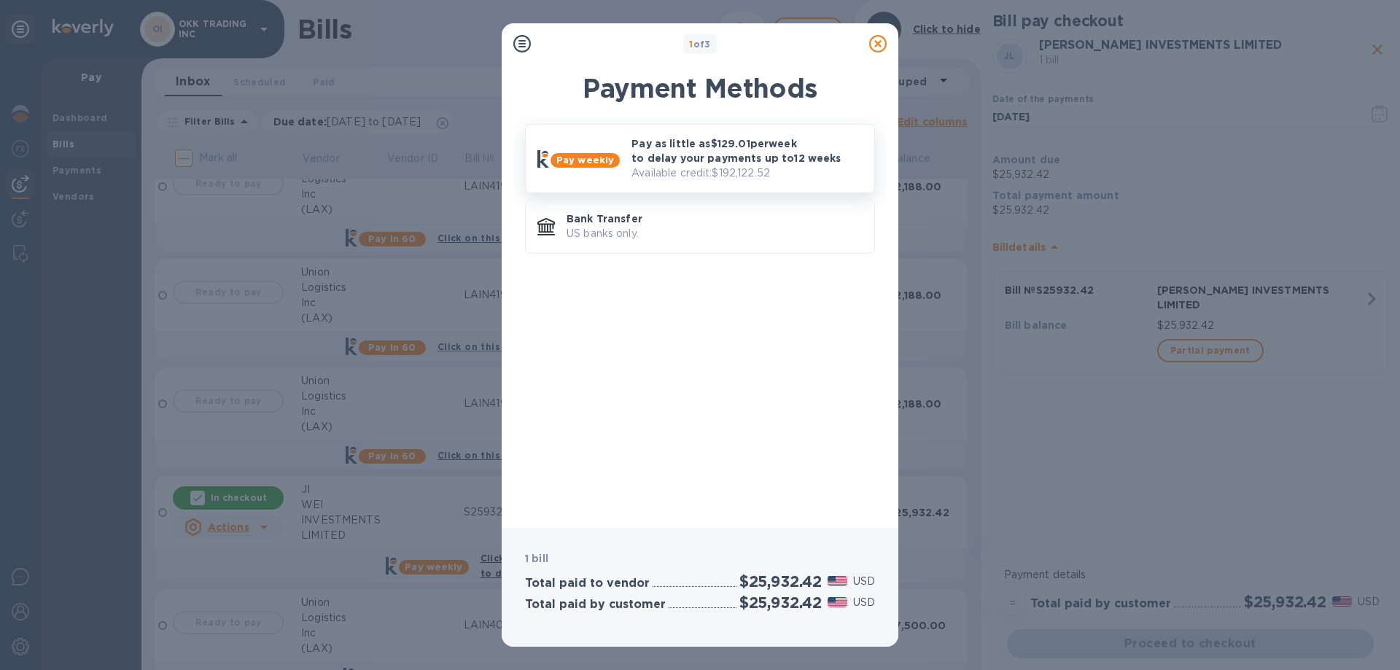
click at [698, 155] on p "Pay as little as $129.01 per week to delay your payments up to 12 weeks" at bounding box center [746, 150] width 231 height 29
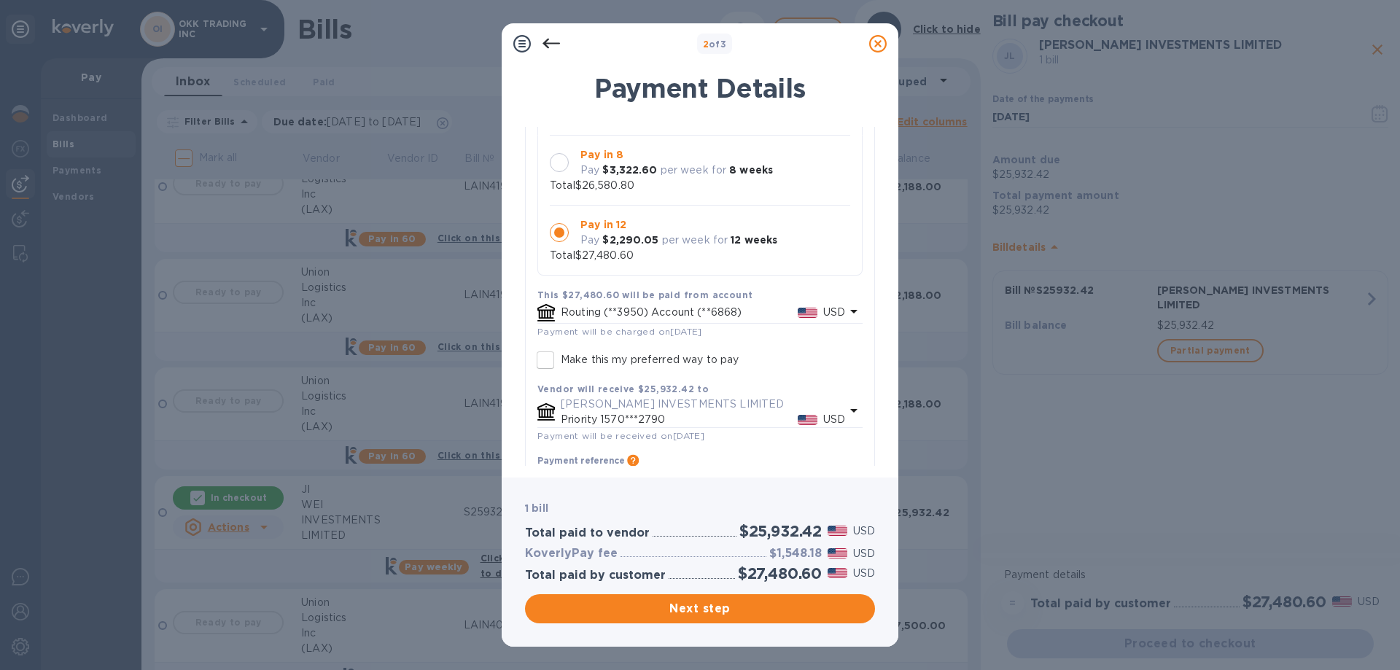
scroll to position [55, 0]
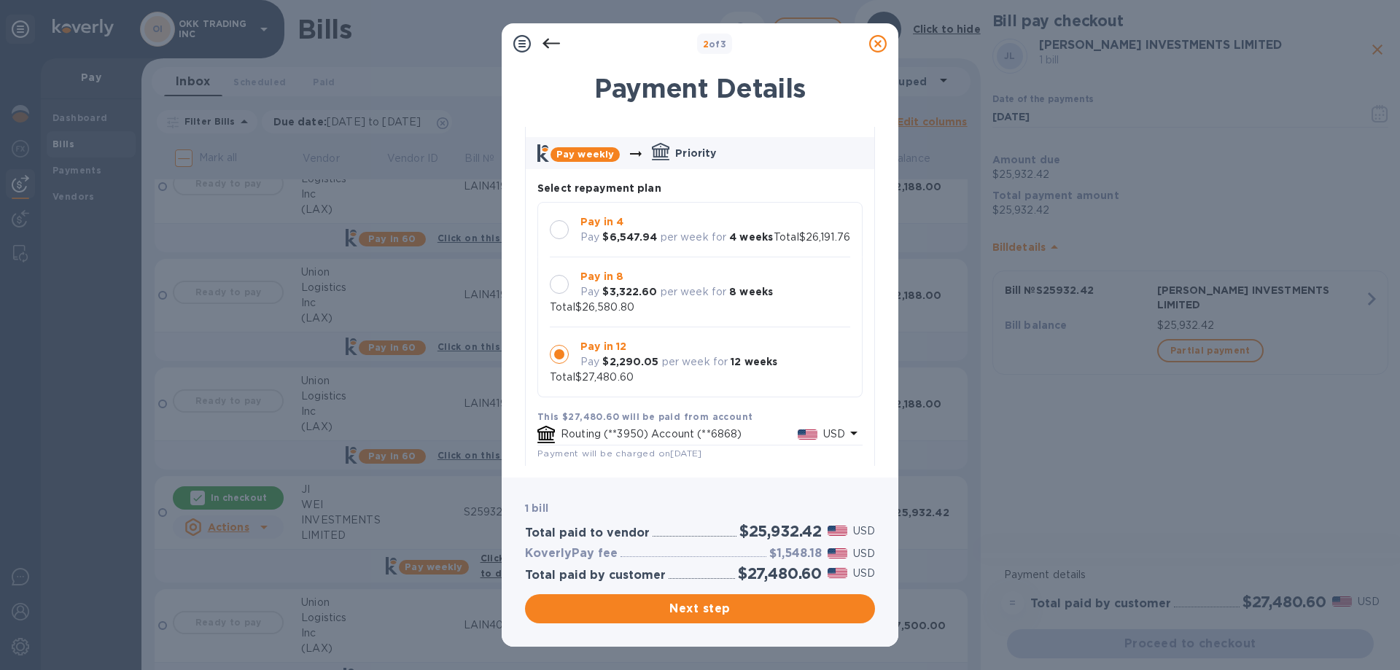
click at [559, 220] on div at bounding box center [559, 229] width 19 height 19
click at [556, 294] on div at bounding box center [559, 284] width 19 height 19
click at [568, 231] on div at bounding box center [559, 229] width 19 height 19
click at [562, 294] on div at bounding box center [559, 284] width 19 height 19
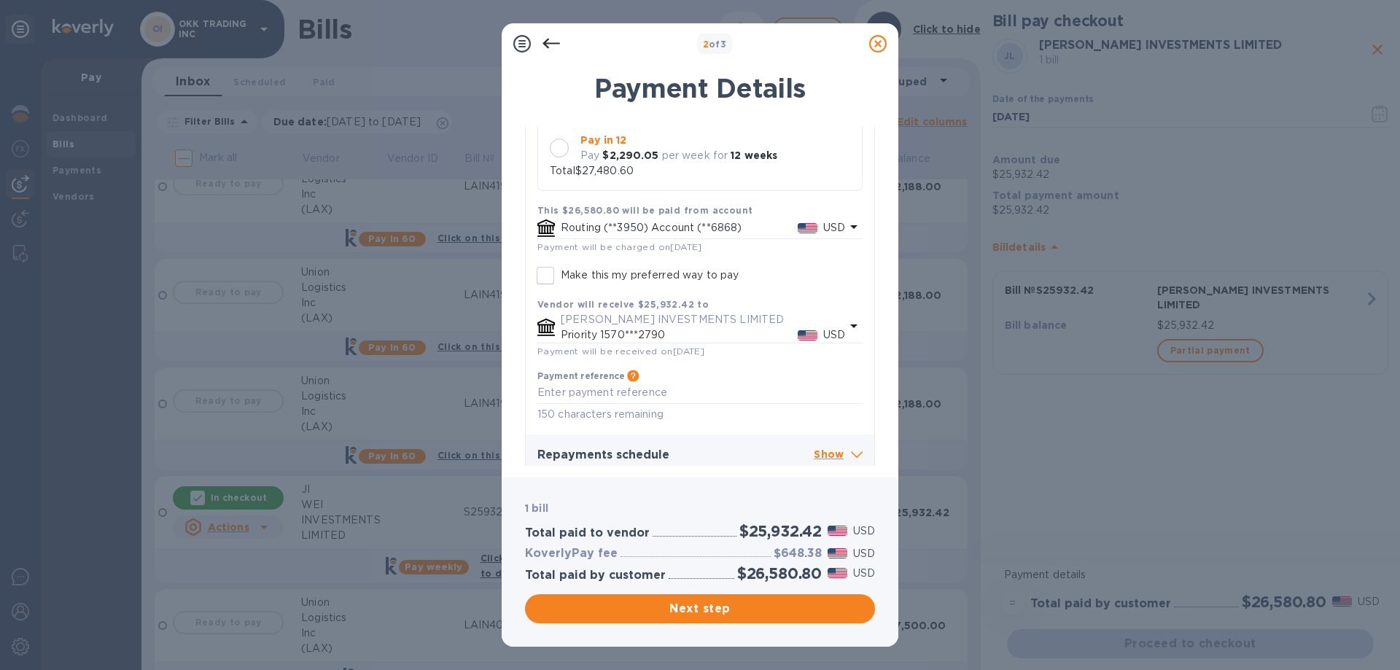
scroll to position [273, 0]
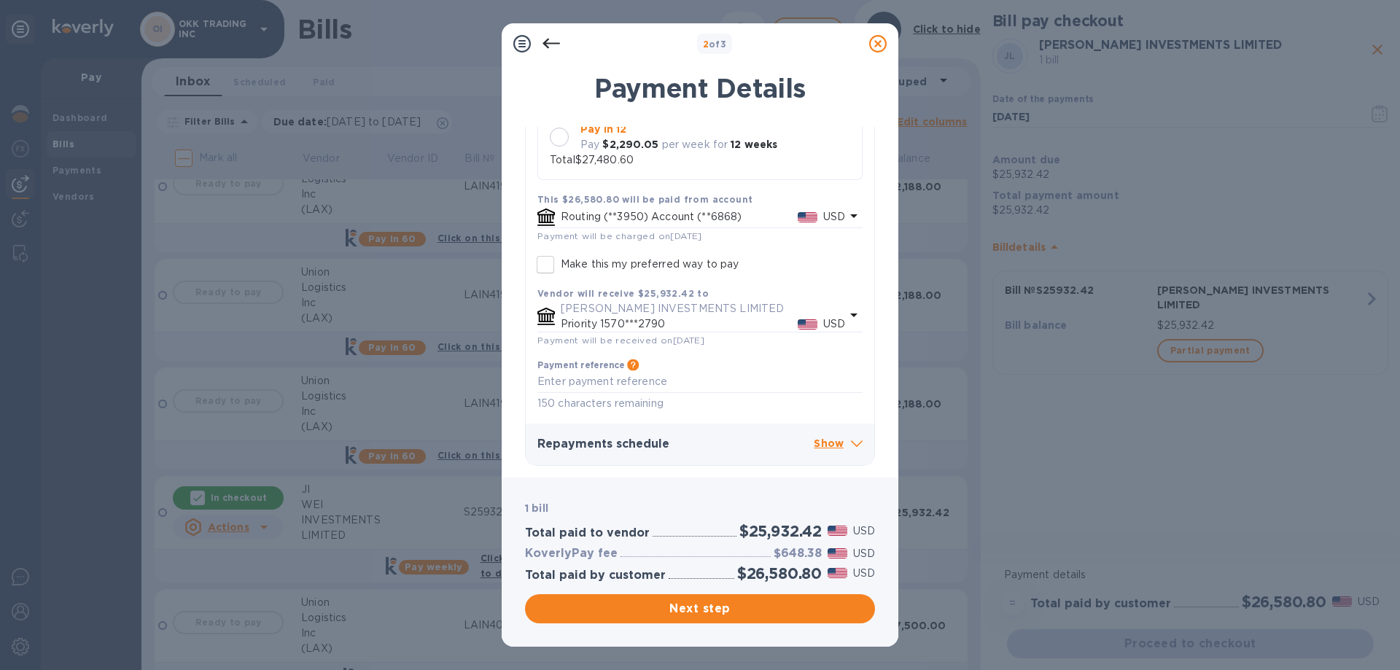
click at [826, 445] on p "Show" at bounding box center [838, 444] width 49 height 18
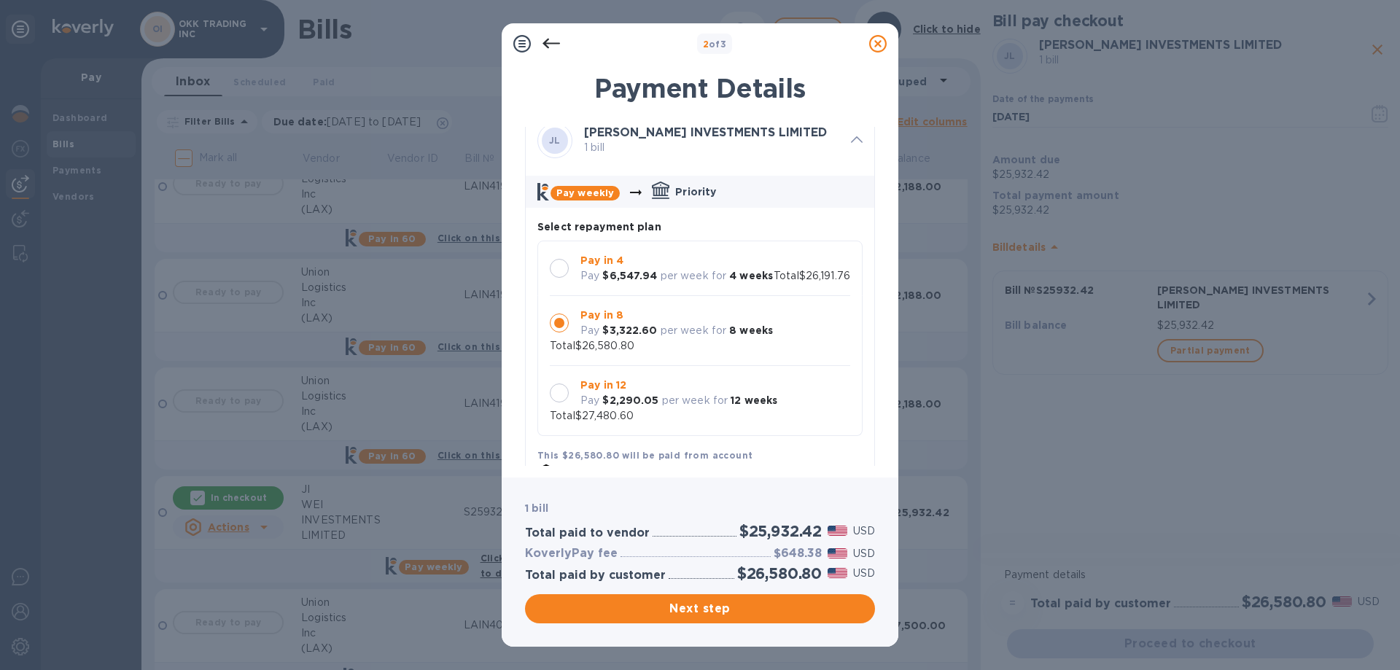
scroll to position [0, 0]
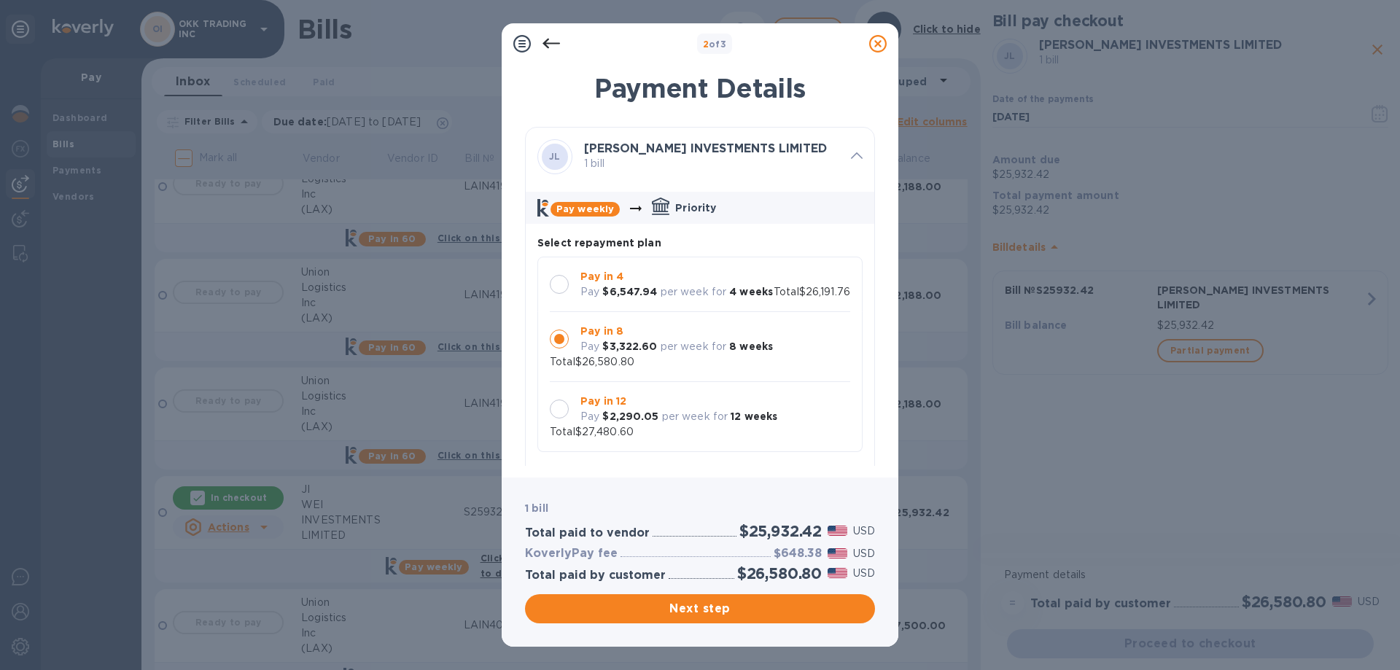
click at [564, 282] on div at bounding box center [559, 284] width 19 height 19
click at [560, 349] on div at bounding box center [559, 339] width 19 height 19
click at [559, 281] on div at bounding box center [559, 284] width 19 height 19
click at [561, 416] on div at bounding box center [559, 409] width 19 height 19
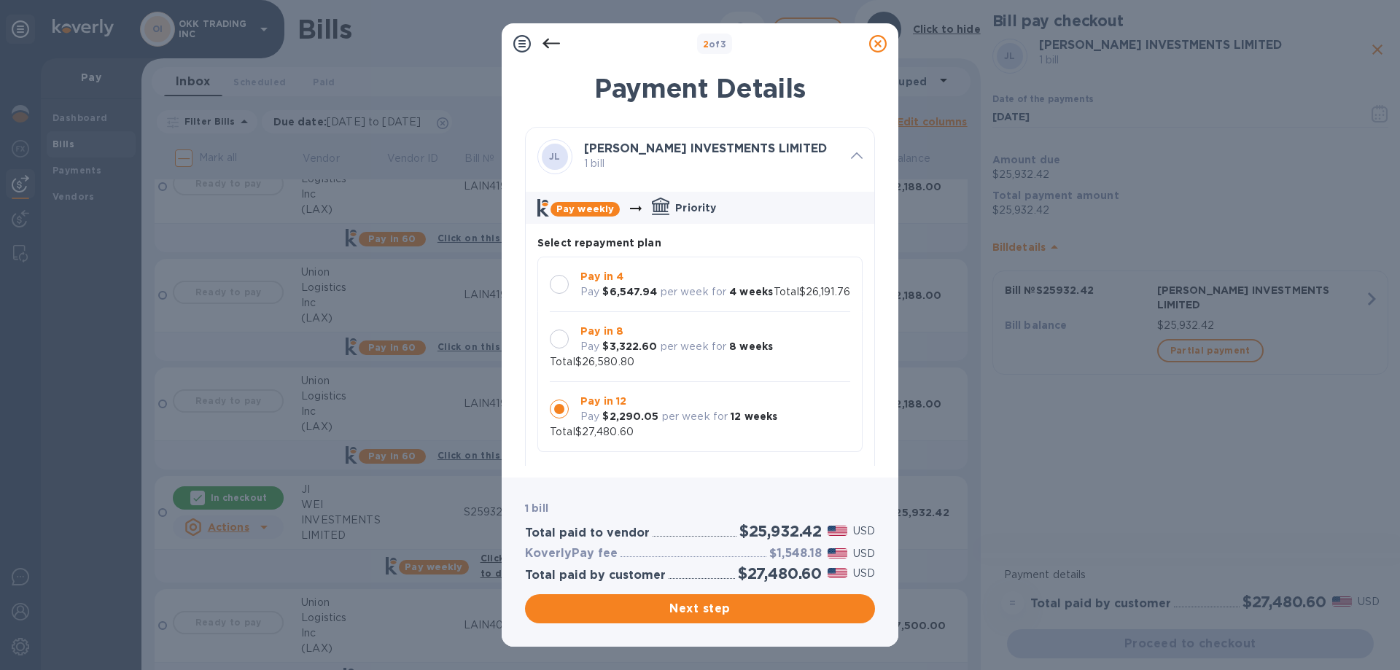
click at [561, 343] on div at bounding box center [559, 339] width 19 height 19
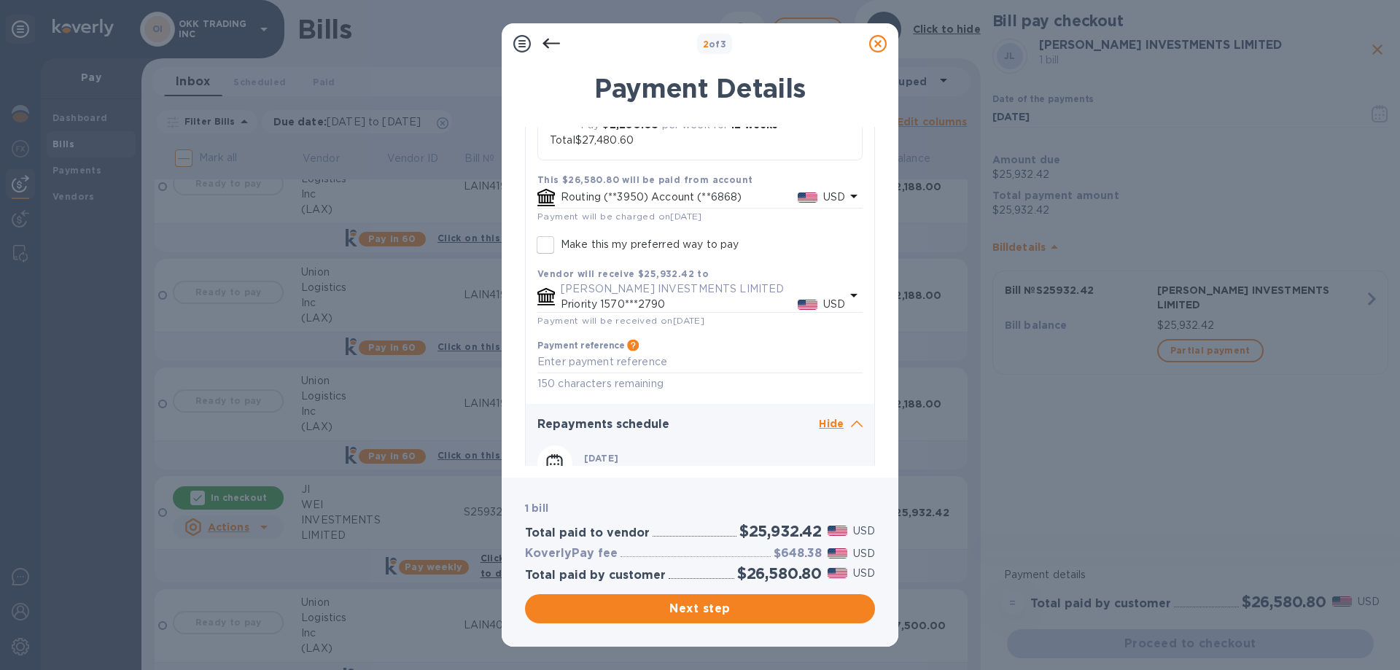
scroll to position [73, 0]
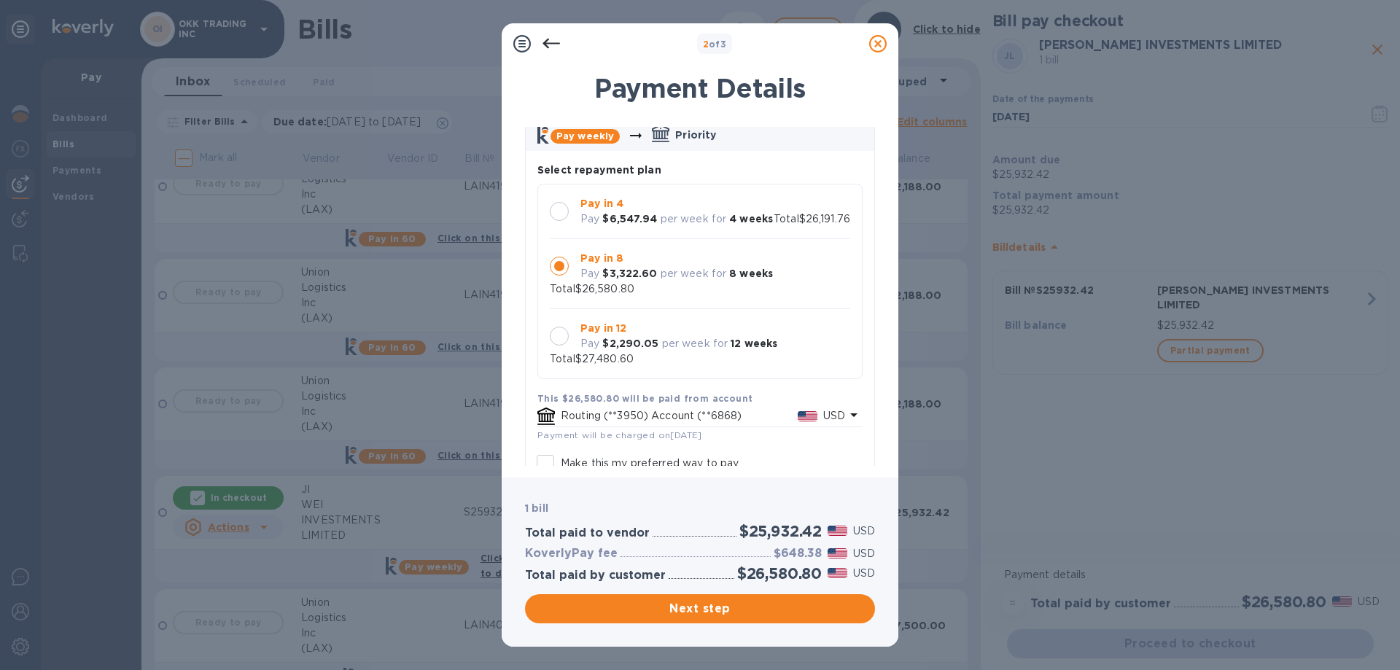
click at [561, 202] on div at bounding box center [559, 211] width 19 height 19
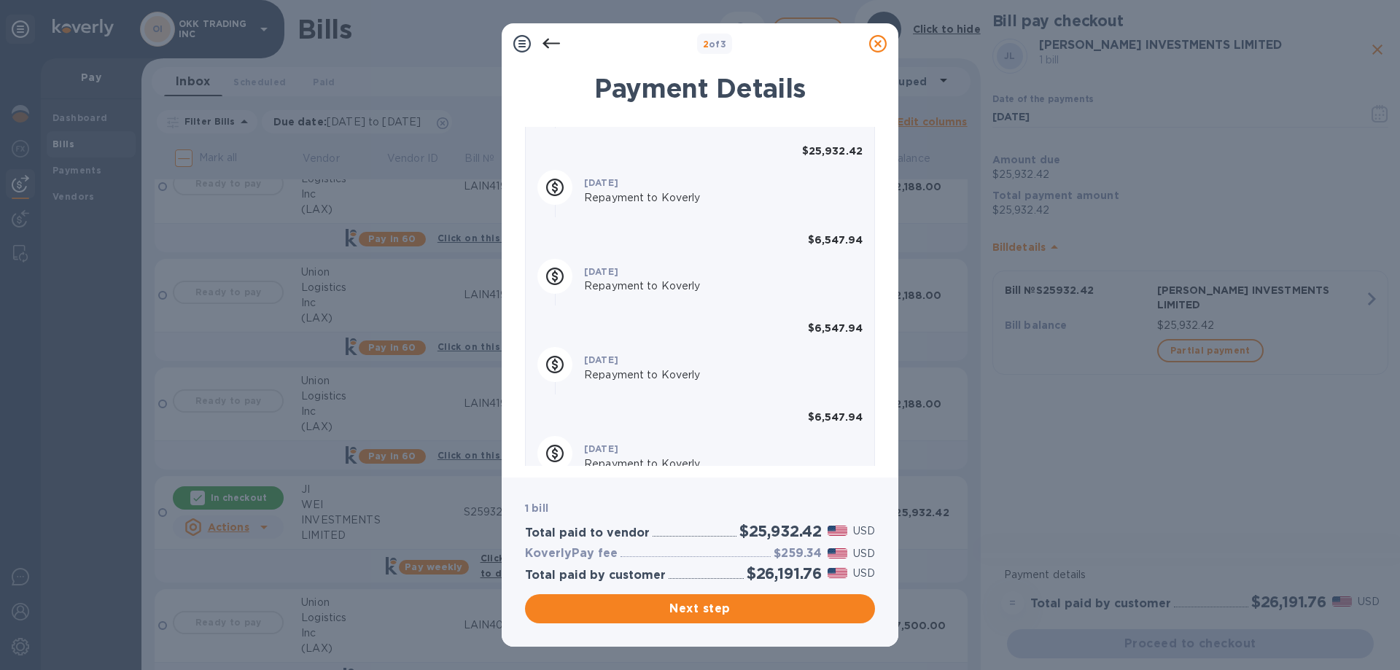
scroll to position [717, 0]
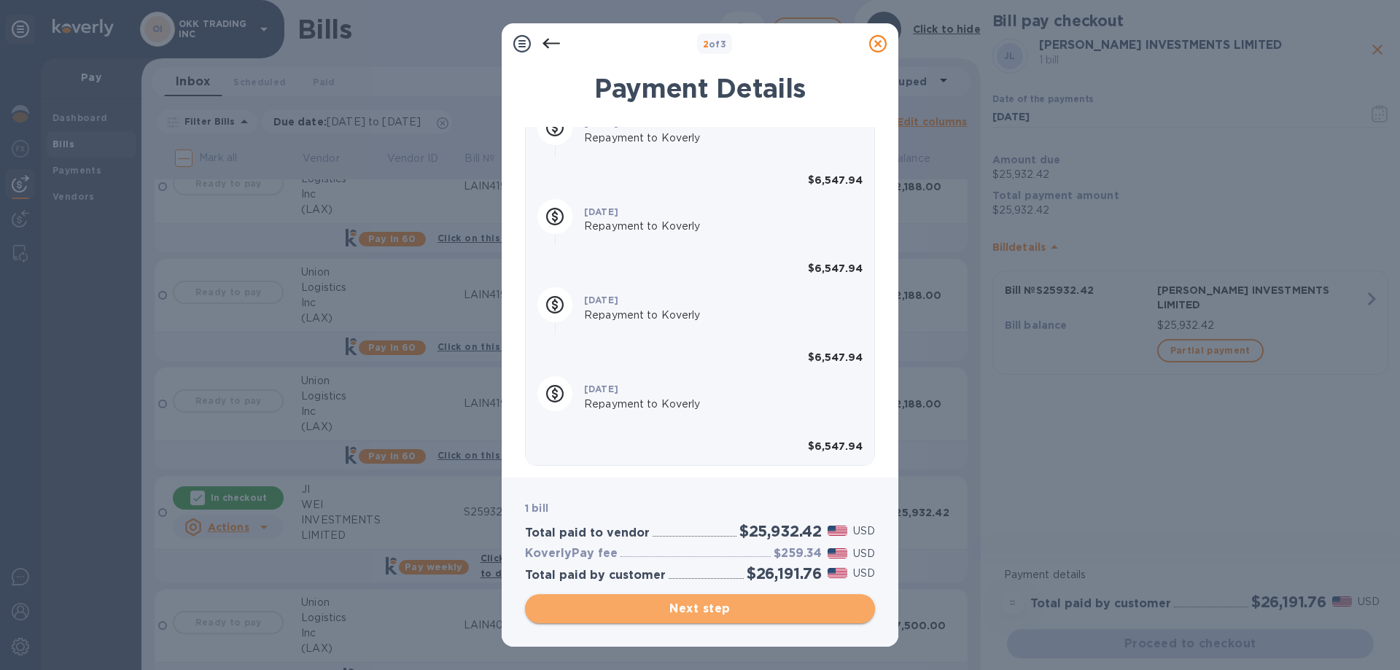
click at [705, 610] on span "Next step" at bounding box center [700, 608] width 327 height 17
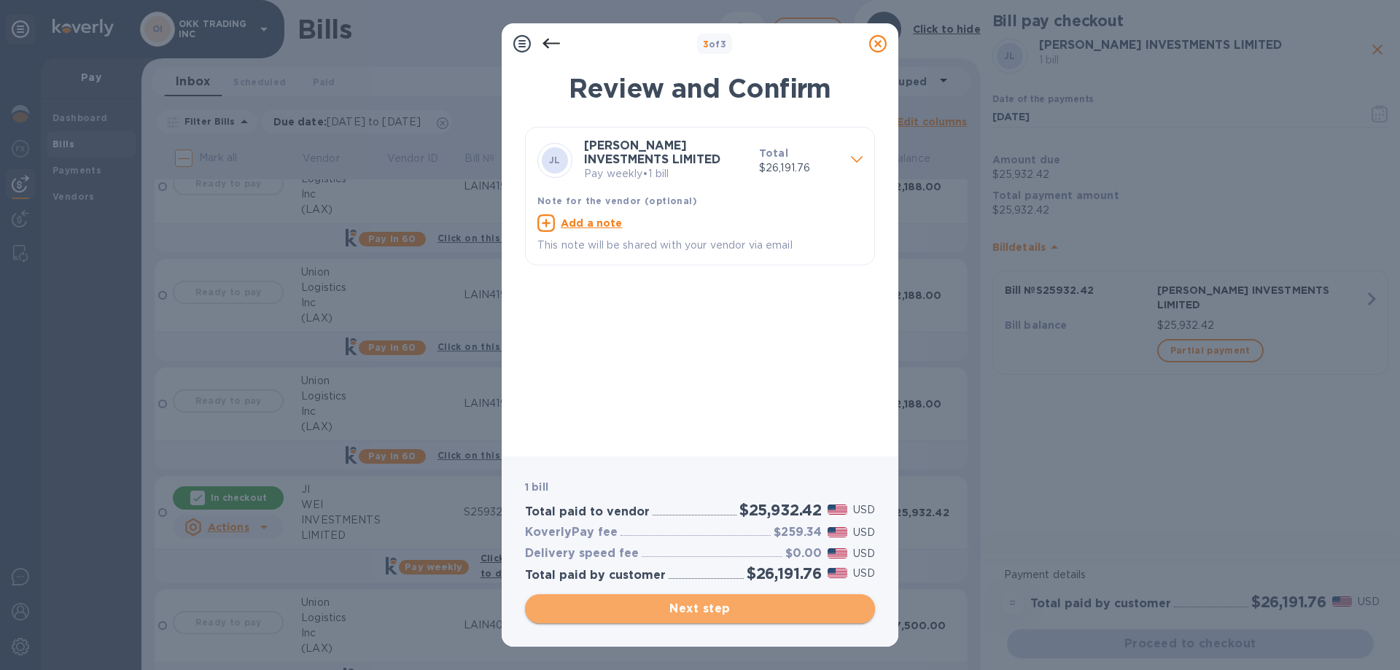
click at [696, 606] on span "Next step" at bounding box center [700, 608] width 327 height 17
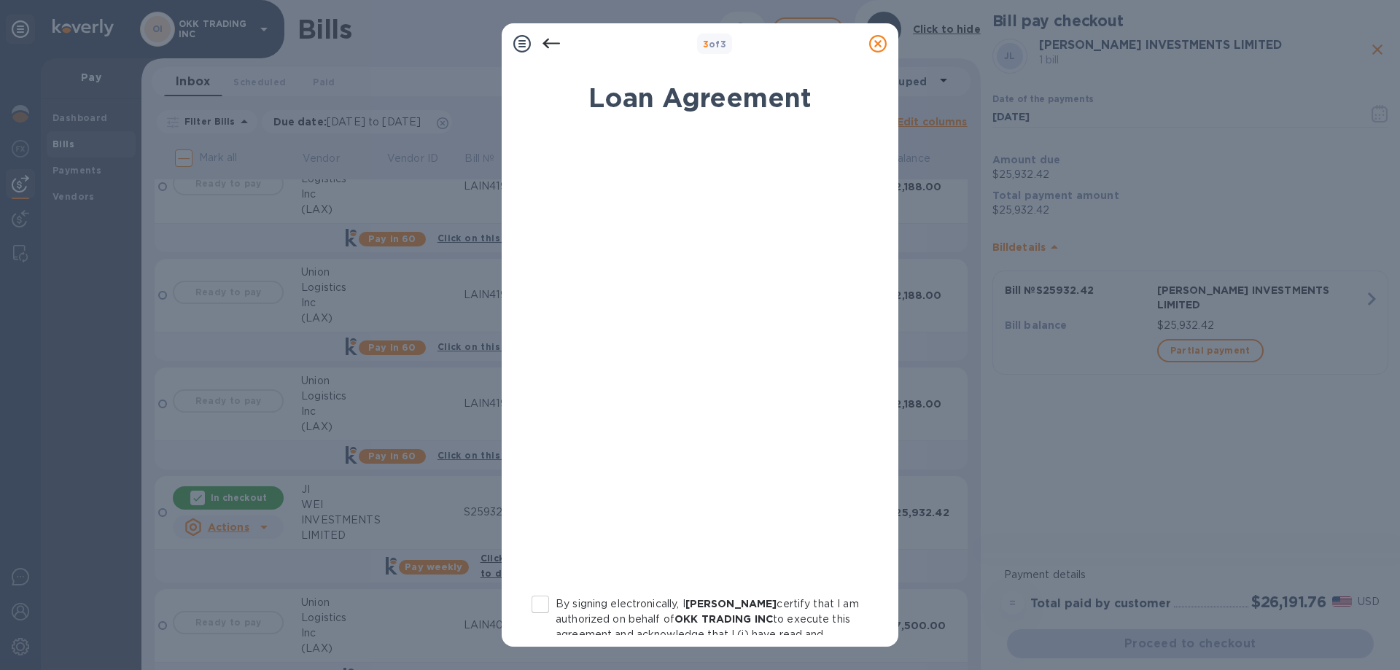
scroll to position [145, 0]
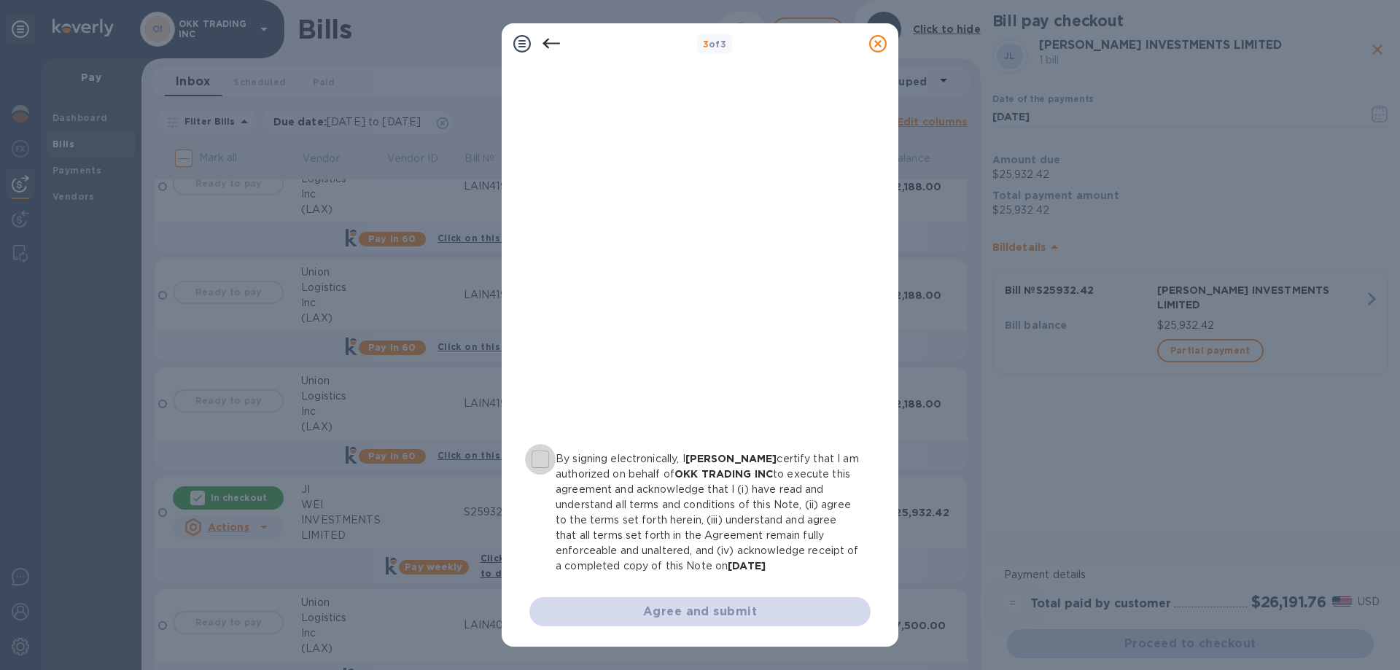
click at [544, 459] on input "By signing electronically, I Elaine Su certify that I am authorized on behalf o…" at bounding box center [540, 459] width 31 height 31
checkbox input "true"
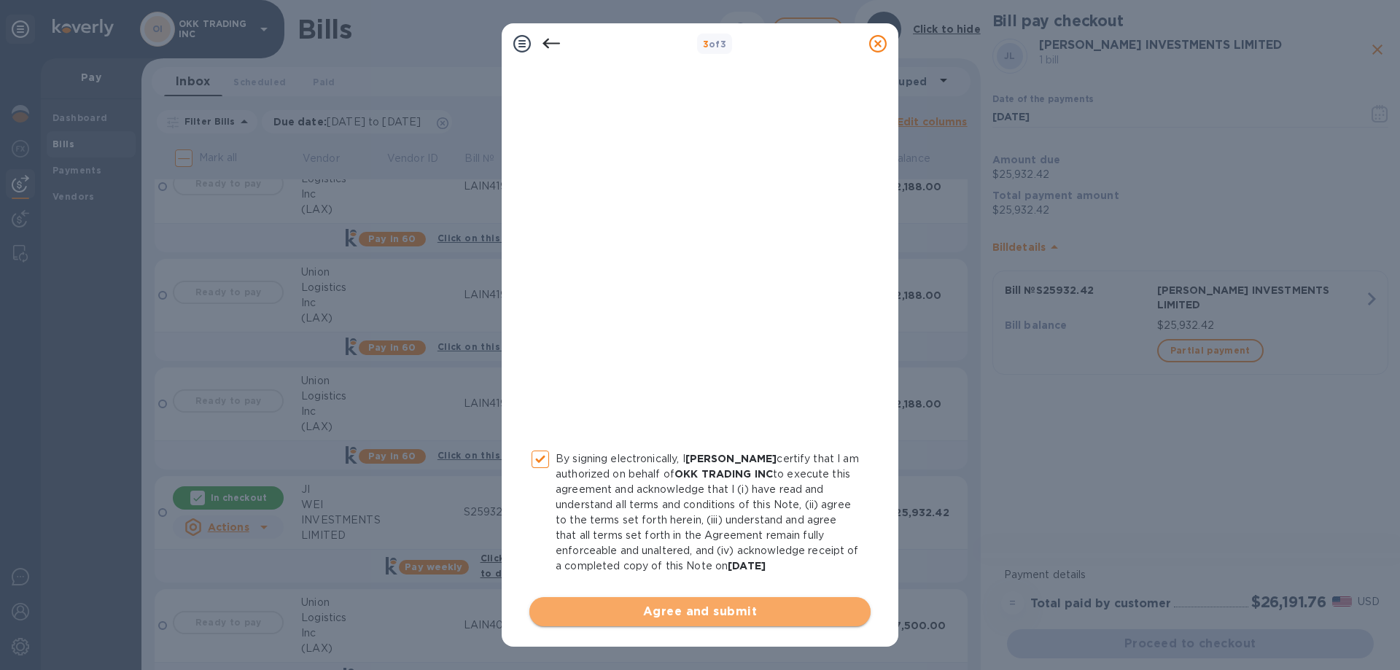
click at [707, 619] on span "Agree and submit" at bounding box center [700, 611] width 318 height 17
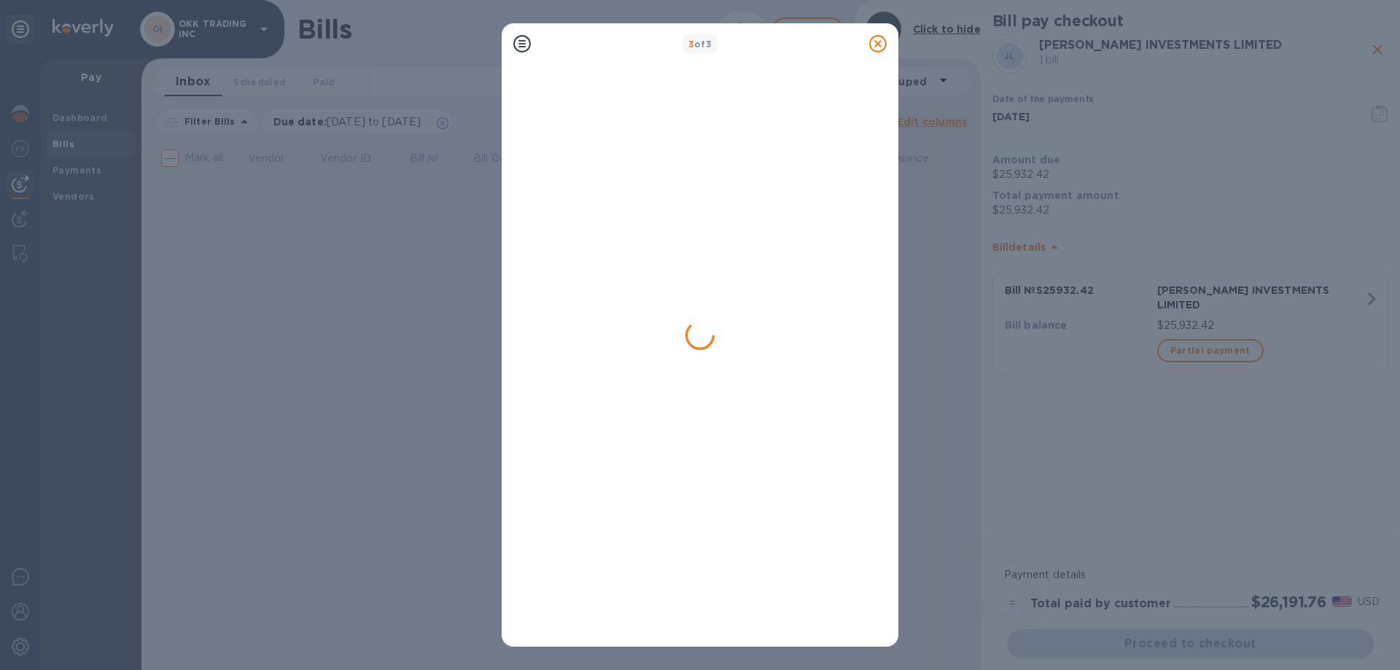
scroll to position [0, 0]
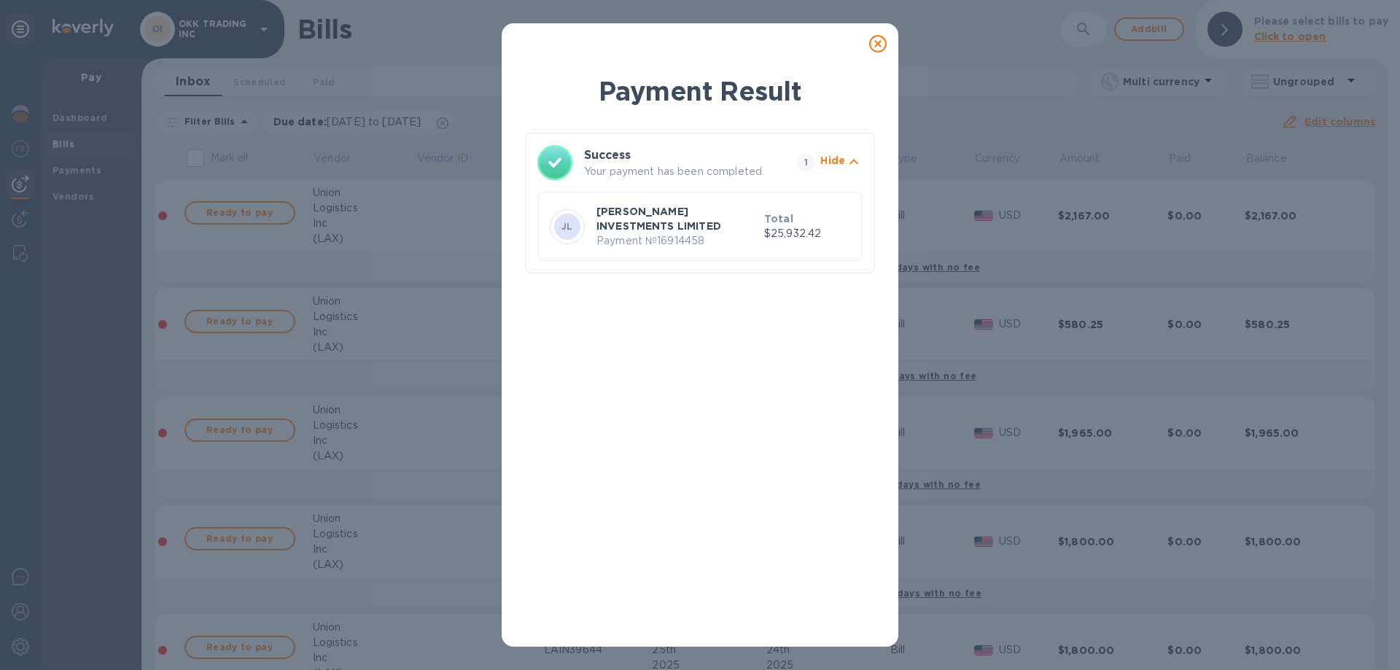
click at [881, 42] on icon at bounding box center [877, 43] width 17 height 17
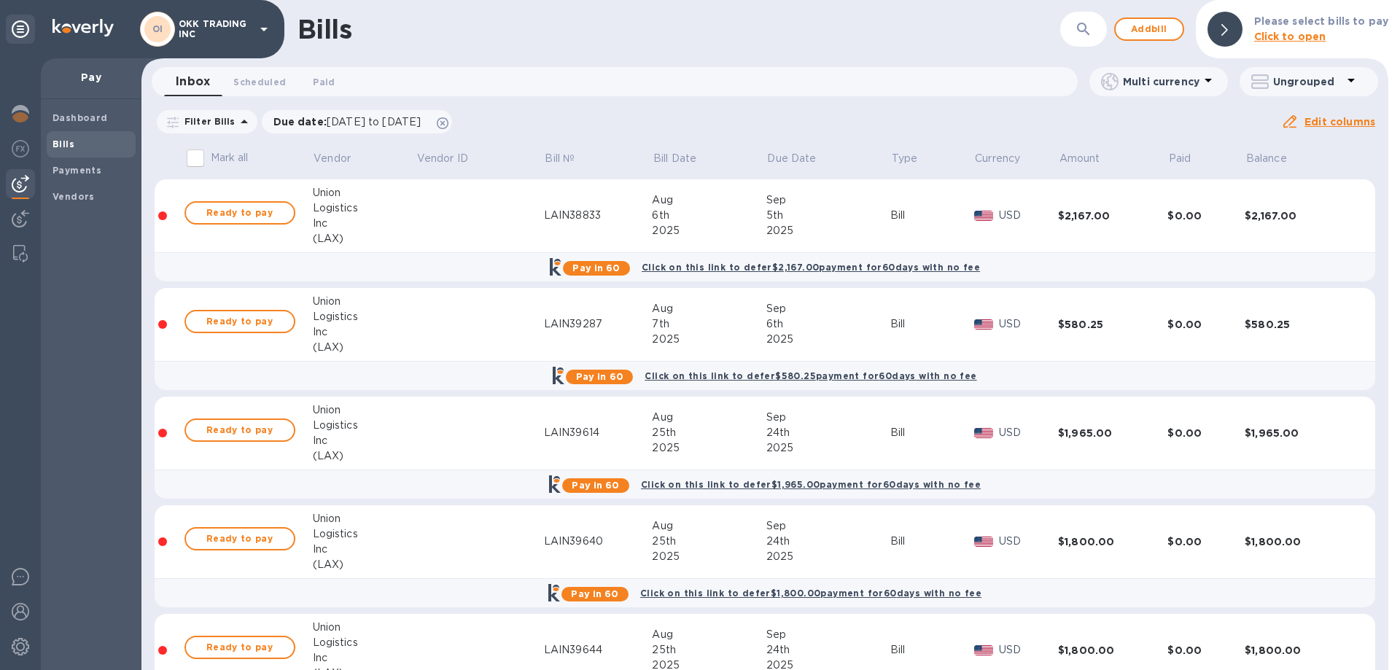
click at [21, 184] on img at bounding box center [20, 183] width 17 height 17
click at [17, 211] on img at bounding box center [20, 218] width 17 height 17
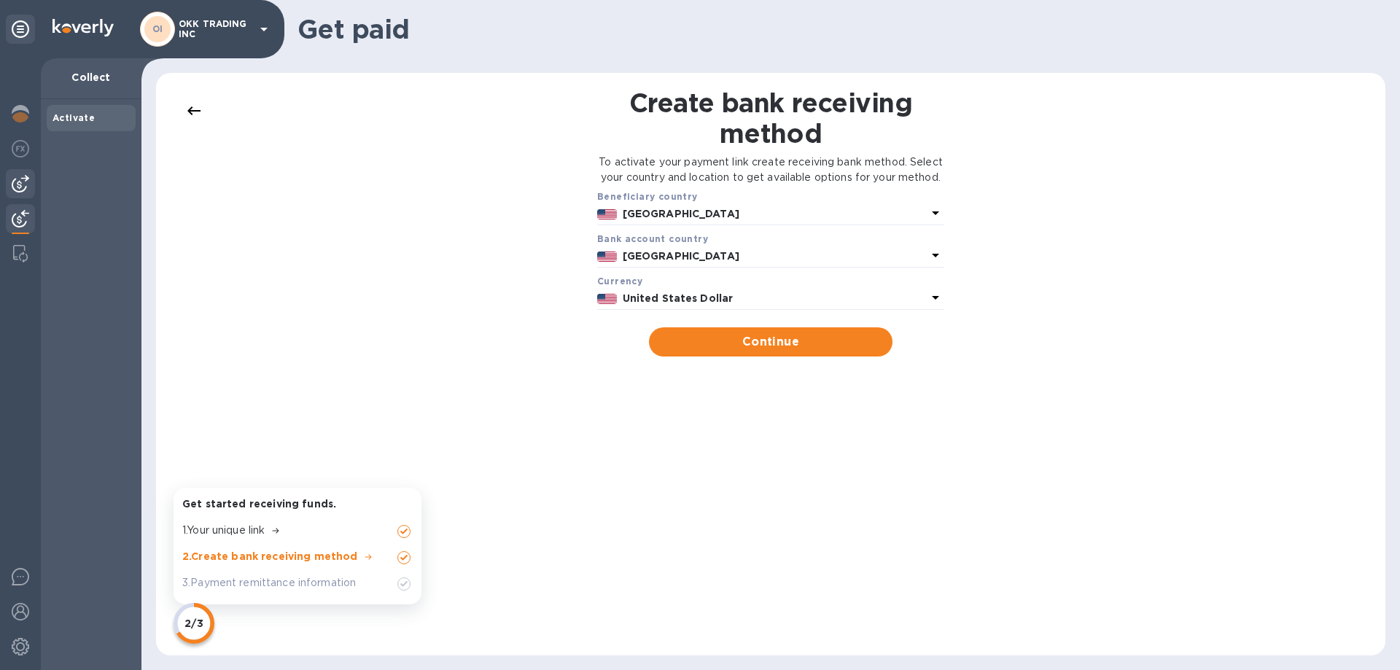
click at [22, 179] on img at bounding box center [20, 183] width 17 height 17
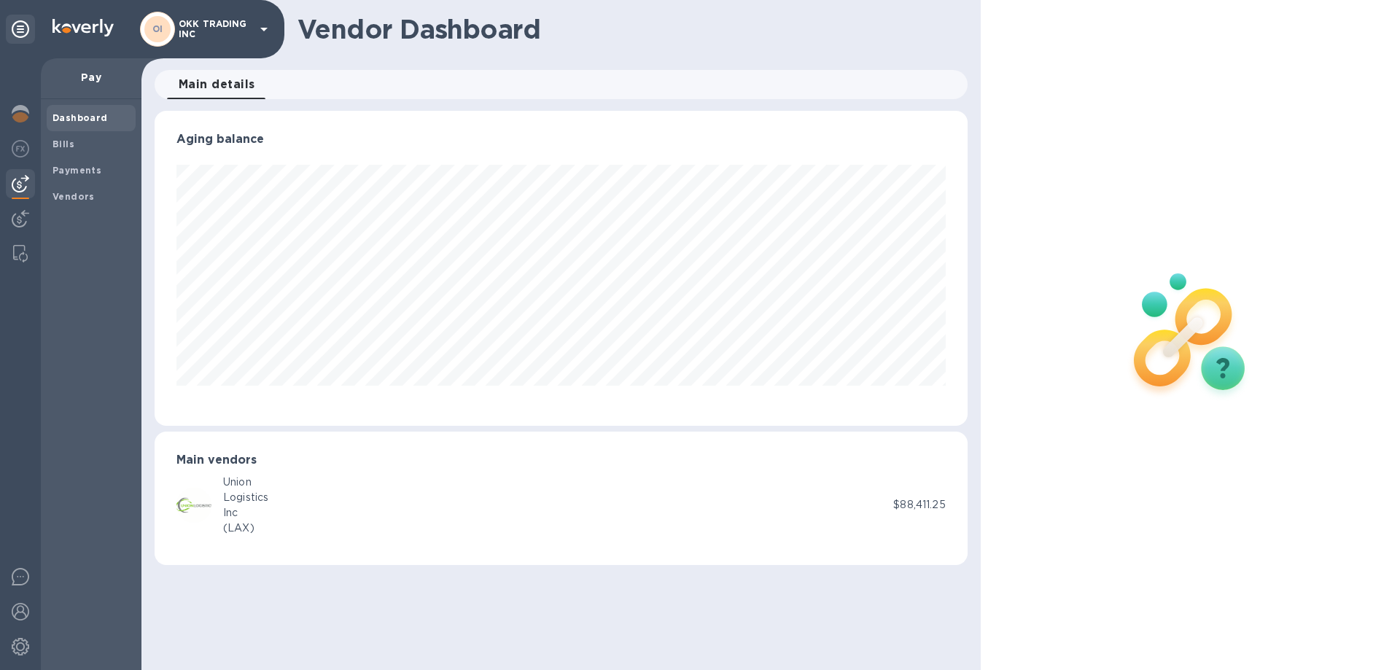
scroll to position [315, 812]
click at [25, 145] on img at bounding box center [20, 148] width 17 height 17
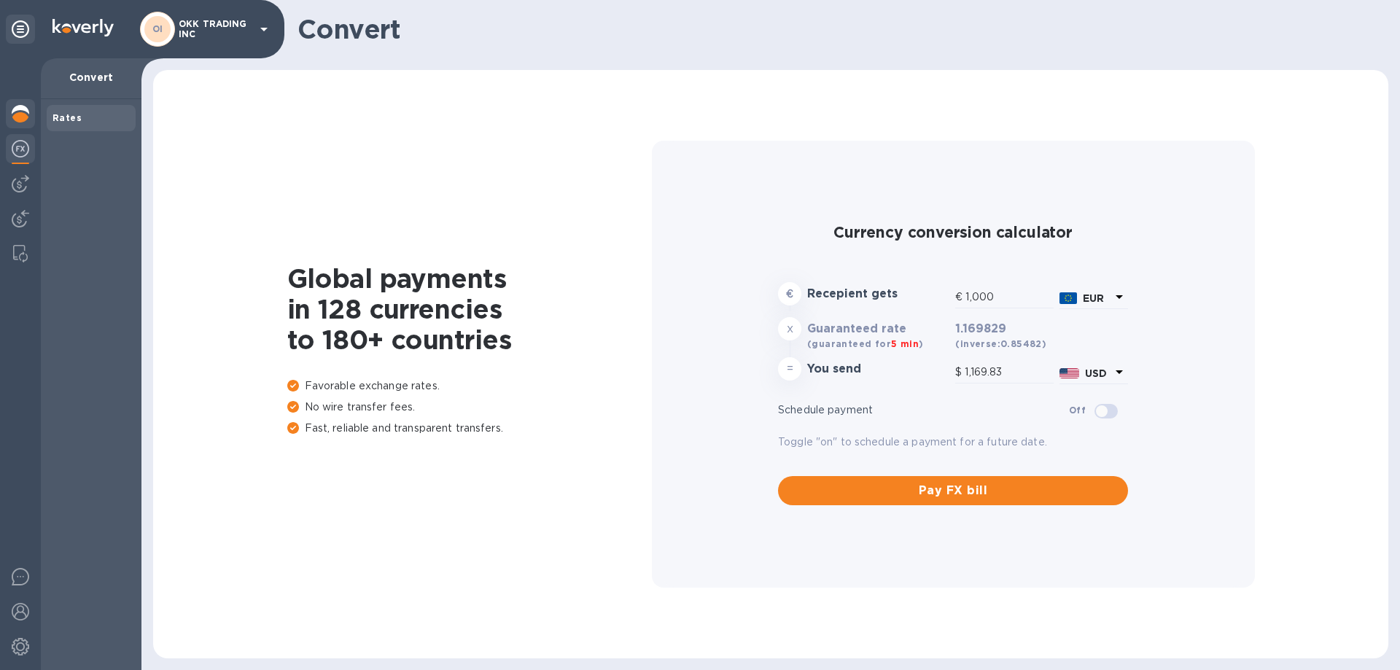
click at [23, 109] on img at bounding box center [20, 113] width 17 height 17
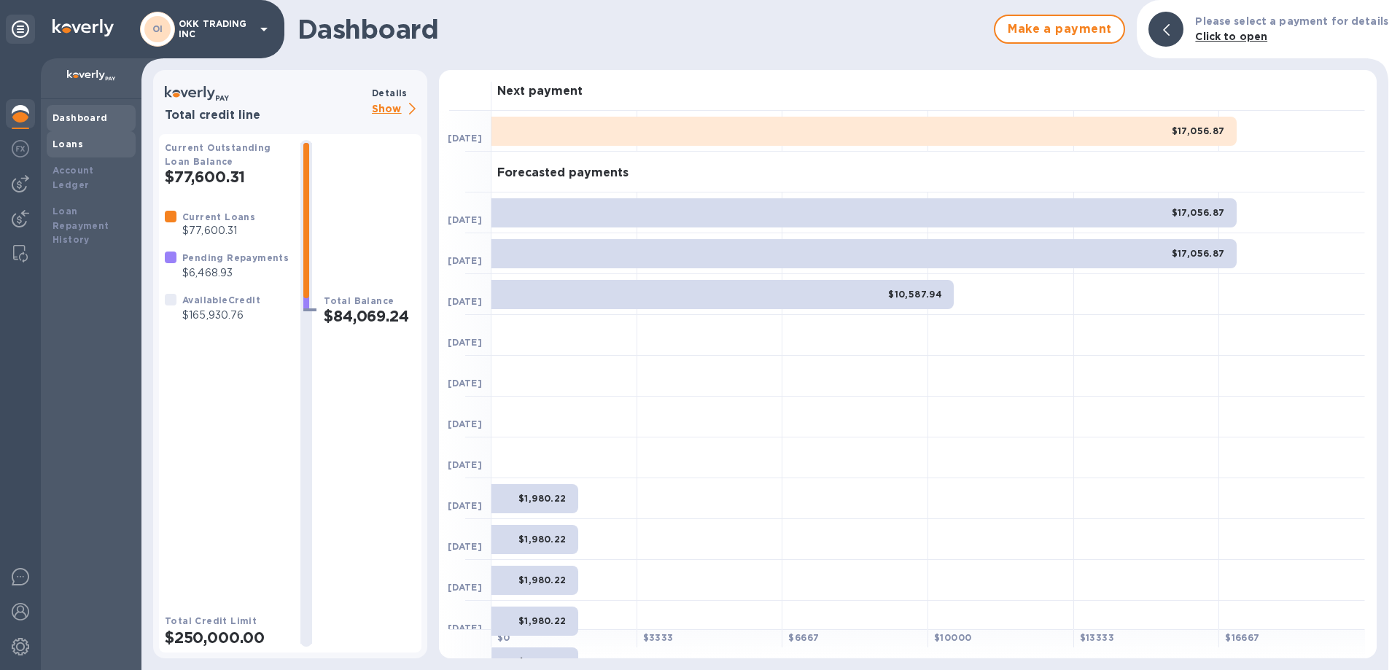
click at [79, 145] on b "Loans" at bounding box center [67, 144] width 31 height 11
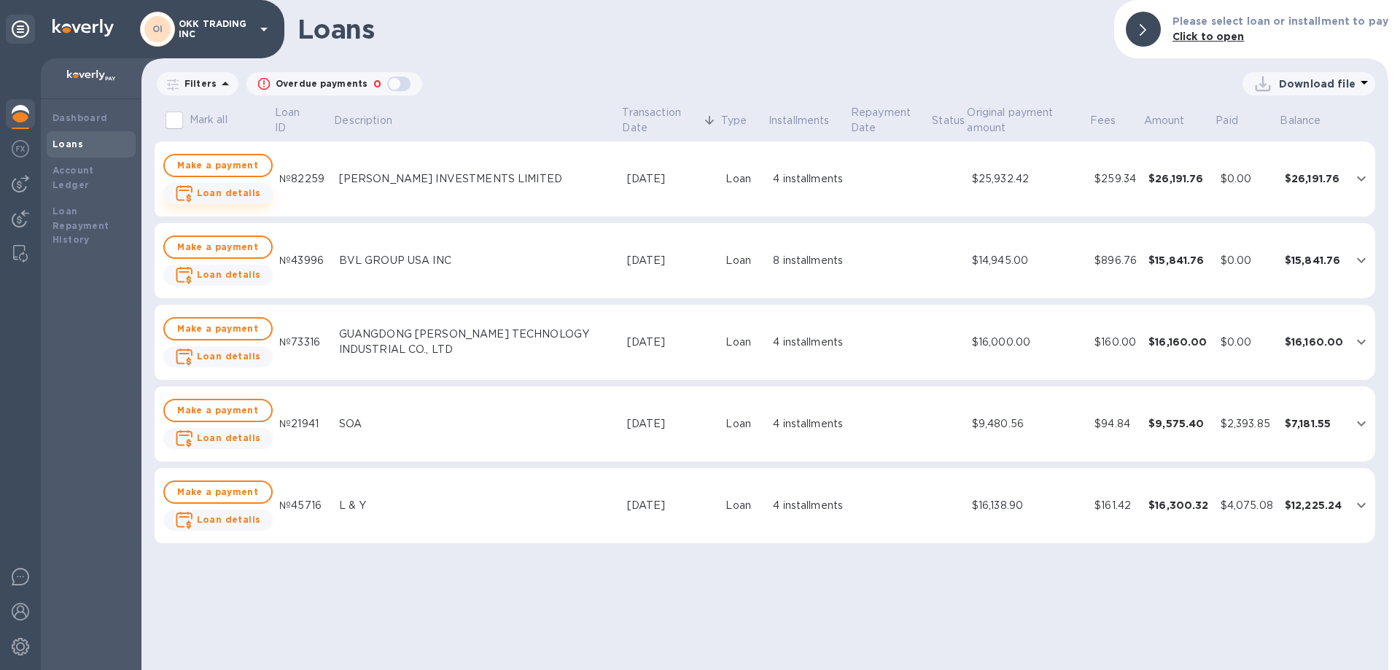
click at [239, 192] on b "Loan details" at bounding box center [229, 192] width 64 height 11
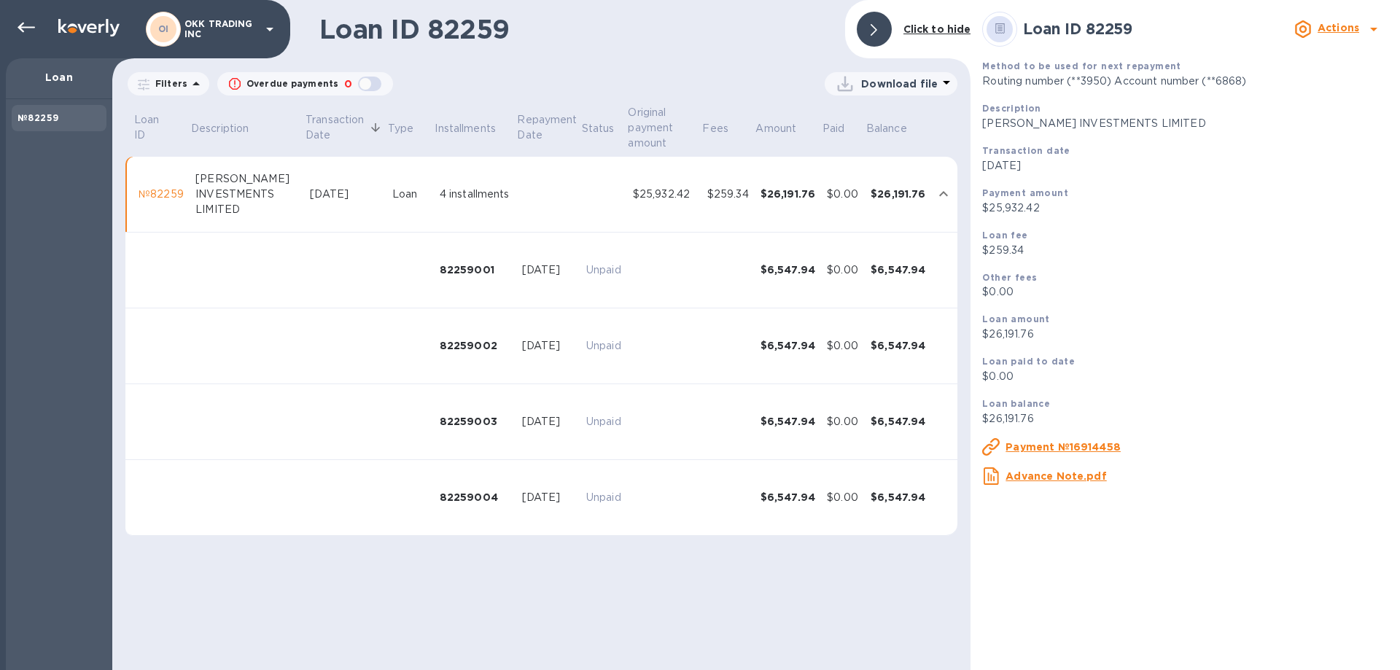
click at [923, 86] on p "Download file" at bounding box center [899, 84] width 77 height 15
click at [876, 160] on li "PDF file" at bounding box center [891, 159] width 99 height 41
click at [271, 22] on icon at bounding box center [269, 28] width 17 height 17
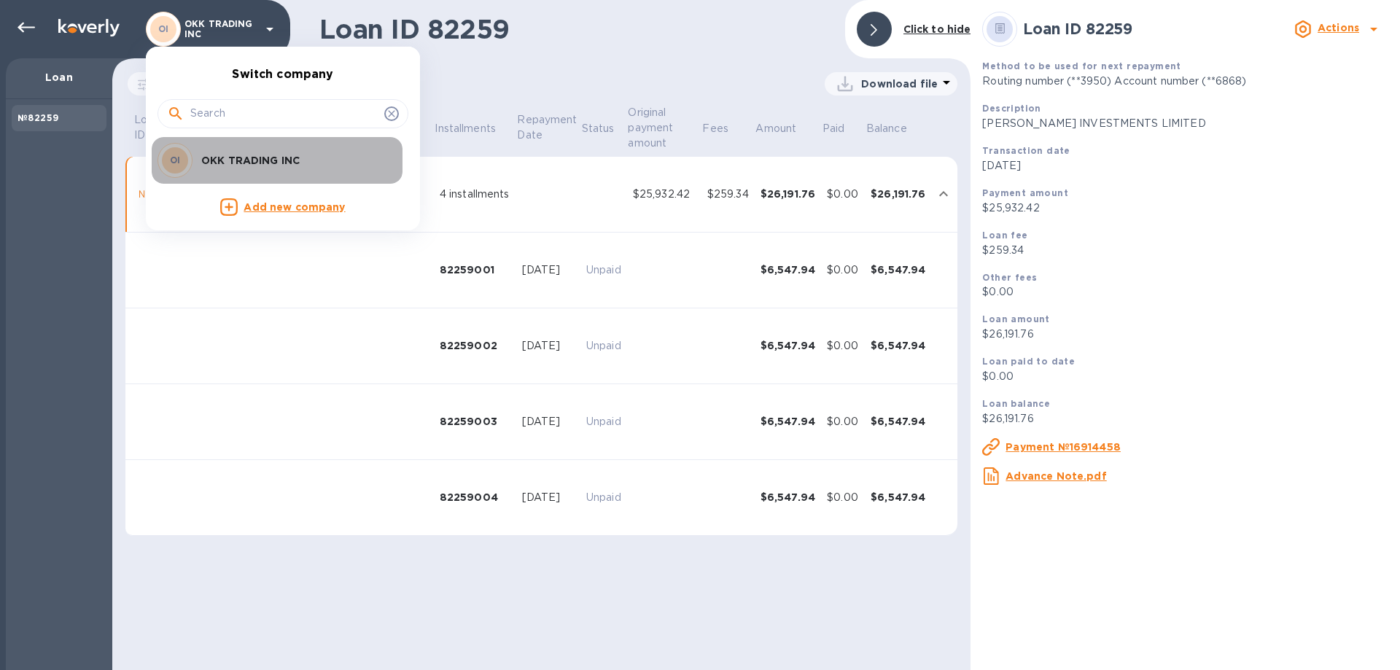
click at [214, 157] on p "OKK TRADING INC" at bounding box center [293, 160] width 184 height 15
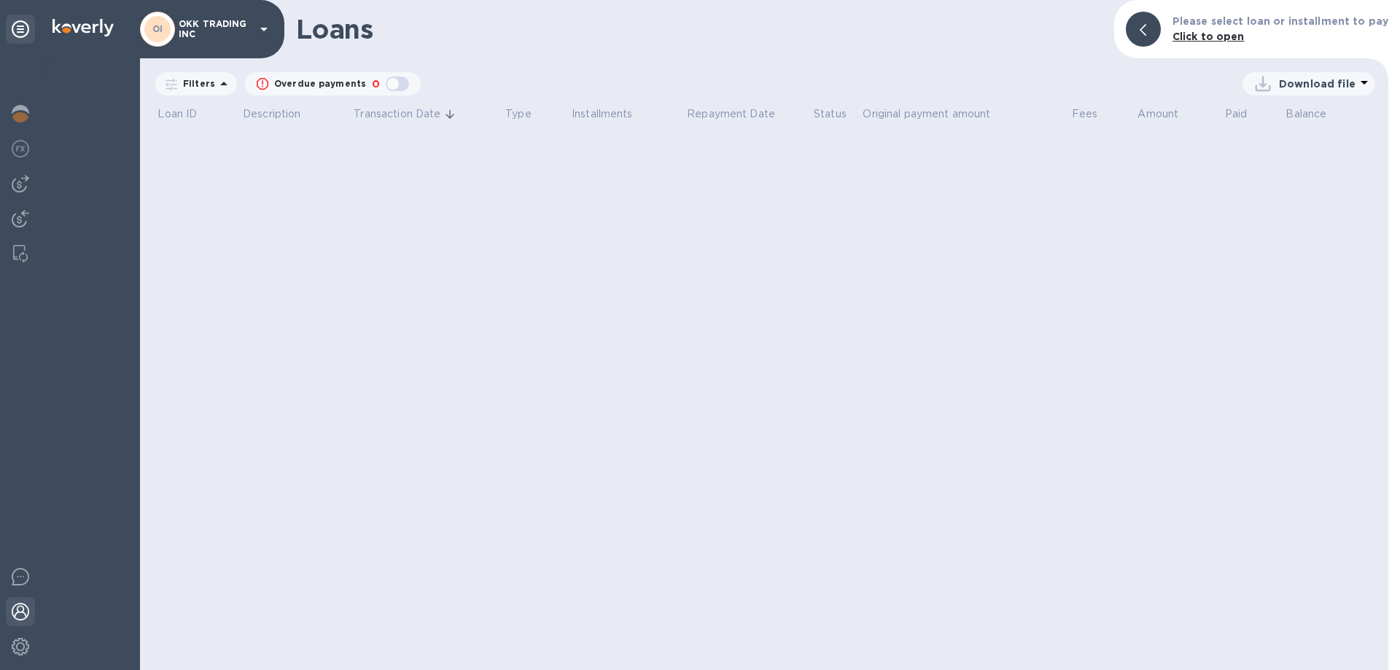
click at [22, 611] on img at bounding box center [20, 611] width 17 height 17
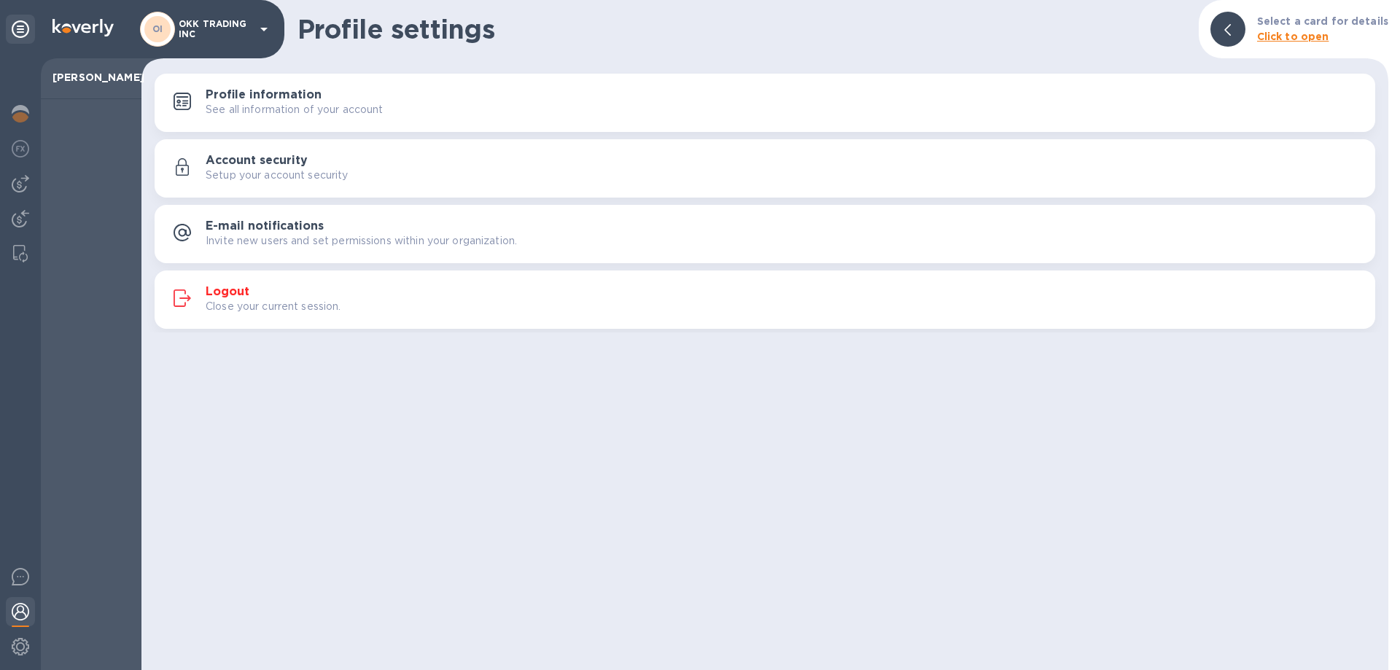
click at [21, 610] on img at bounding box center [20, 611] width 17 height 17
click at [19, 614] on img at bounding box center [20, 611] width 17 height 17
click at [16, 617] on img at bounding box center [20, 611] width 17 height 17
click at [26, 570] on img at bounding box center [20, 576] width 17 height 17
click at [30, 607] on div at bounding box center [20, 613] width 29 height 32
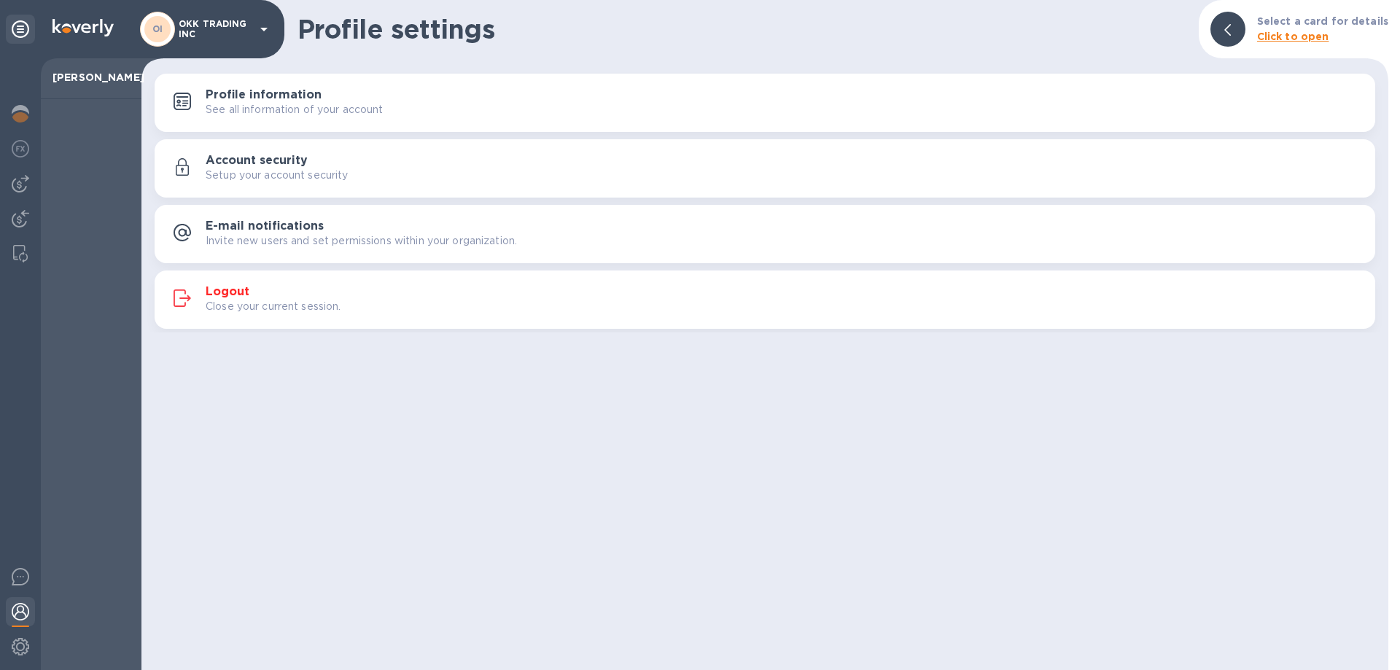
click at [20, 610] on img at bounding box center [20, 611] width 17 height 17
click at [43, 611] on div at bounding box center [91, 384] width 101 height 571
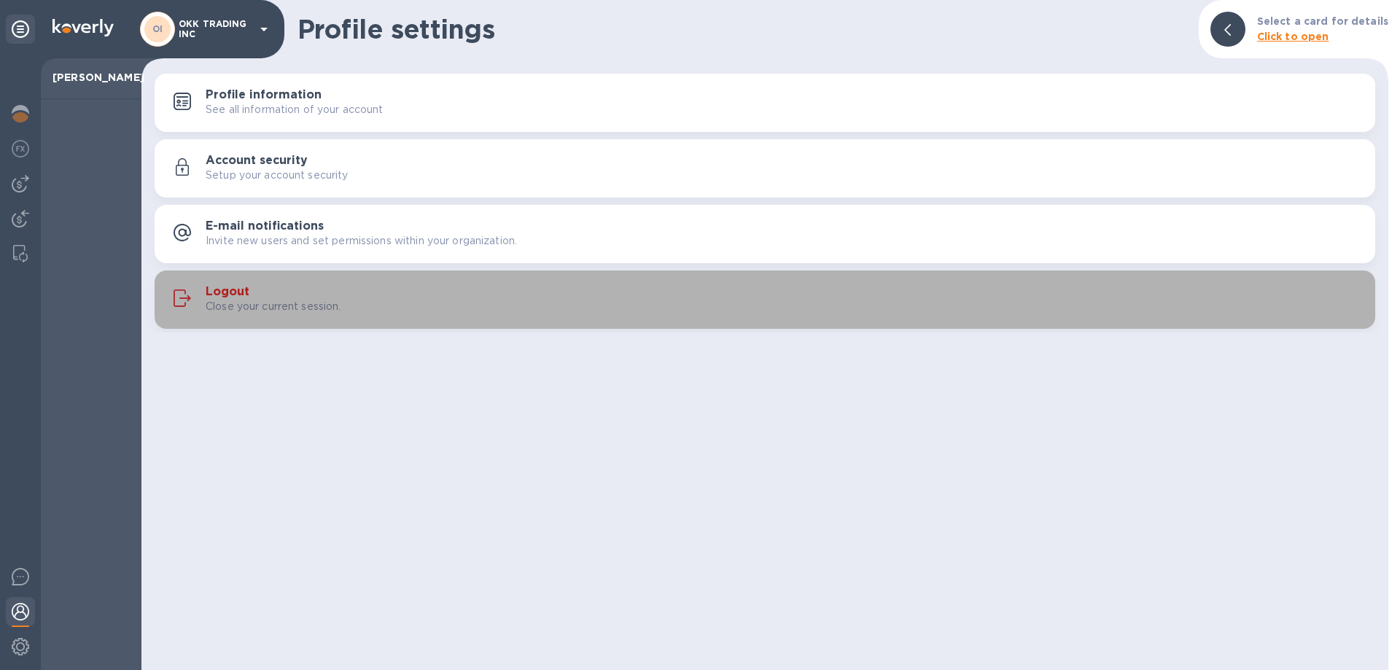
click at [240, 289] on h3 "Logout" at bounding box center [228, 292] width 44 height 14
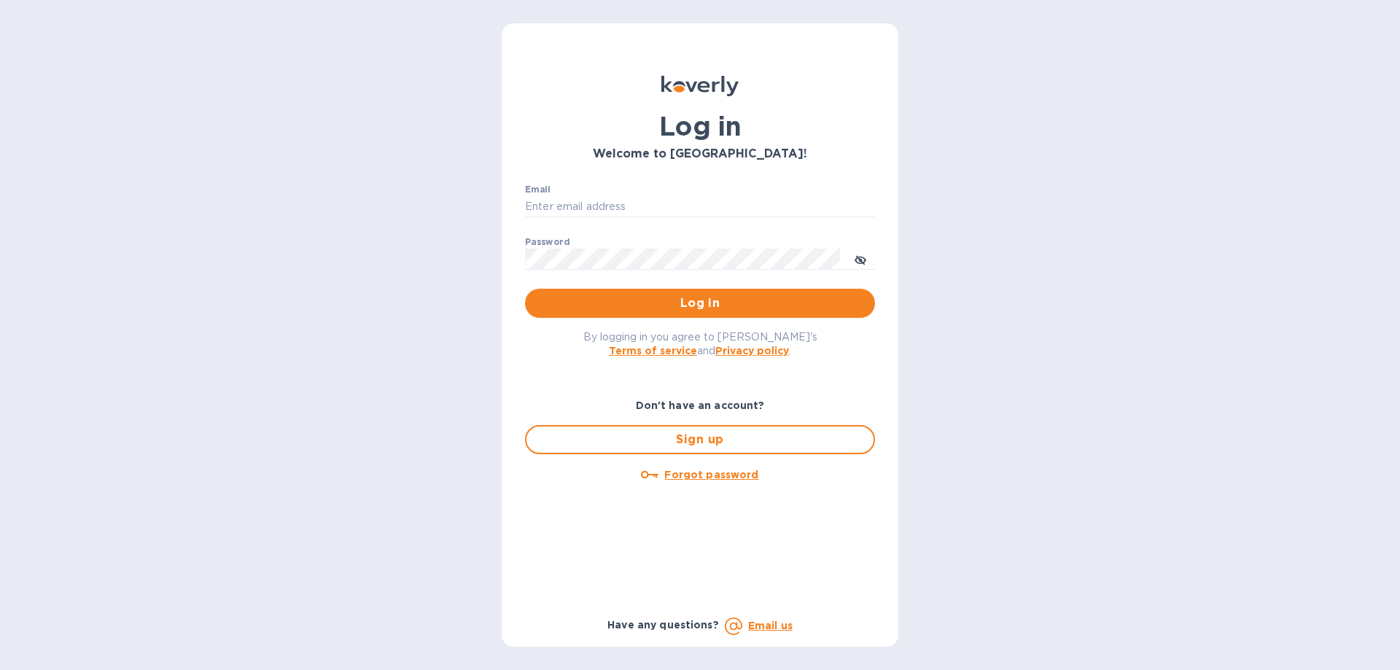
type input "[PERSON_NAME][EMAIL_ADDRESS][DOMAIN_NAME]"
